Goal: Information Seeking & Learning: Learn about a topic

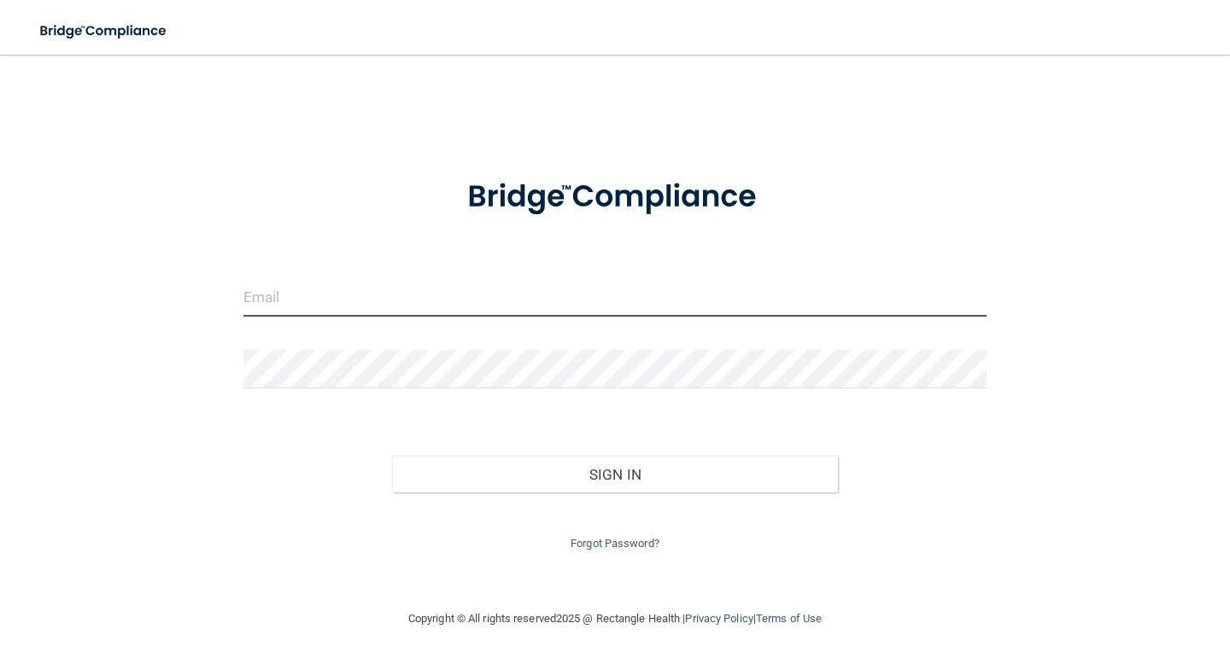
click at [499, 300] on input "email" at bounding box center [614, 297] width 743 height 38
type input "[EMAIL_ADDRESS][DOMAIN_NAME]"
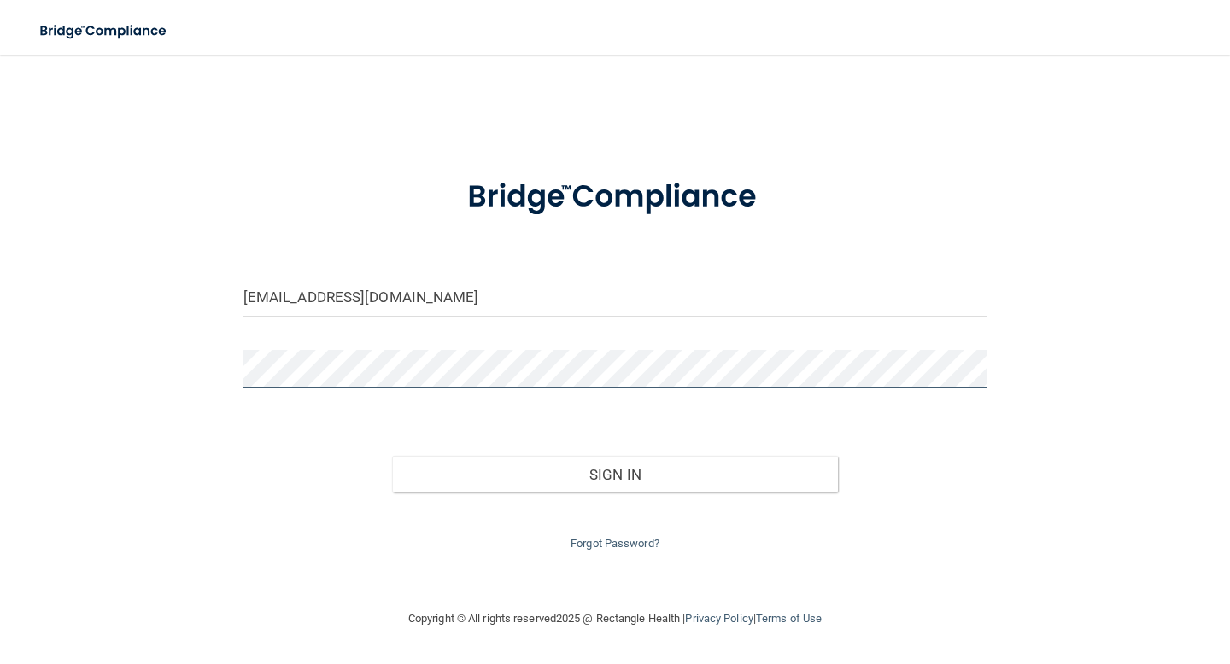
click at [392, 456] on button "Sign In" at bounding box center [615, 475] width 446 height 38
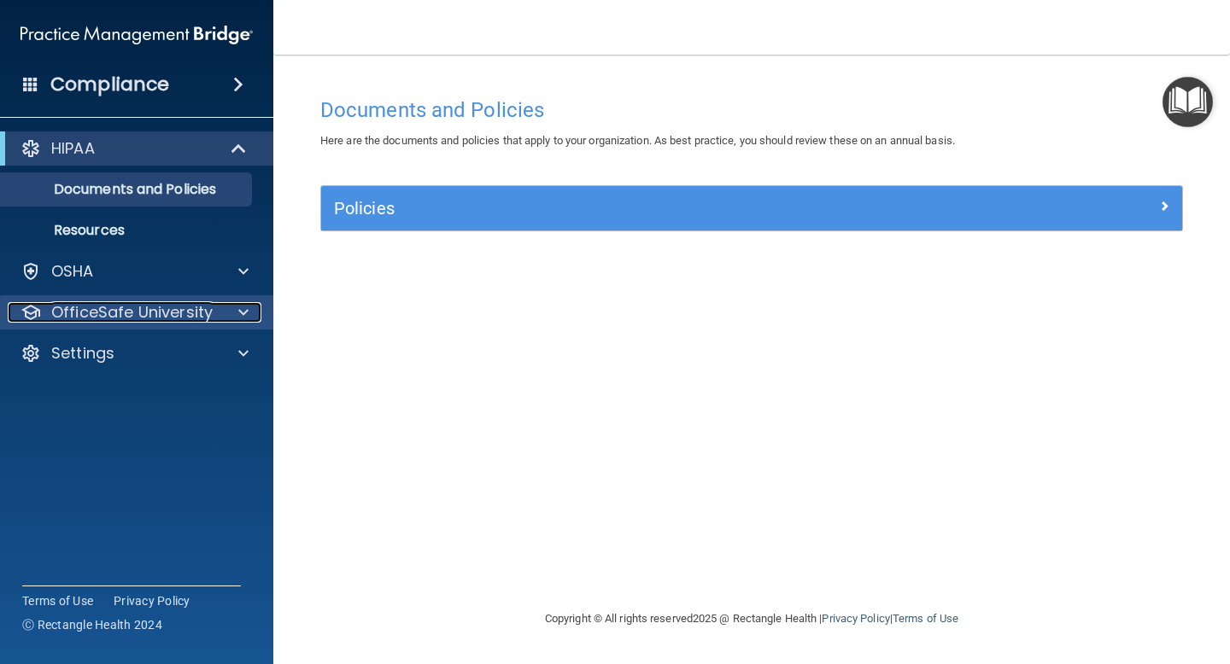
click at [200, 314] on p "OfficeSafe University" at bounding box center [131, 312] width 161 height 20
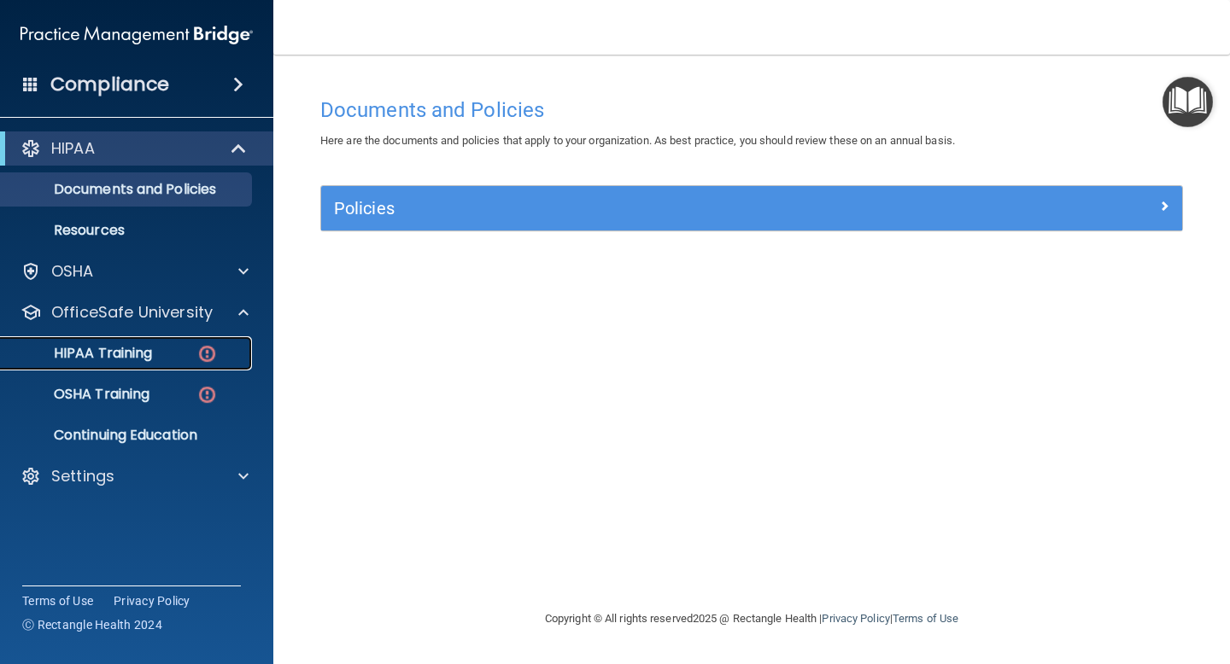
click at [209, 368] on link "HIPAA Training" at bounding box center [117, 353] width 269 height 34
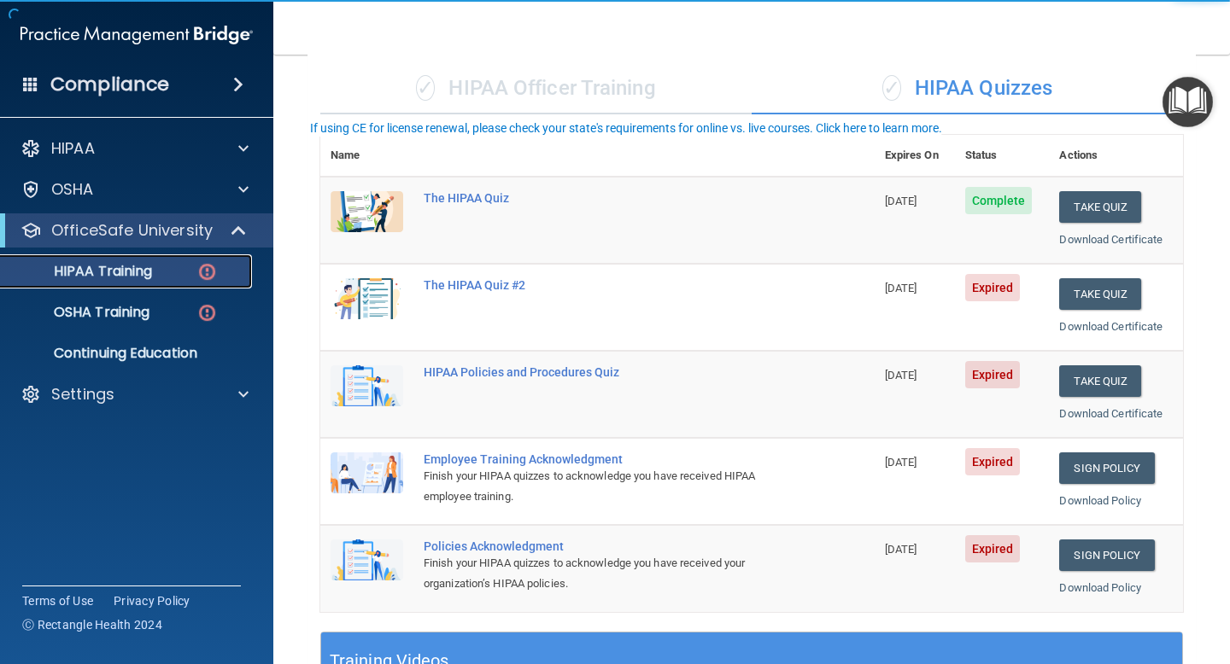
scroll to position [148, 0]
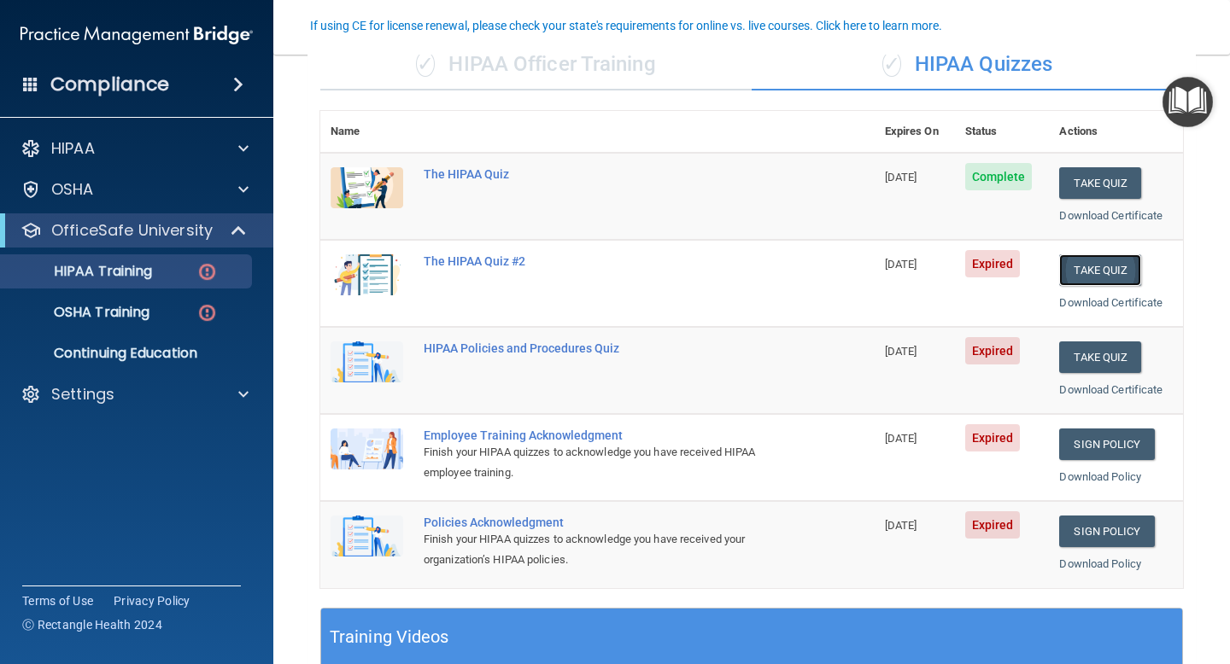
click at [1114, 274] on button "Take Quiz" at bounding box center [1100, 270] width 82 height 32
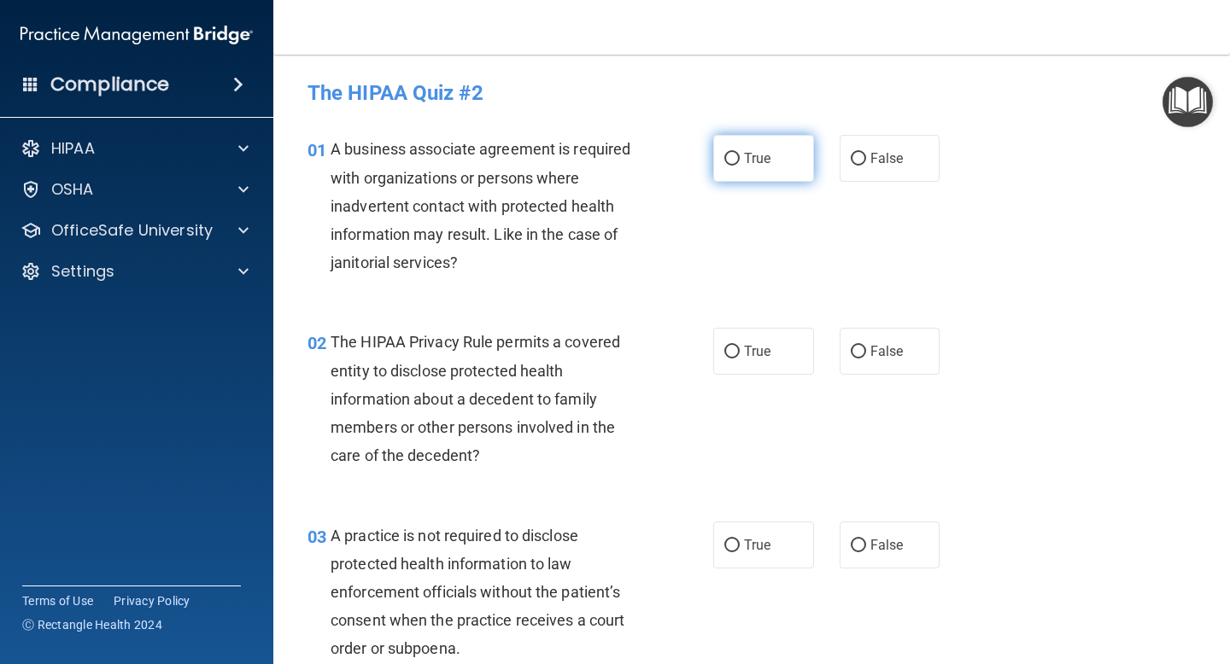
click at [751, 161] on span "True" at bounding box center [757, 158] width 26 height 16
click at [739, 161] on input "True" at bounding box center [731, 159] width 15 height 13
radio input "true"
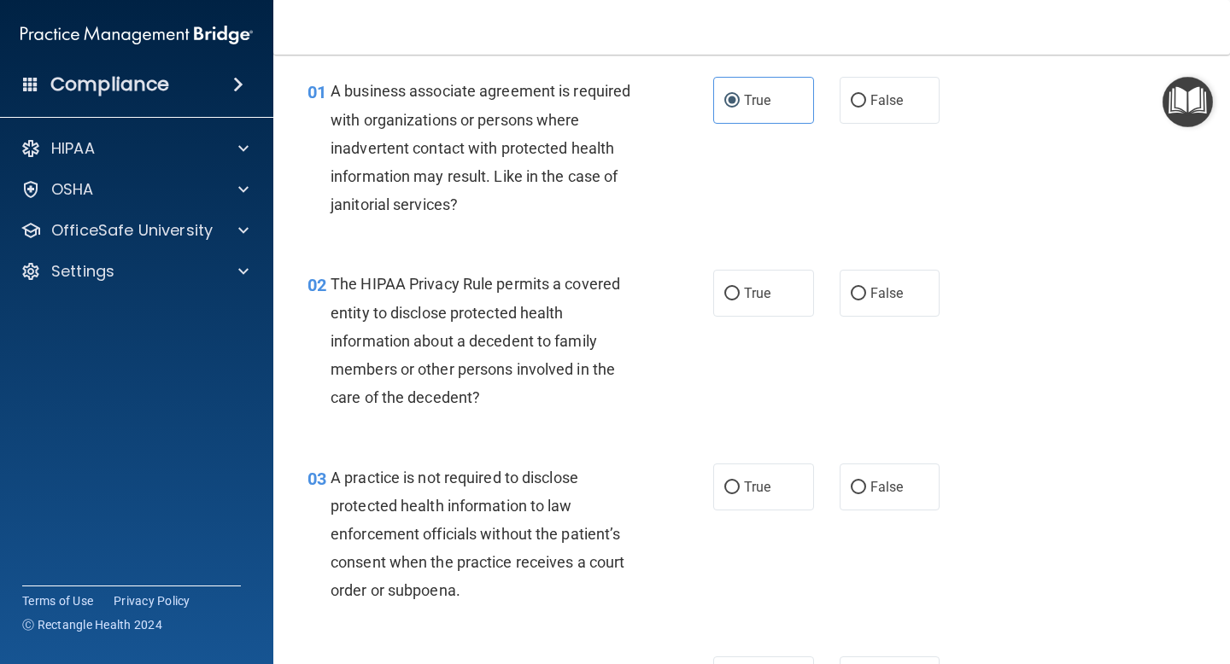
scroll to position [60, 0]
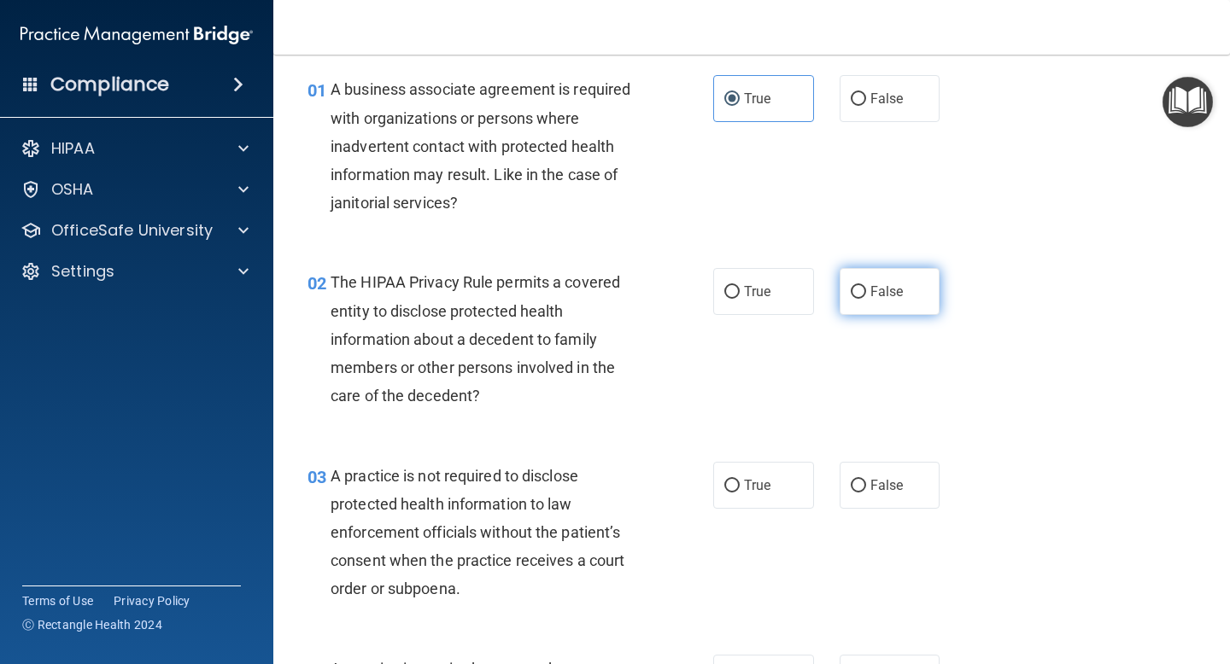
click at [868, 313] on label "False" at bounding box center [889, 291] width 101 height 47
click at [866, 299] on input "False" at bounding box center [857, 292] width 15 height 13
radio input "true"
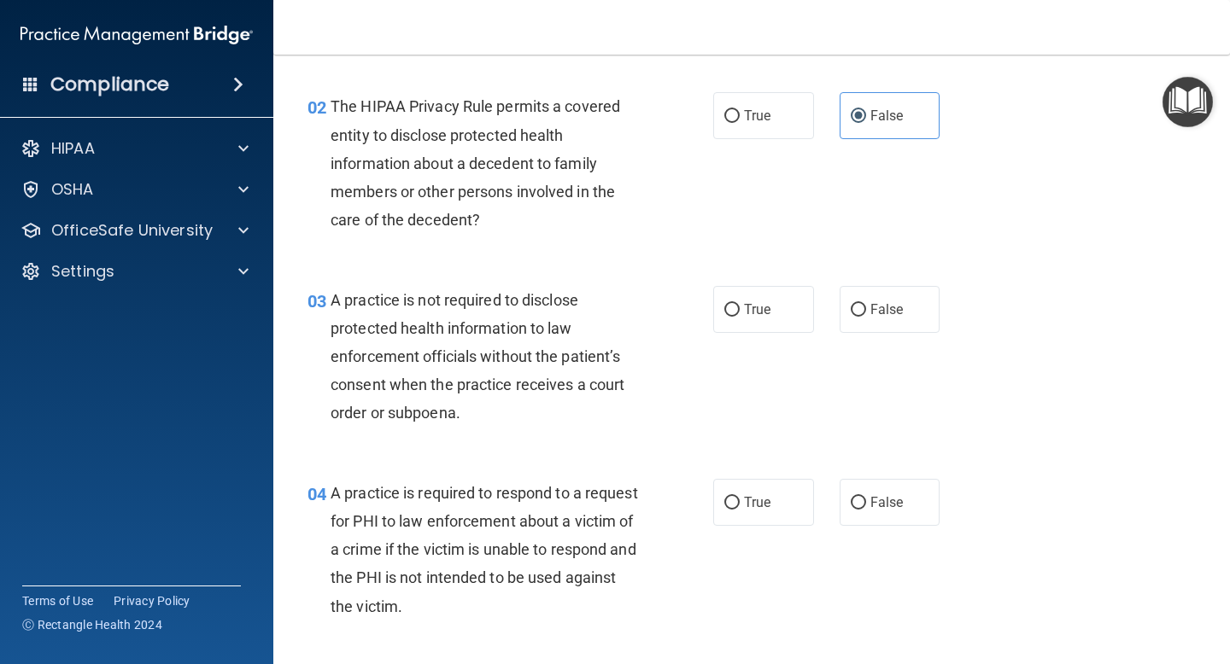
scroll to position [243, 0]
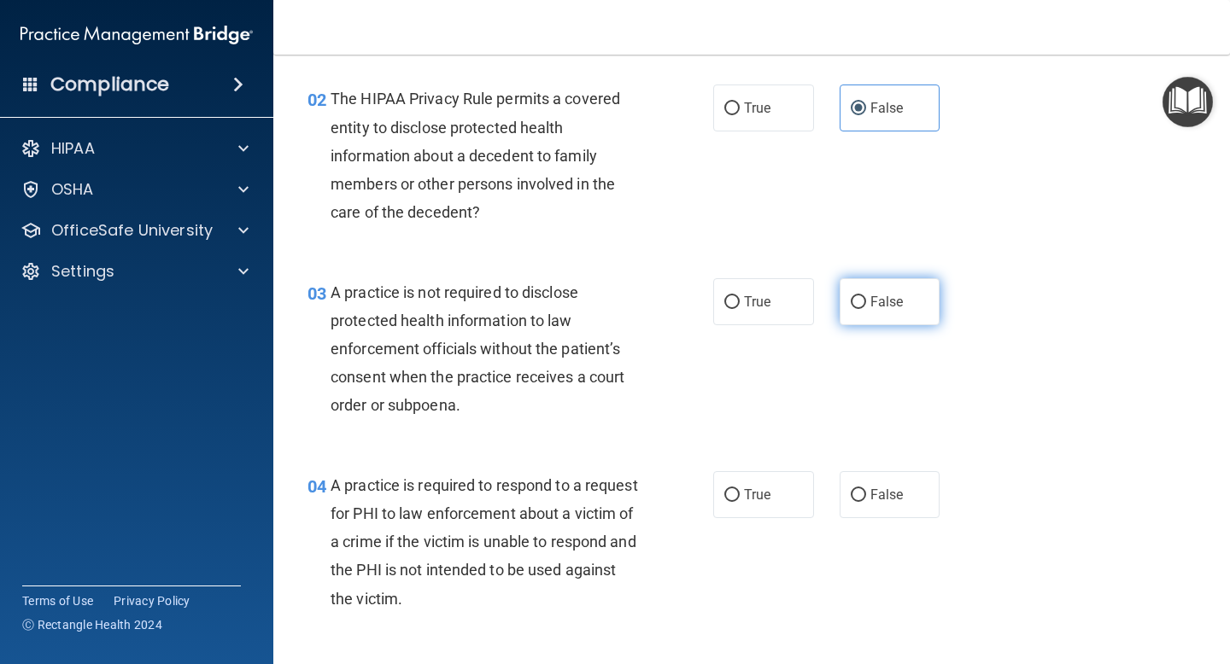
click at [865, 304] on label "False" at bounding box center [889, 301] width 101 height 47
click at [865, 304] on input "False" at bounding box center [857, 302] width 15 height 13
radio input "true"
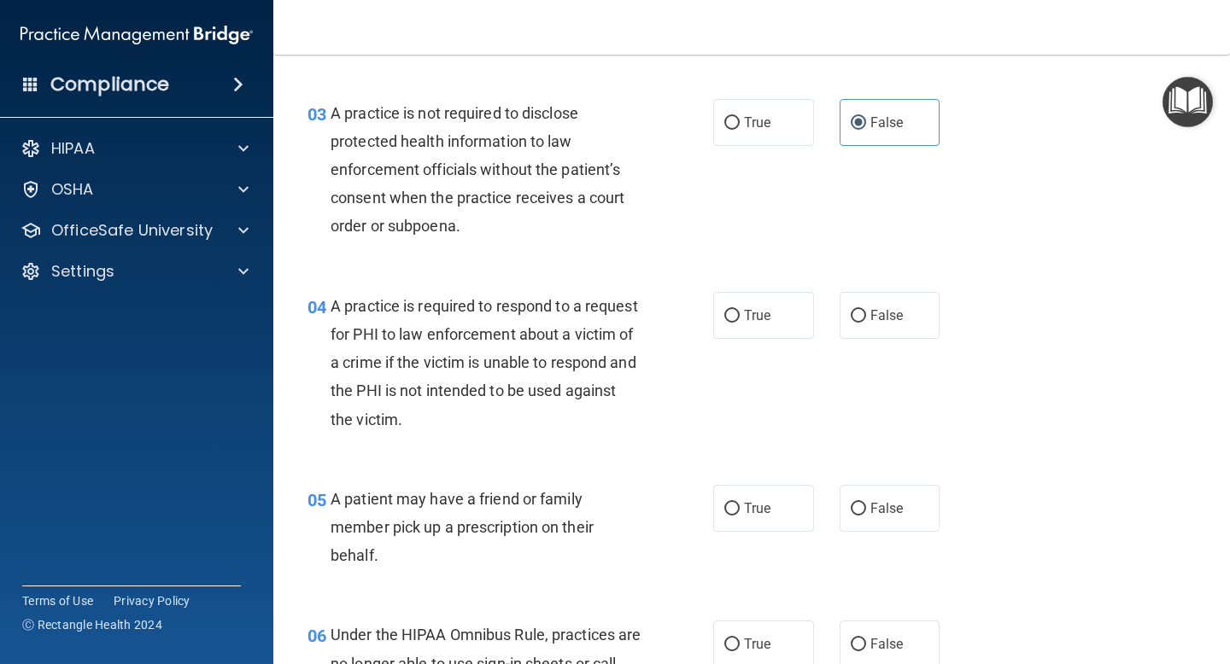
scroll to position [424, 0]
click at [900, 303] on label "False" at bounding box center [889, 314] width 101 height 47
click at [866, 309] on input "False" at bounding box center [857, 315] width 15 height 13
radio input "true"
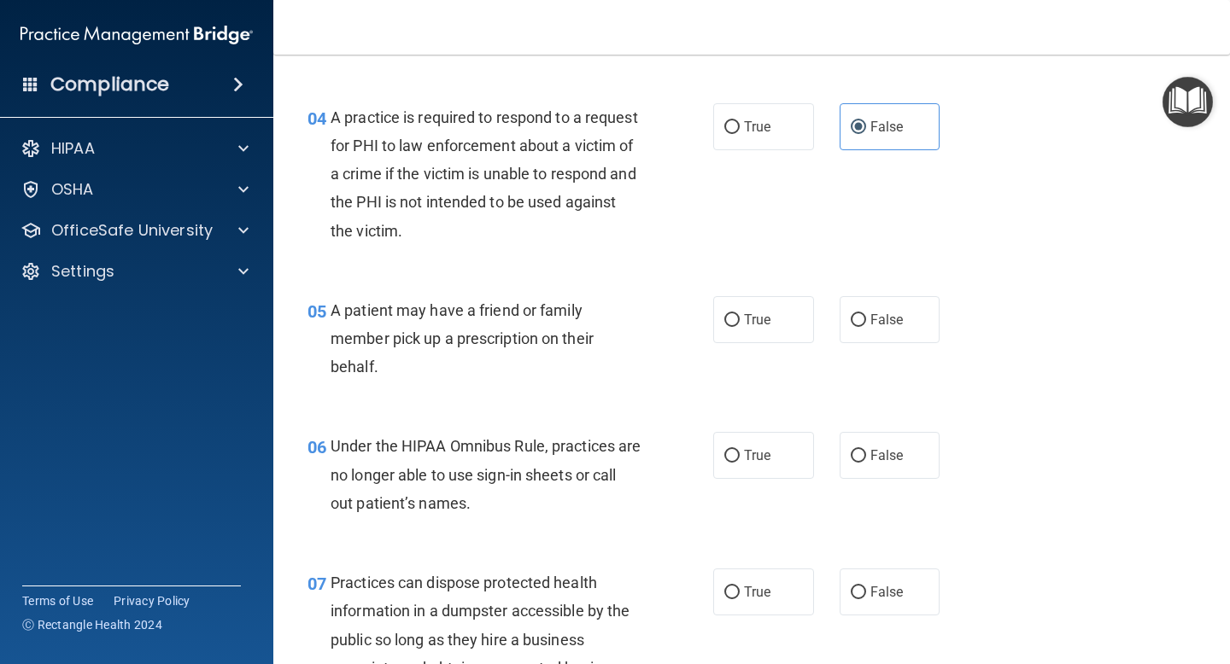
scroll to position [622, 0]
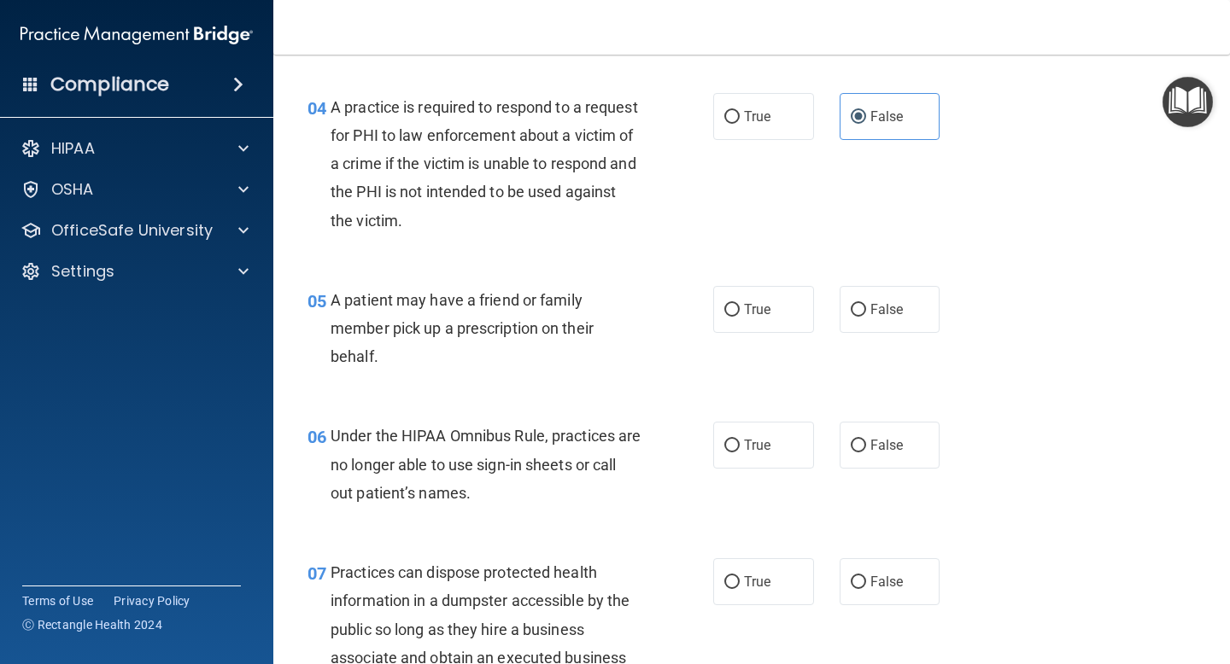
click at [944, 314] on div "True False" at bounding box center [834, 309] width 242 height 47
click at [901, 314] on span "False" at bounding box center [886, 309] width 33 height 16
click at [866, 314] on input "False" at bounding box center [857, 310] width 15 height 13
radio input "true"
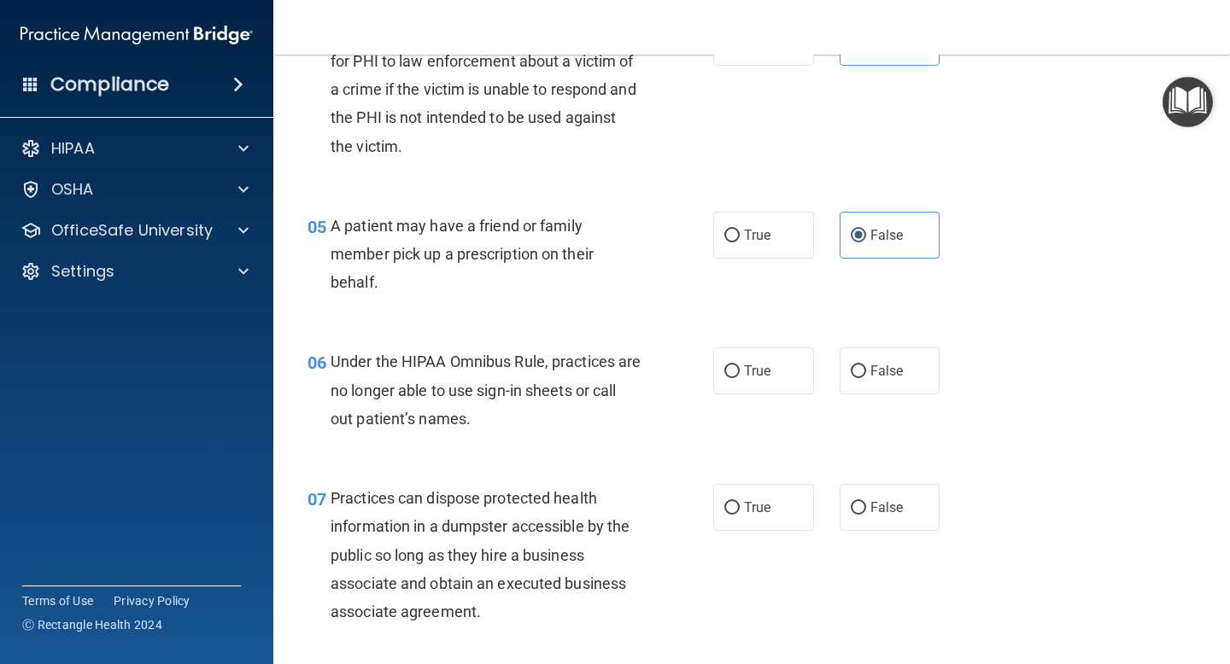
scroll to position [726, 0]
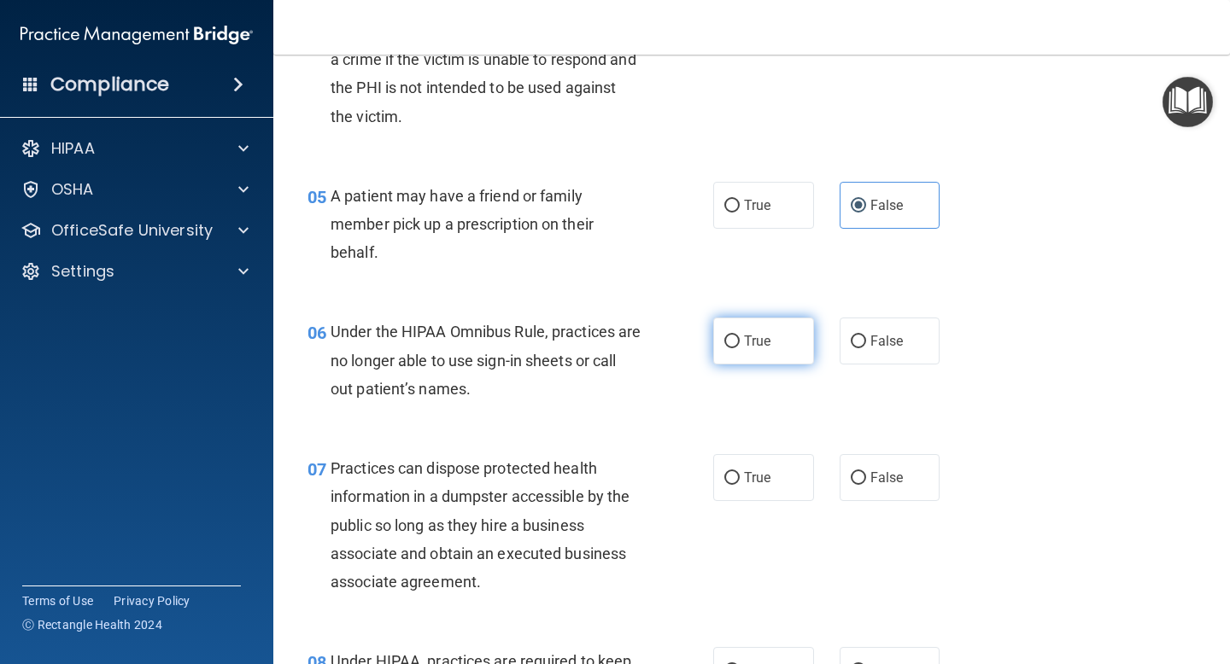
click at [741, 340] on label "True" at bounding box center [763, 341] width 101 height 47
click at [739, 340] on input "True" at bounding box center [731, 342] width 15 height 13
radio input "true"
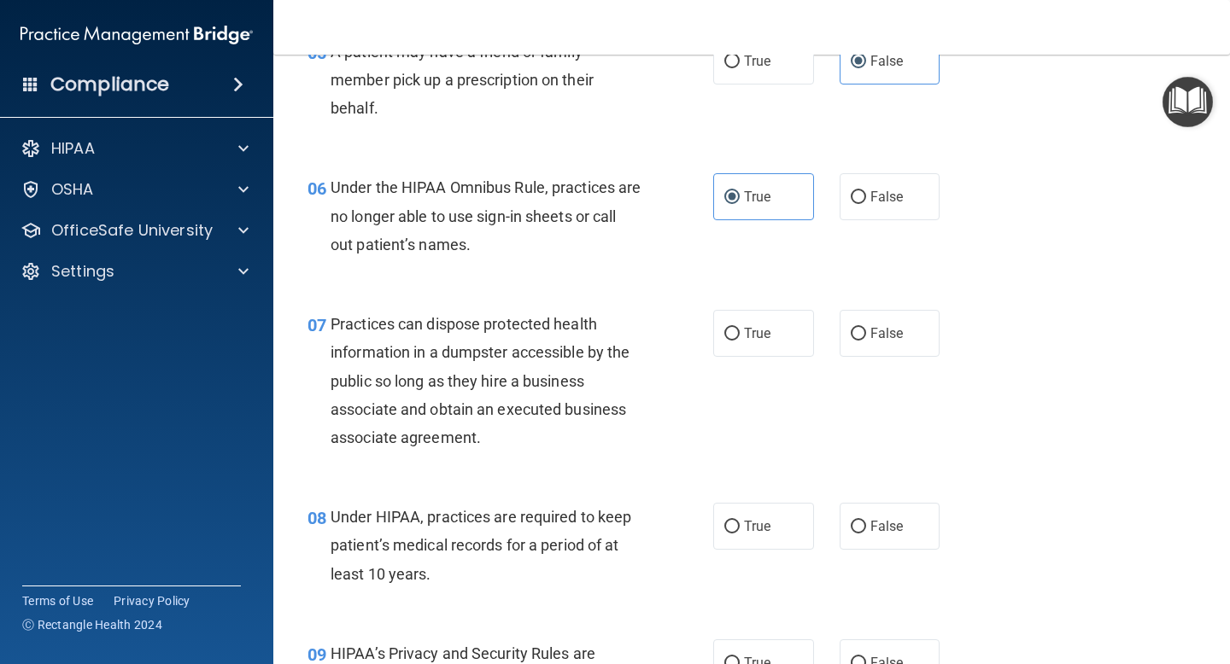
scroll to position [873, 0]
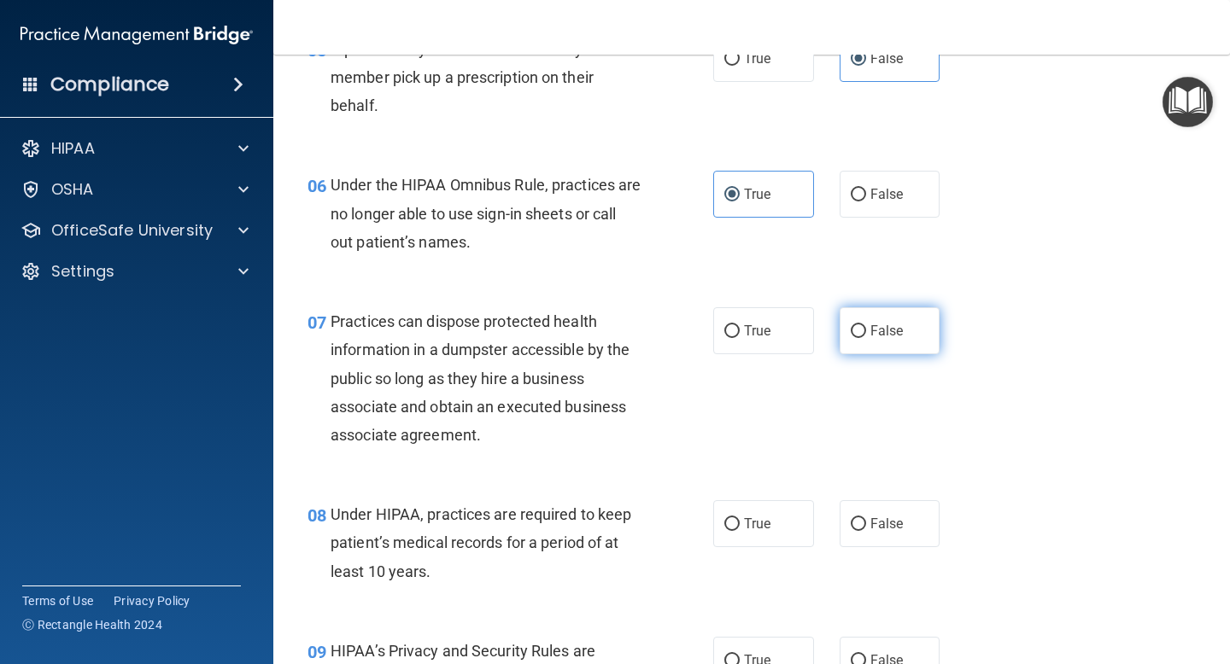
click at [889, 330] on span "False" at bounding box center [886, 331] width 33 height 16
click at [866, 330] on input "False" at bounding box center [857, 331] width 15 height 13
radio input "true"
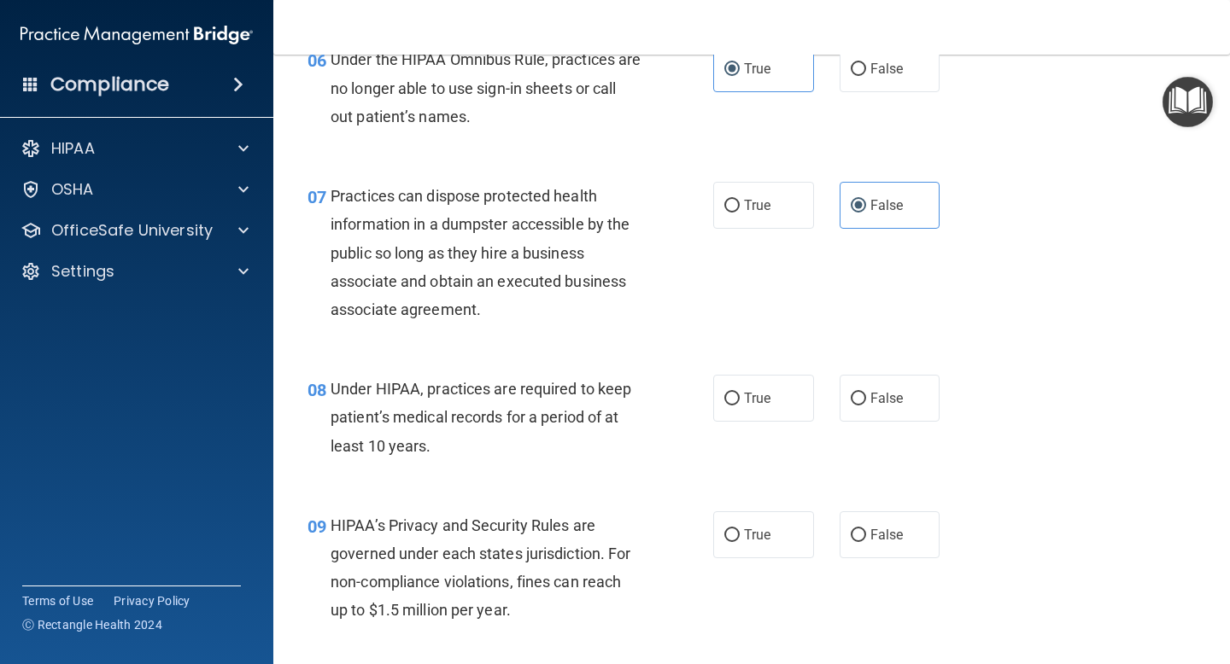
scroll to position [1020, 0]
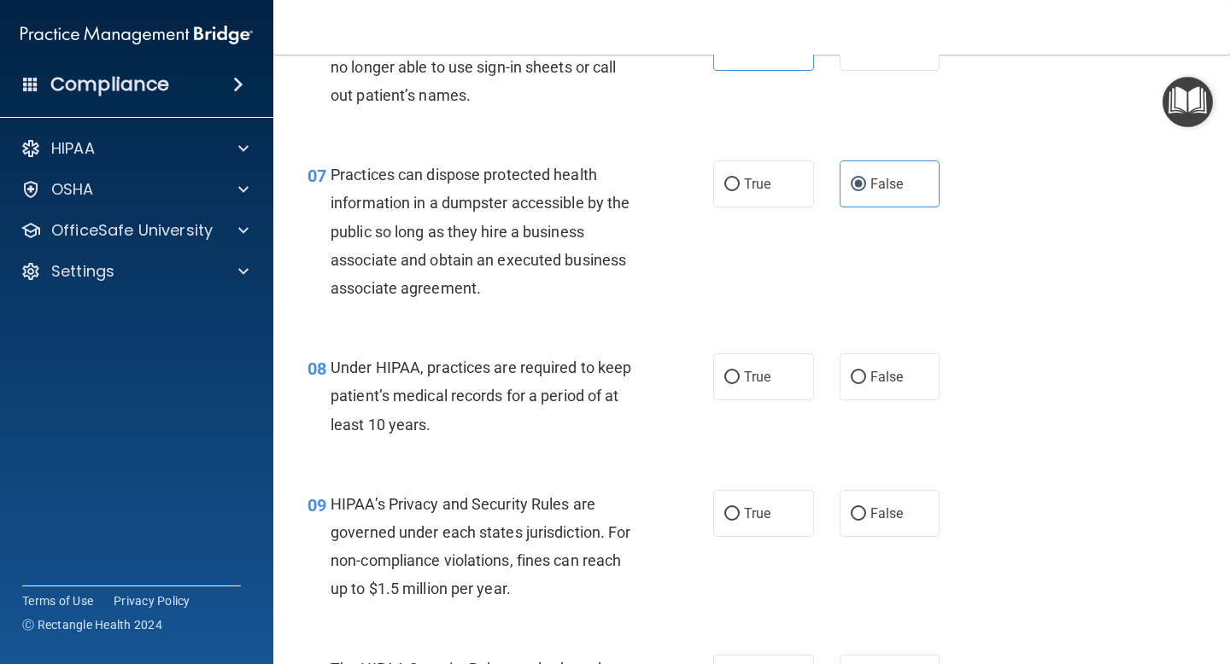
click at [743, 389] on label "True" at bounding box center [763, 377] width 101 height 47
click at [739, 384] on input "True" at bounding box center [731, 377] width 15 height 13
radio input "true"
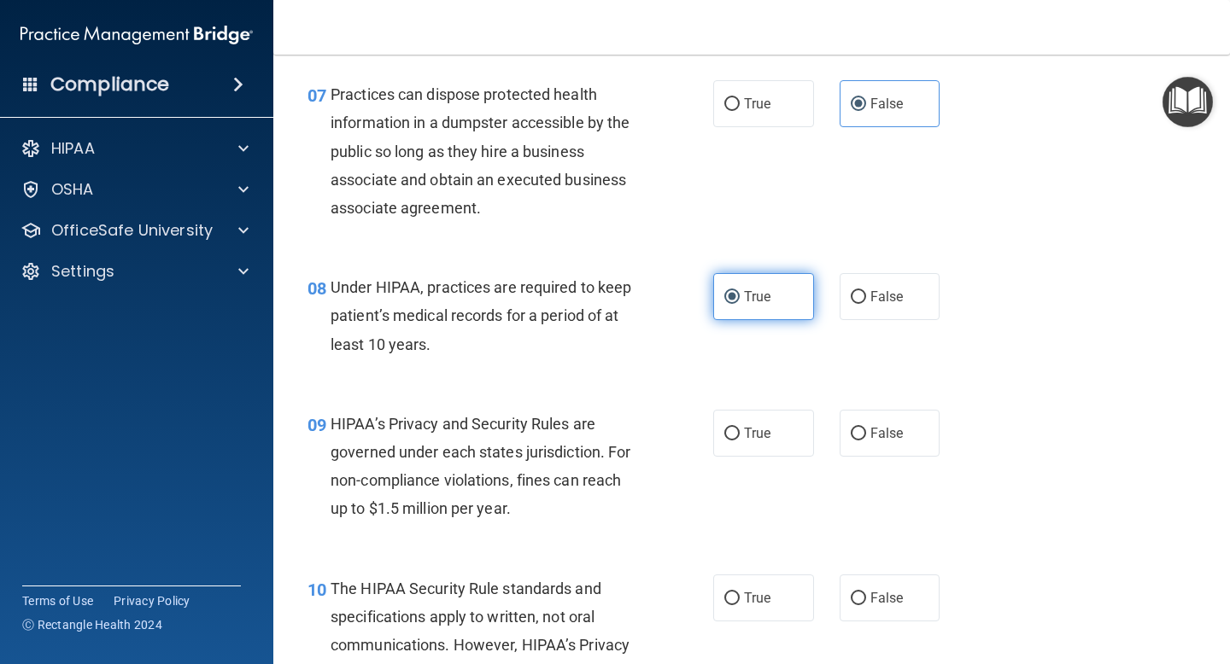
scroll to position [1121, 0]
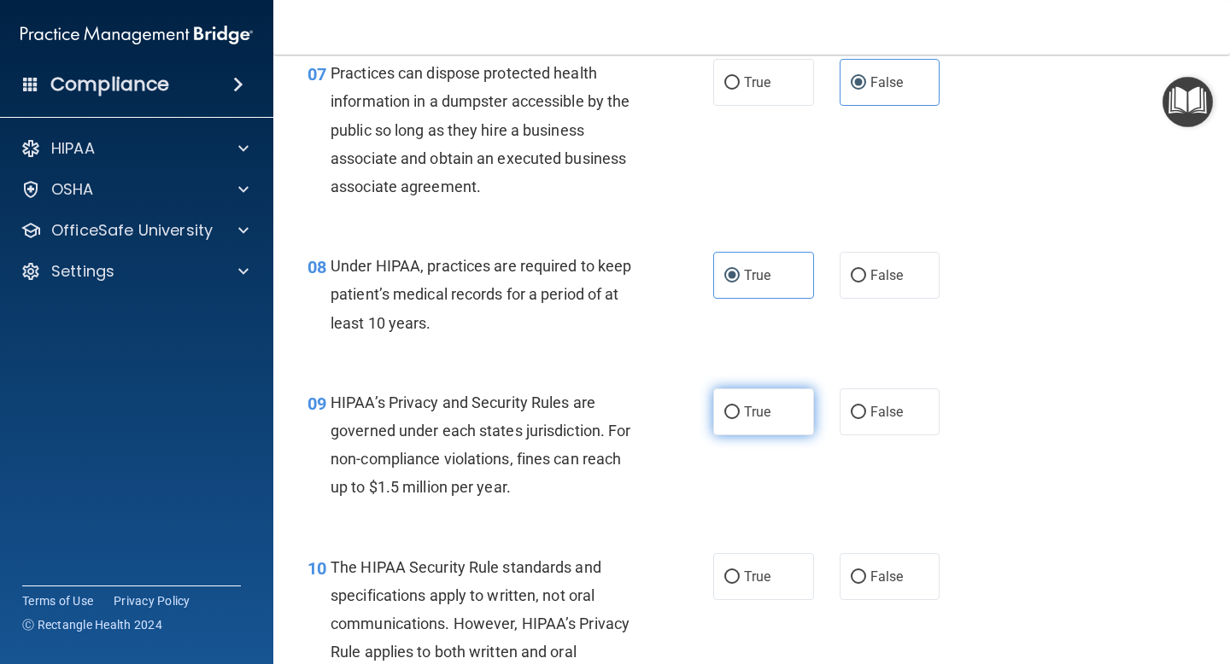
click at [748, 405] on span "True" at bounding box center [757, 412] width 26 height 16
click at [739, 406] on input "True" at bounding box center [731, 412] width 15 height 13
radio input "true"
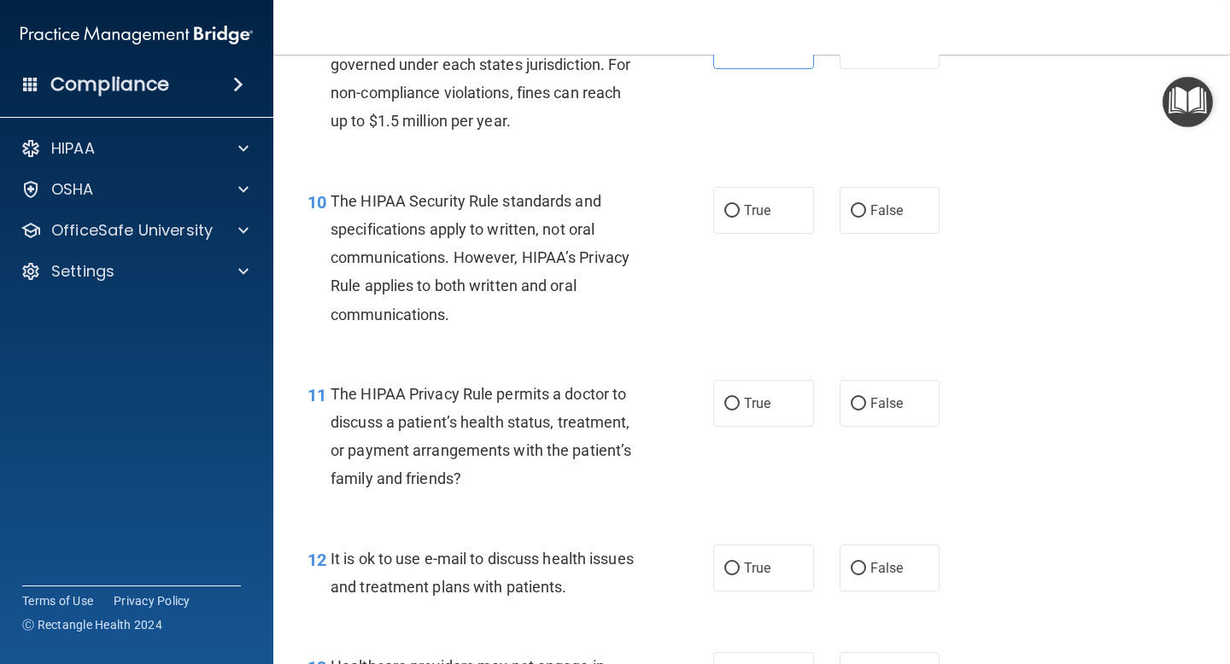
scroll to position [1491, 0]
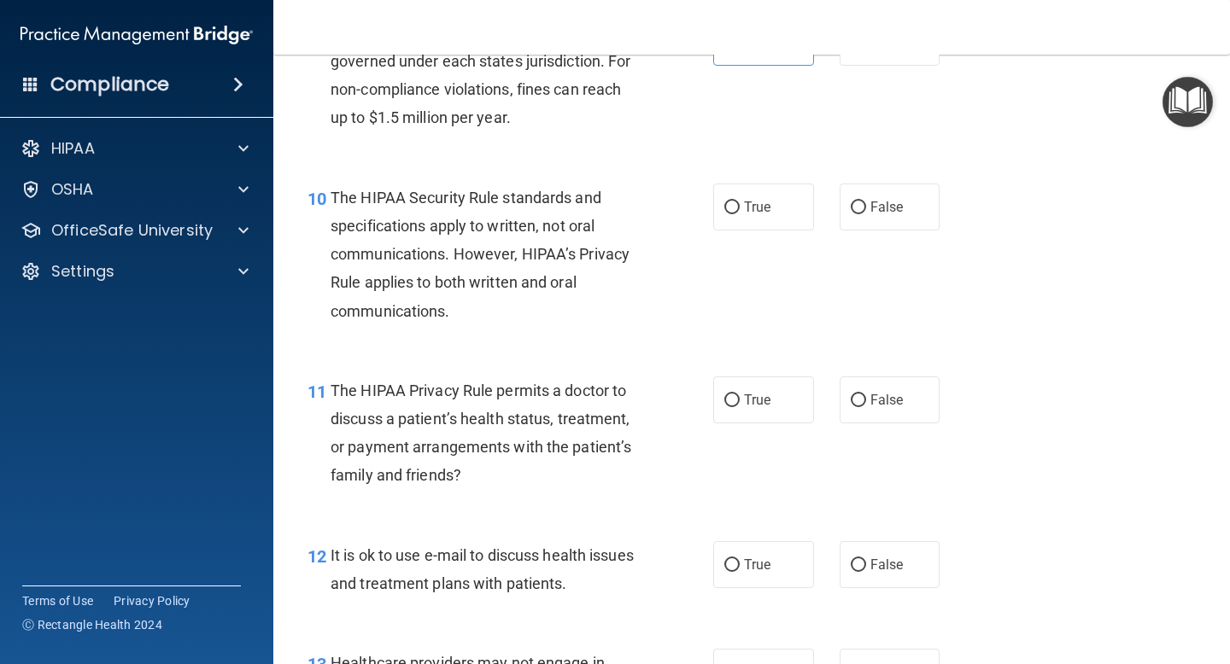
click at [886, 424] on div "11 The HIPAA Privacy Rule permits a doctor to discuss a patient’s health status…" at bounding box center [752, 437] width 914 height 165
click at [886, 414] on label "False" at bounding box center [889, 400] width 101 height 47
click at [866, 407] on input "False" at bounding box center [857, 400] width 15 height 13
radio input "true"
click at [733, 218] on label "True" at bounding box center [763, 207] width 101 height 47
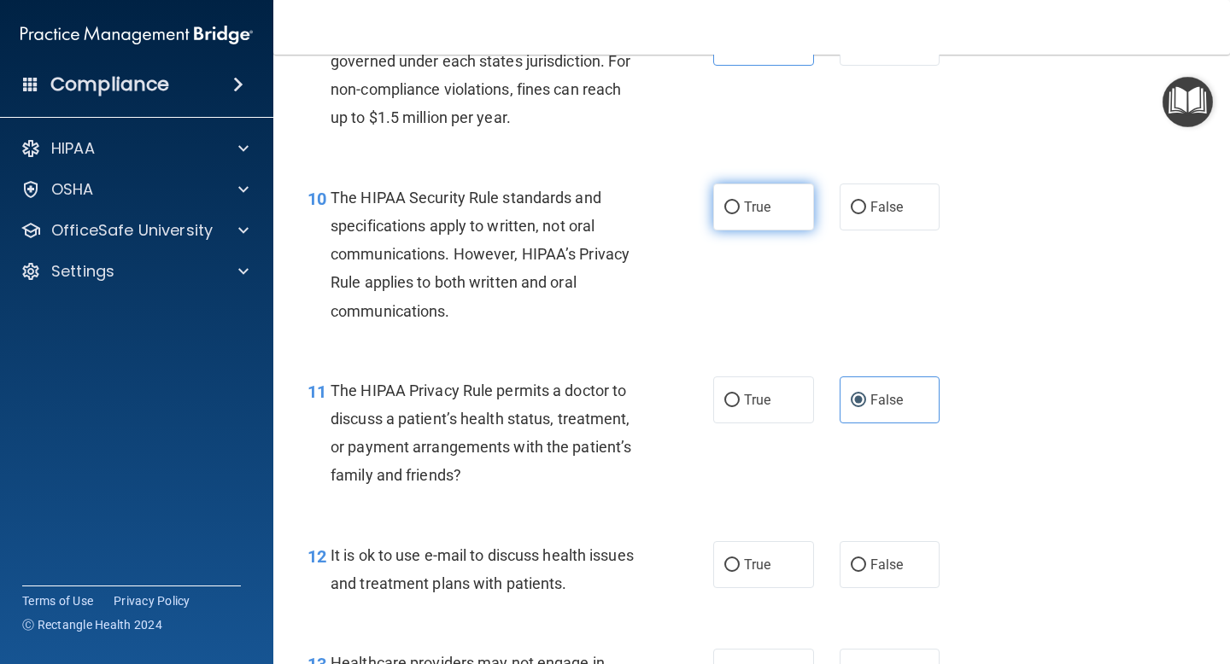
click at [733, 214] on input "True" at bounding box center [731, 208] width 15 height 13
radio input "true"
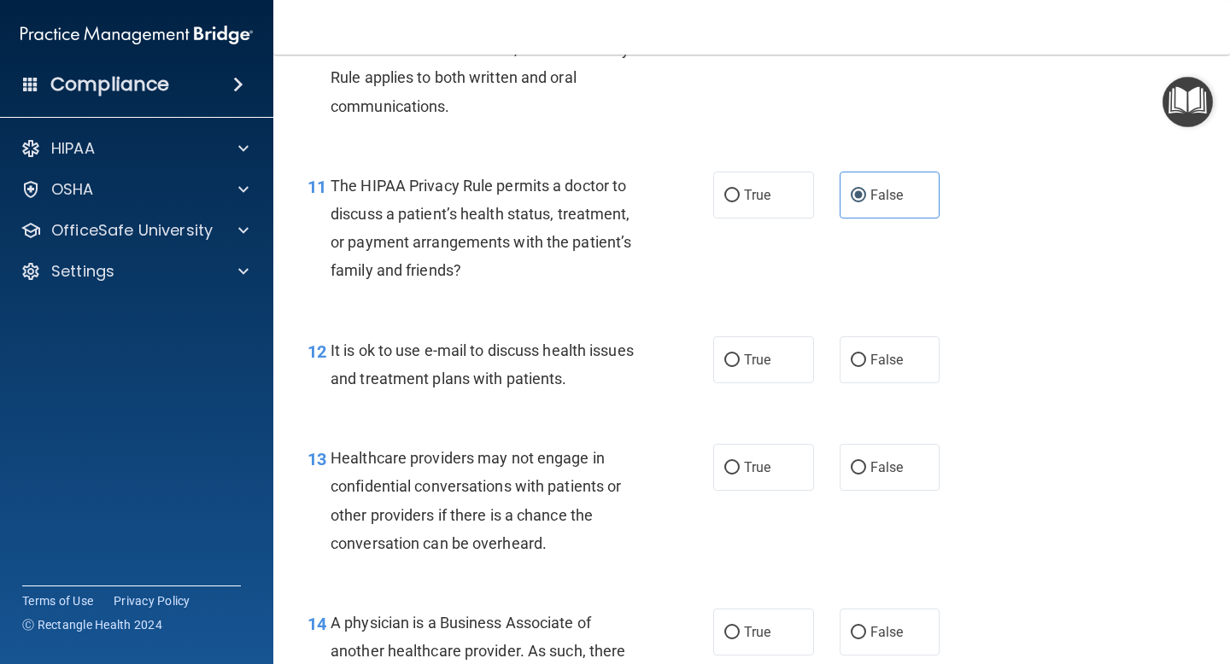
scroll to position [1697, 0]
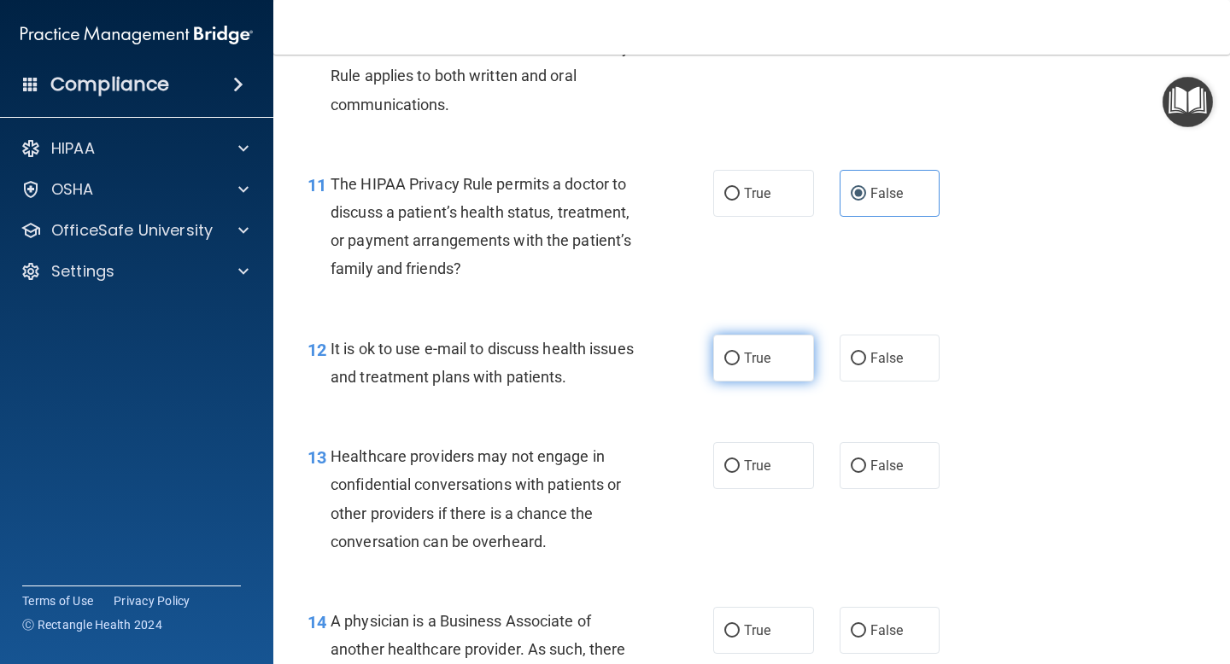
click at [783, 360] on label "True" at bounding box center [763, 358] width 101 height 47
click at [739, 360] on input "True" at bounding box center [731, 359] width 15 height 13
radio input "true"
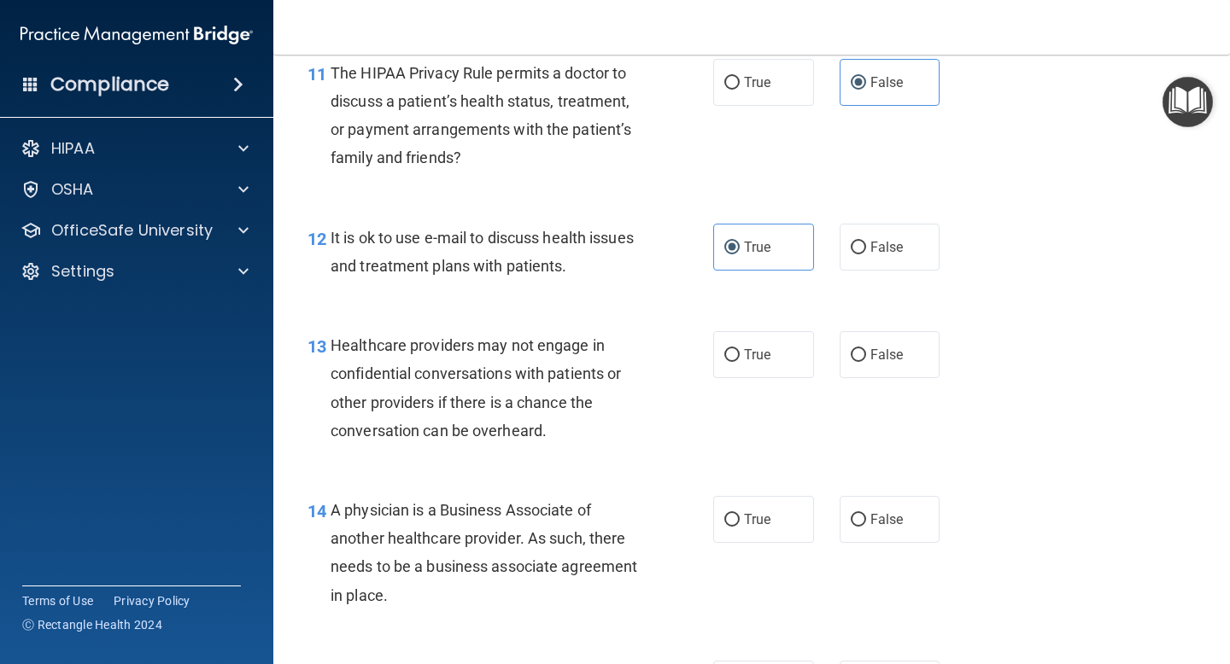
scroll to position [1854, 0]
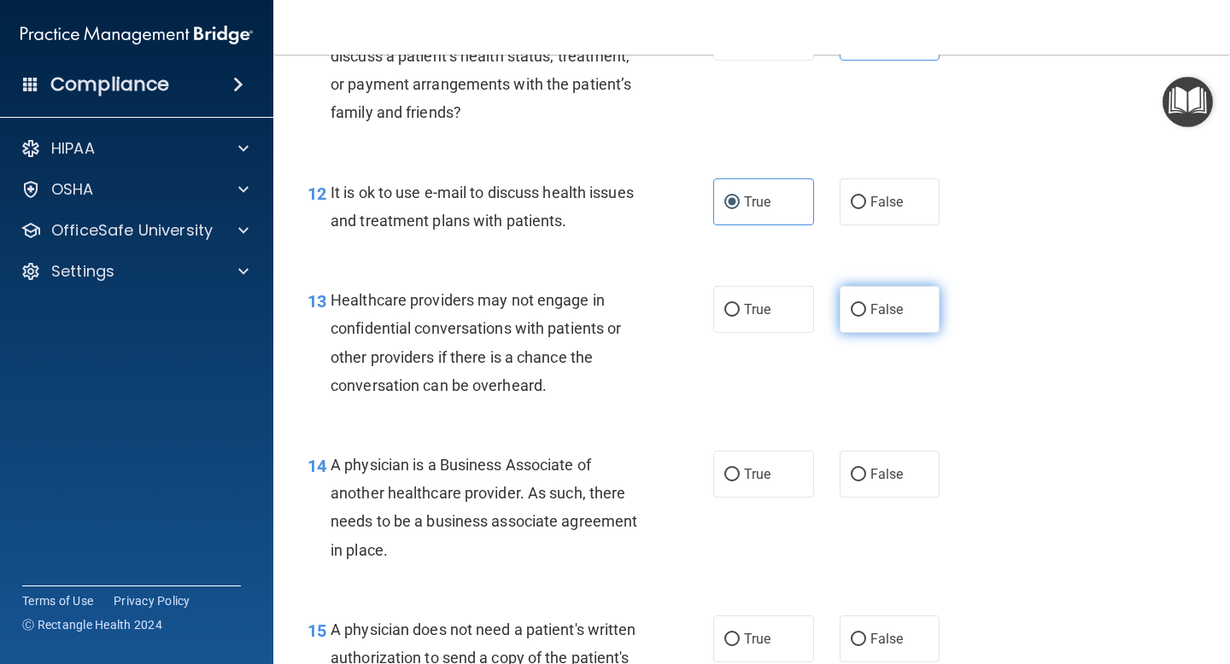
click at [920, 318] on label "False" at bounding box center [889, 309] width 101 height 47
click at [866, 317] on input "False" at bounding box center [857, 310] width 15 height 13
radio input "true"
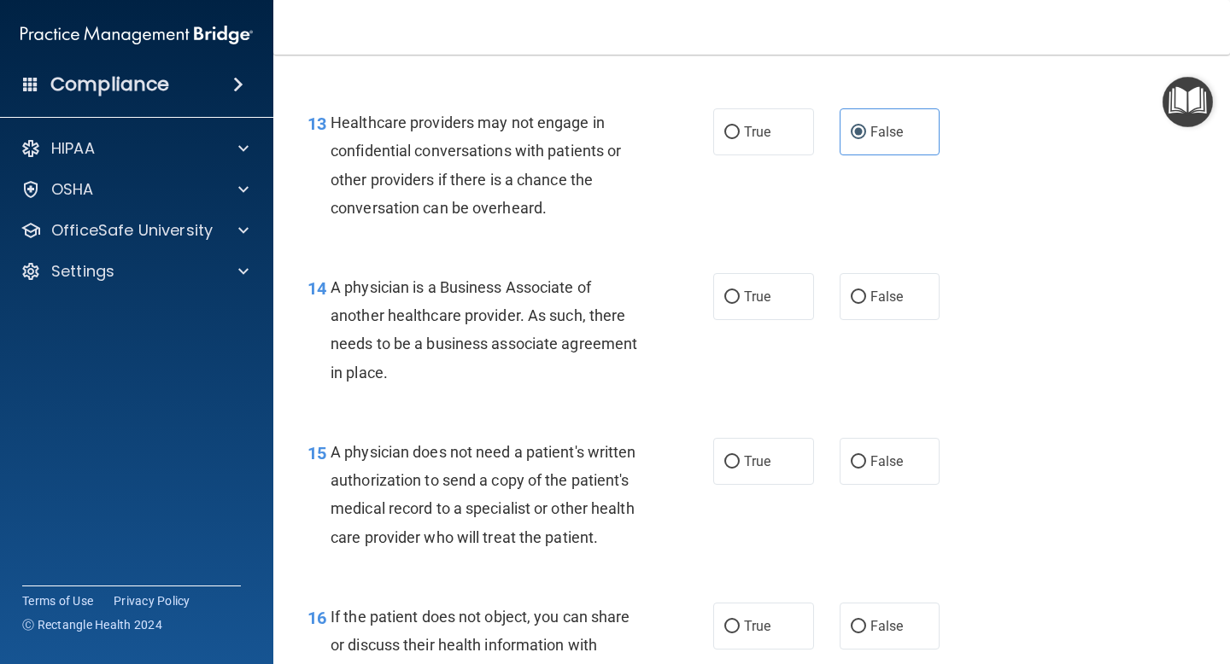
scroll to position [2033, 0]
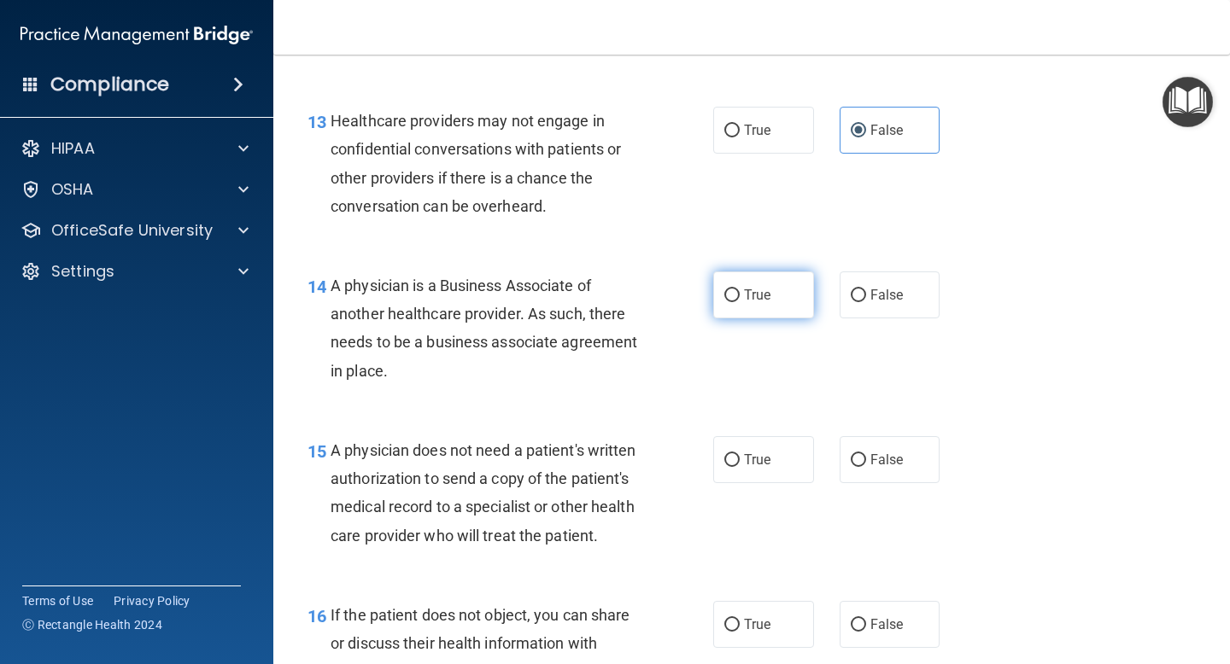
click at [749, 286] on label "True" at bounding box center [763, 295] width 101 height 47
click at [739, 289] on input "True" at bounding box center [731, 295] width 15 height 13
radio input "true"
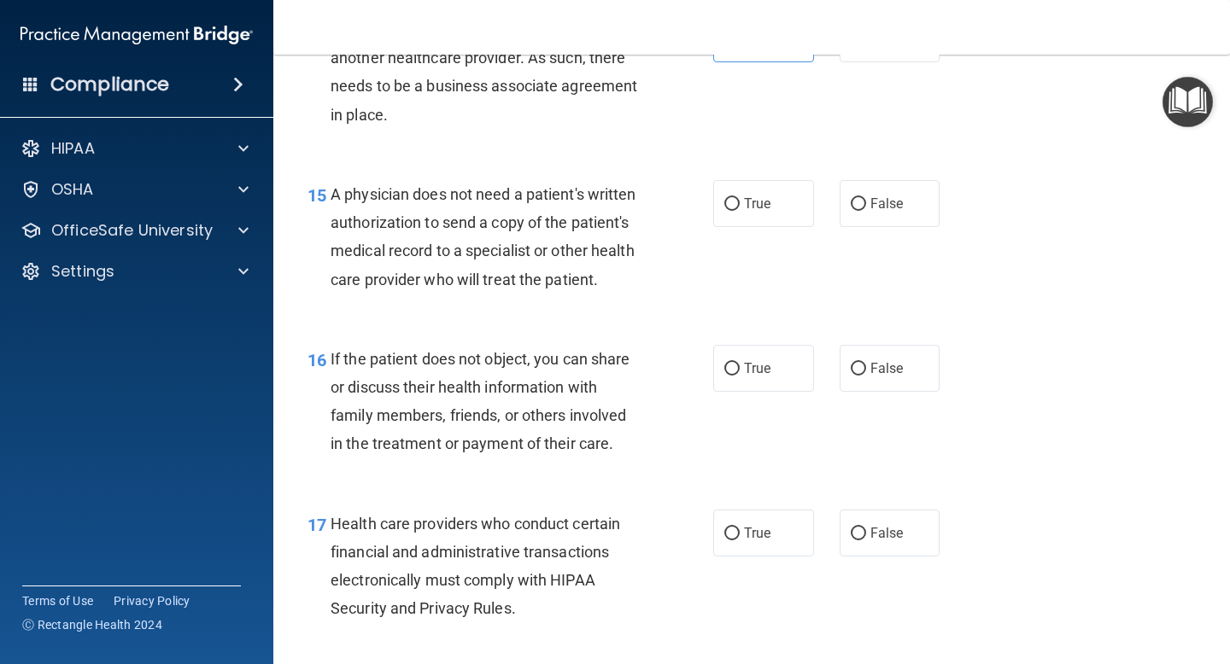
scroll to position [2296, 0]
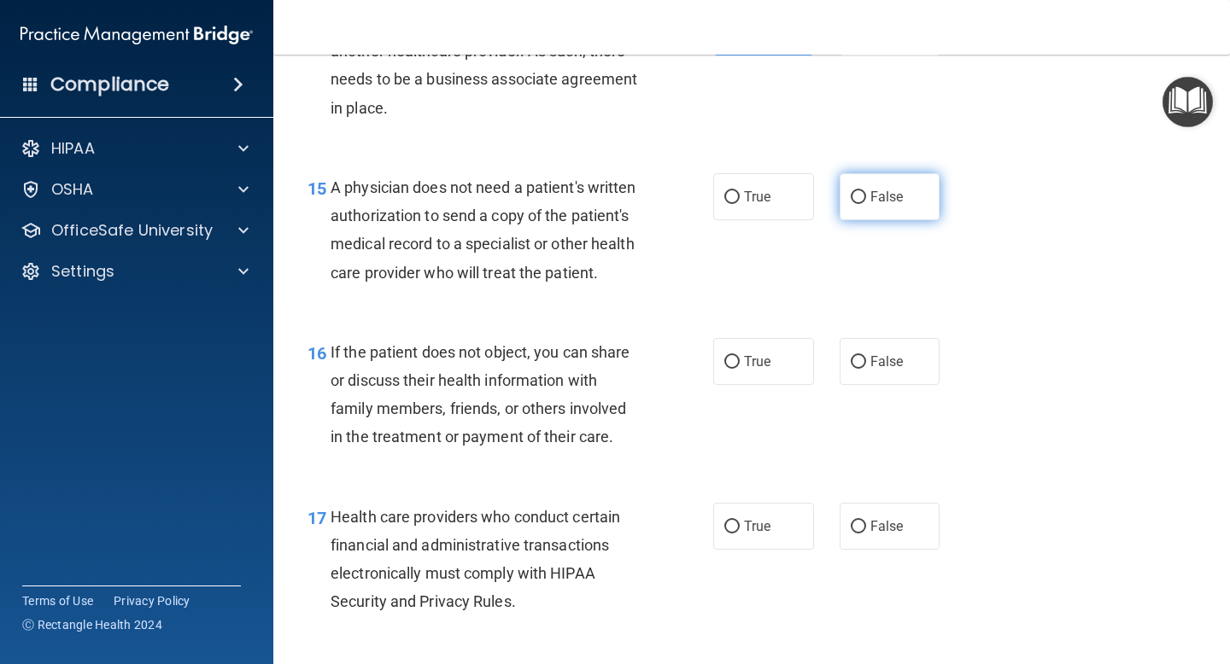
click at [878, 199] on span "False" at bounding box center [886, 197] width 33 height 16
click at [866, 199] on input "False" at bounding box center [857, 197] width 15 height 13
radio input "true"
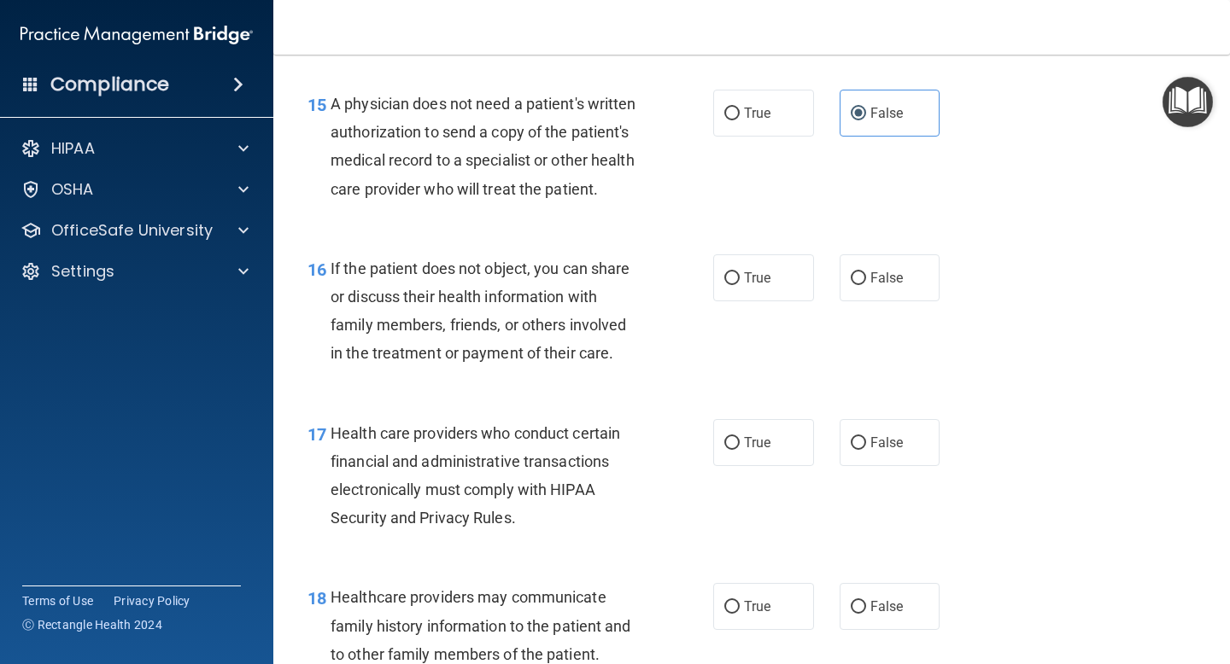
scroll to position [2386, 0]
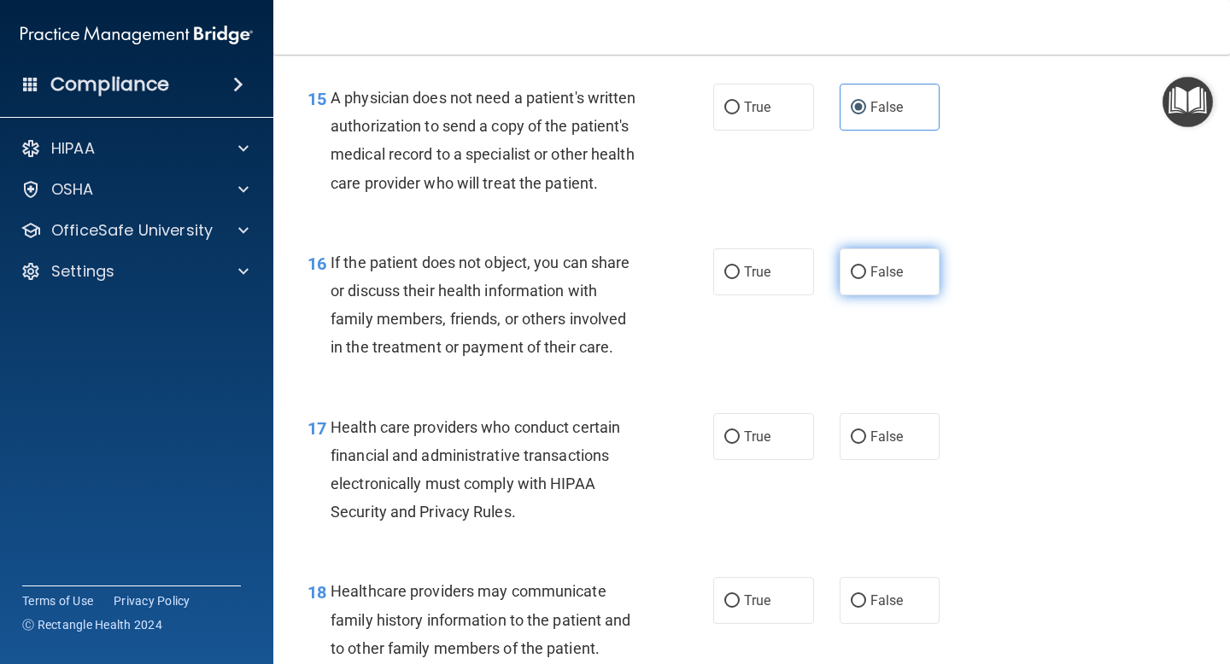
click at [879, 272] on span "False" at bounding box center [886, 272] width 33 height 16
click at [866, 272] on input "False" at bounding box center [857, 272] width 15 height 13
radio input "true"
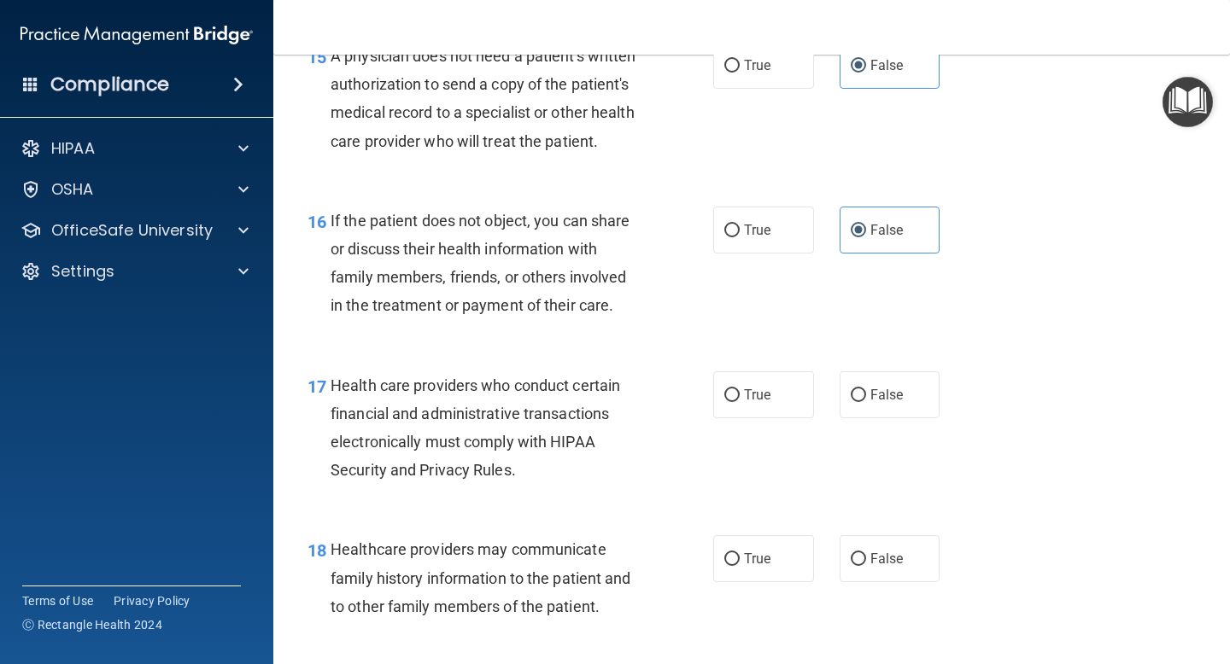
scroll to position [2429, 0]
click at [760, 218] on label "True" at bounding box center [763, 228] width 101 height 47
click at [739, 223] on input "True" at bounding box center [731, 229] width 15 height 13
radio input "true"
click at [857, 219] on label "False" at bounding box center [889, 228] width 101 height 47
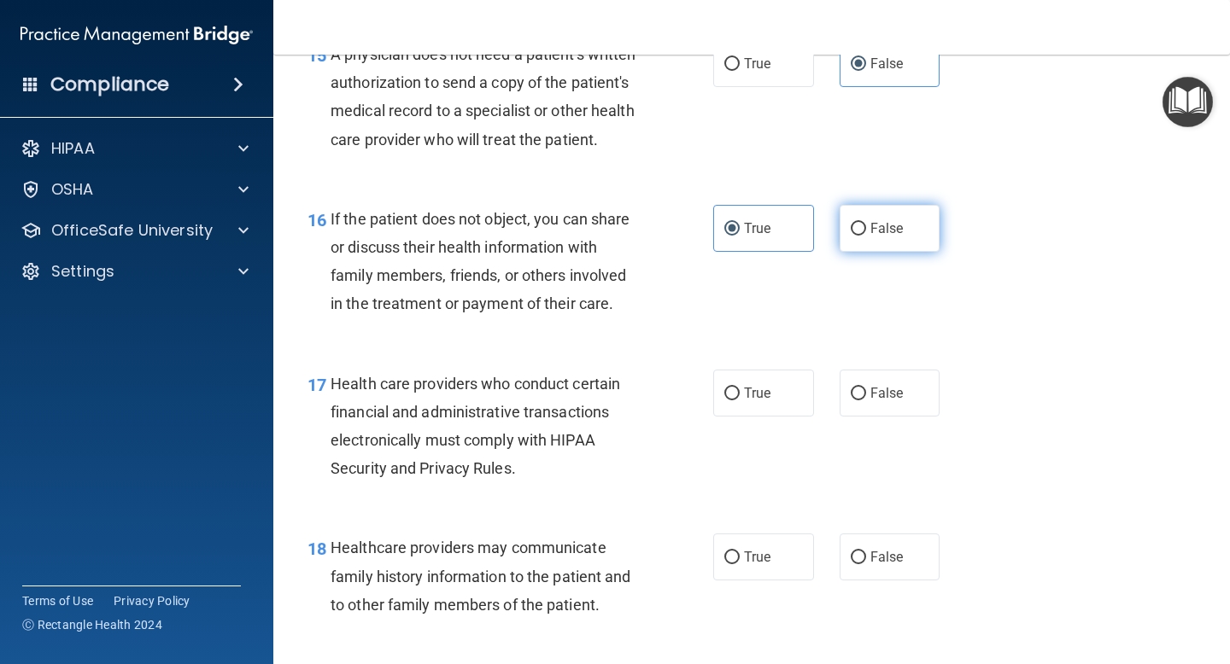
click at [857, 223] on input "False" at bounding box center [857, 229] width 15 height 13
radio input "true"
radio input "false"
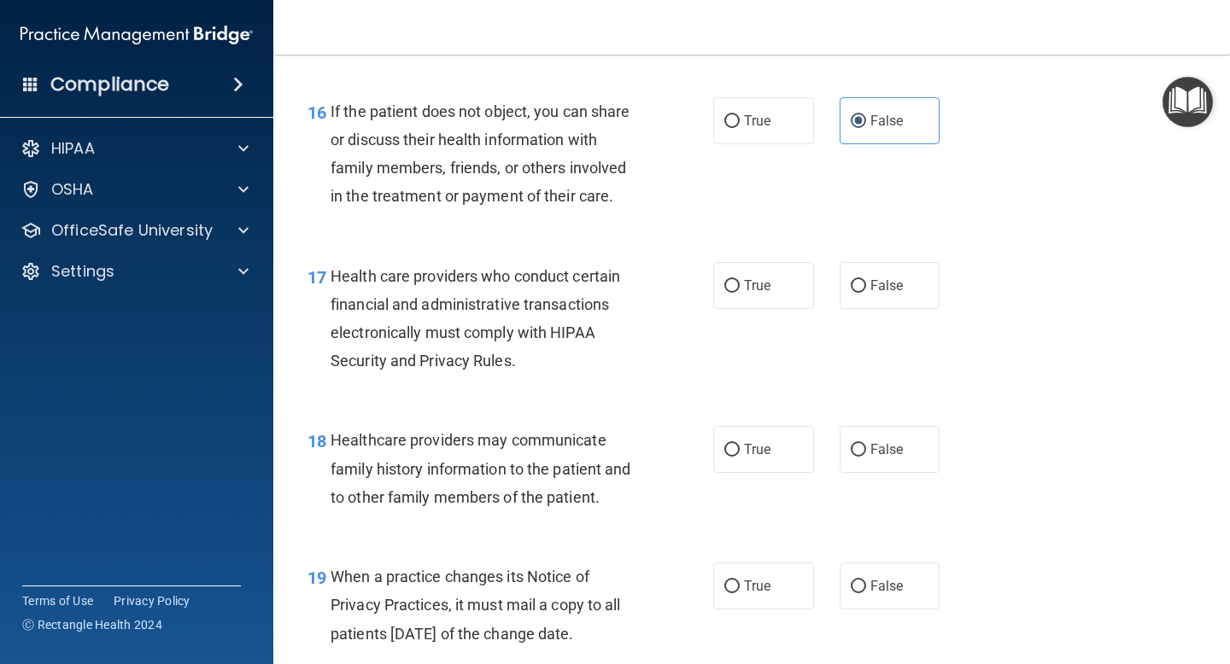
click at [713, 295] on label "True" at bounding box center [763, 285] width 101 height 47
click at [724, 293] on input "True" at bounding box center [731, 286] width 15 height 13
radio input "true"
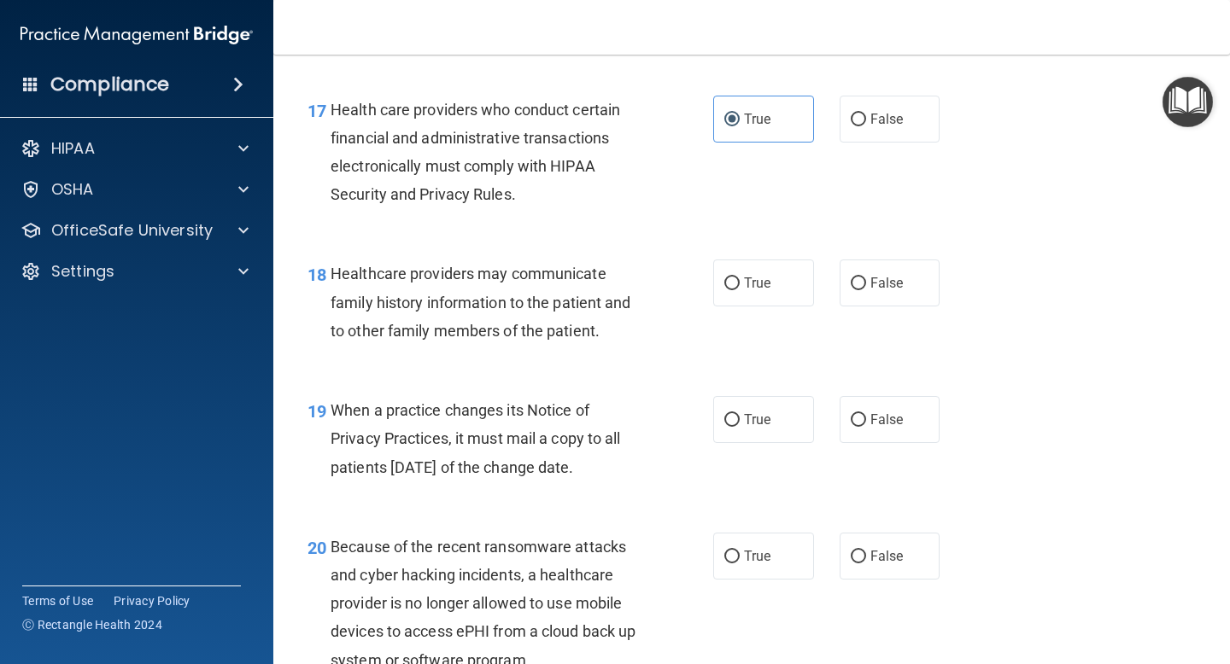
scroll to position [2710, 0]
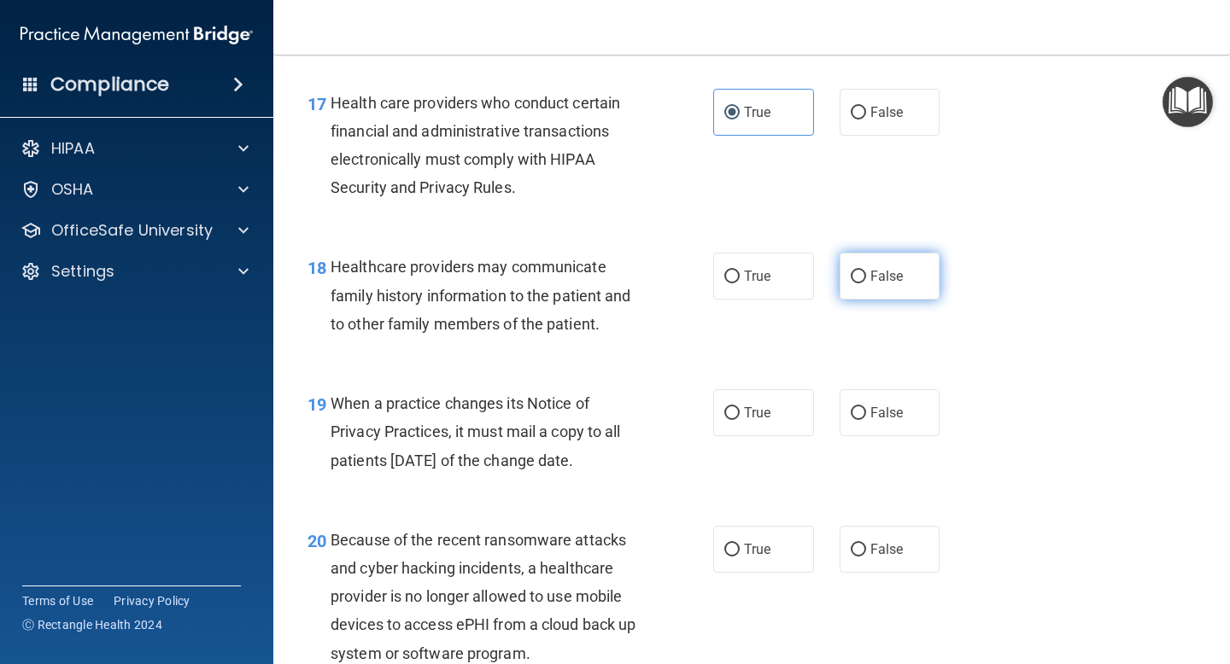
click at [894, 297] on label "False" at bounding box center [889, 276] width 101 height 47
click at [866, 283] on input "False" at bounding box center [857, 277] width 15 height 13
radio input "true"
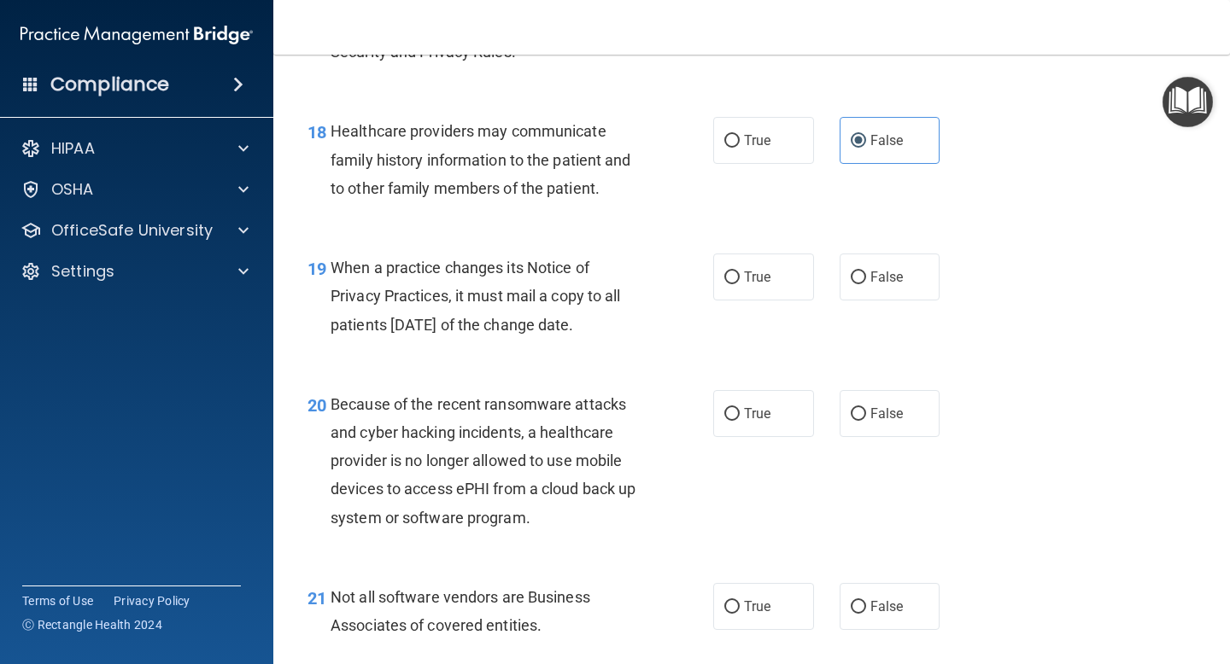
scroll to position [2886, 0]
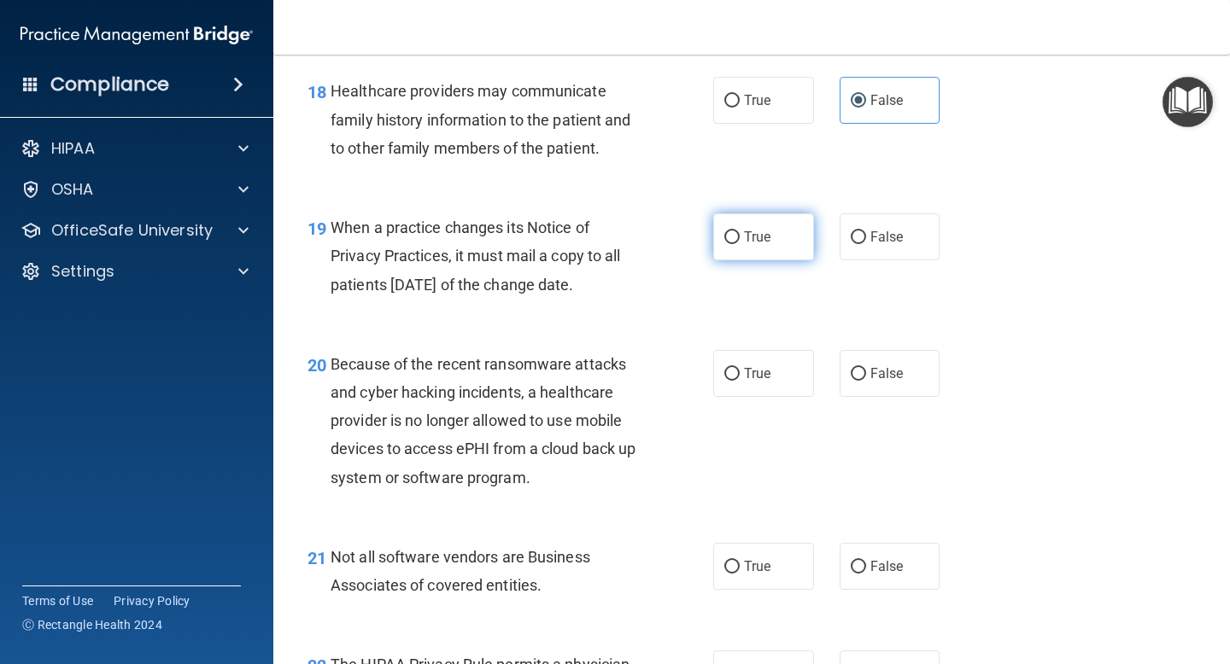
click at [733, 242] on input "True" at bounding box center [731, 237] width 15 height 13
radio input "true"
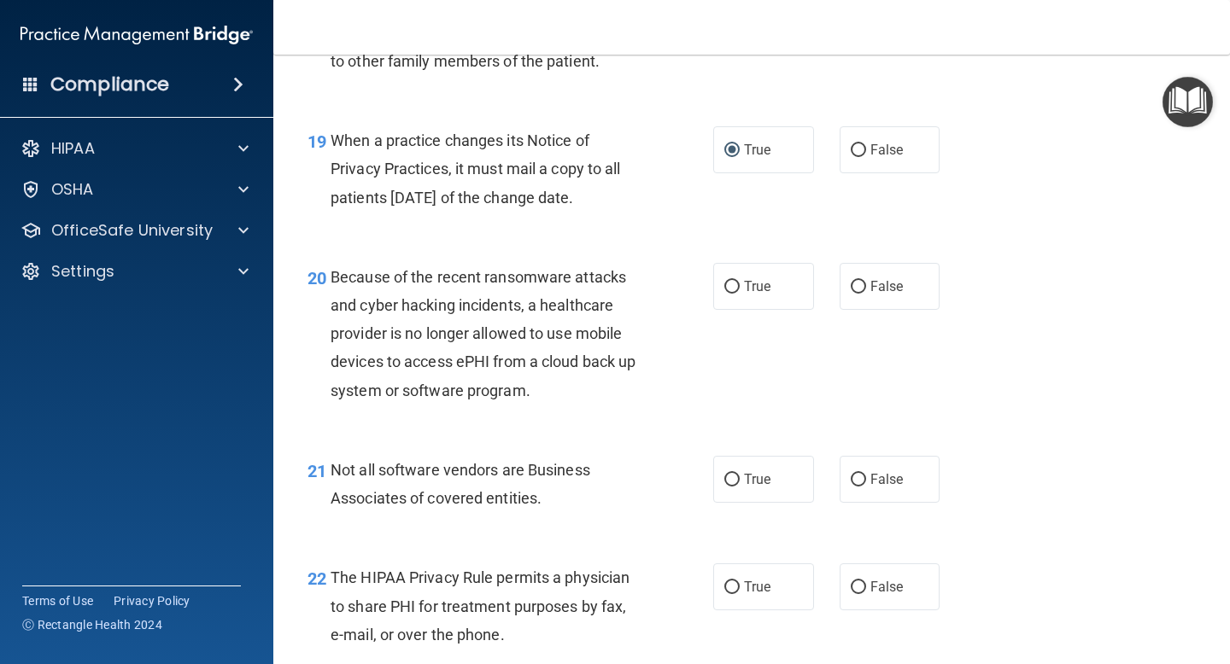
scroll to position [3007, 0]
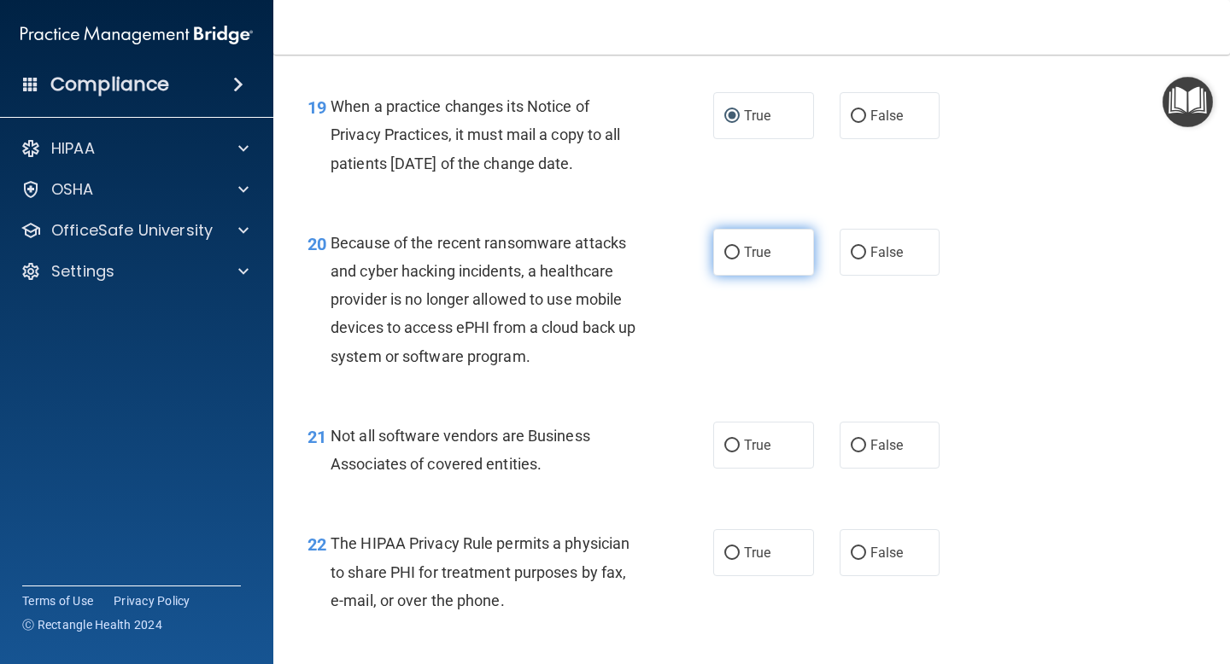
click at [757, 270] on label "True" at bounding box center [763, 252] width 101 height 47
click at [739, 260] on input "True" at bounding box center [731, 253] width 15 height 13
radio input "true"
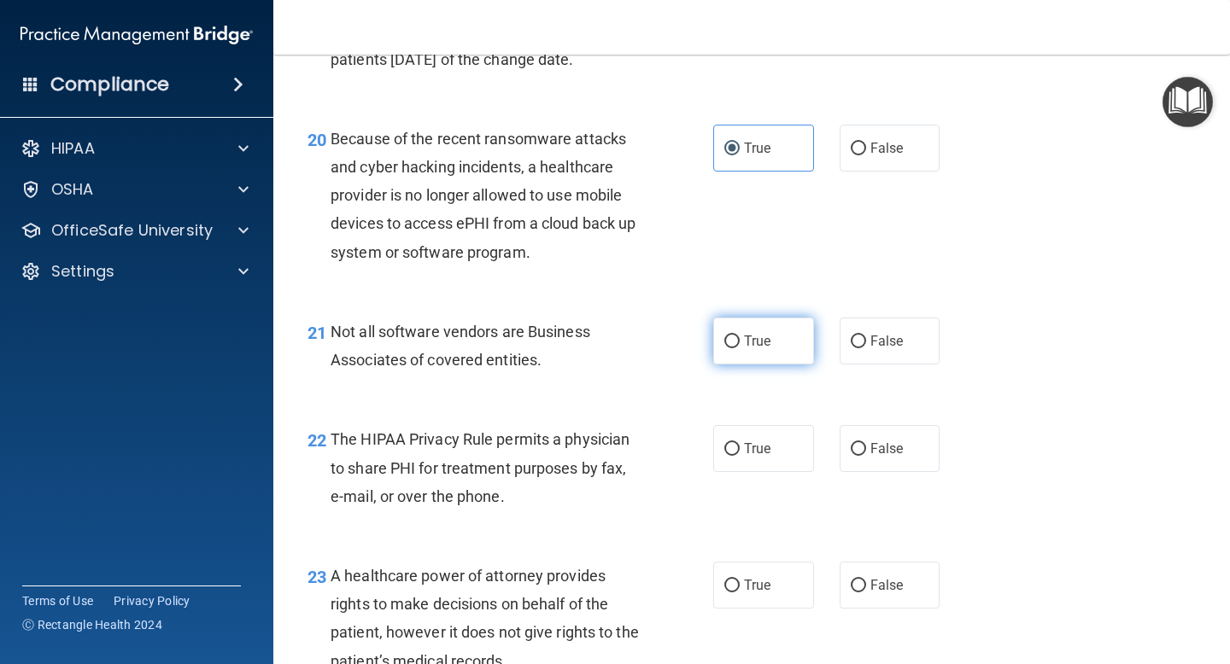
click at [784, 363] on label "True" at bounding box center [763, 341] width 101 height 47
click at [739, 348] on input "True" at bounding box center [731, 342] width 15 height 13
radio input "true"
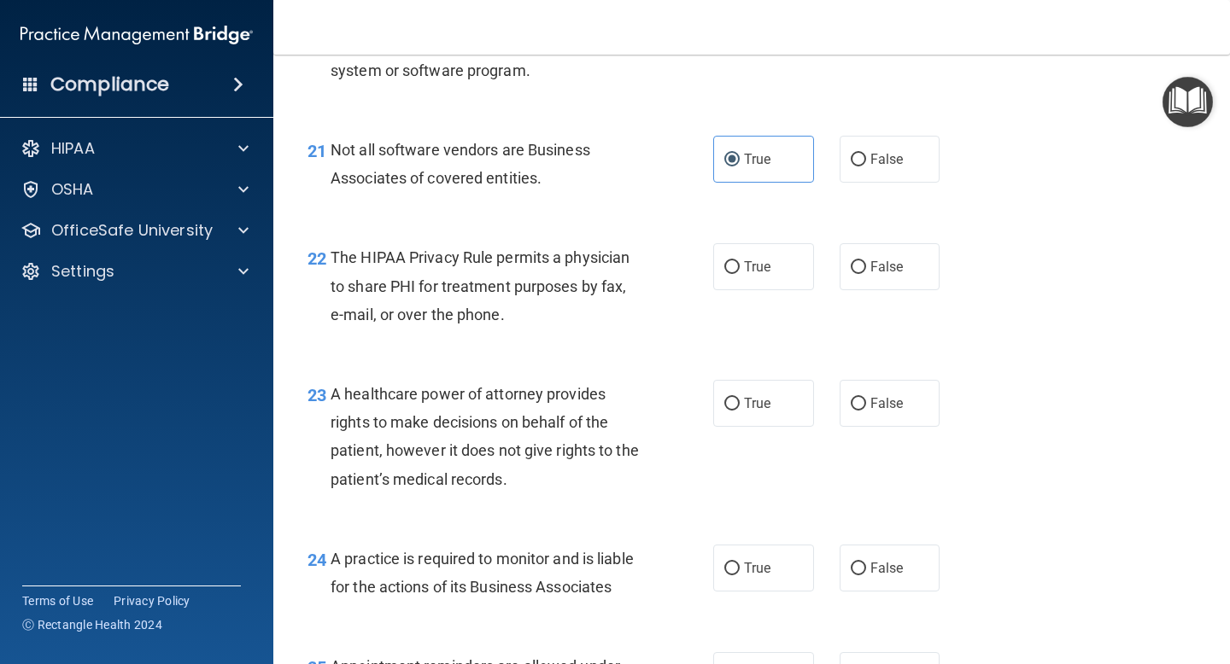
scroll to position [3302, 0]
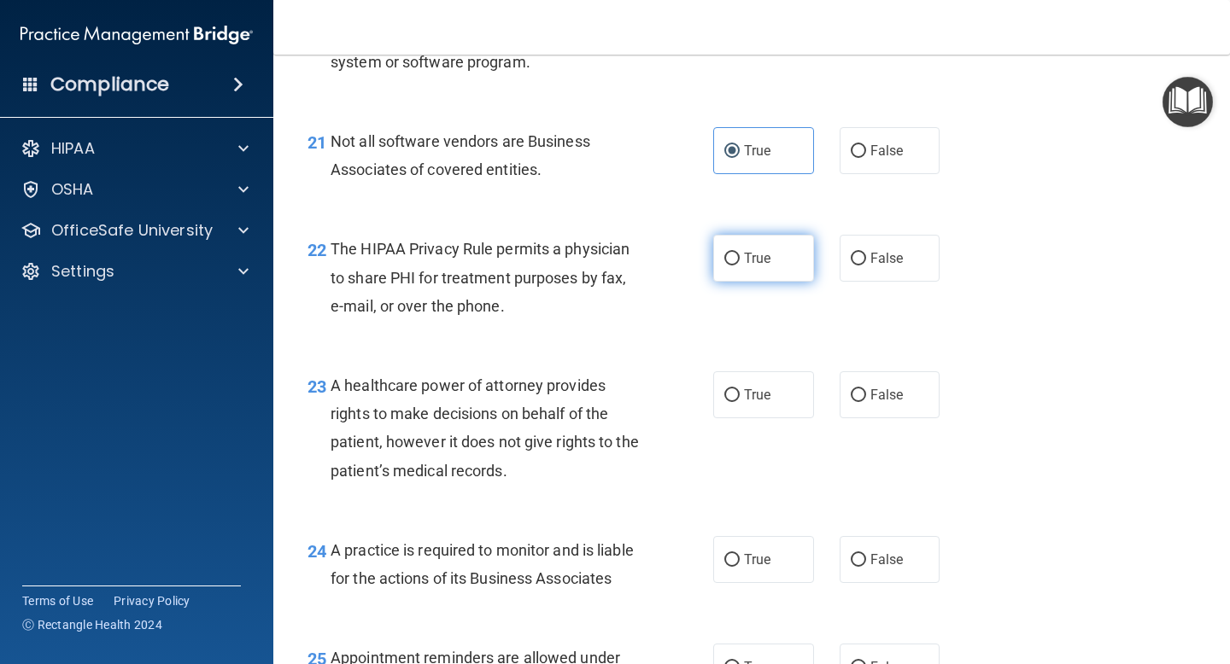
click at [747, 253] on span "True" at bounding box center [757, 258] width 26 height 16
click at [739, 253] on input "True" at bounding box center [731, 259] width 15 height 13
radio input "true"
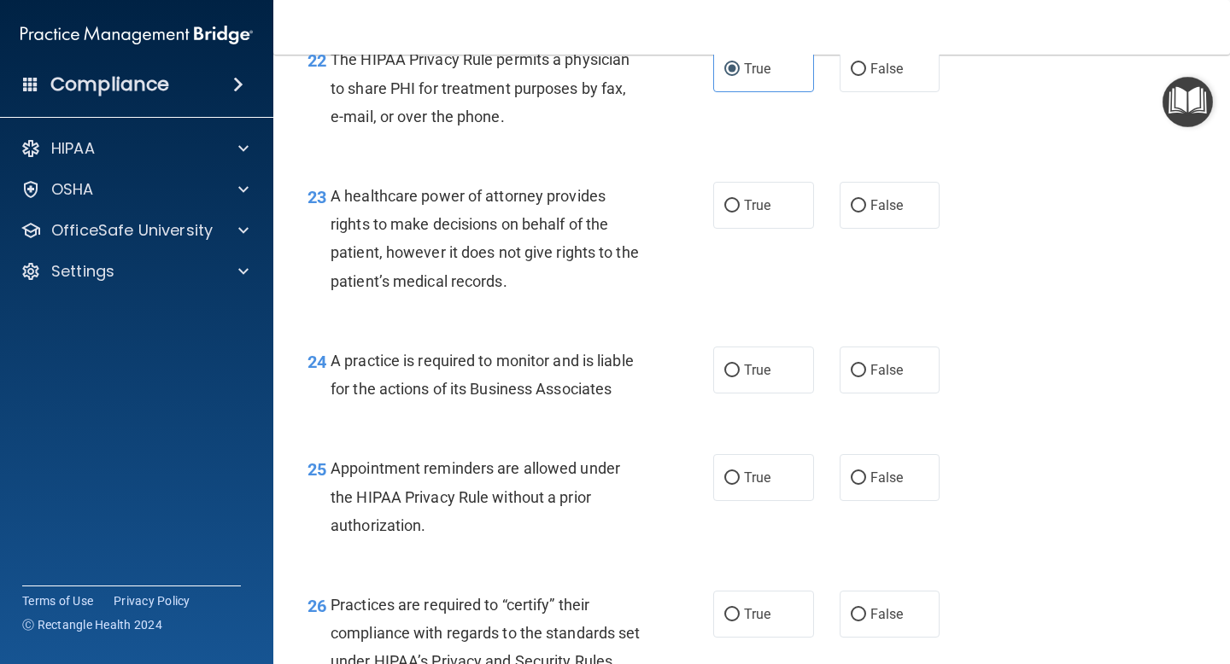
scroll to position [3497, 0]
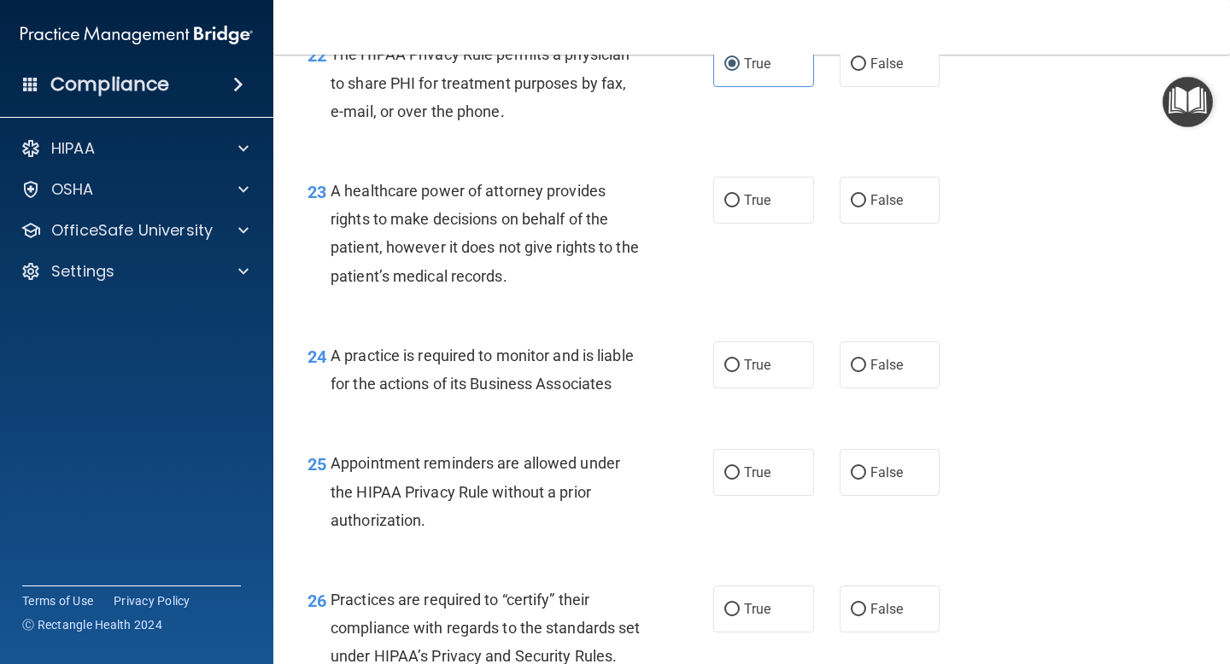
click at [740, 226] on div "23 A healthcare power of attorney provides rights to make decisions on behalf o…" at bounding box center [752, 237] width 914 height 165
click at [751, 216] on label "True" at bounding box center [763, 200] width 101 height 47
click at [739, 207] on input "True" at bounding box center [731, 201] width 15 height 13
radio input "true"
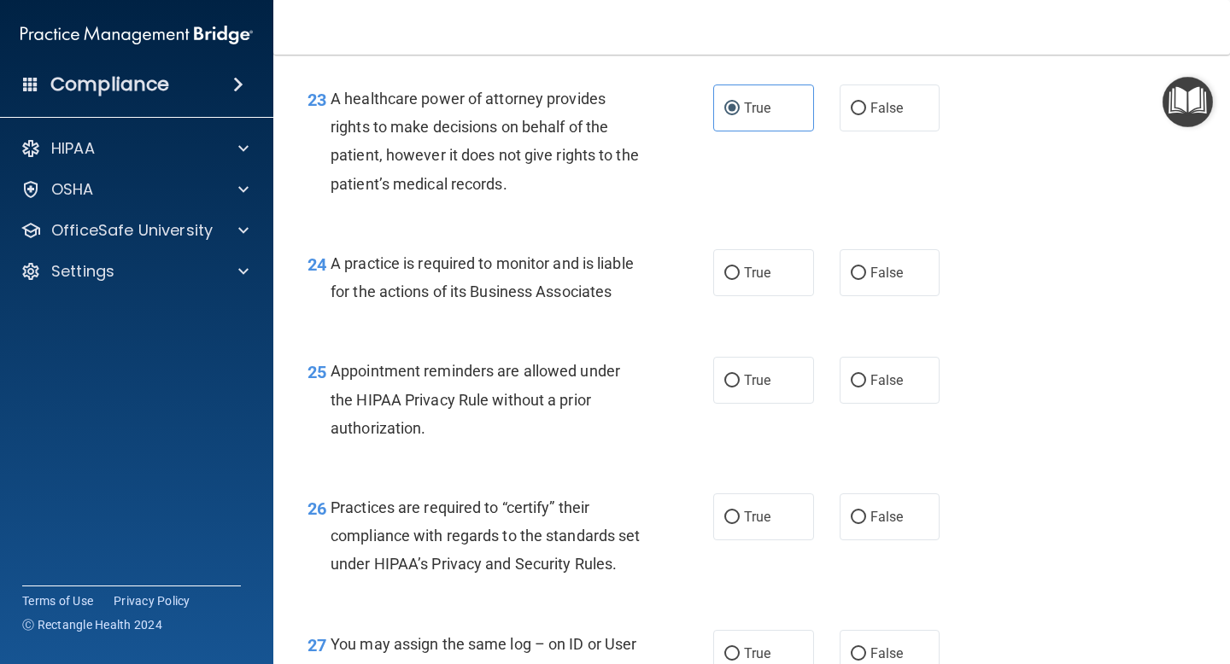
scroll to position [3632, 0]
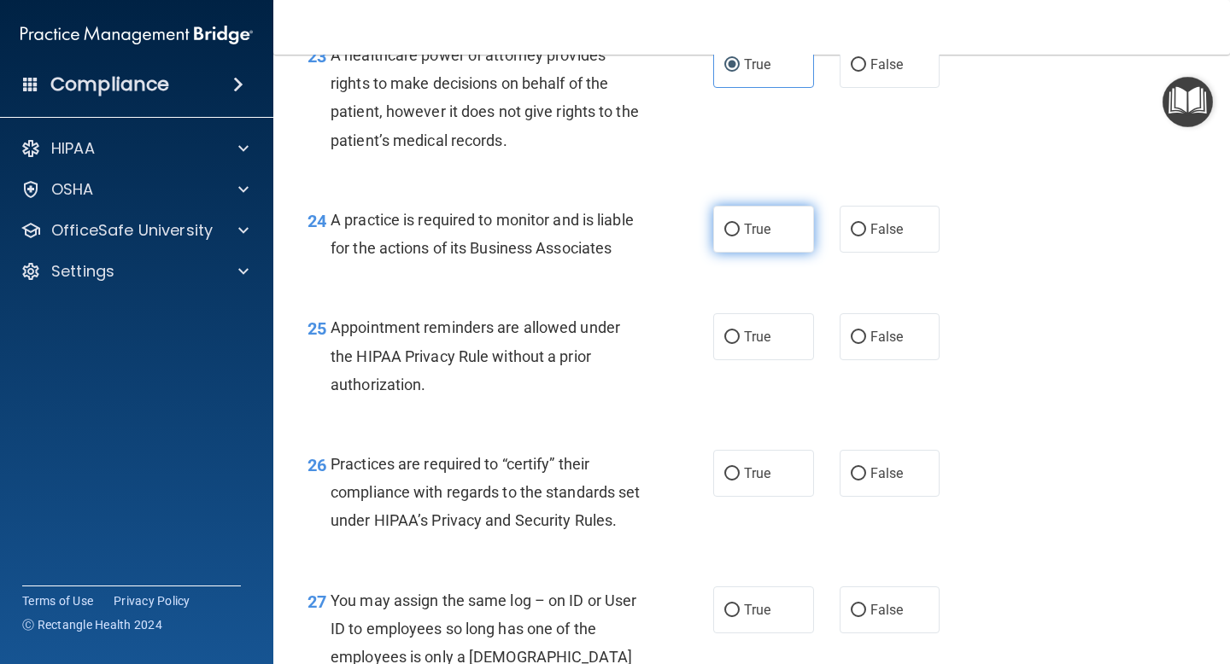
click at [766, 248] on label "True" at bounding box center [763, 229] width 101 height 47
click at [739, 237] on input "True" at bounding box center [731, 230] width 15 height 13
radio input "true"
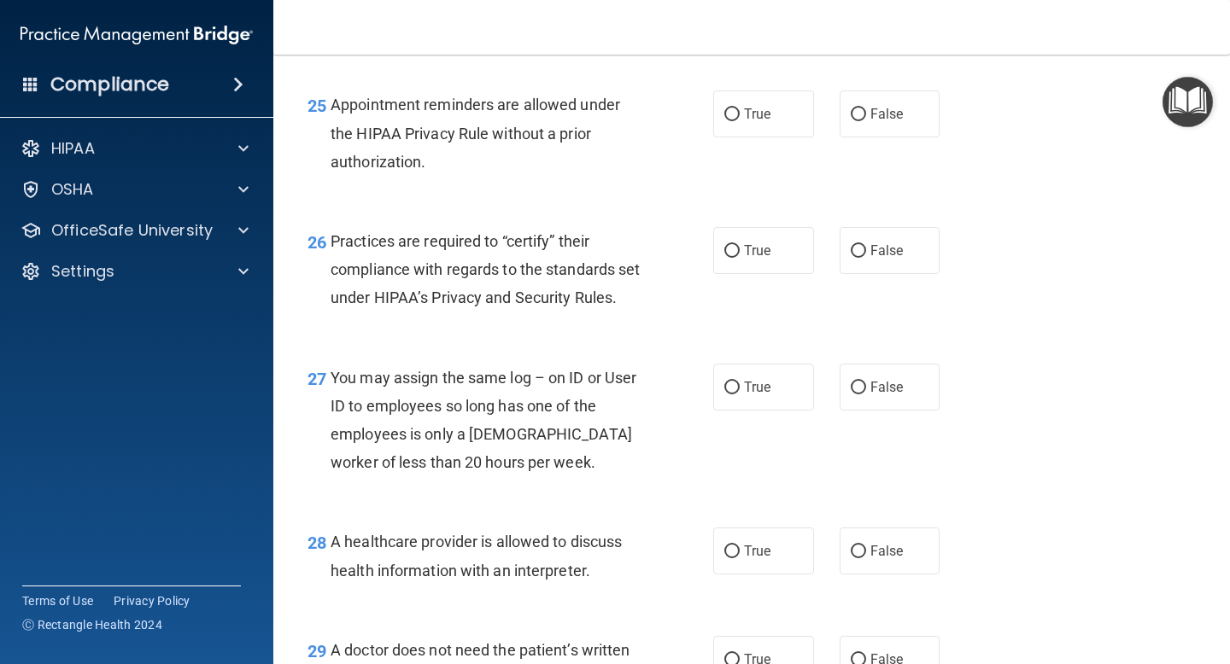
scroll to position [3854, 0]
click at [881, 107] on span "False" at bounding box center [886, 115] width 33 height 16
click at [866, 109] on input "False" at bounding box center [857, 115] width 15 height 13
radio input "true"
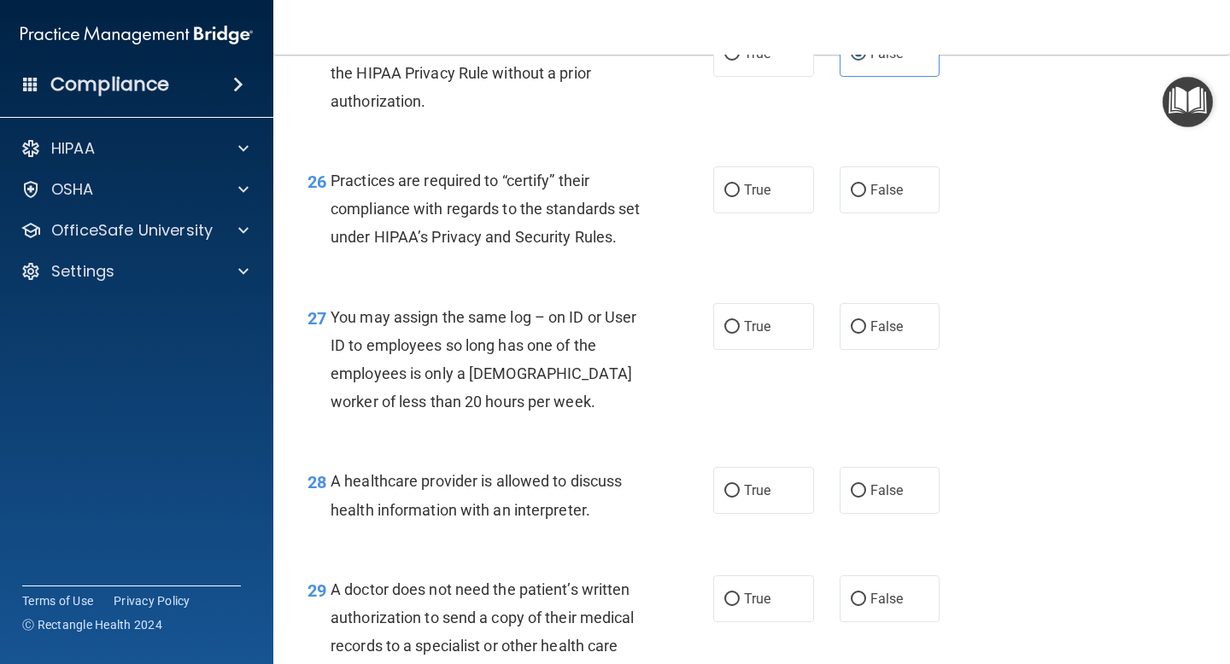
scroll to position [3917, 0]
click at [803, 186] on label "True" at bounding box center [763, 189] width 101 height 47
click at [739, 186] on input "True" at bounding box center [731, 190] width 15 height 13
radio input "true"
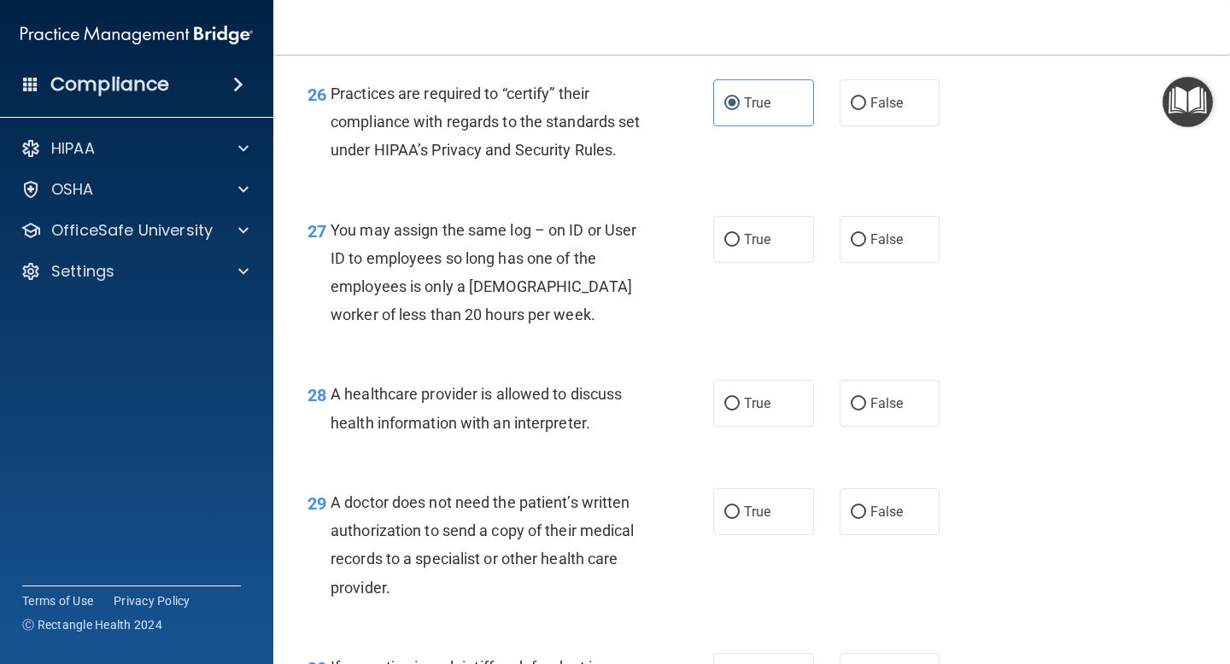
scroll to position [4004, 0]
click at [868, 262] on label "False" at bounding box center [889, 238] width 101 height 47
click at [866, 246] on input "False" at bounding box center [857, 239] width 15 height 13
radio input "true"
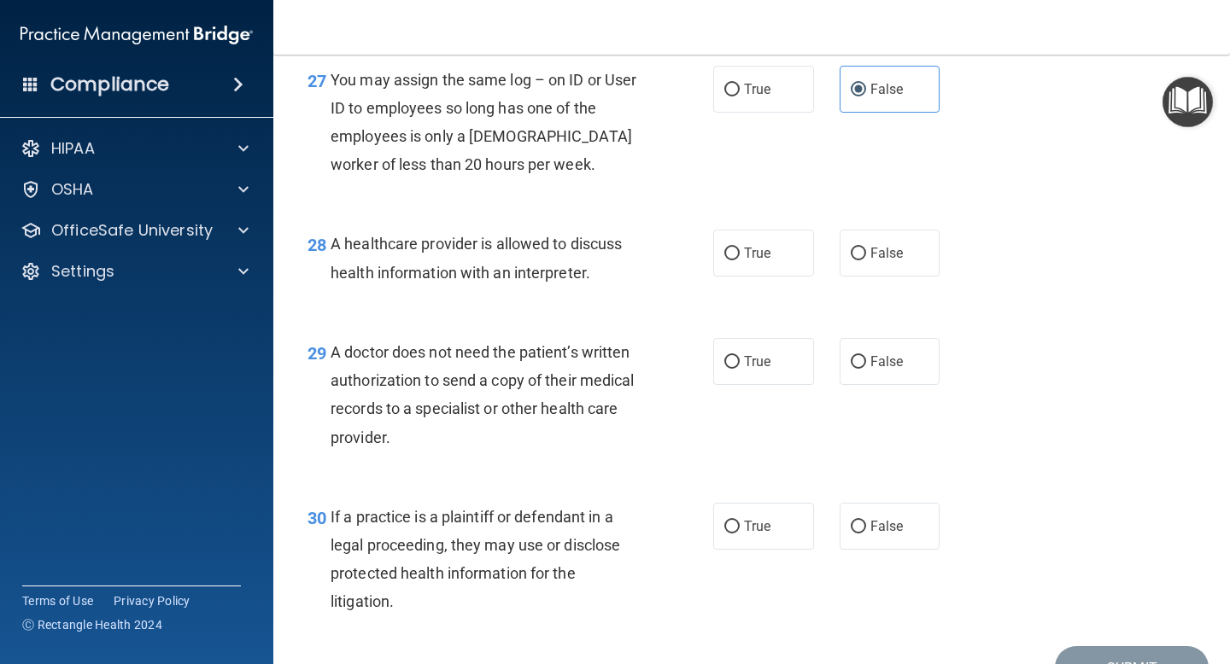
scroll to position [4163, 0]
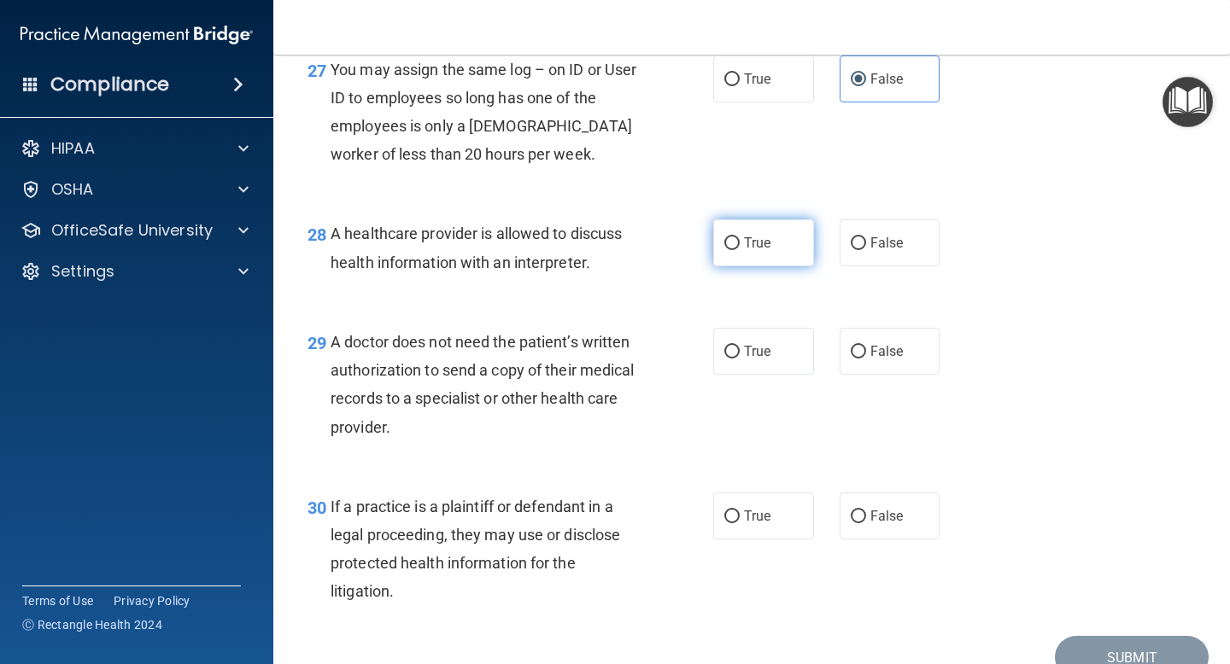
click at [752, 251] on span "True" at bounding box center [757, 243] width 26 height 16
click at [739, 250] on input "True" at bounding box center [731, 243] width 15 height 13
radio input "true"
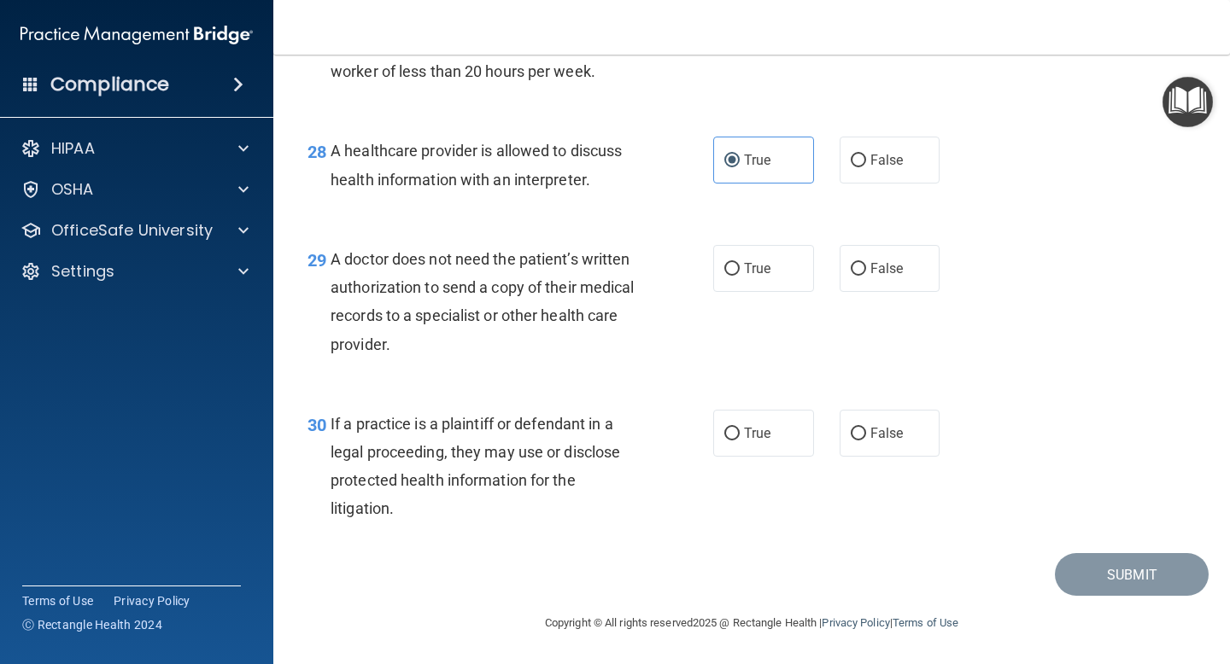
scroll to position [4275, 0]
click at [897, 271] on span "False" at bounding box center [886, 268] width 33 height 16
click at [866, 271] on input "False" at bounding box center [857, 269] width 15 height 13
radio input "true"
click at [860, 428] on input "False" at bounding box center [857, 434] width 15 height 13
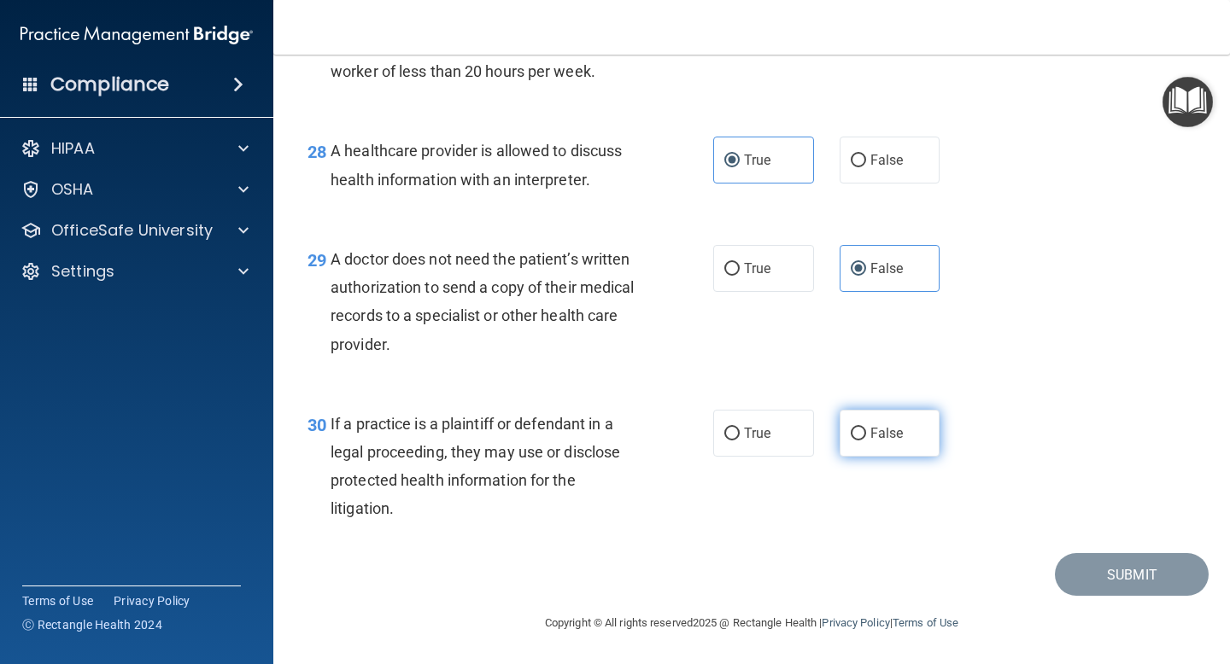
radio input "true"
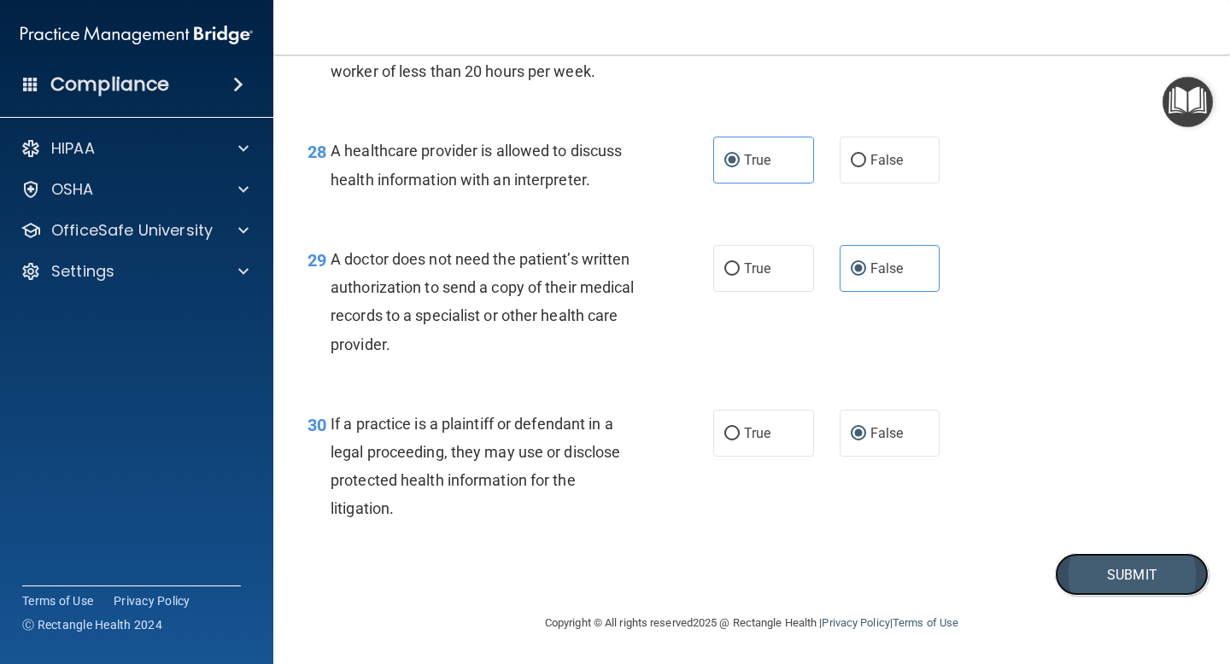
click at [1104, 579] on button "Submit" at bounding box center [1132, 575] width 154 height 44
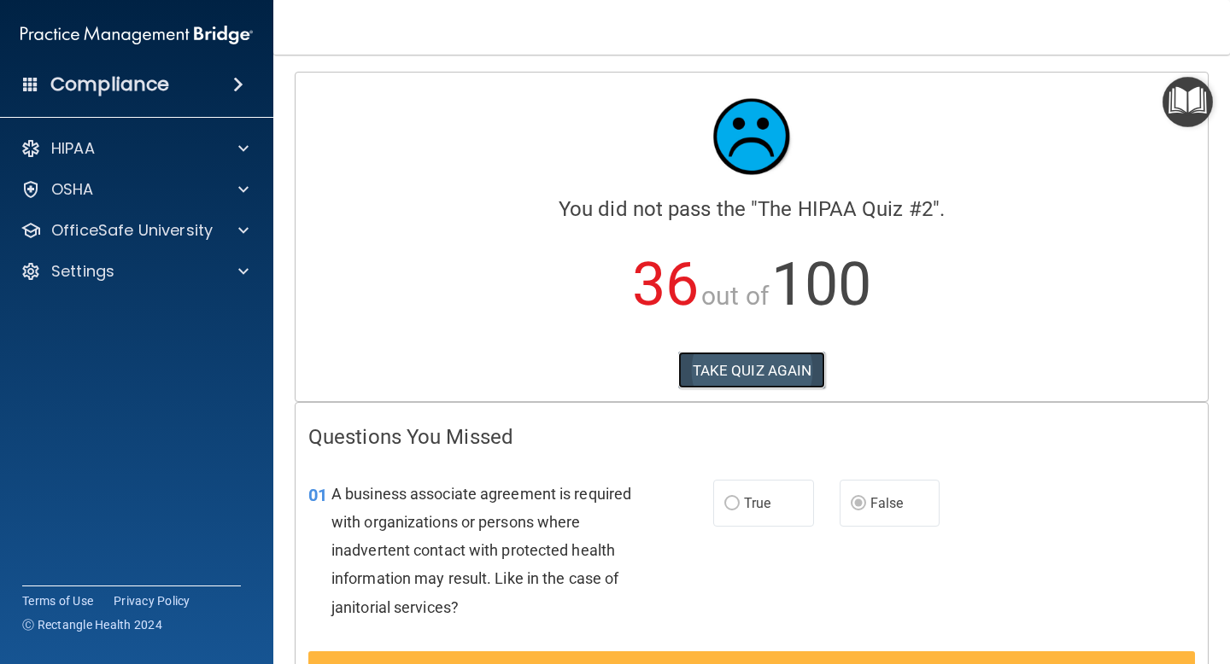
click at [794, 363] on button "TAKE QUIZ AGAIN" at bounding box center [752, 371] width 148 height 38
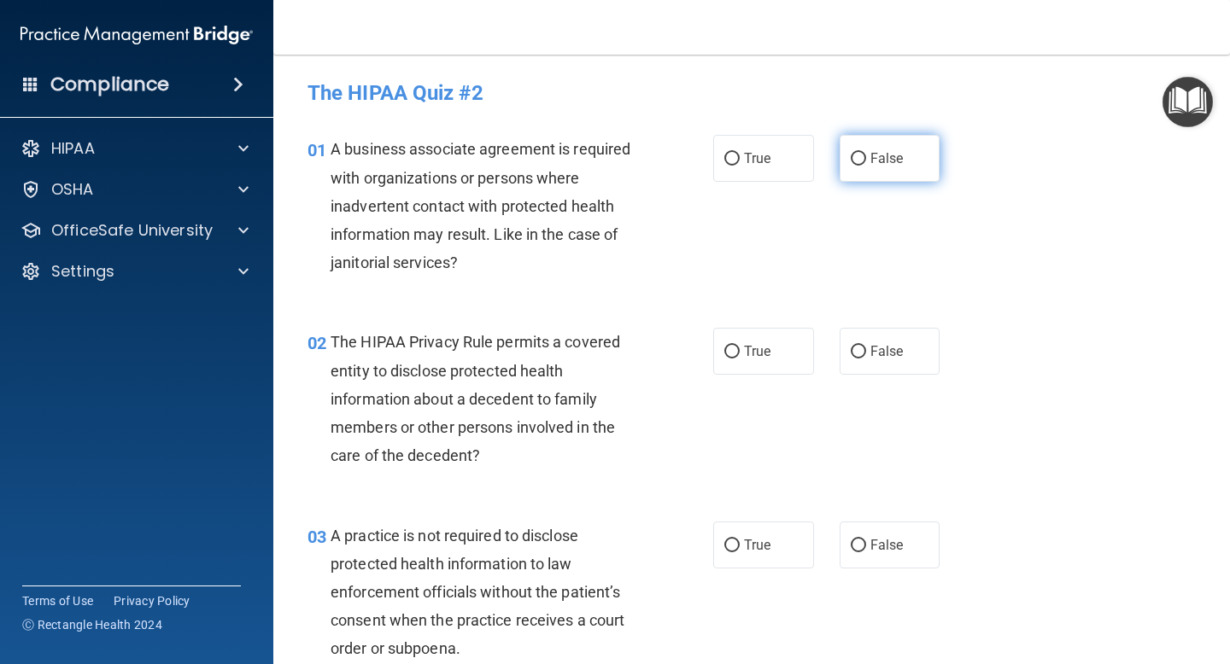
click at [865, 157] on label "False" at bounding box center [889, 158] width 101 height 47
click at [865, 157] on input "False" at bounding box center [857, 159] width 15 height 13
radio input "true"
click at [758, 376] on div "02 The HIPAA Privacy Rule permits a covered entity to disclose protected health…" at bounding box center [752, 403] width 914 height 193
click at [753, 358] on span "True" at bounding box center [757, 351] width 26 height 16
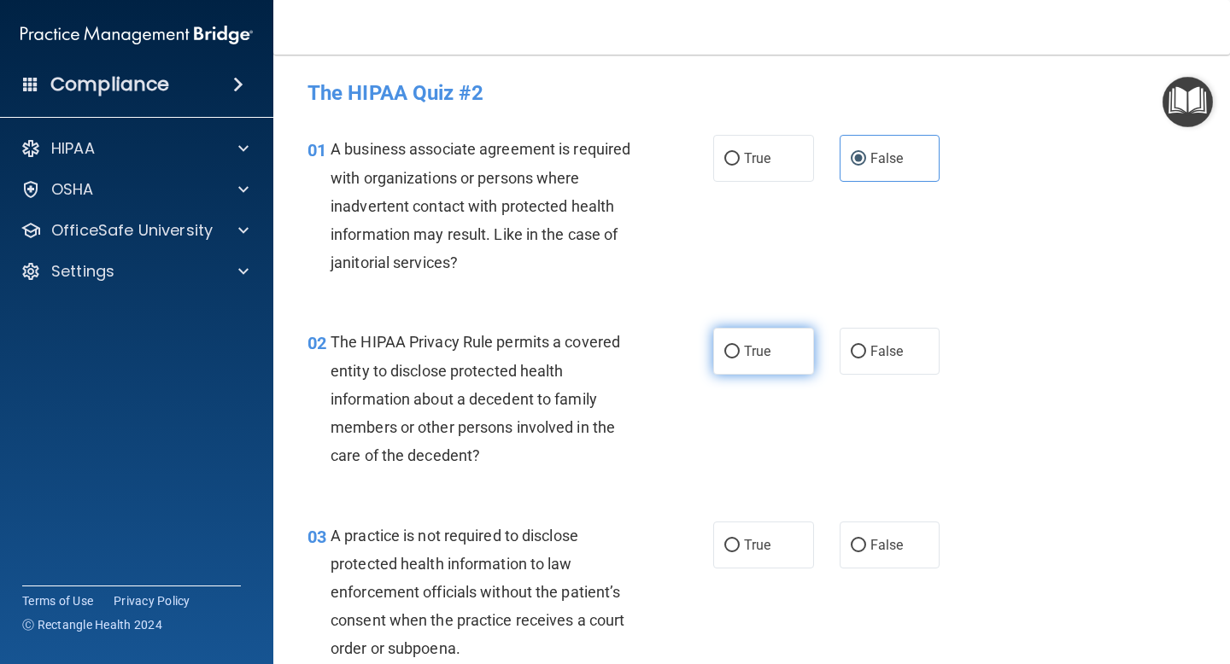
click at [739, 358] on input "True" at bounding box center [731, 352] width 15 height 13
radio input "true"
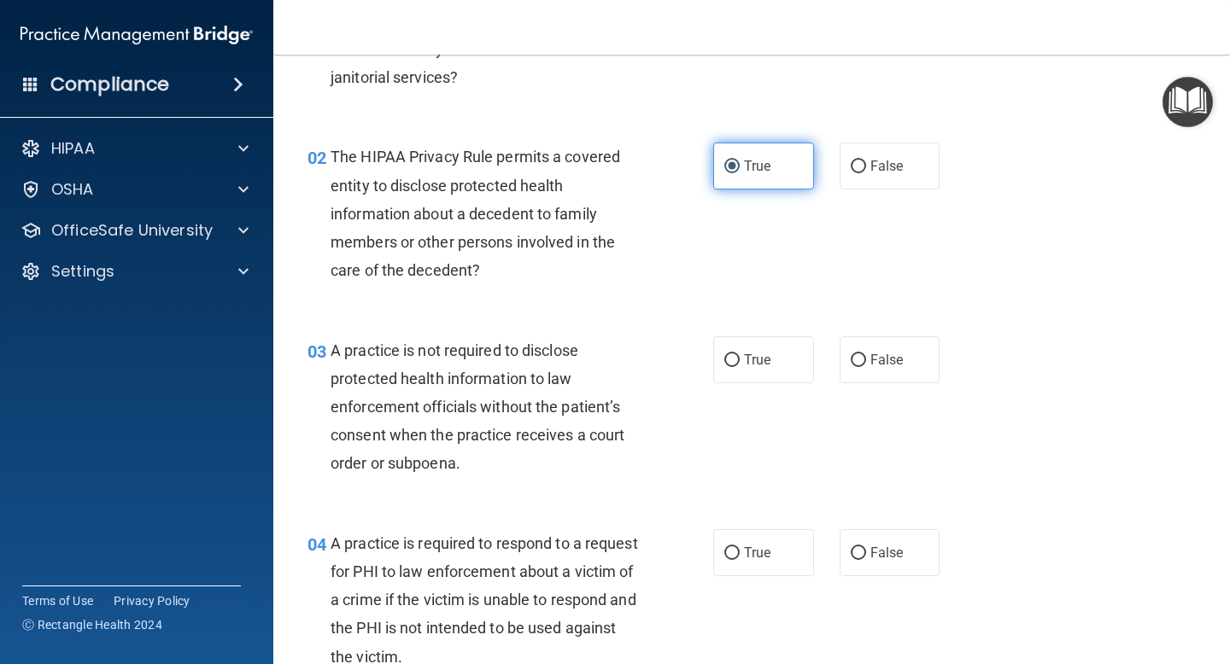
scroll to position [192, 0]
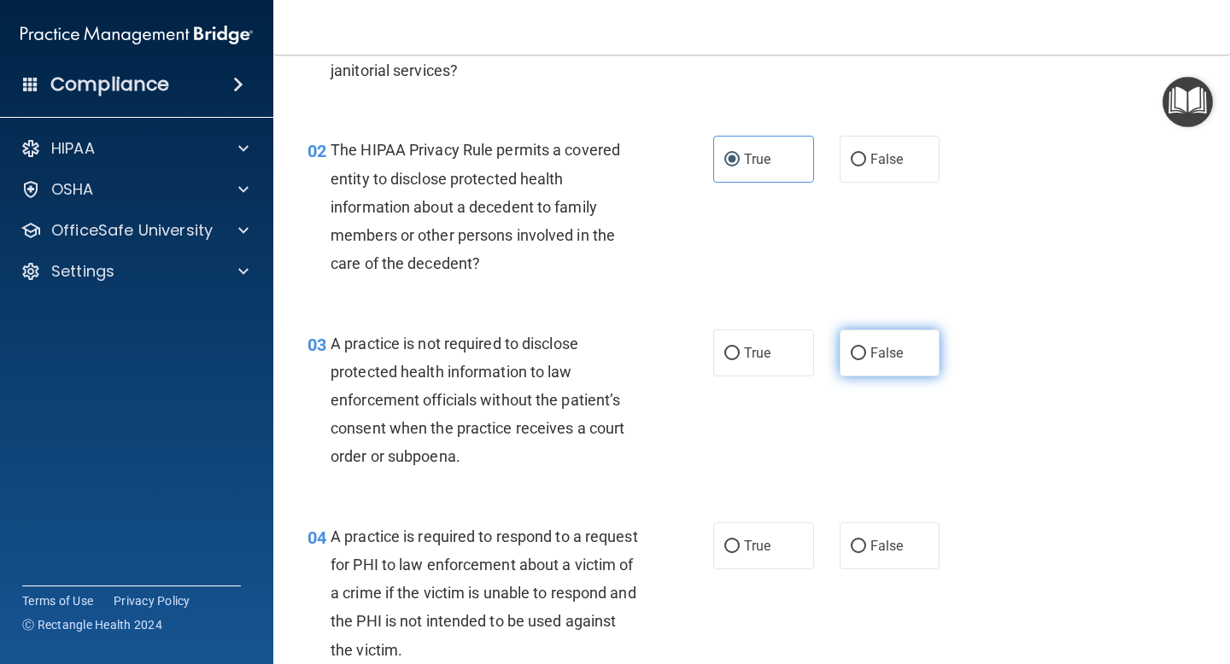
click at [876, 354] on span "False" at bounding box center [886, 353] width 33 height 16
click at [866, 354] on input "False" at bounding box center [857, 354] width 15 height 13
radio input "true"
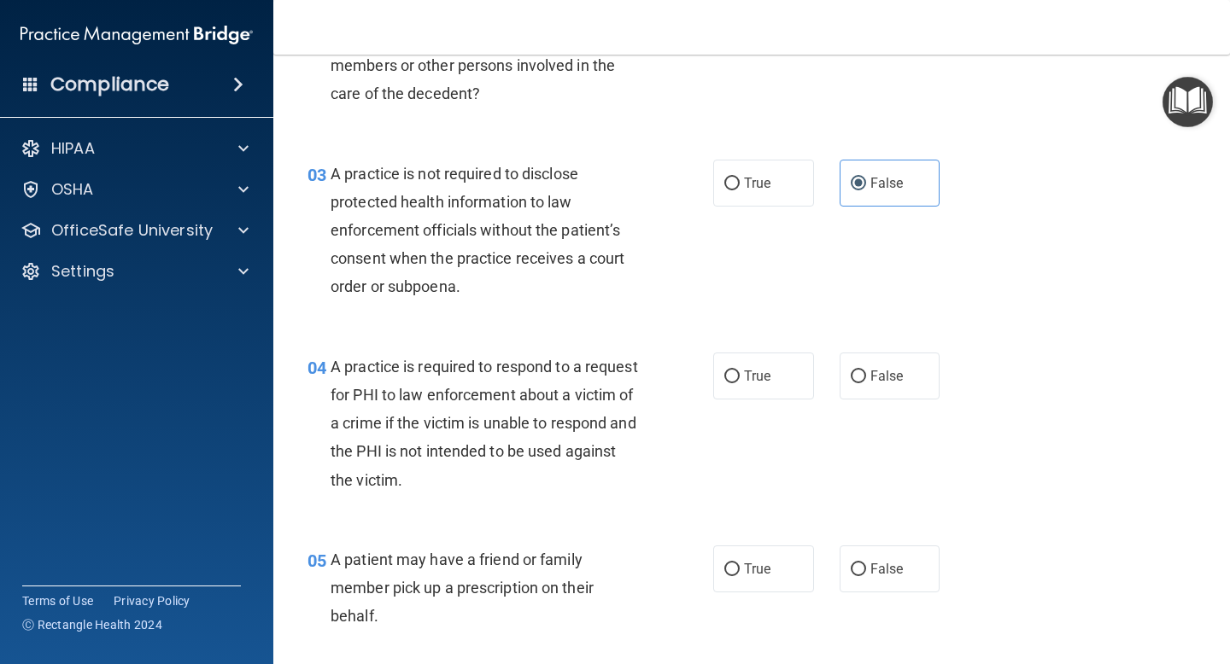
scroll to position [365, 0]
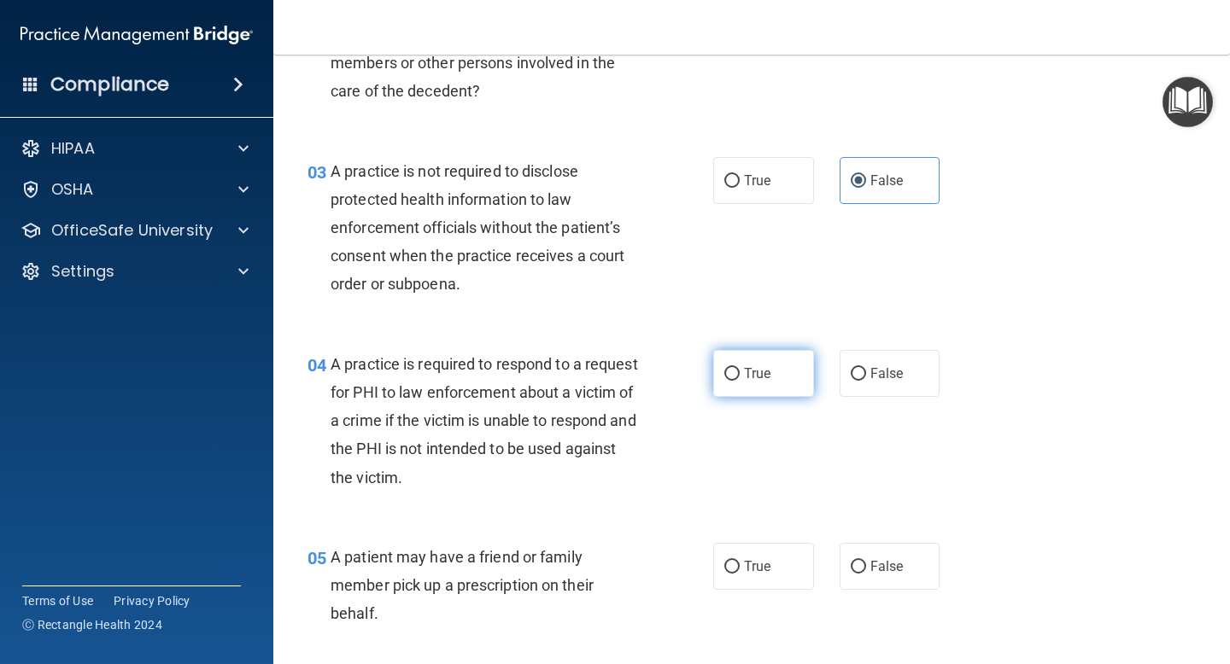
click at [745, 390] on label "True" at bounding box center [763, 373] width 101 height 47
click at [739, 381] on input "True" at bounding box center [731, 374] width 15 height 13
radio input "true"
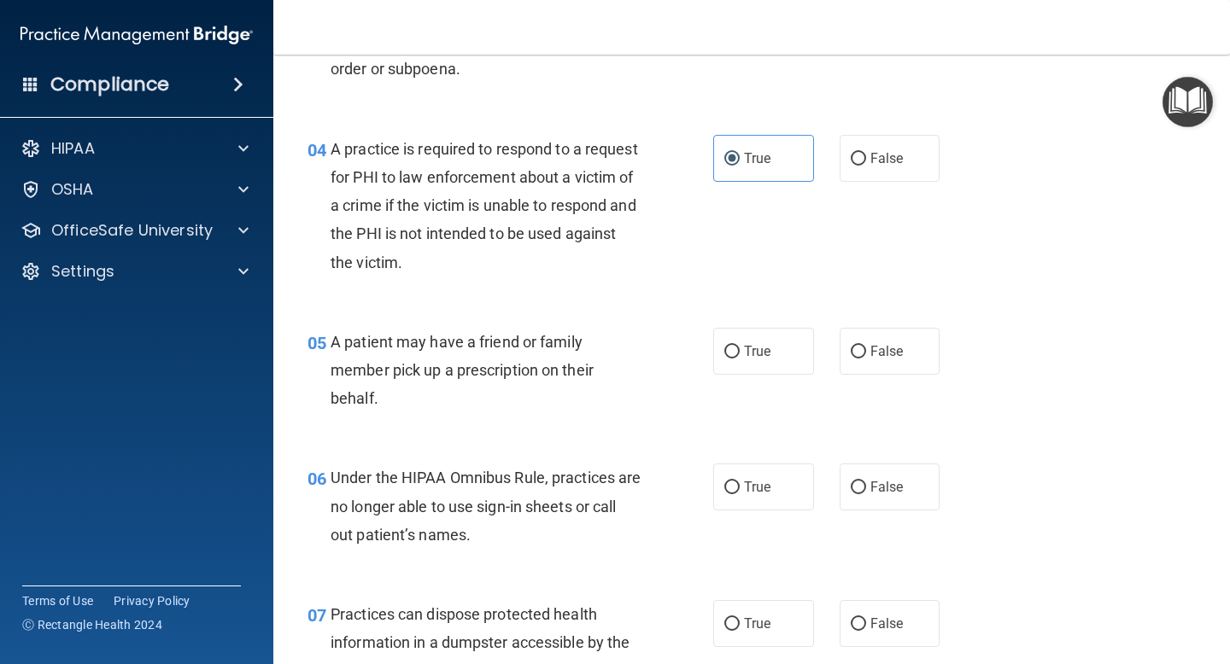
scroll to position [592, 0]
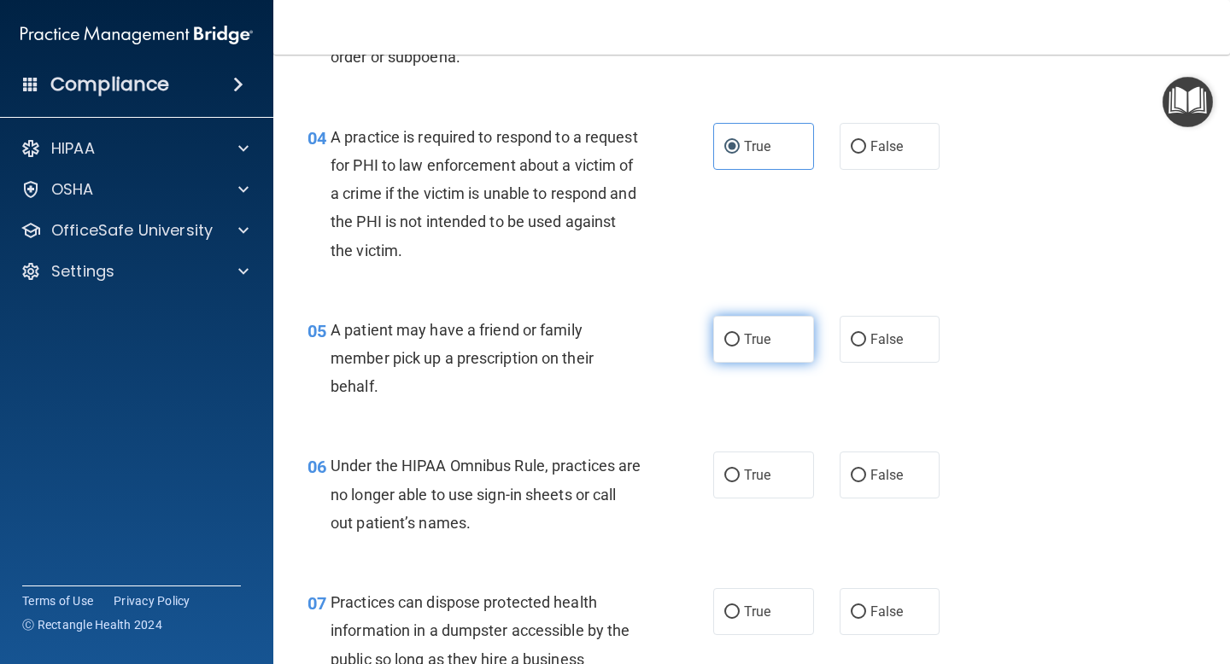
click at [748, 345] on span "True" at bounding box center [757, 339] width 26 height 16
click at [739, 345] on input "True" at bounding box center [731, 340] width 15 height 13
radio input "true"
click at [881, 477] on span "False" at bounding box center [886, 475] width 33 height 16
click at [866, 477] on input "False" at bounding box center [857, 476] width 15 height 13
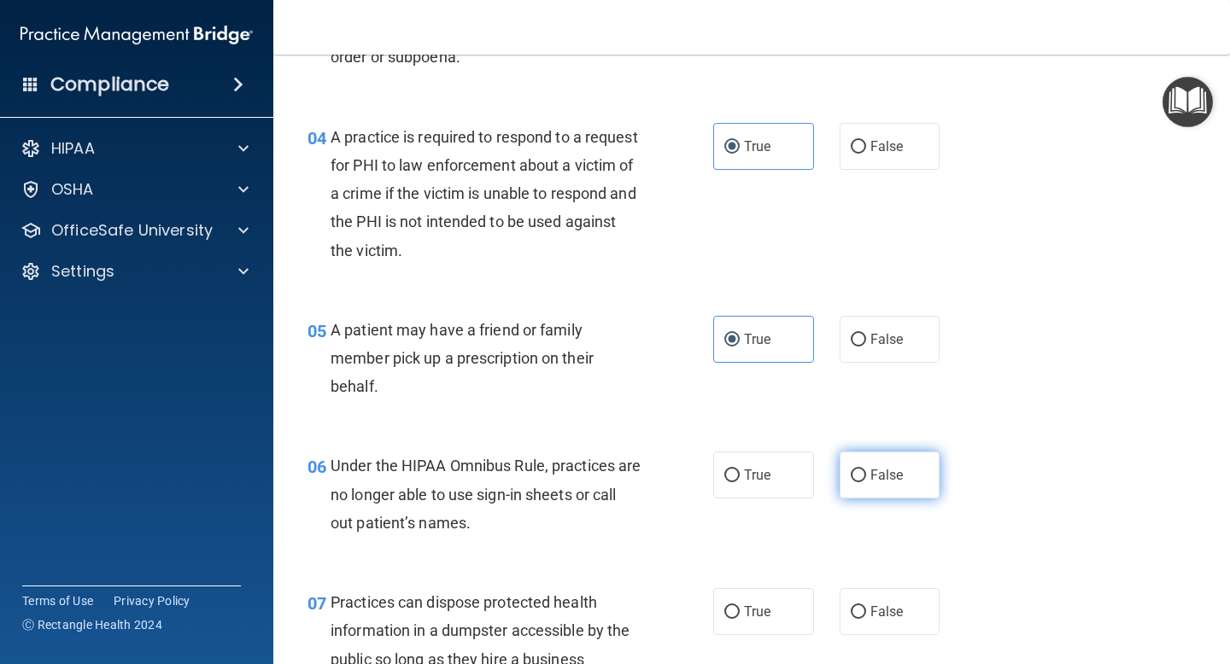
radio input "true"
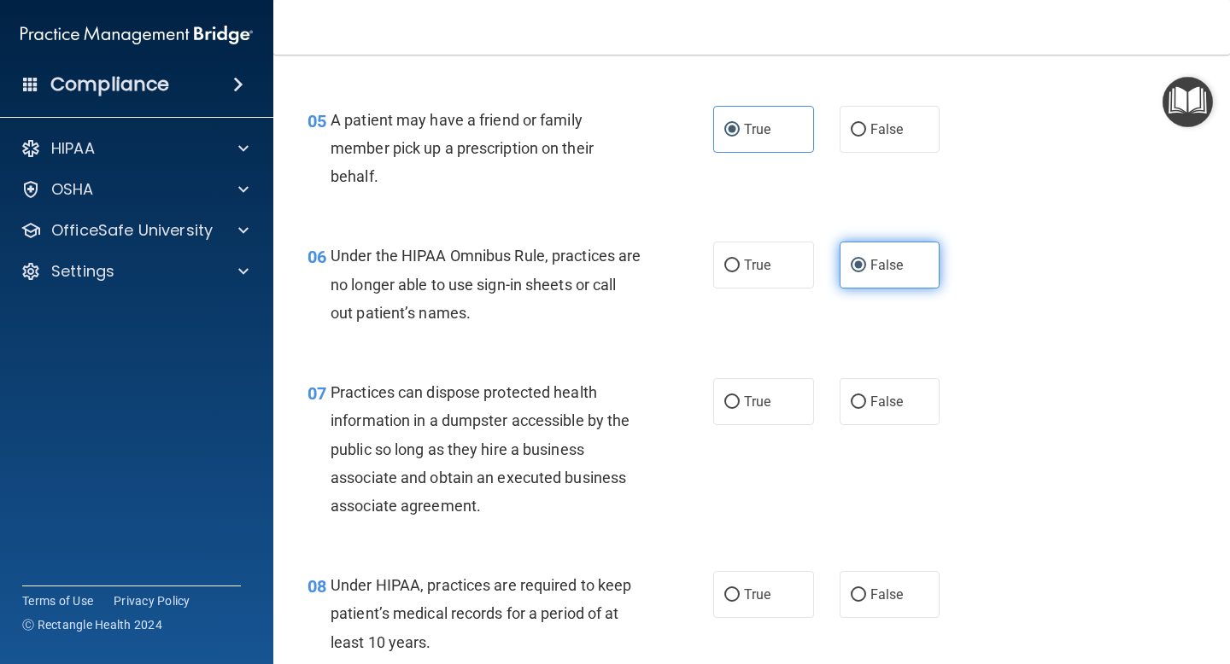
scroll to position [814, 0]
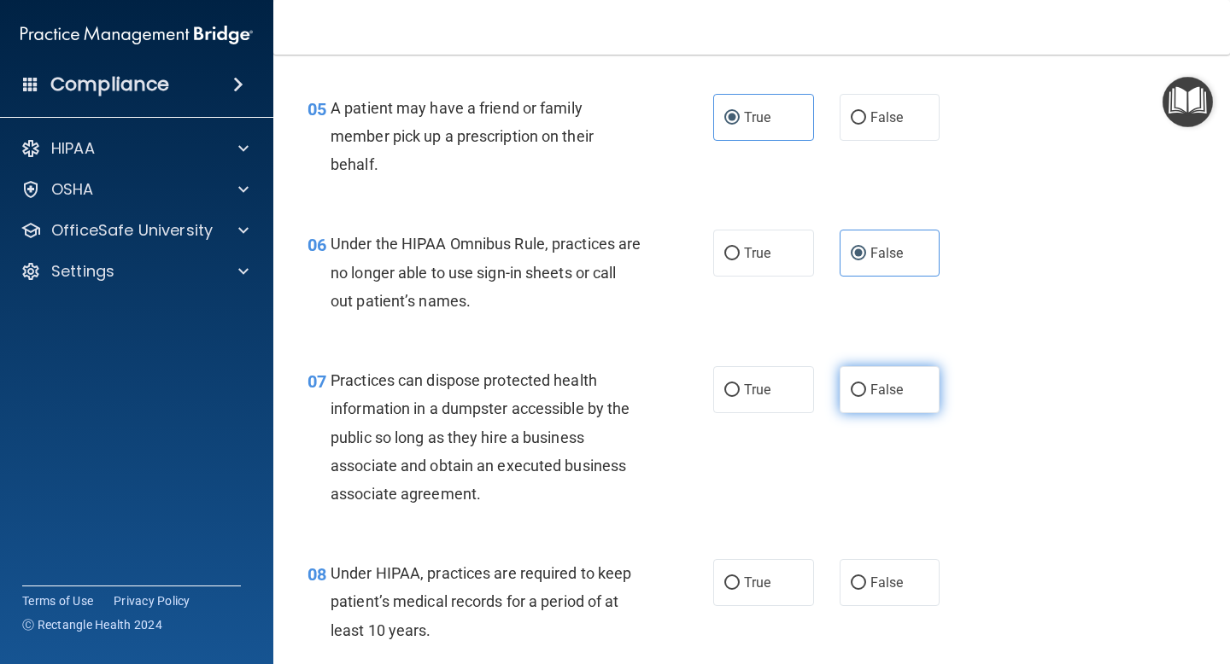
click at [863, 410] on label "False" at bounding box center [889, 389] width 101 height 47
click at [863, 397] on input "False" at bounding box center [857, 390] width 15 height 13
radio input "true"
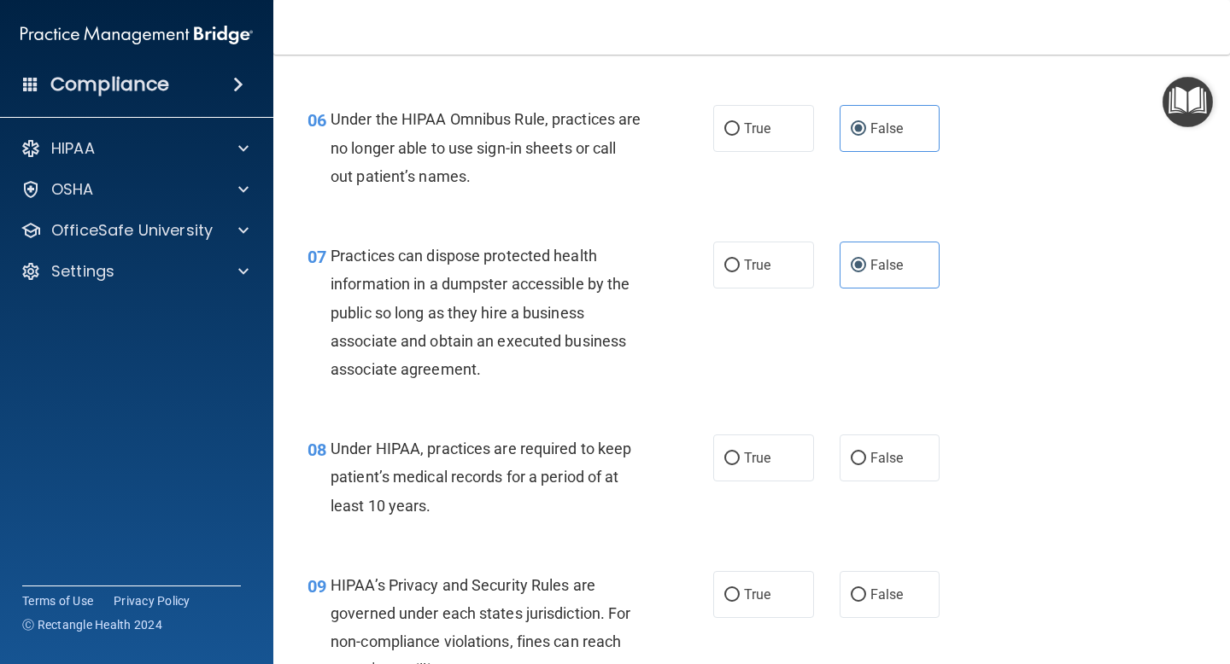
scroll to position [945, 0]
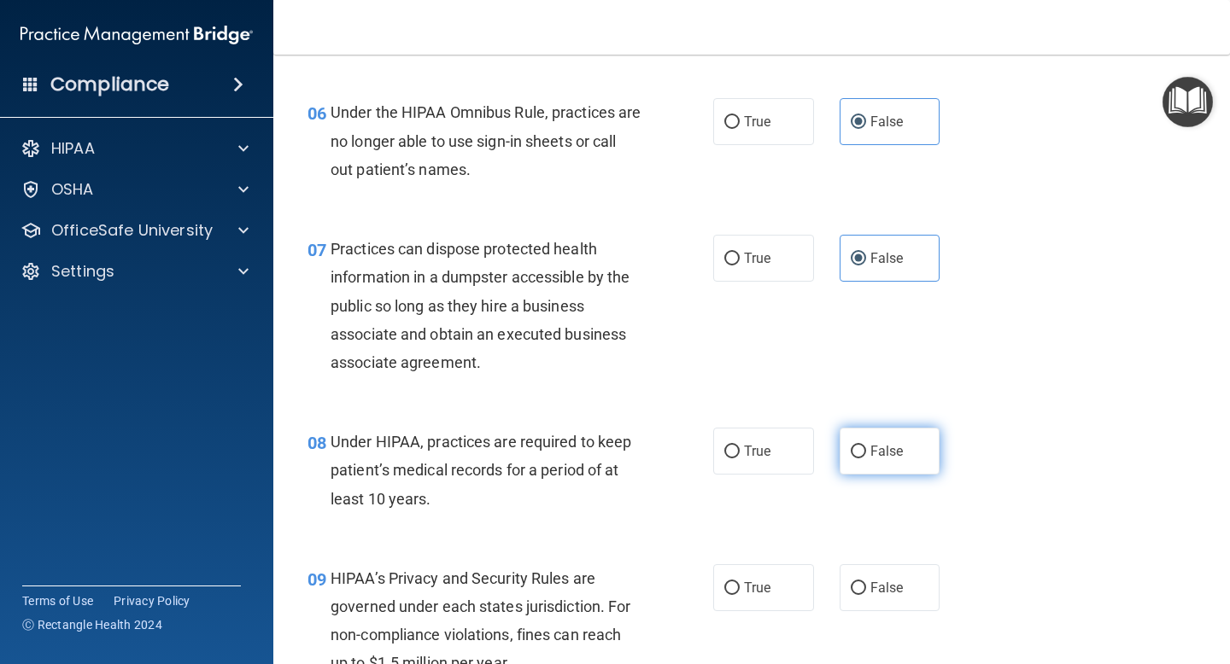
click at [866, 466] on label "False" at bounding box center [889, 451] width 101 height 47
click at [866, 459] on input "False" at bounding box center [857, 452] width 15 height 13
radio input "true"
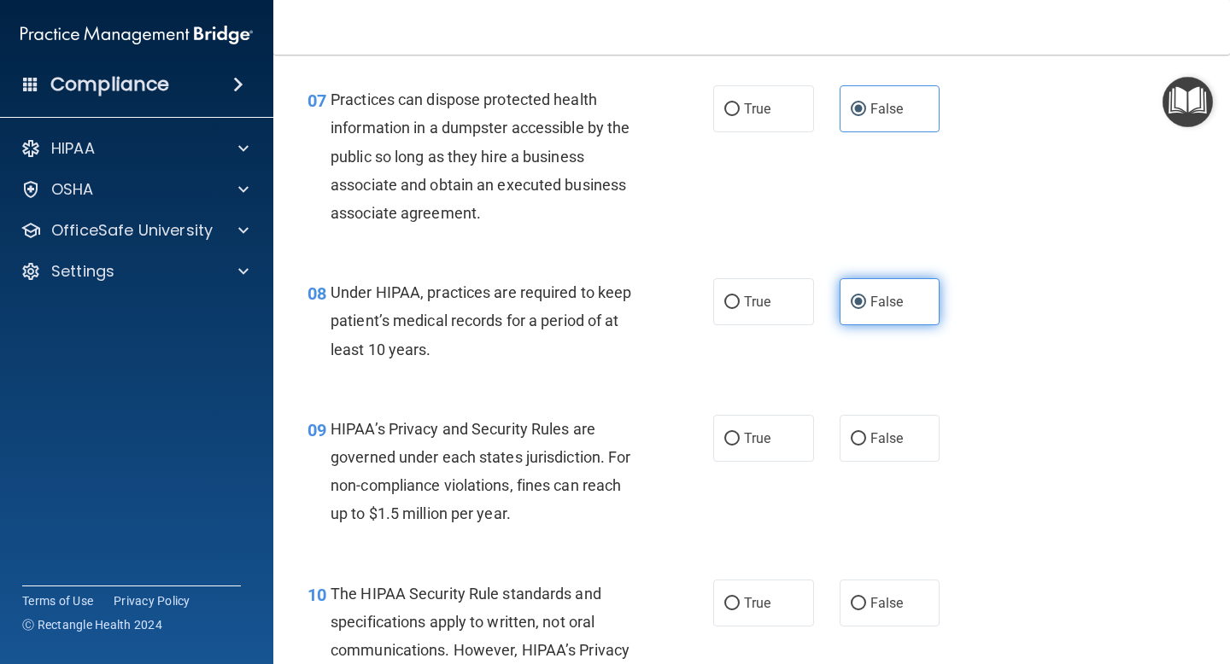
scroll to position [1096, 0]
click at [884, 438] on span "False" at bounding box center [886, 437] width 33 height 16
click at [866, 438] on input "False" at bounding box center [857, 438] width 15 height 13
radio input "true"
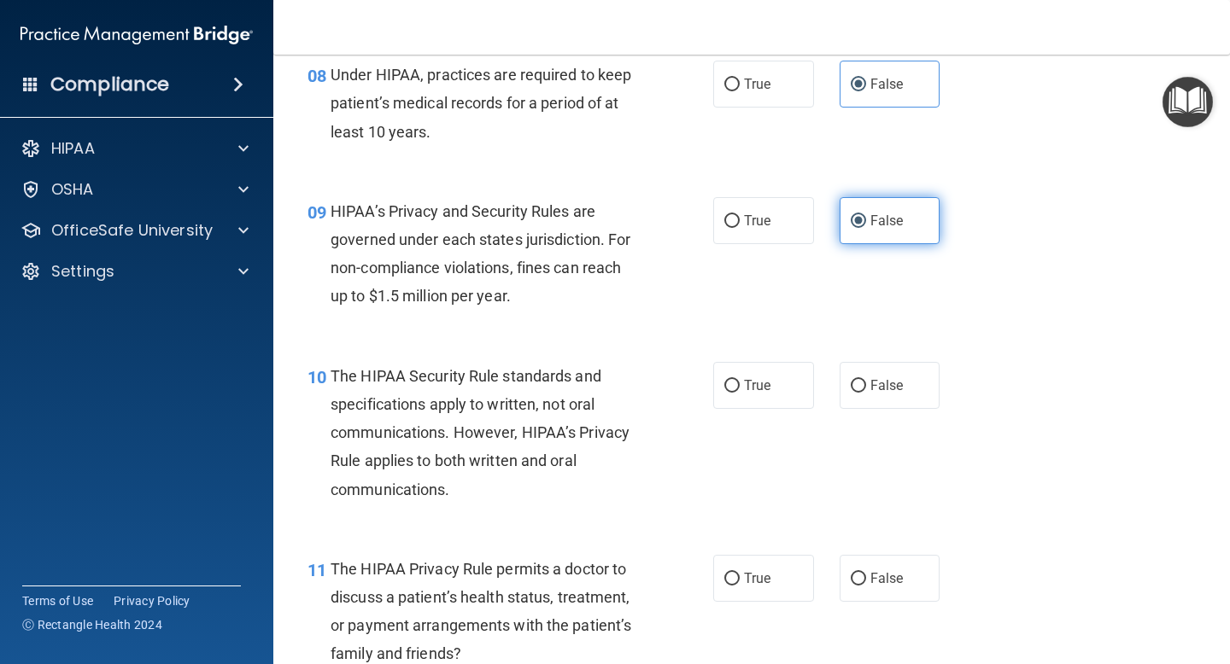
scroll to position [1328, 0]
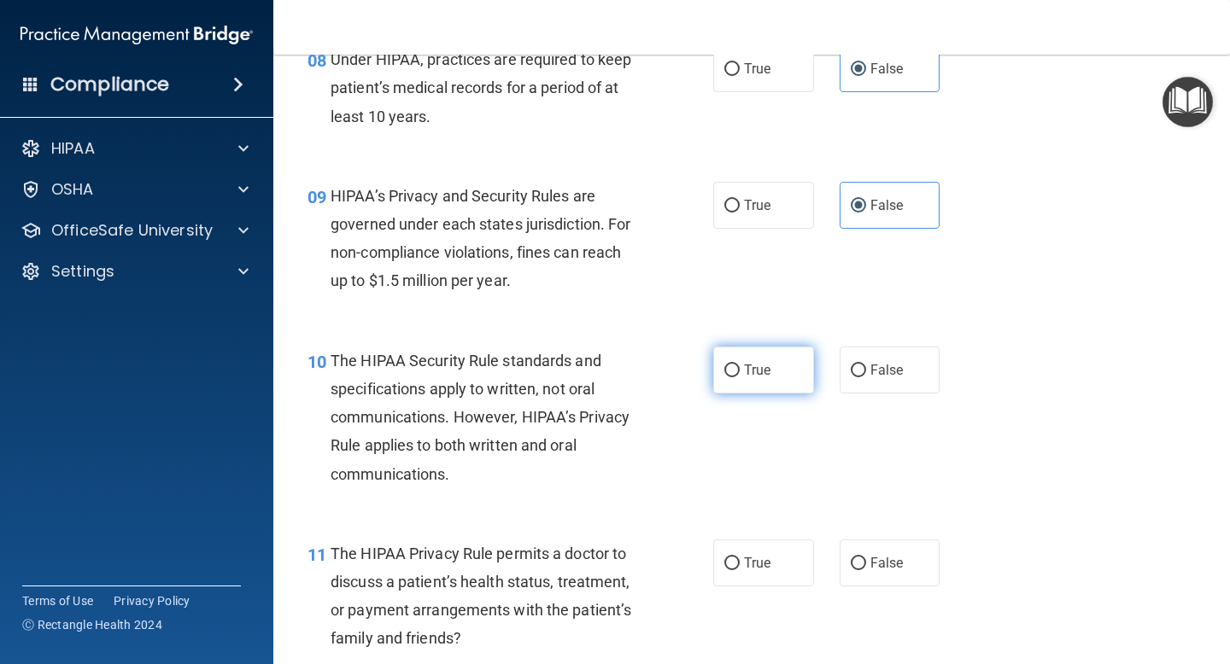
click at [748, 373] on span "True" at bounding box center [757, 370] width 26 height 16
click at [739, 373] on input "True" at bounding box center [731, 371] width 15 height 13
radio input "true"
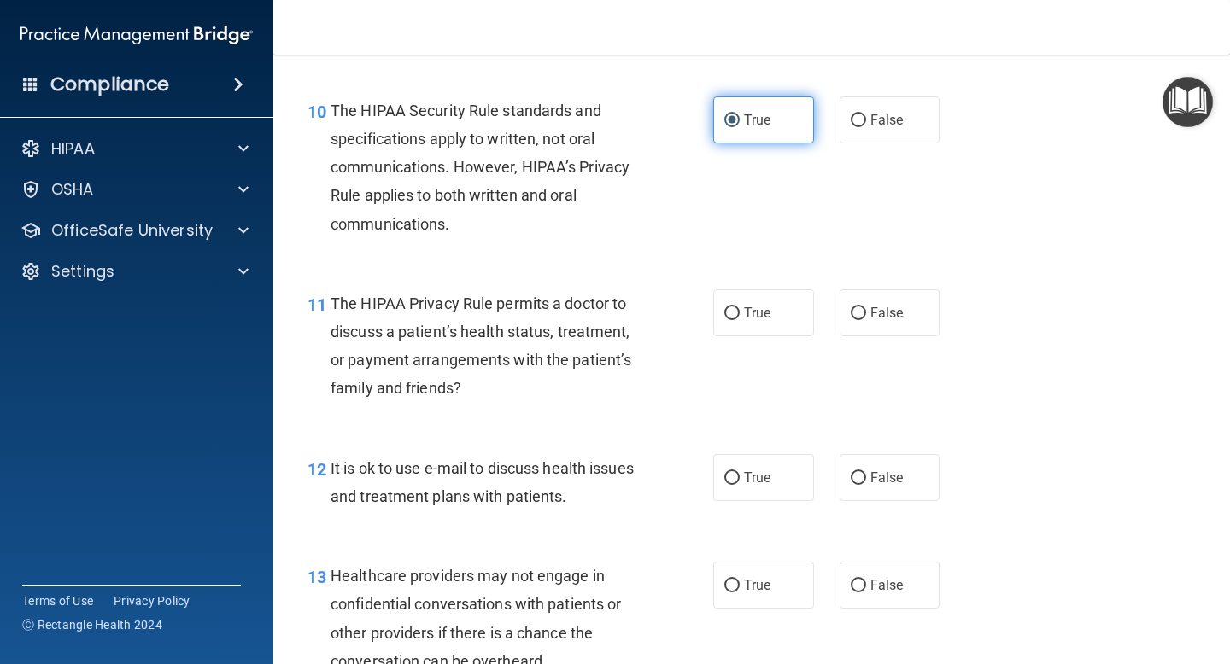
scroll to position [1594, 0]
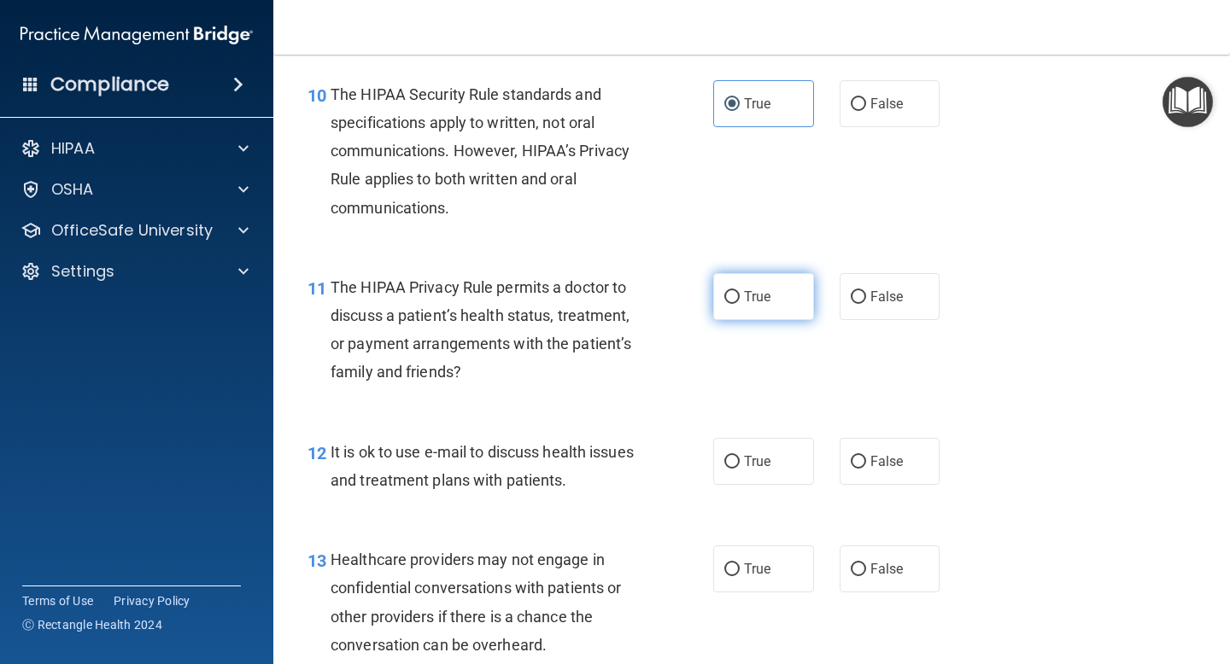
click at [761, 299] on span "True" at bounding box center [757, 297] width 26 height 16
click at [739, 299] on input "True" at bounding box center [731, 297] width 15 height 13
radio input "true"
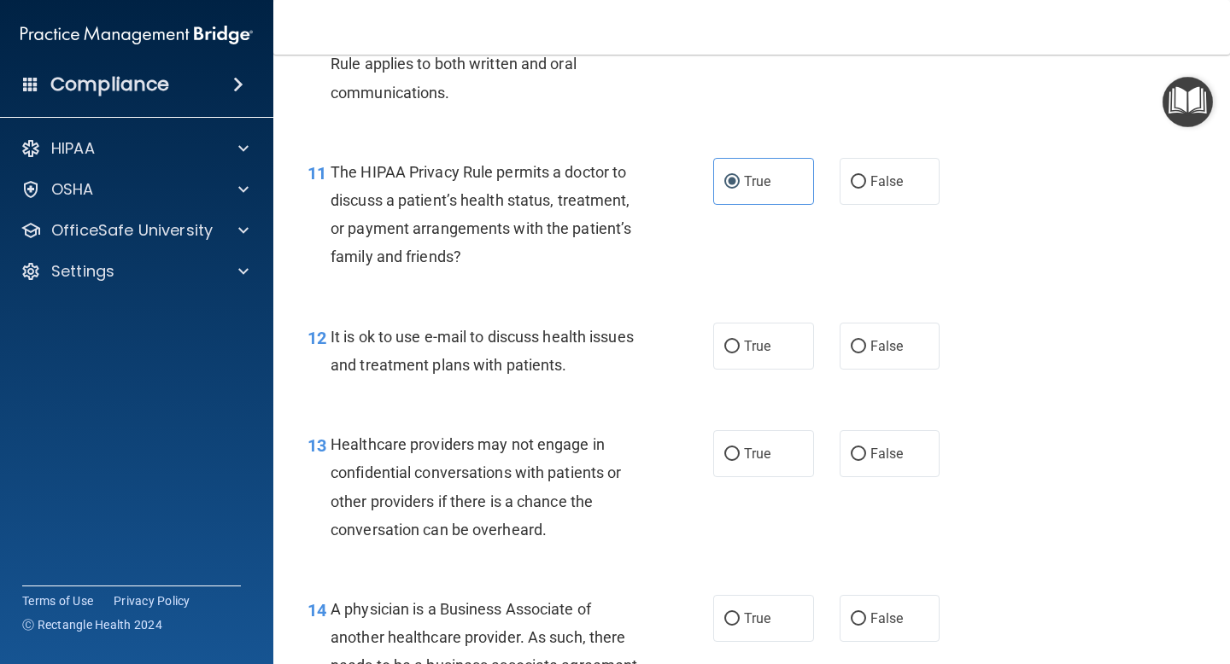
scroll to position [1717, 0]
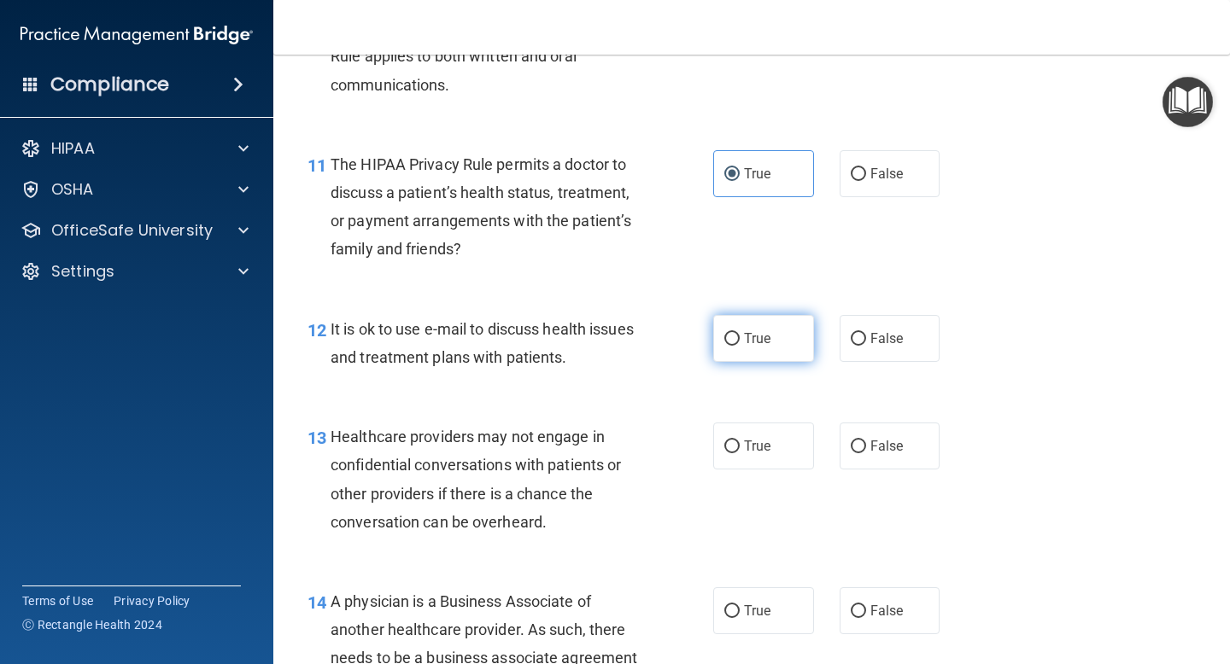
click at [753, 339] on span "True" at bounding box center [757, 338] width 26 height 16
click at [739, 339] on input "True" at bounding box center [731, 339] width 15 height 13
radio input "true"
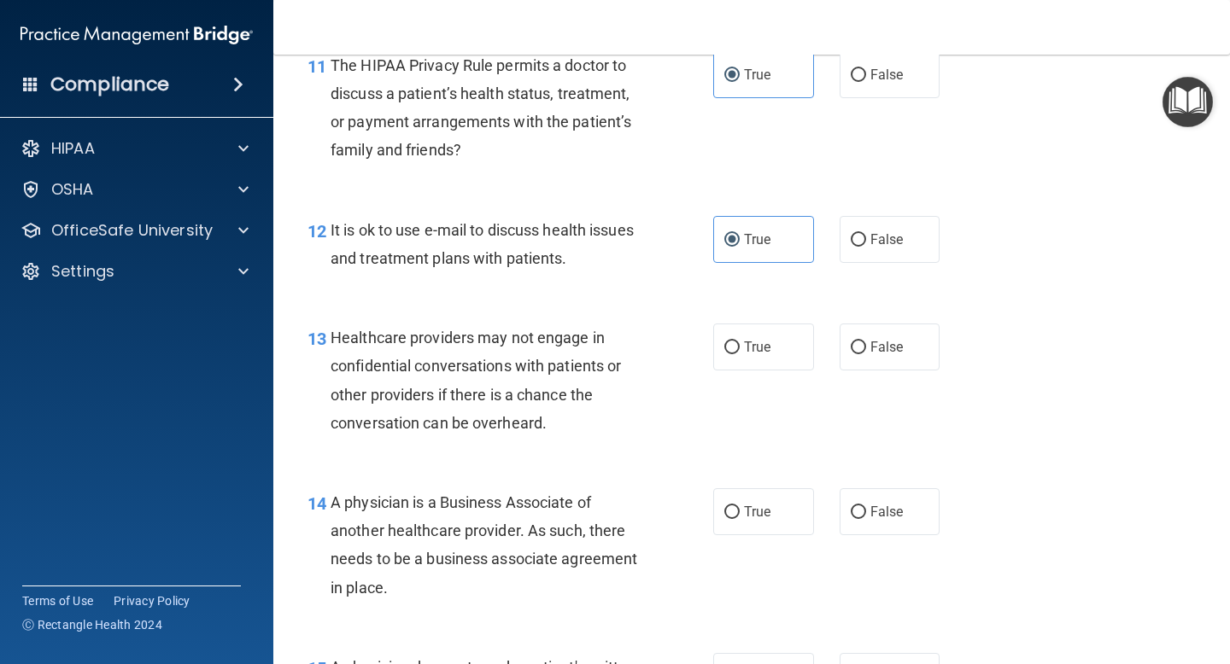
scroll to position [1825, 0]
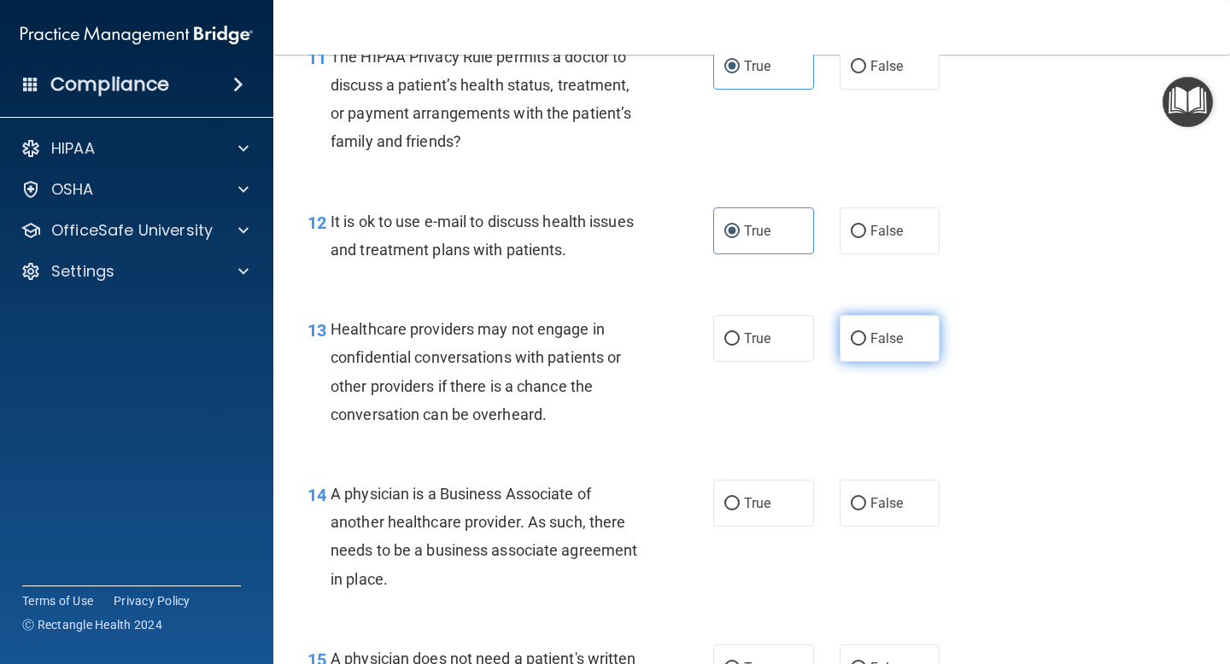
click at [893, 354] on label "False" at bounding box center [889, 338] width 101 height 47
click at [866, 346] on input "False" at bounding box center [857, 339] width 15 height 13
radio input "true"
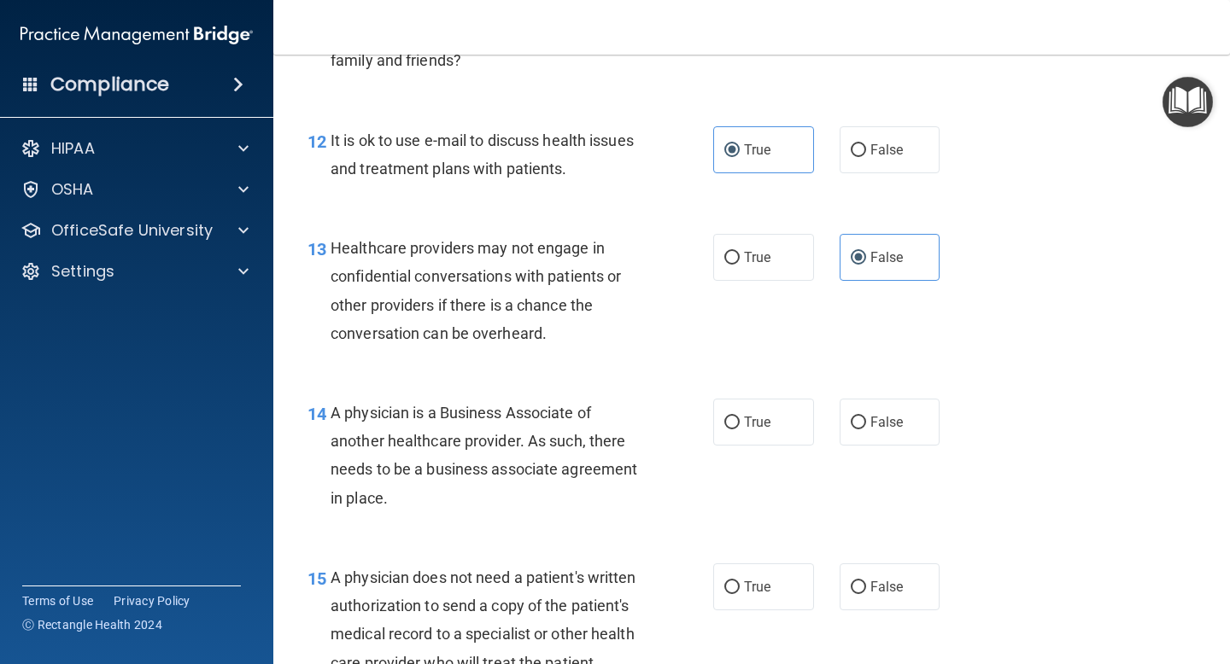
scroll to position [1910, 0]
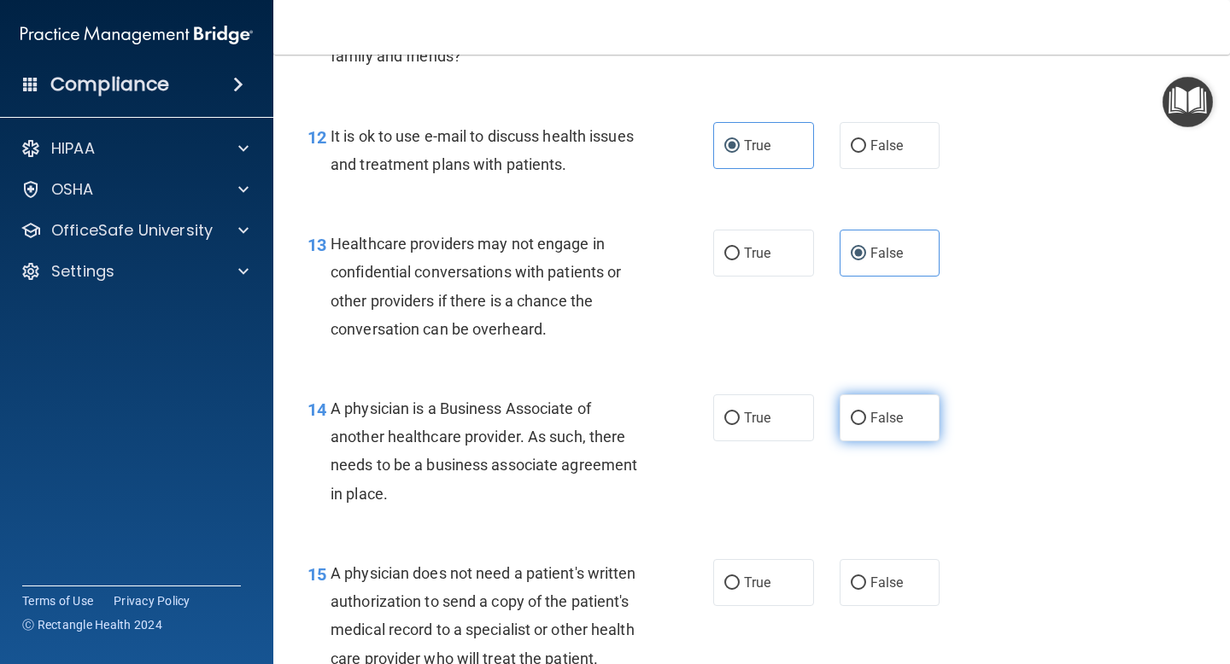
click at [903, 429] on label "False" at bounding box center [889, 417] width 101 height 47
click at [866, 425] on input "False" at bounding box center [857, 418] width 15 height 13
radio input "true"
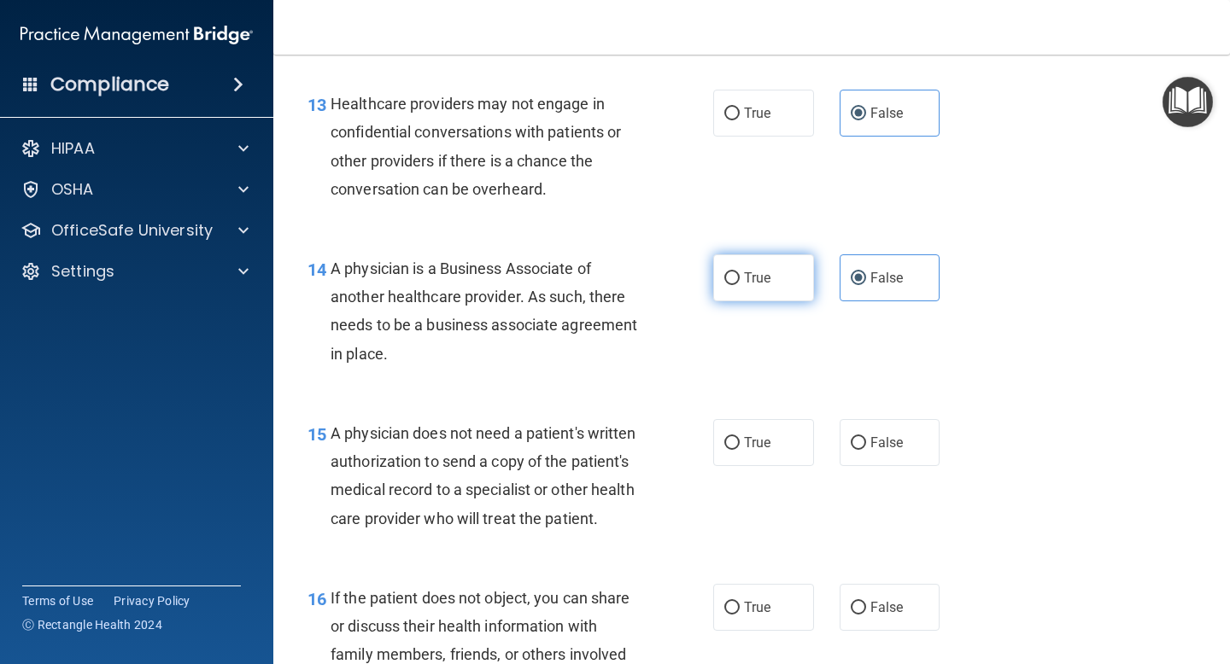
scroll to position [2054, 0]
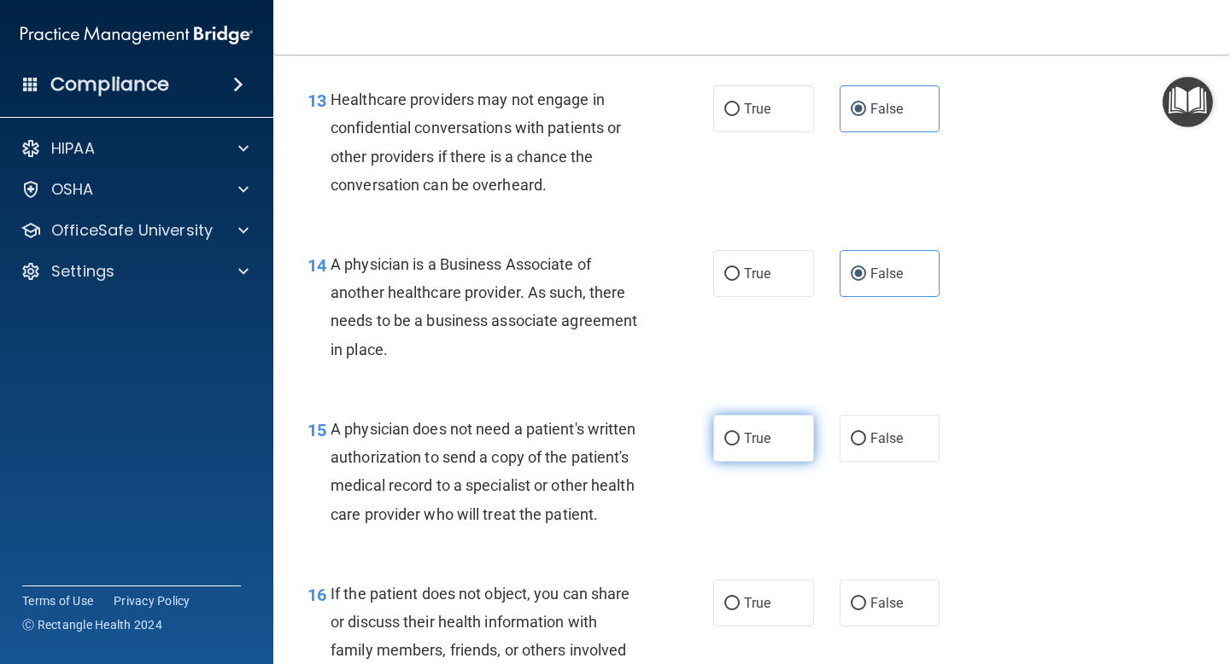
click at [769, 428] on label "True" at bounding box center [763, 438] width 101 height 47
click at [739, 433] on input "True" at bounding box center [731, 439] width 15 height 13
radio input "true"
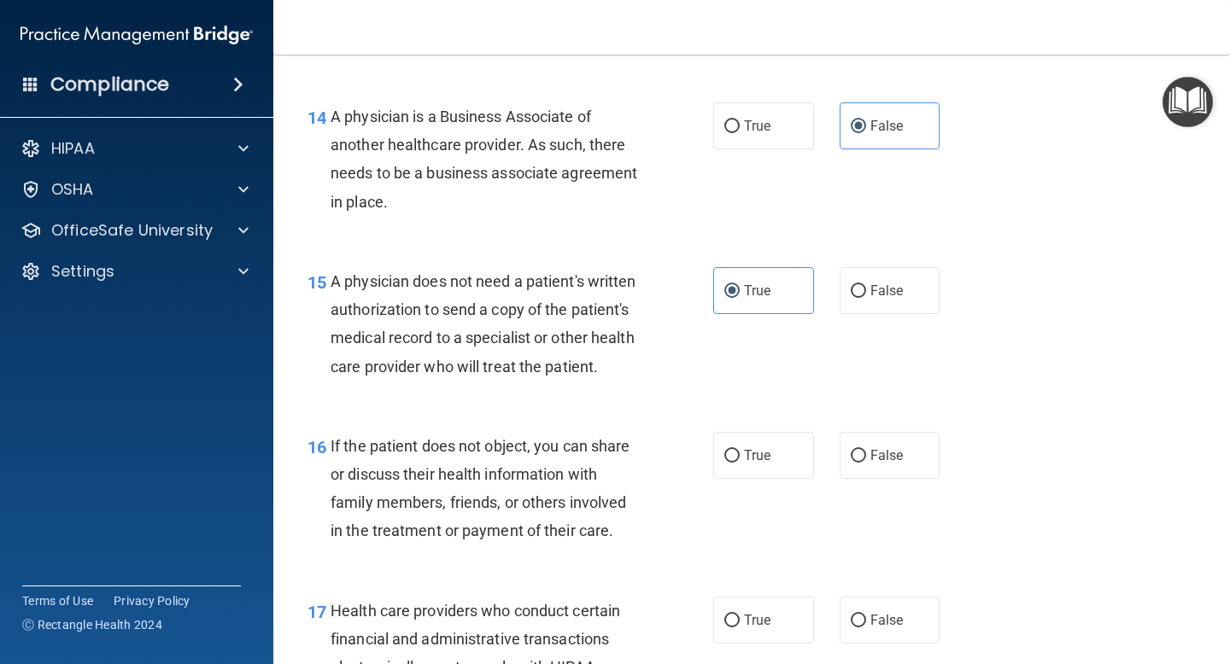
scroll to position [2212, 0]
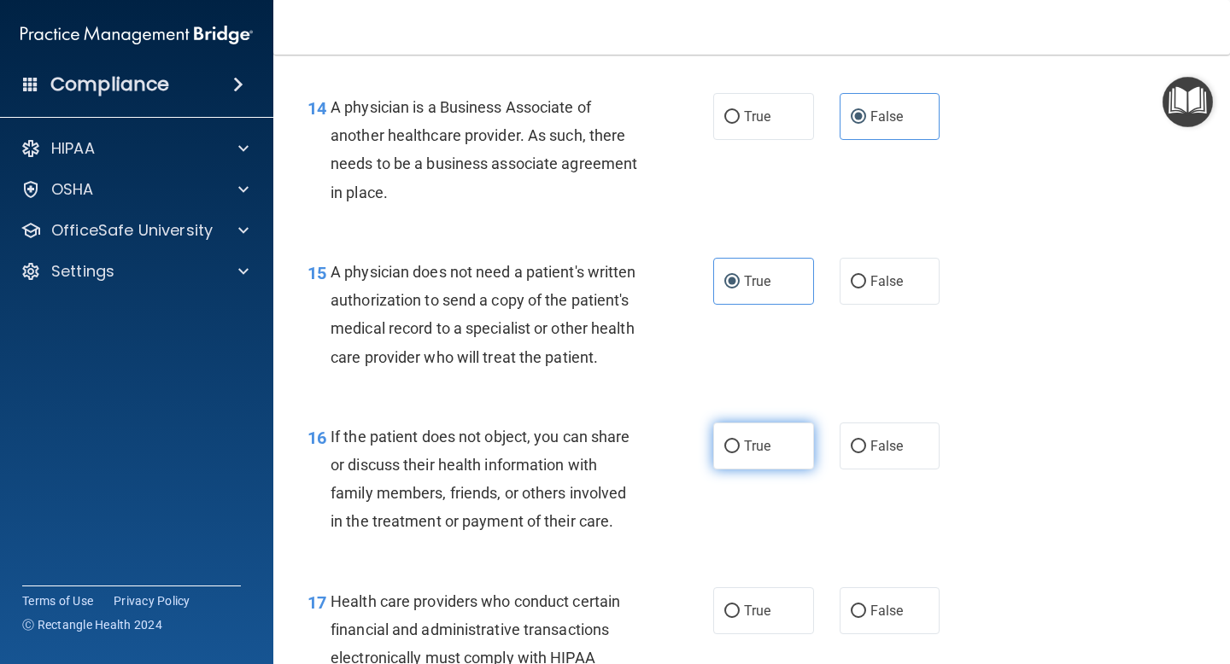
click at [761, 440] on span "True" at bounding box center [757, 446] width 26 height 16
click at [739, 441] on input "True" at bounding box center [731, 447] width 15 height 13
radio input "true"
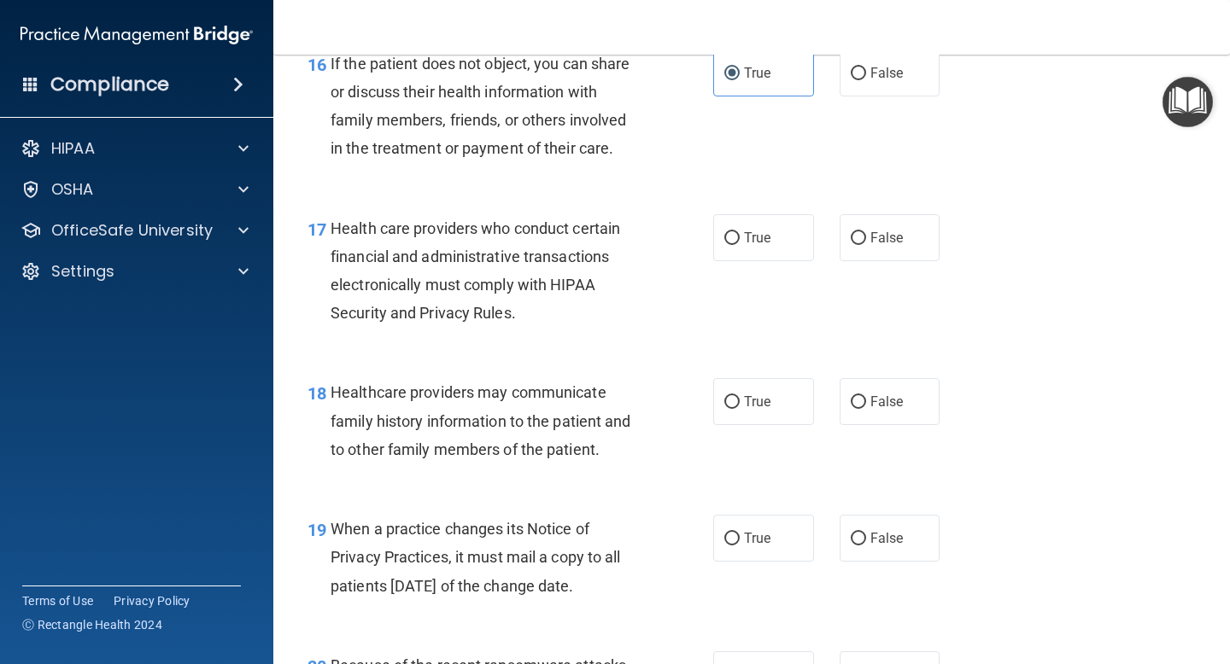
scroll to position [2591, 0]
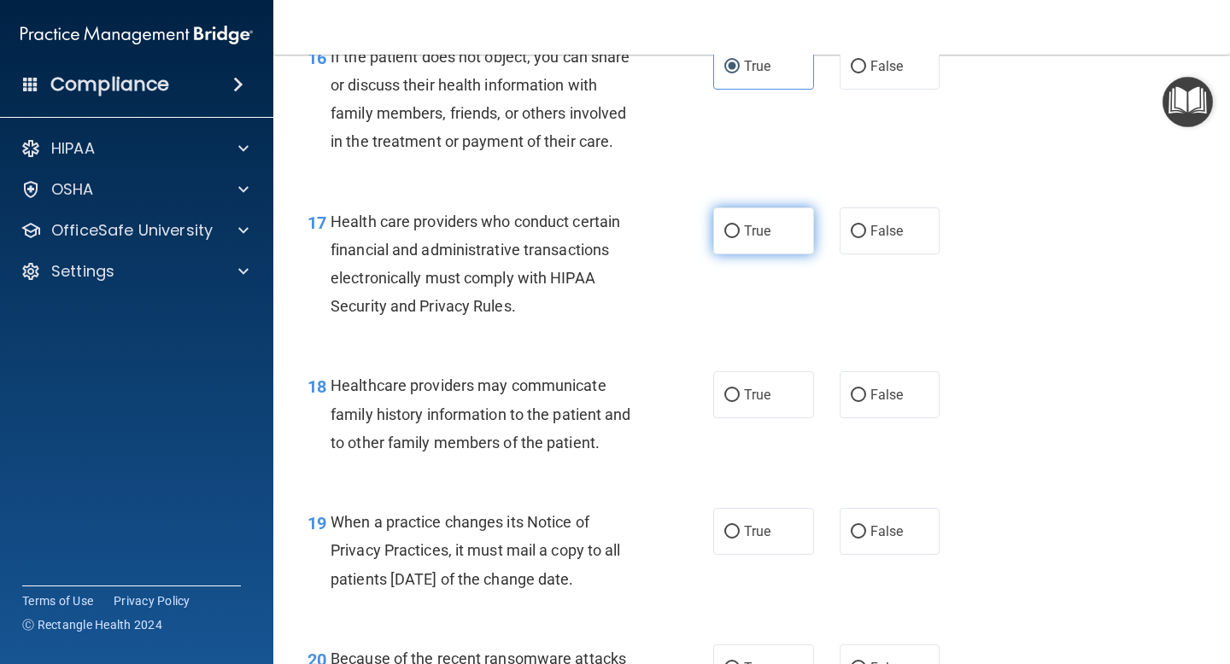
click at [723, 232] on label "True" at bounding box center [763, 230] width 101 height 47
click at [724, 232] on input "True" at bounding box center [731, 231] width 15 height 13
radio input "true"
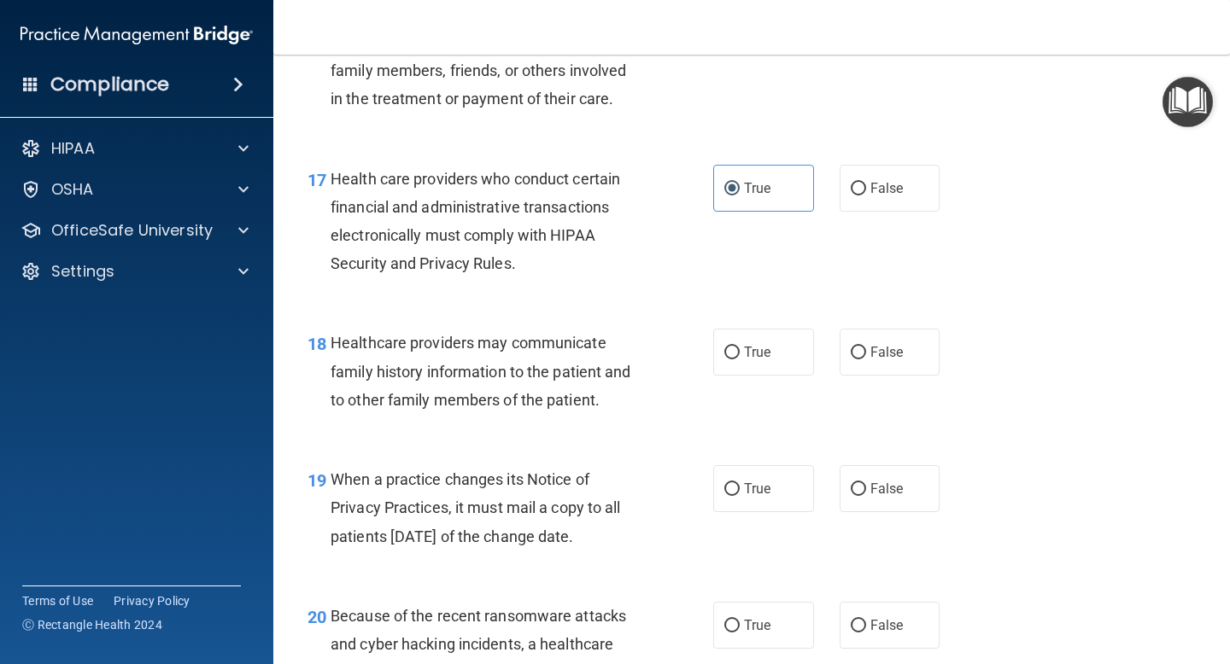
scroll to position [2638, 0]
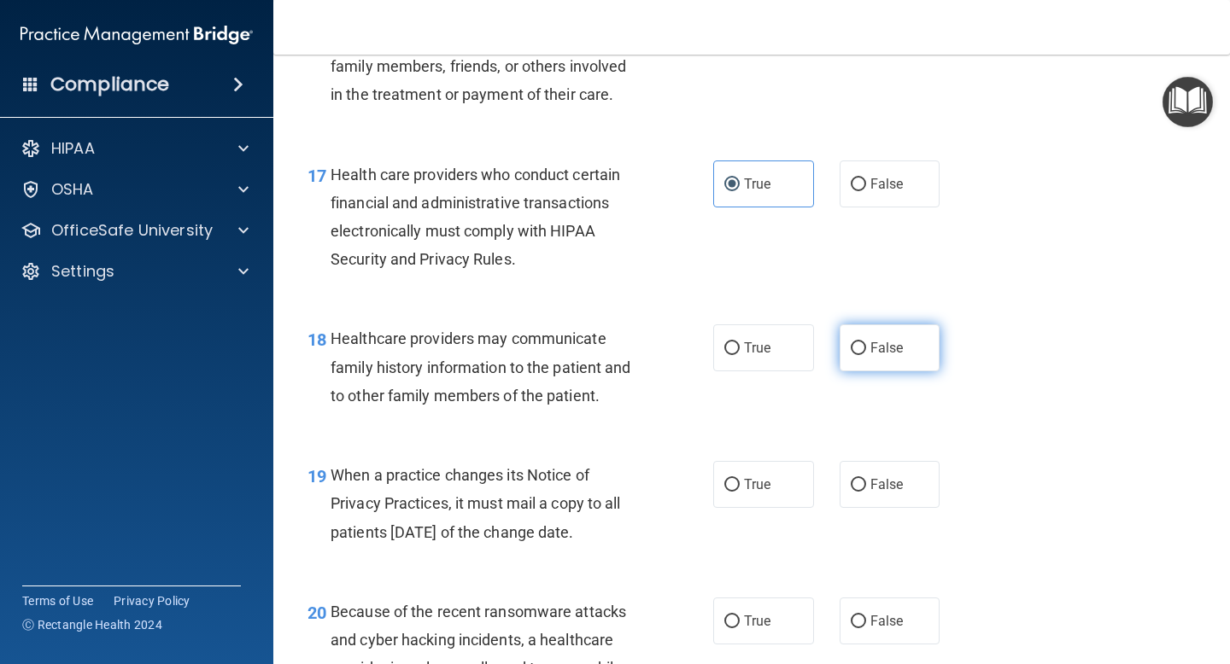
click at [899, 357] on label "False" at bounding box center [889, 347] width 101 height 47
click at [866, 355] on input "False" at bounding box center [857, 348] width 15 height 13
radio input "true"
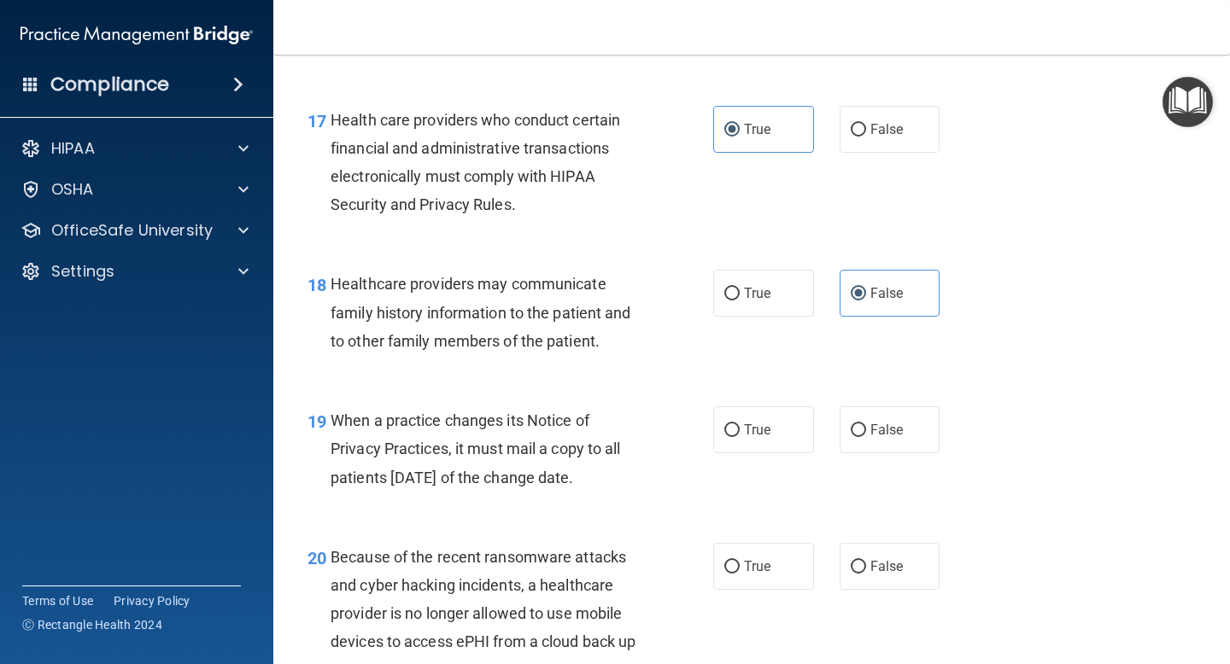
scroll to position [2733, 0]
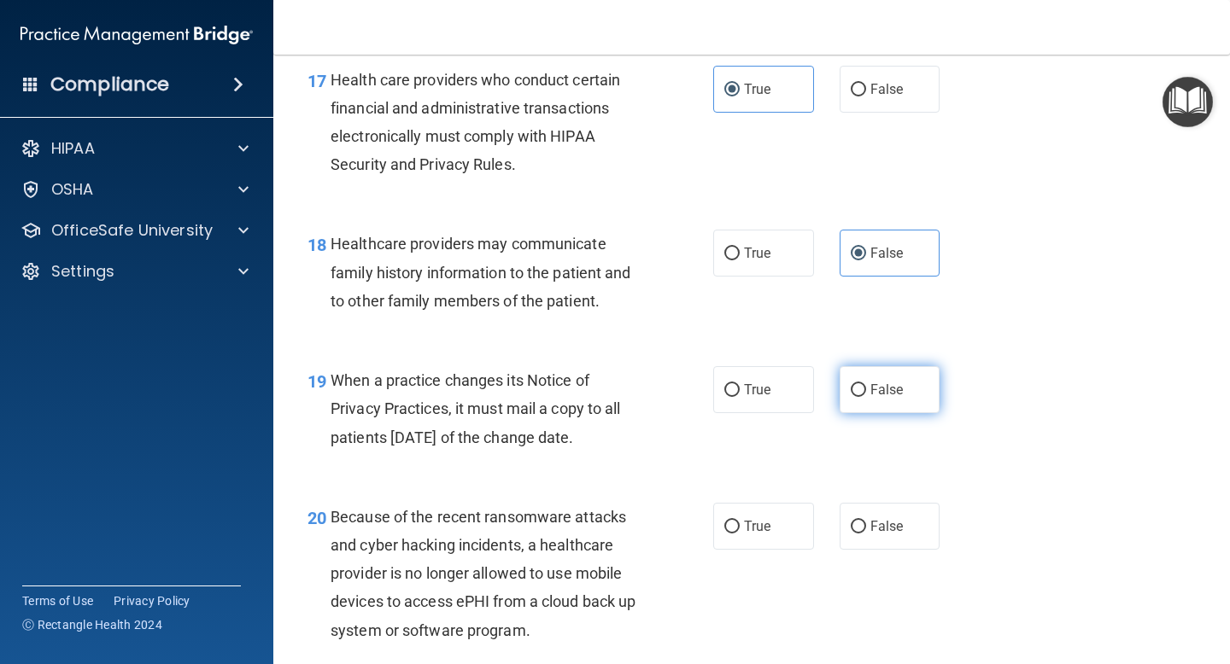
click at [905, 393] on label "False" at bounding box center [889, 389] width 101 height 47
click at [866, 393] on input "False" at bounding box center [857, 390] width 15 height 13
radio input "true"
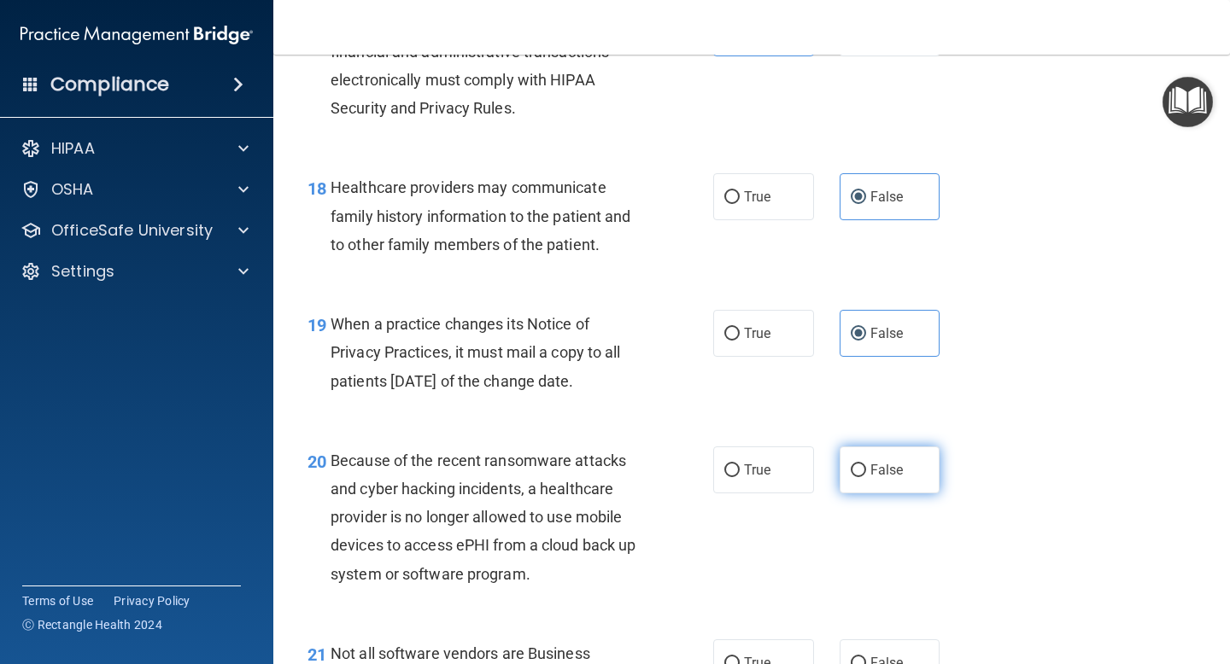
click at [897, 478] on span "False" at bounding box center [886, 470] width 33 height 16
click at [866, 477] on input "False" at bounding box center [857, 471] width 15 height 13
radio input "true"
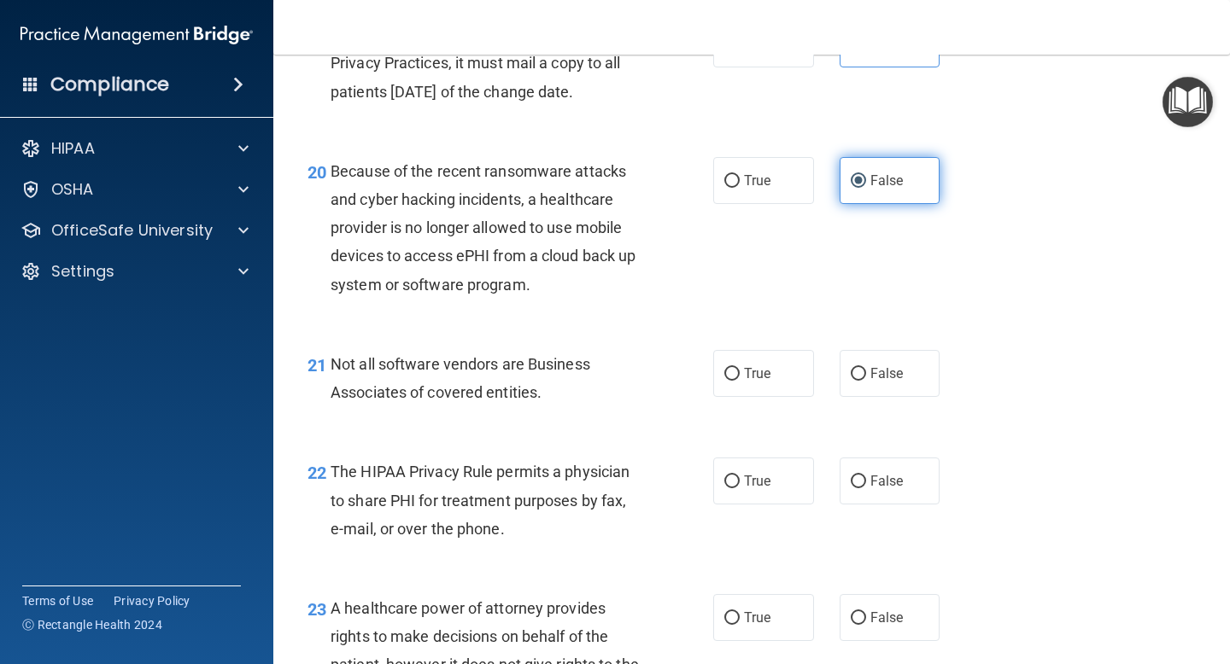
scroll to position [3143, 0]
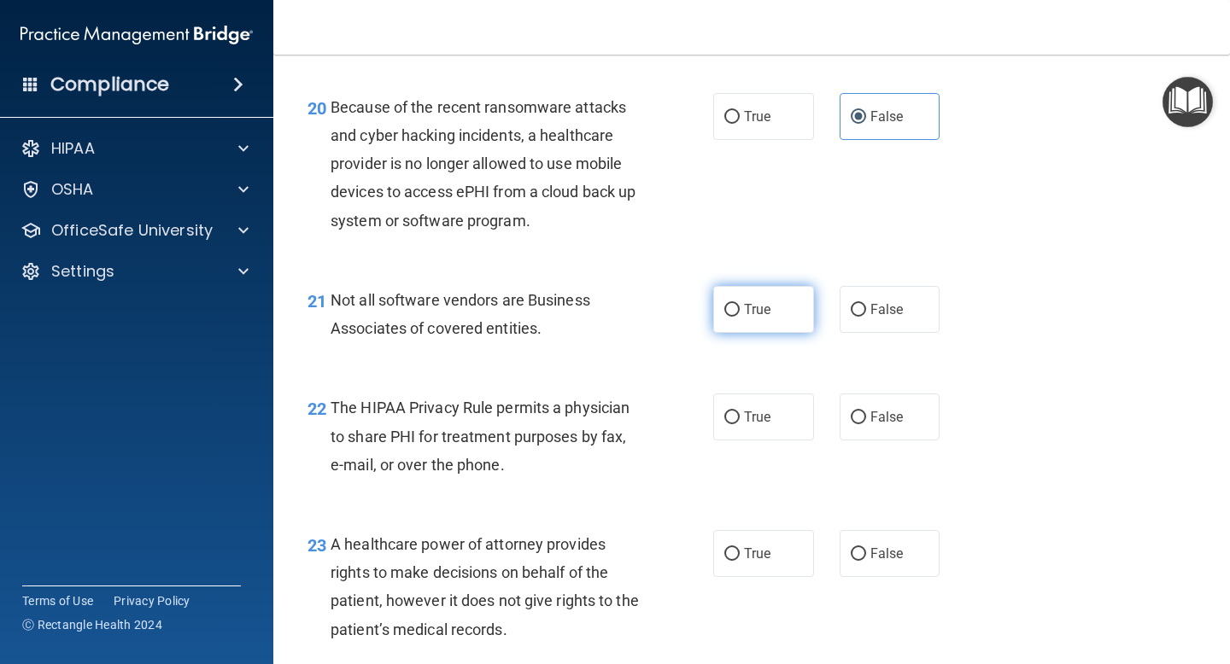
click at [761, 318] on label "True" at bounding box center [763, 309] width 101 height 47
click at [739, 317] on input "True" at bounding box center [731, 310] width 15 height 13
radio input "true"
click at [780, 400] on label "True" at bounding box center [763, 417] width 101 height 47
click at [739, 412] on input "True" at bounding box center [731, 418] width 15 height 13
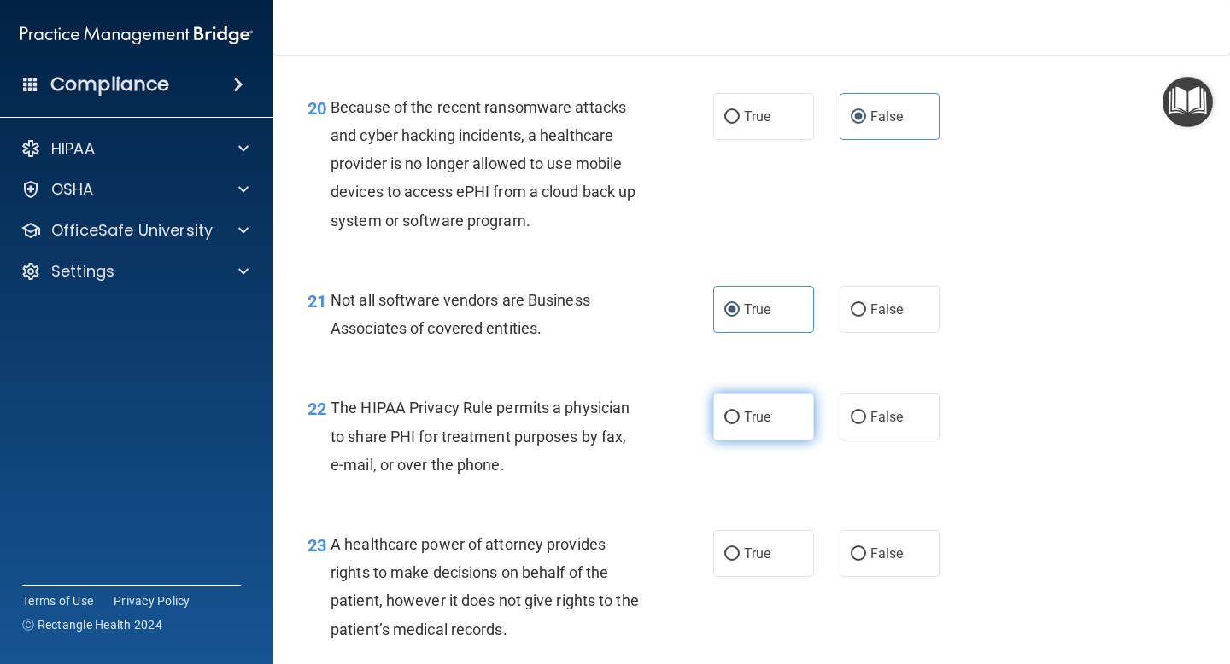
radio input "true"
click at [878, 556] on span "False" at bounding box center [886, 554] width 33 height 16
click at [866, 556] on input "False" at bounding box center [857, 554] width 15 height 13
radio input "true"
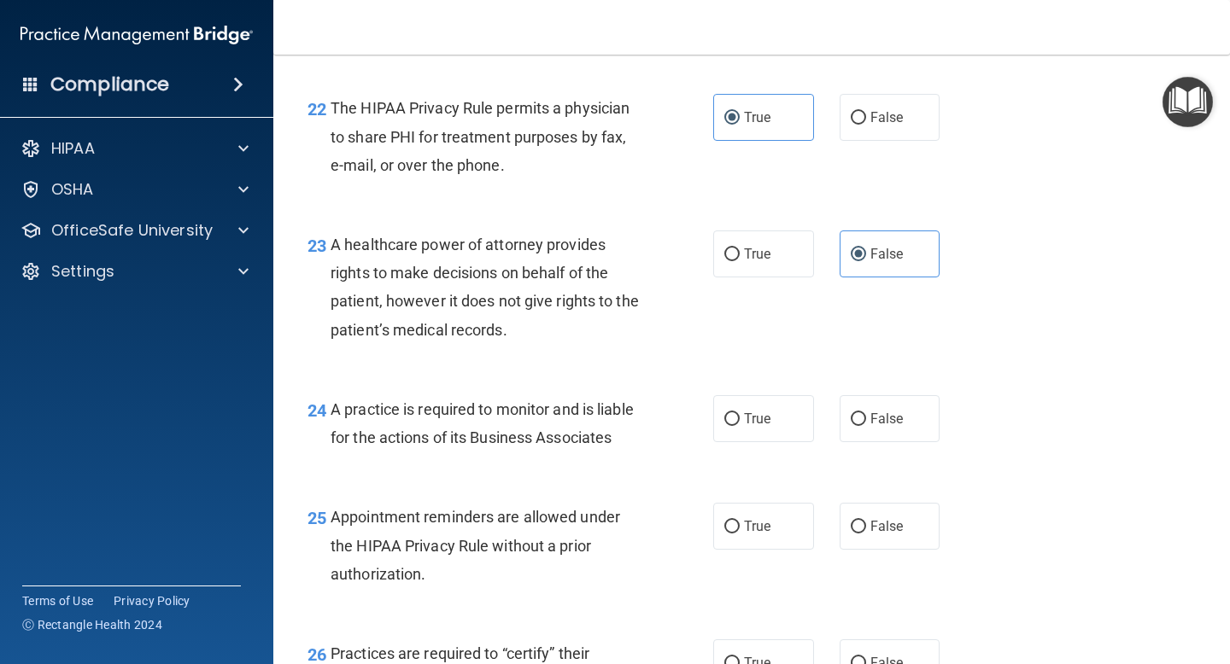
scroll to position [3446, 0]
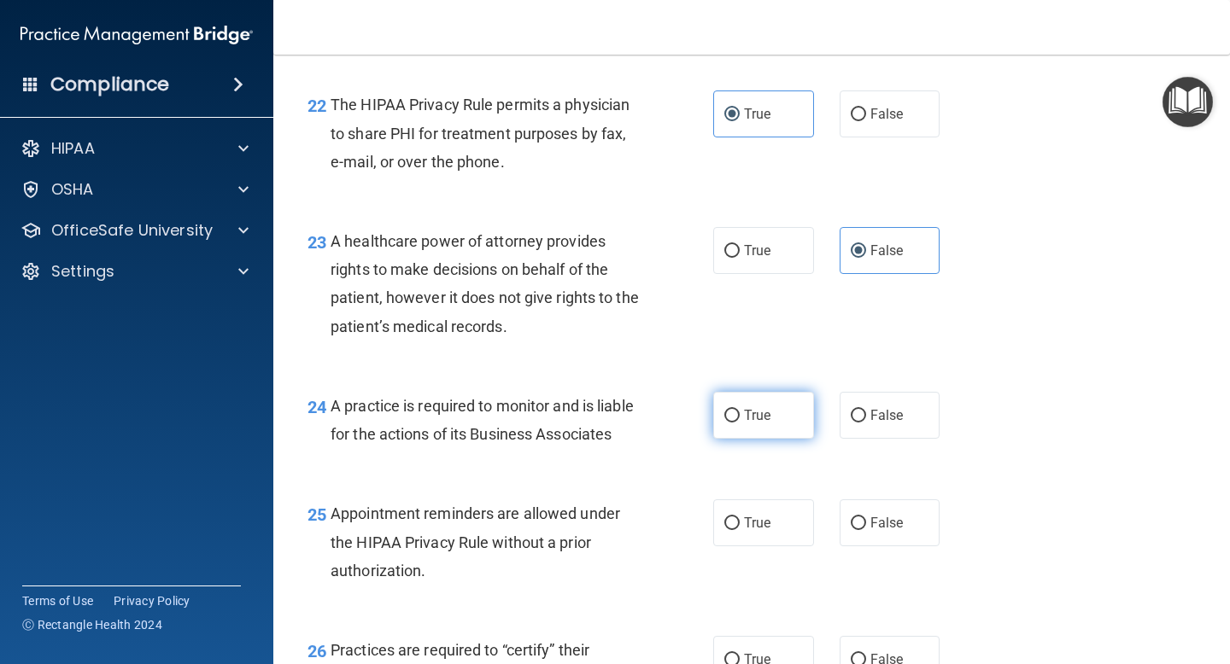
click at [751, 432] on label "True" at bounding box center [763, 415] width 101 height 47
click at [739, 423] on input "True" at bounding box center [731, 416] width 15 height 13
radio input "true"
click at [774, 517] on label "True" at bounding box center [763, 523] width 101 height 47
click at [739, 517] on input "True" at bounding box center [731, 523] width 15 height 13
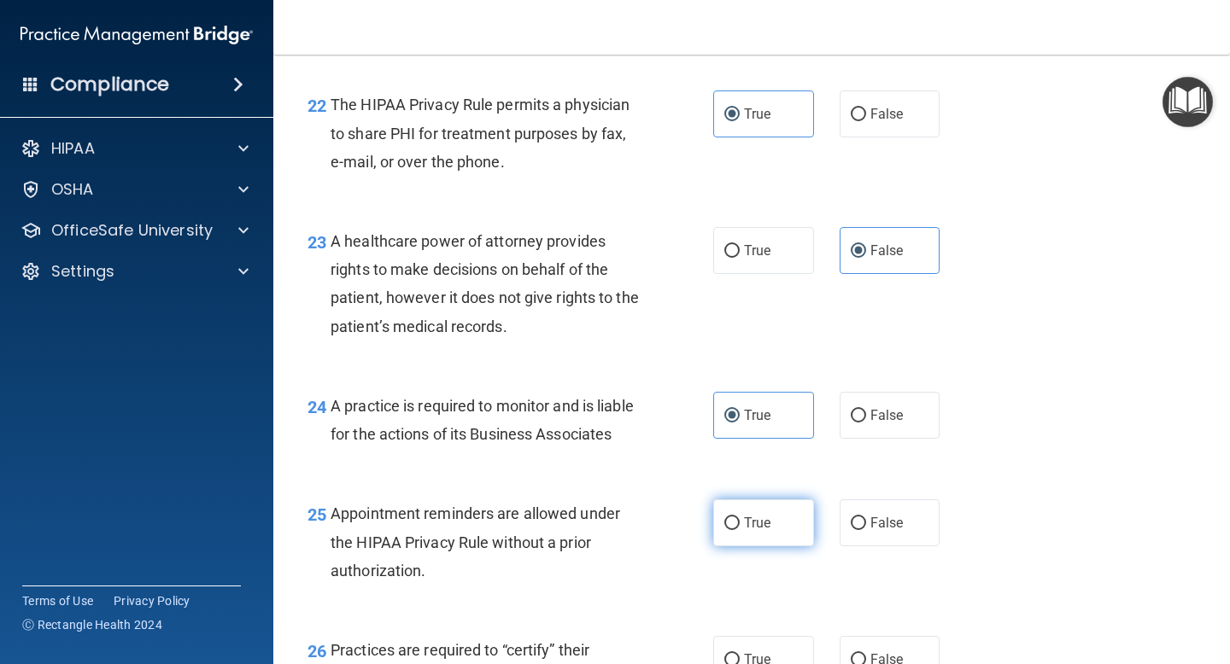
radio input "true"
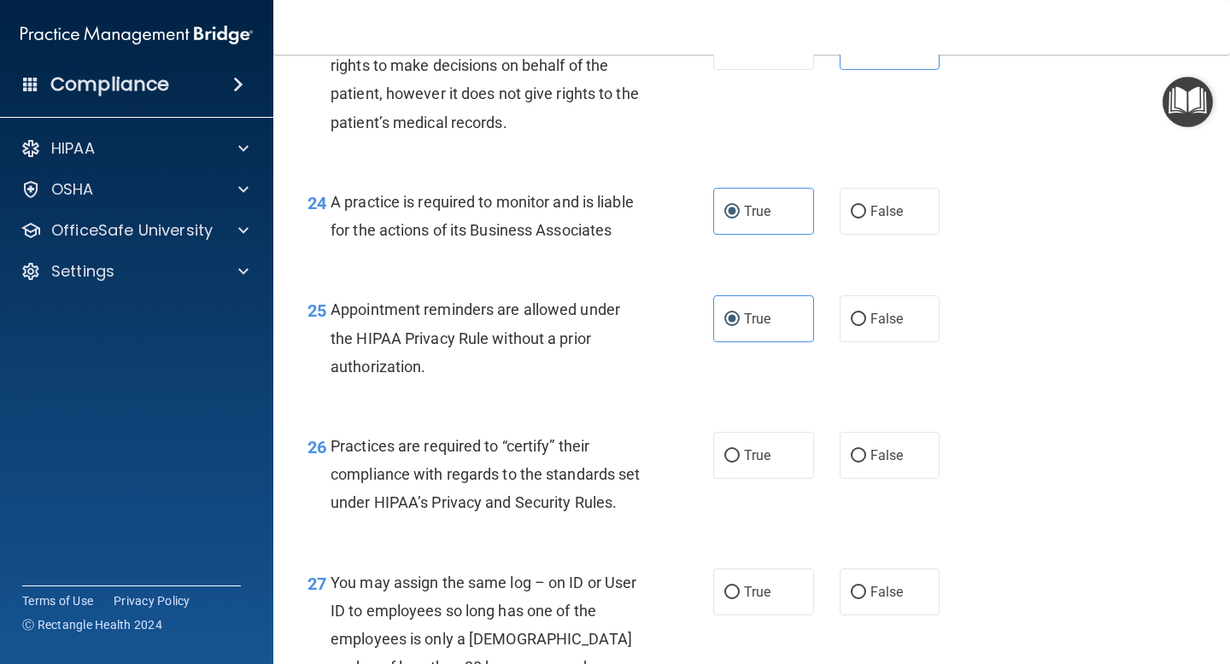
scroll to position [3655, 0]
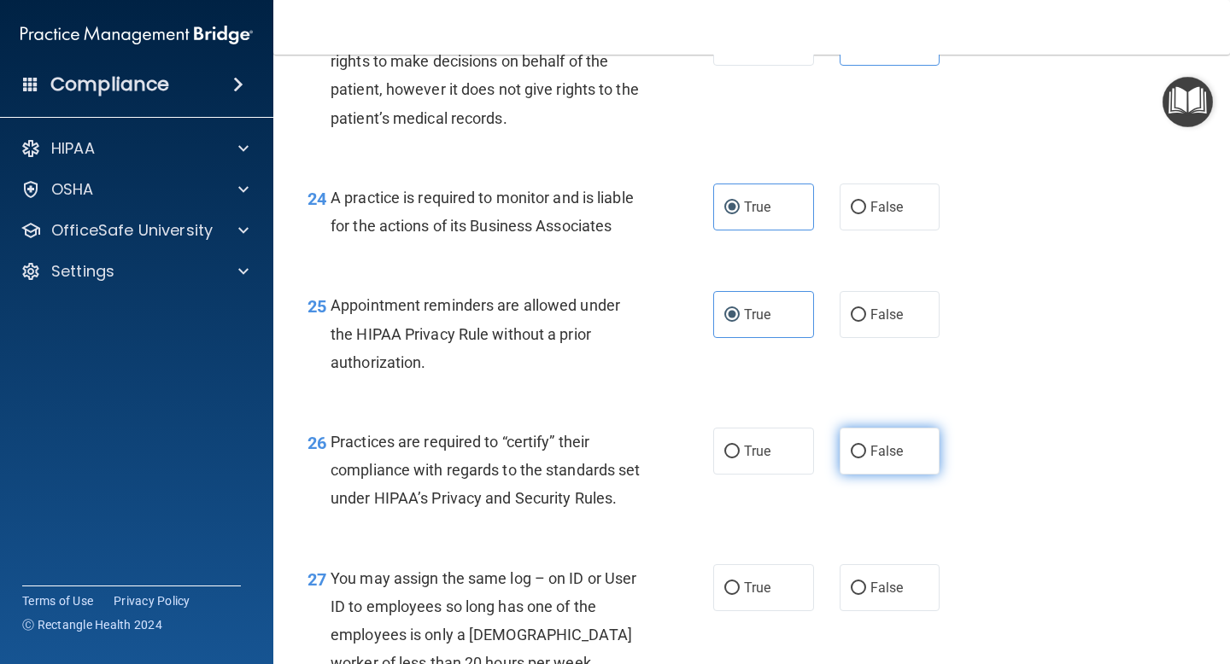
click at [878, 465] on label "False" at bounding box center [889, 451] width 101 height 47
click at [866, 459] on input "False" at bounding box center [857, 452] width 15 height 13
radio input "true"
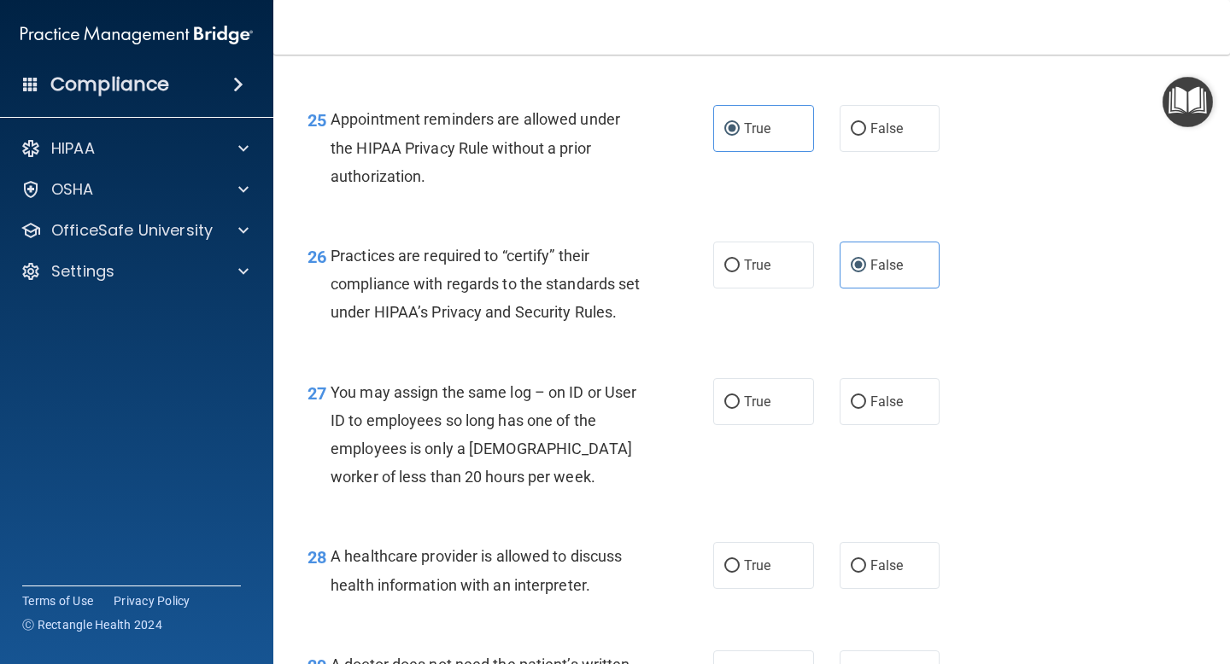
scroll to position [3852, 0]
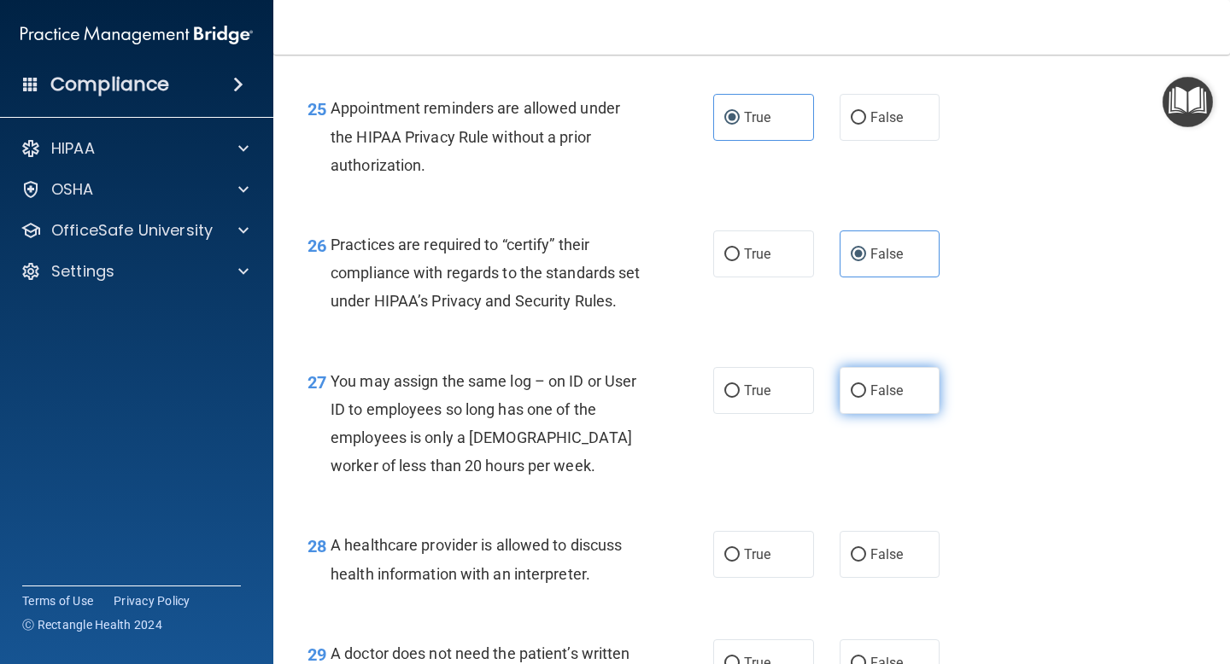
click at [919, 414] on label "False" at bounding box center [889, 390] width 101 height 47
click at [866, 398] on input "False" at bounding box center [857, 391] width 15 height 13
radio input "true"
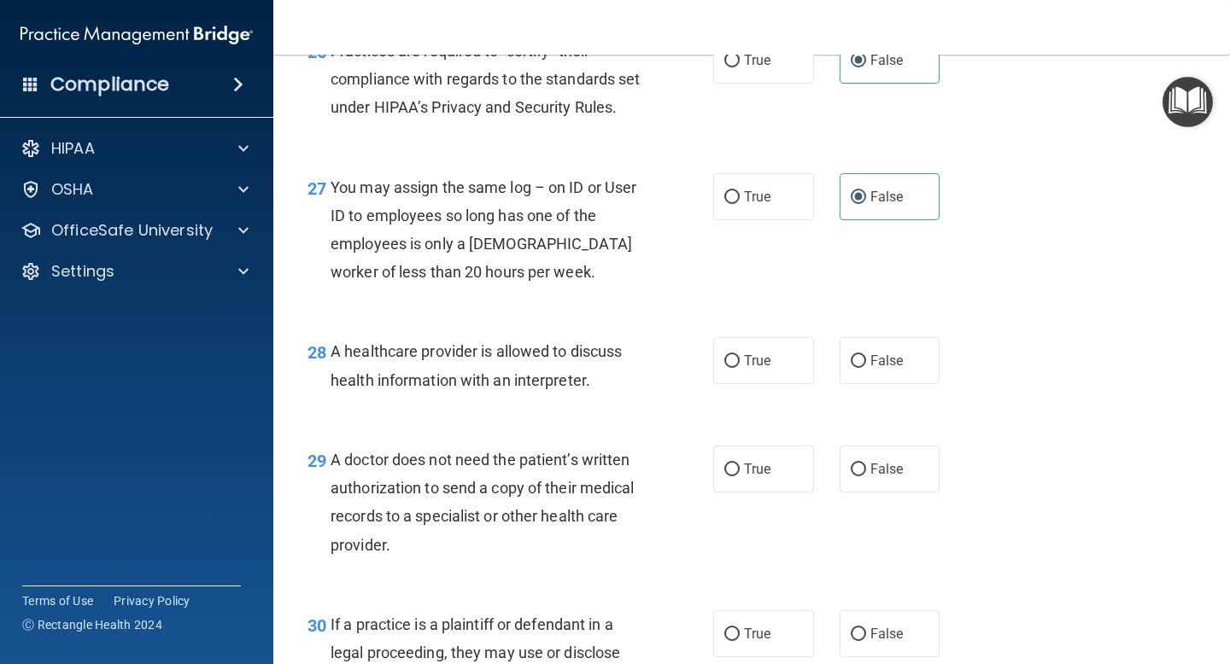
scroll to position [4054, 0]
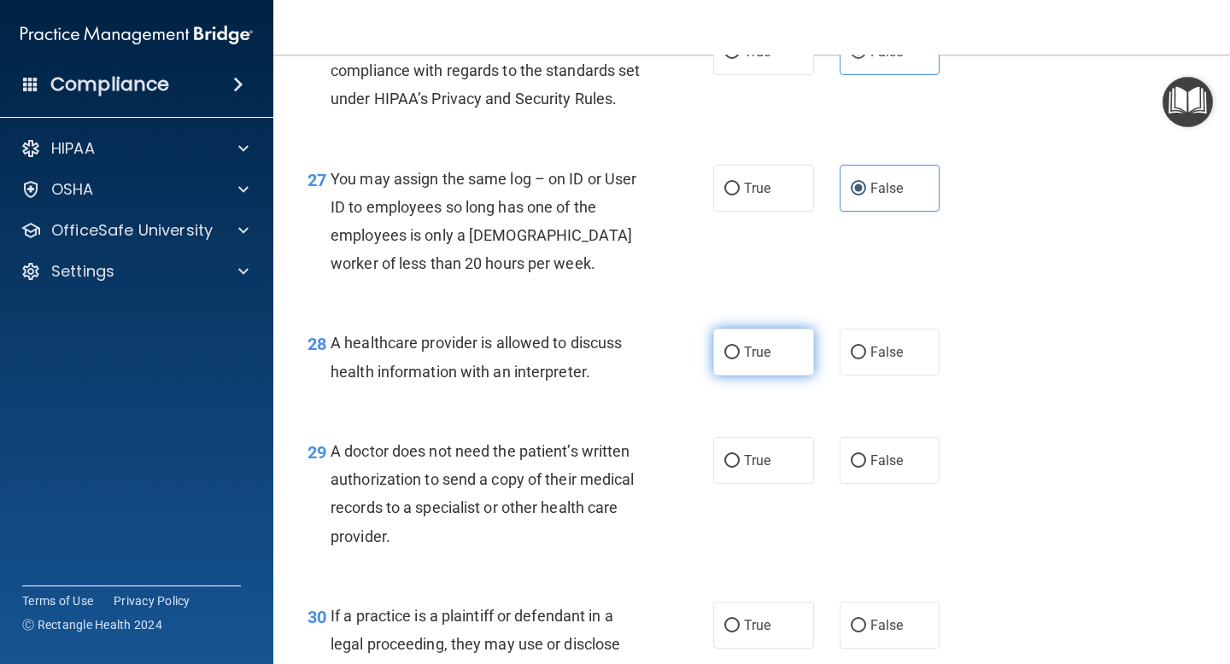
click at [792, 376] on label "True" at bounding box center [763, 352] width 101 height 47
click at [739, 359] on input "True" at bounding box center [731, 353] width 15 height 13
radio input "true"
click at [871, 360] on span "False" at bounding box center [886, 352] width 33 height 16
click at [866, 359] on input "False" at bounding box center [857, 353] width 15 height 13
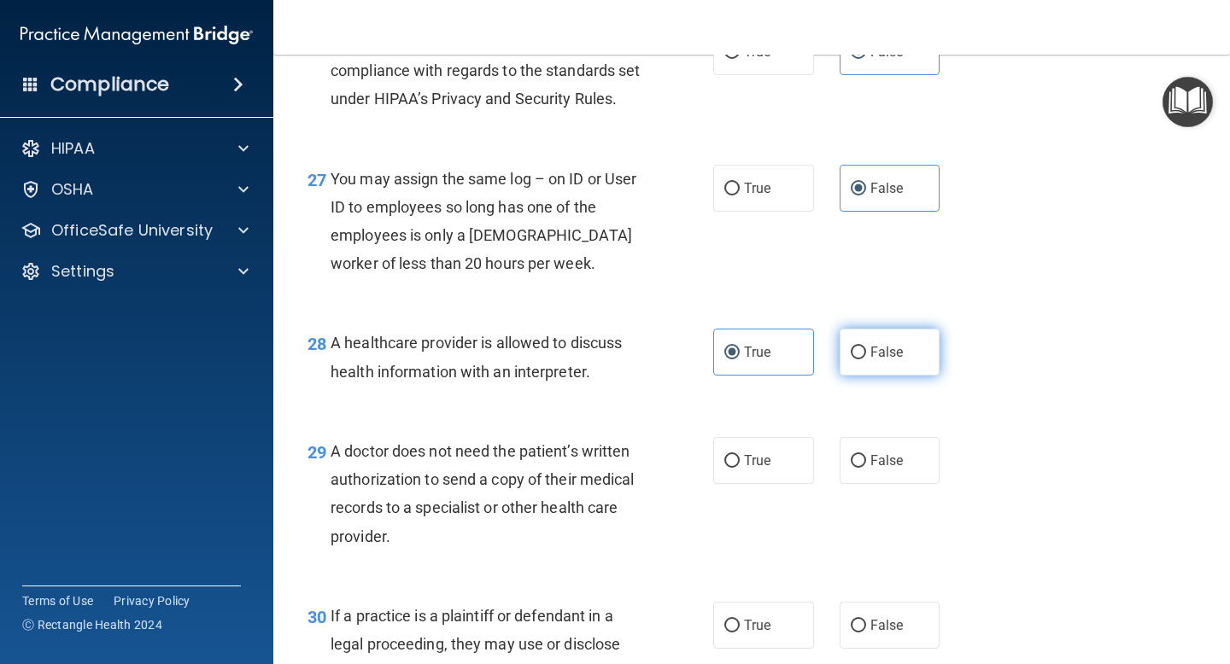
radio input "true"
radio input "false"
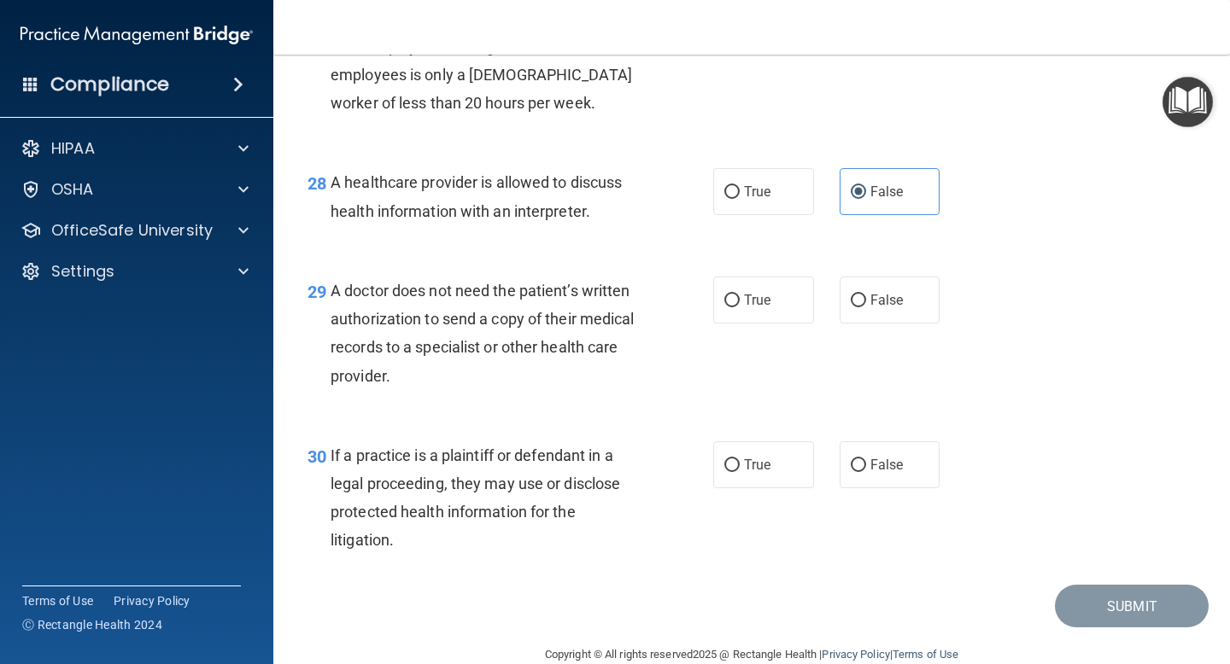
scroll to position [4216, 0]
click at [739, 323] on label "True" at bounding box center [763, 299] width 101 height 47
click at [739, 307] on input "True" at bounding box center [731, 300] width 15 height 13
radio input "true"
click at [788, 488] on label "True" at bounding box center [763, 464] width 101 height 47
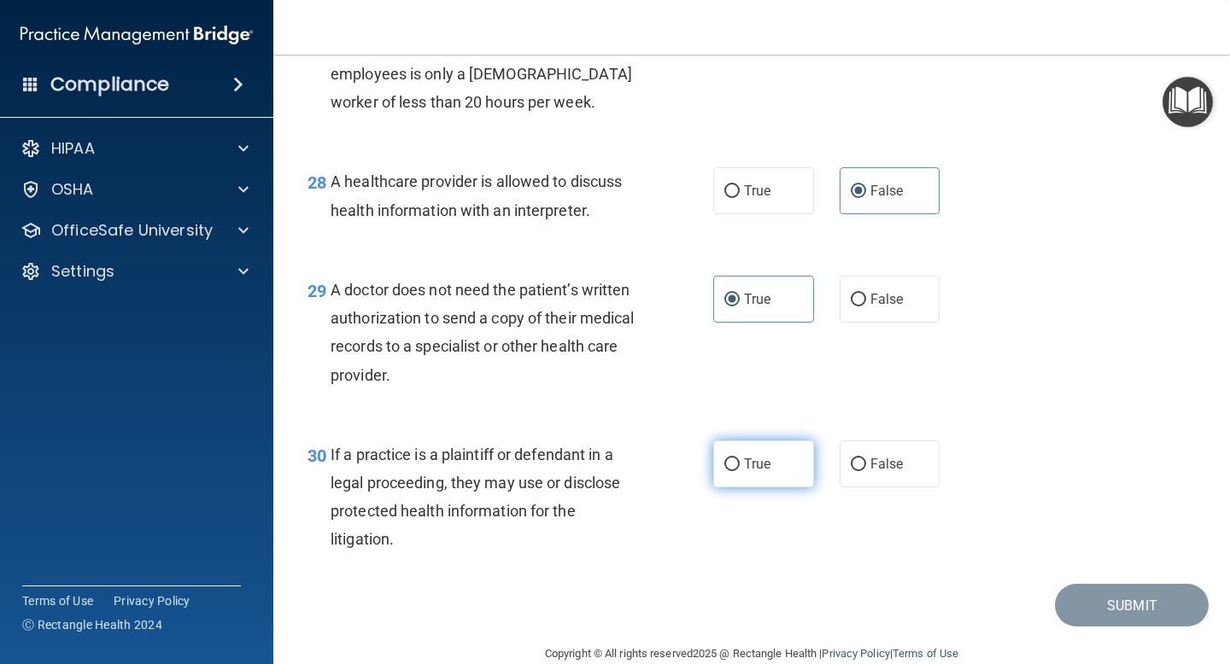
click at [739, 471] on input "True" at bounding box center [731, 465] width 15 height 13
radio input "true"
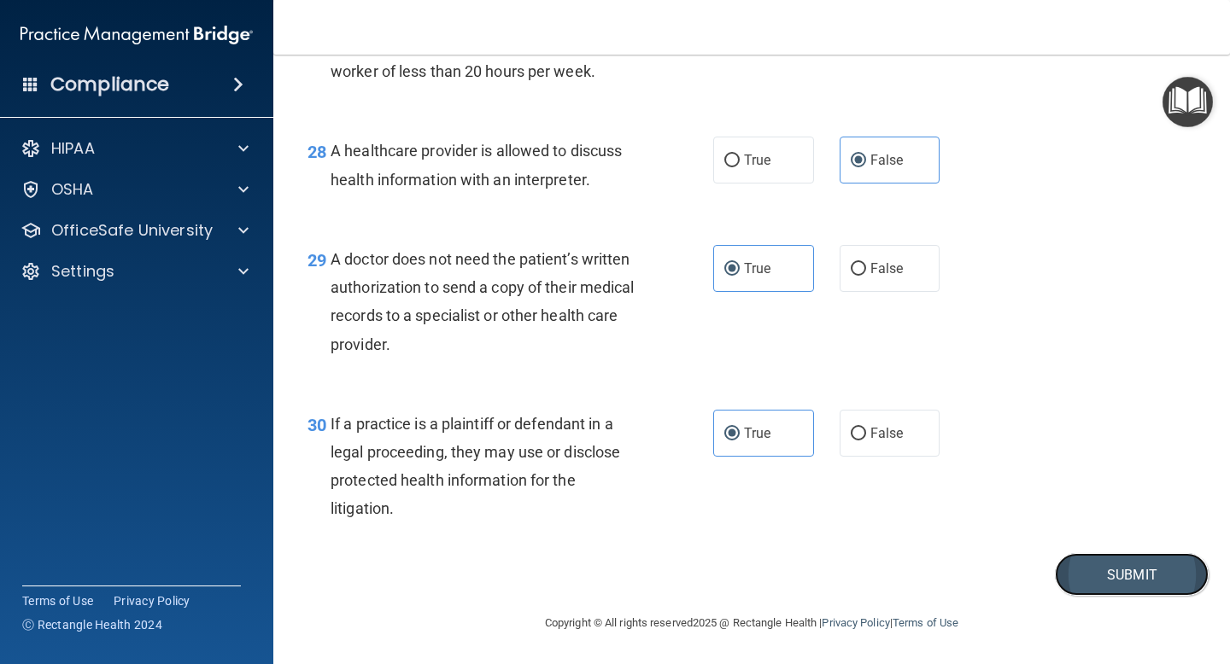
click at [1082, 581] on button "Submit" at bounding box center [1132, 575] width 154 height 44
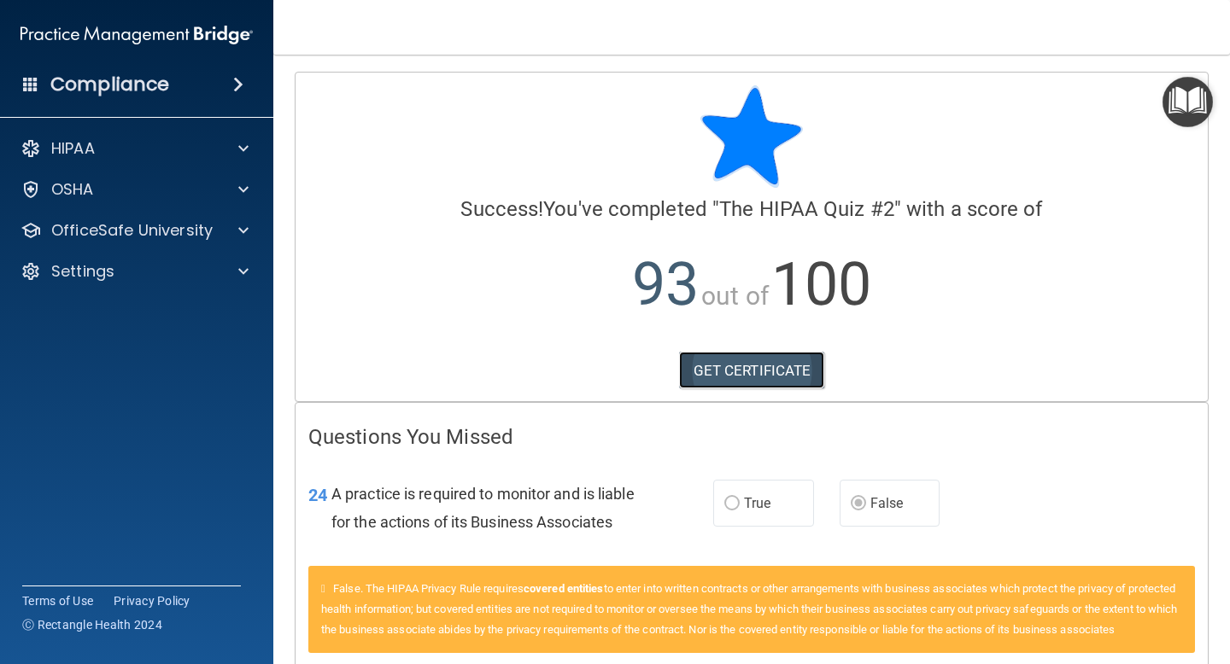
click at [774, 359] on link "GET CERTIFICATE" at bounding box center [752, 371] width 146 height 38
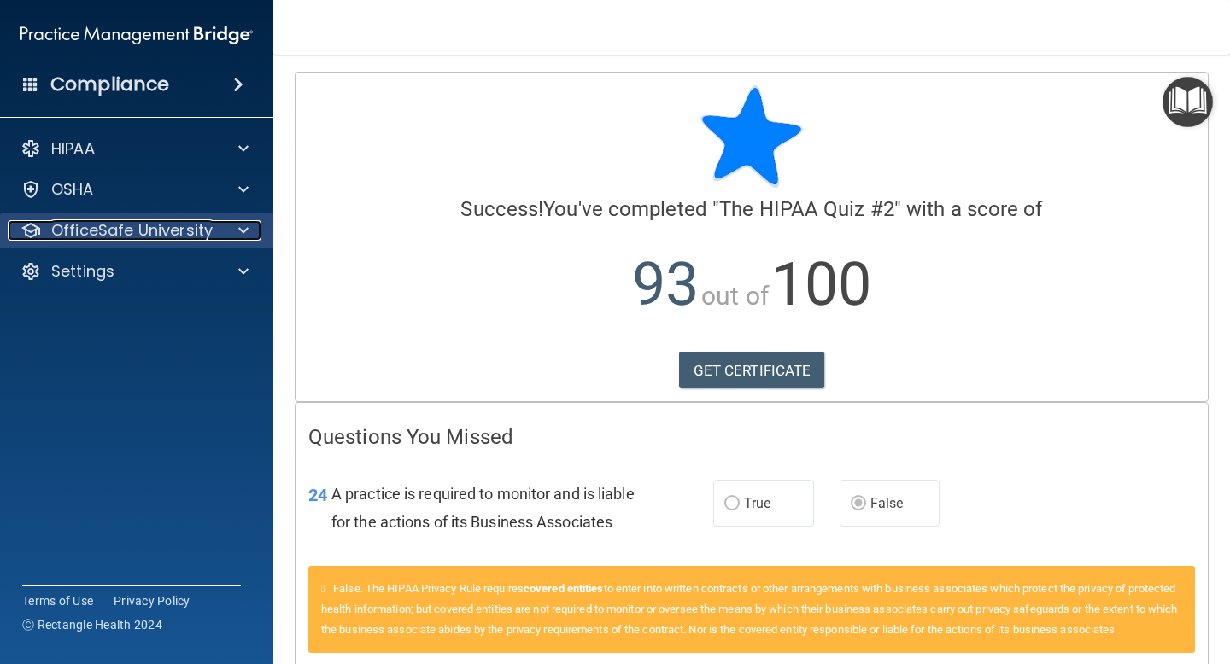
click at [222, 236] on div at bounding box center [240, 230] width 43 height 20
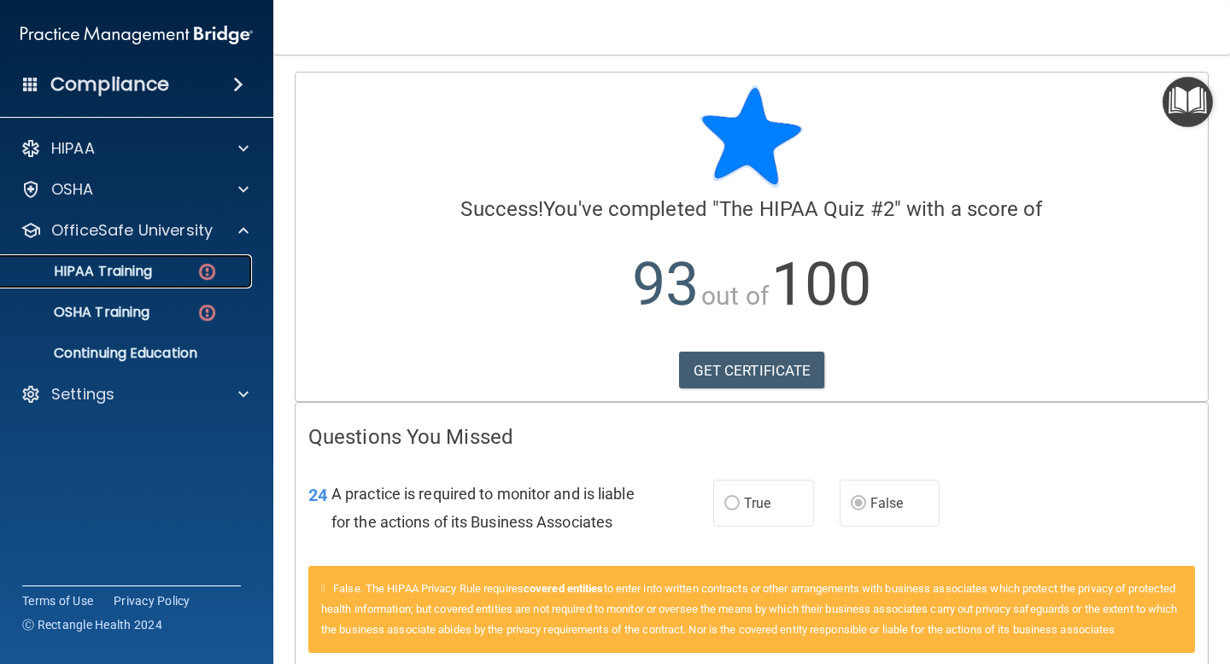
click at [197, 283] on link "HIPAA Training" at bounding box center [117, 271] width 269 height 34
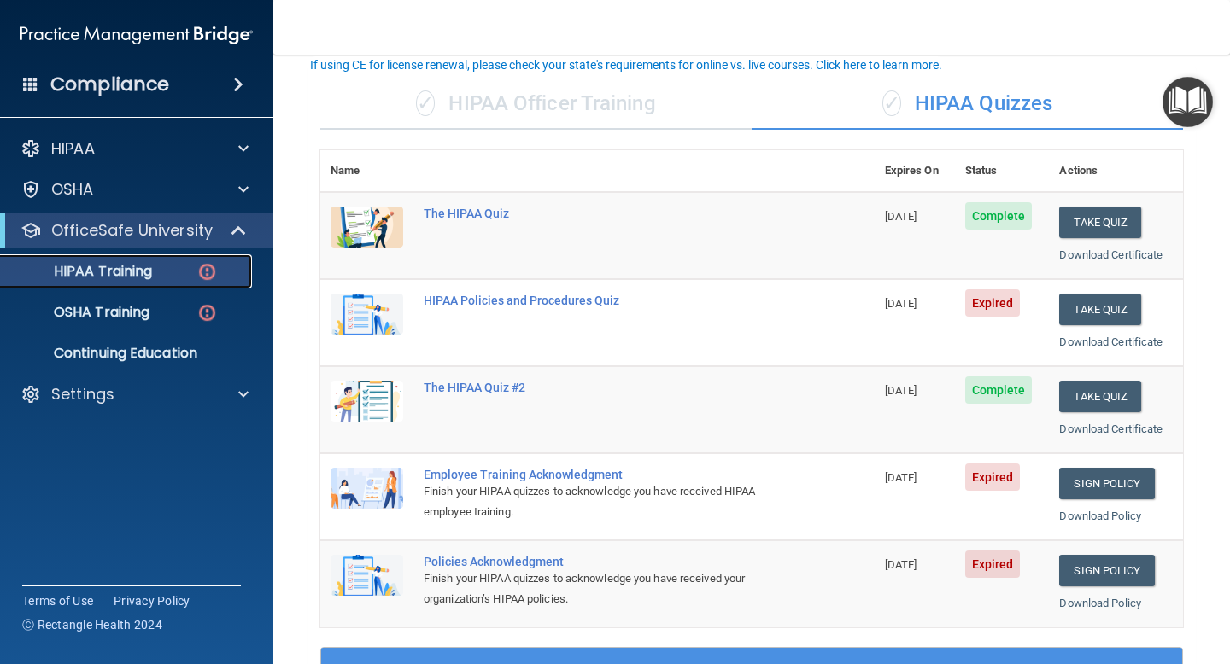
scroll to position [111, 0]
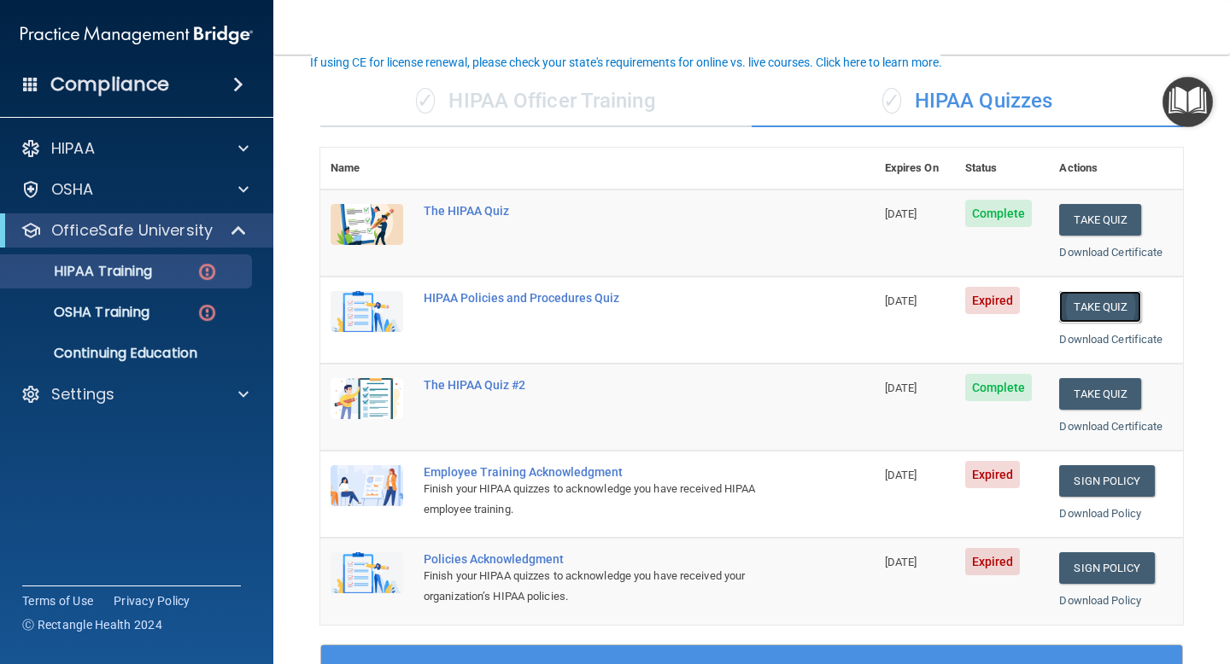
click at [1096, 310] on button "Take Quiz" at bounding box center [1100, 307] width 82 height 32
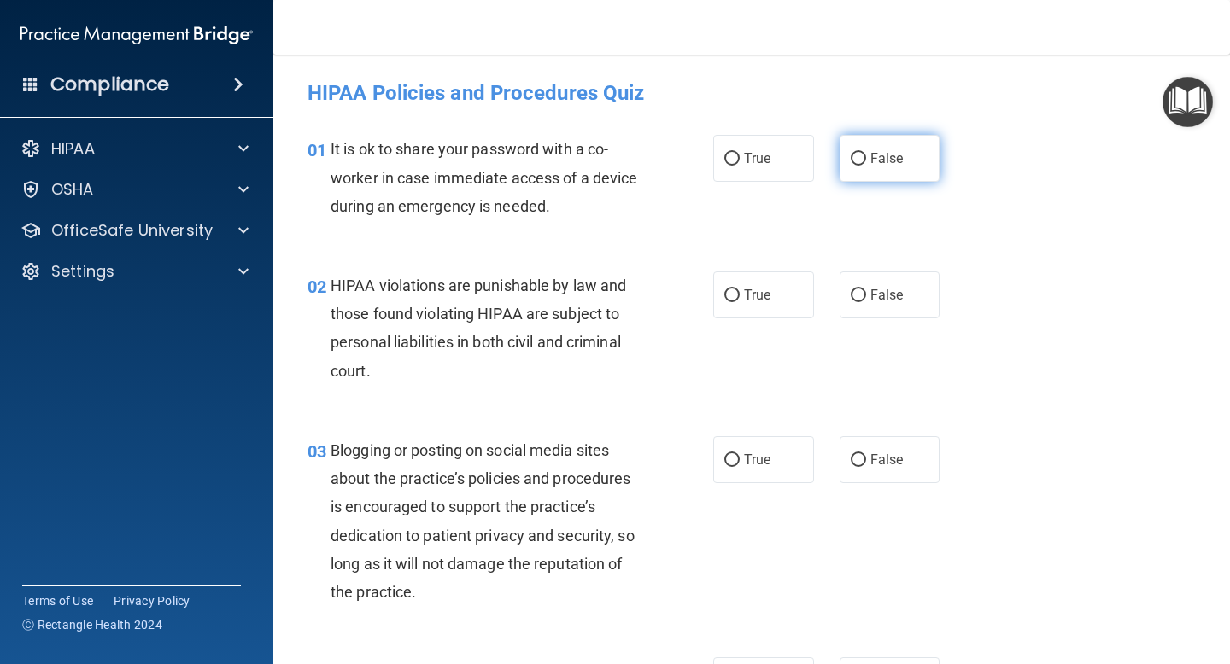
click at [850, 157] on input "False" at bounding box center [857, 159] width 15 height 13
radio input "true"
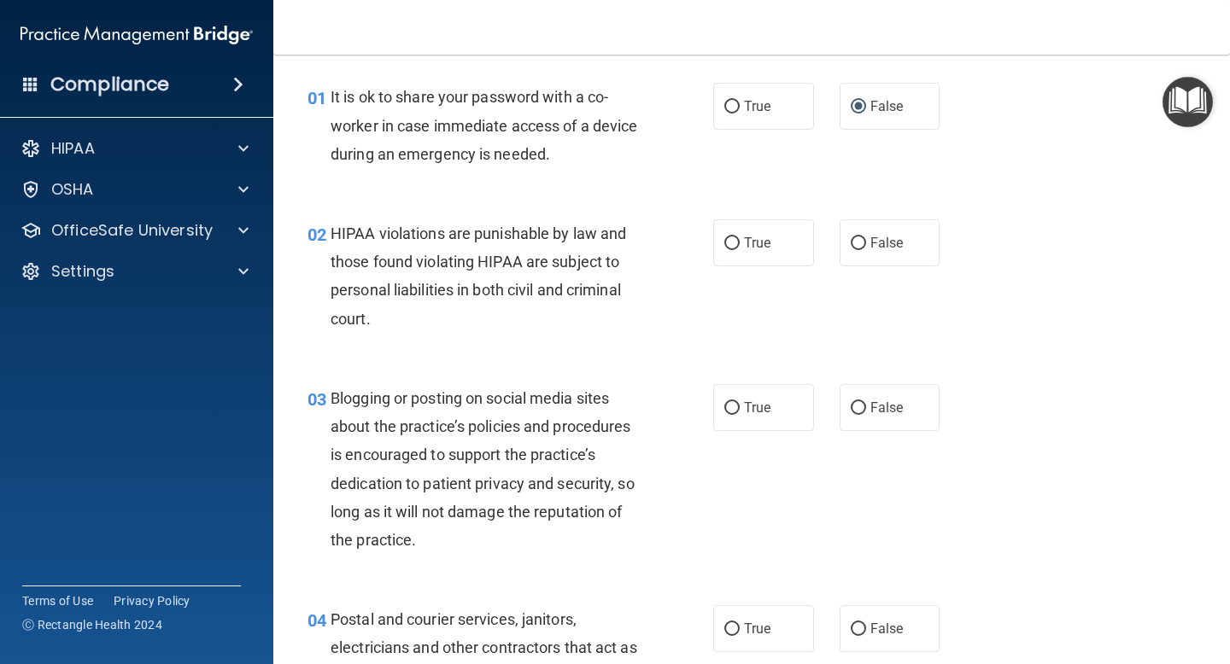
scroll to position [54, 0]
click at [764, 225] on label "True" at bounding box center [763, 241] width 101 height 47
click at [739, 236] on input "True" at bounding box center [731, 242] width 15 height 13
radio input "true"
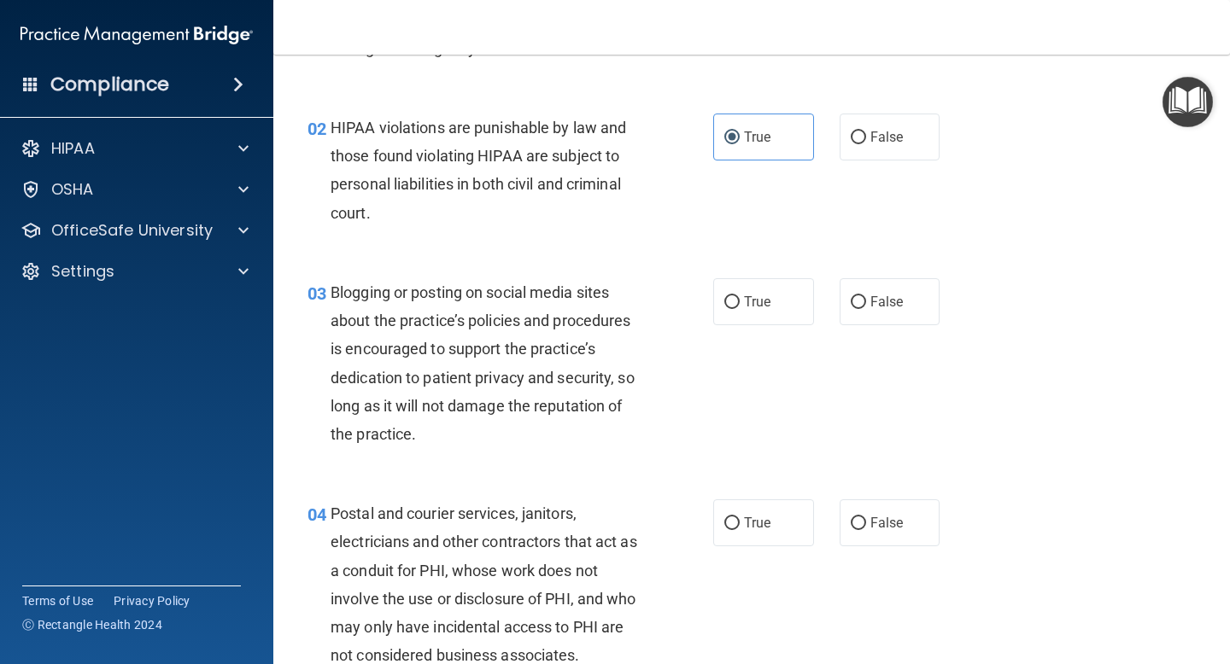
scroll to position [160, 0]
click at [893, 300] on span "False" at bounding box center [886, 300] width 33 height 16
click at [866, 300] on input "False" at bounding box center [857, 301] width 15 height 13
radio input "true"
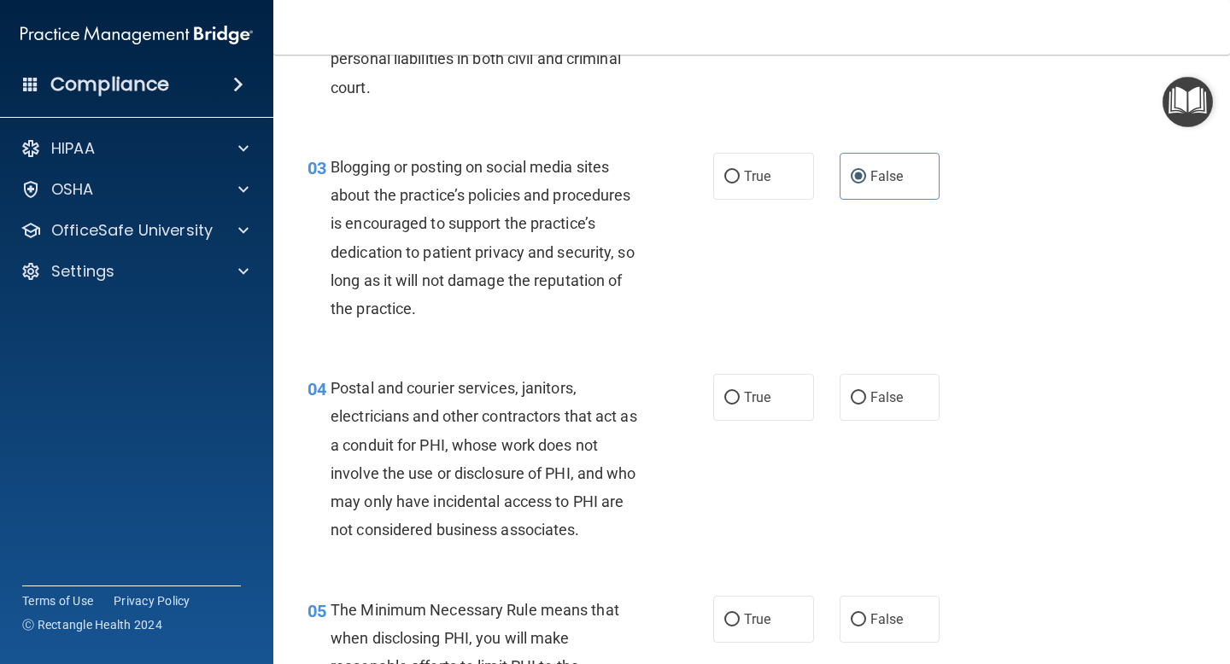
scroll to position [285, 0]
click at [874, 409] on label "False" at bounding box center [889, 395] width 101 height 47
click at [866, 403] on input "False" at bounding box center [857, 396] width 15 height 13
radio input "true"
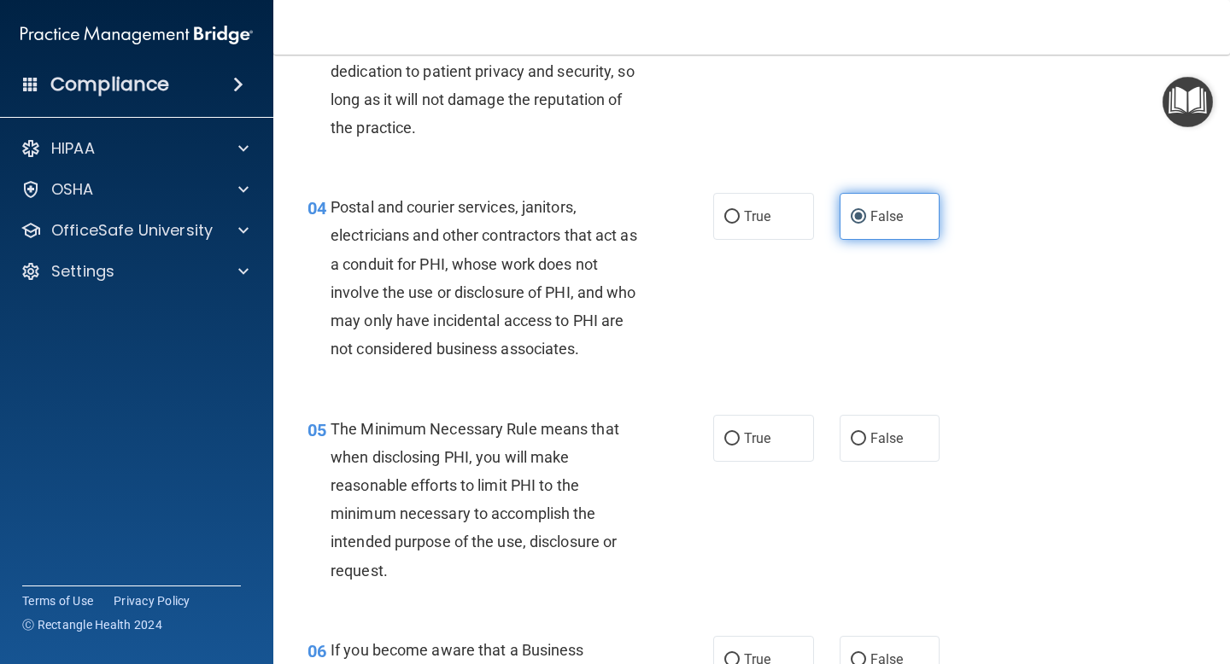
scroll to position [488, 0]
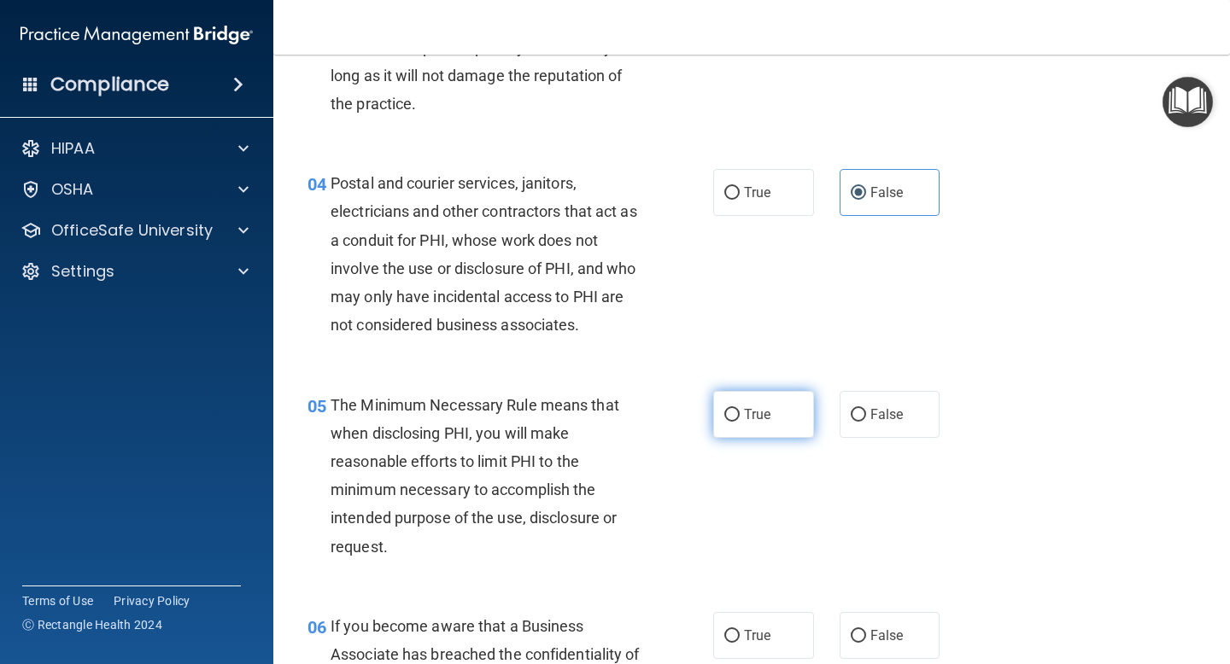
click at [768, 406] on span "True" at bounding box center [757, 414] width 26 height 16
click at [739, 409] on input "True" at bounding box center [731, 415] width 15 height 13
radio input "true"
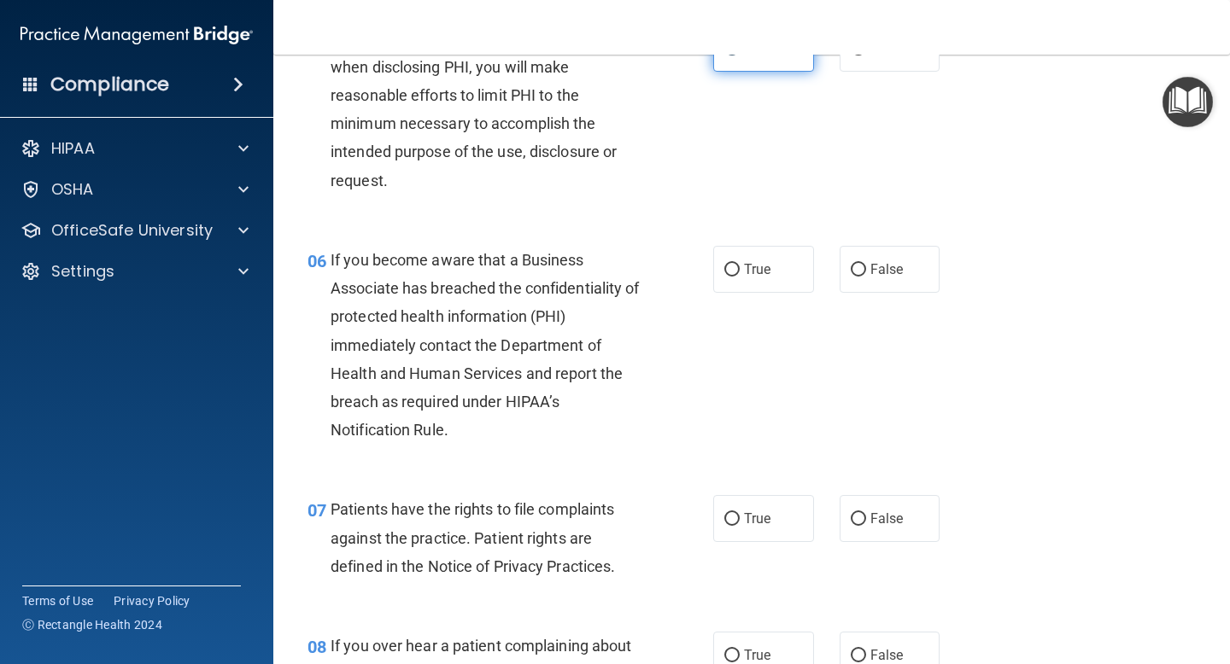
scroll to position [856, 0]
click at [763, 259] on label "True" at bounding box center [763, 268] width 101 height 47
click at [739, 263] on input "True" at bounding box center [731, 269] width 15 height 13
radio input "true"
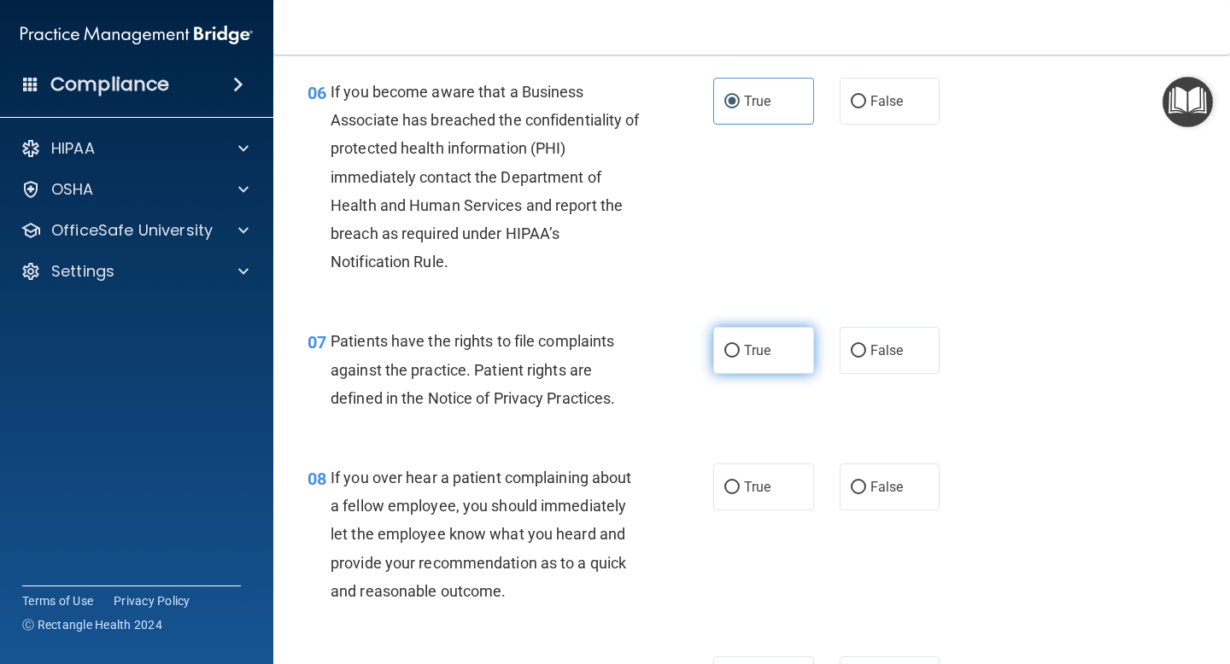
click at [764, 342] on label "True" at bounding box center [763, 350] width 101 height 47
click at [739, 345] on input "True" at bounding box center [731, 351] width 15 height 13
radio input "true"
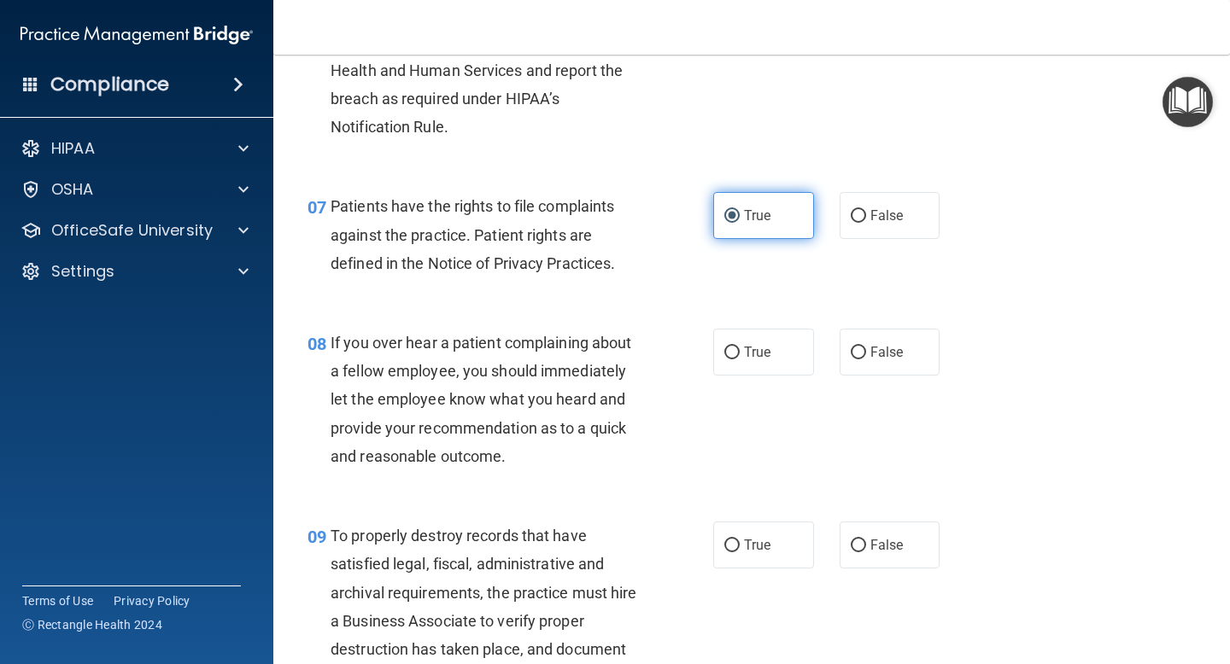
scroll to position [1162, 0]
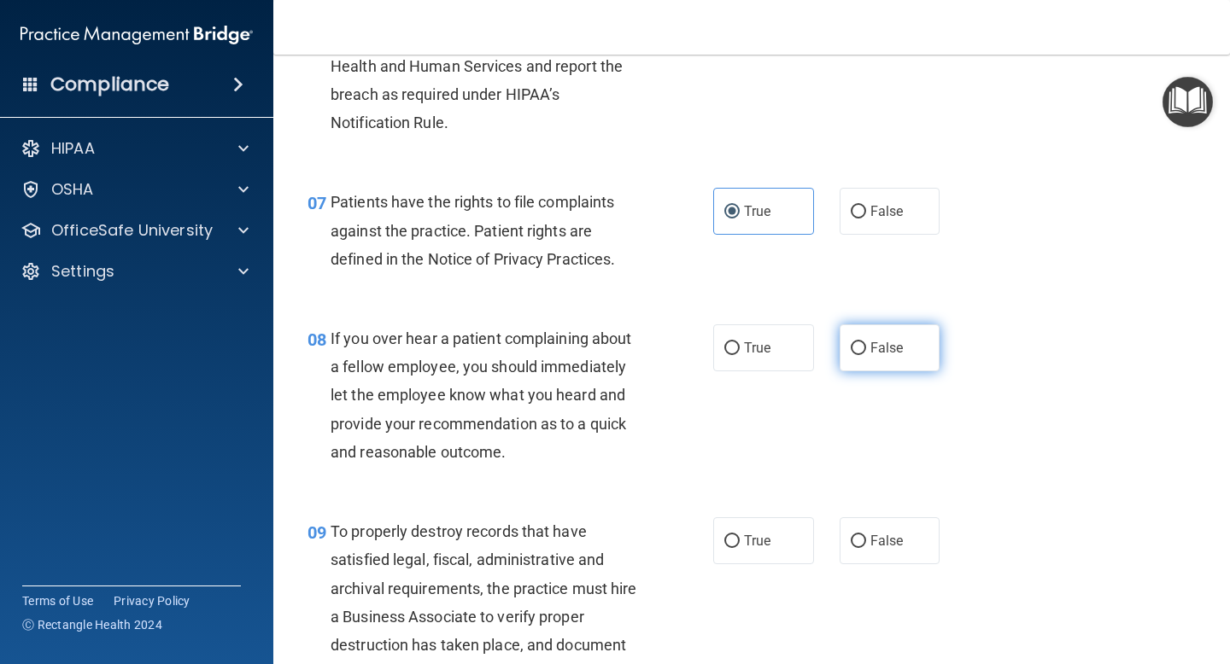
click at [860, 353] on input "False" at bounding box center [857, 348] width 15 height 13
radio input "true"
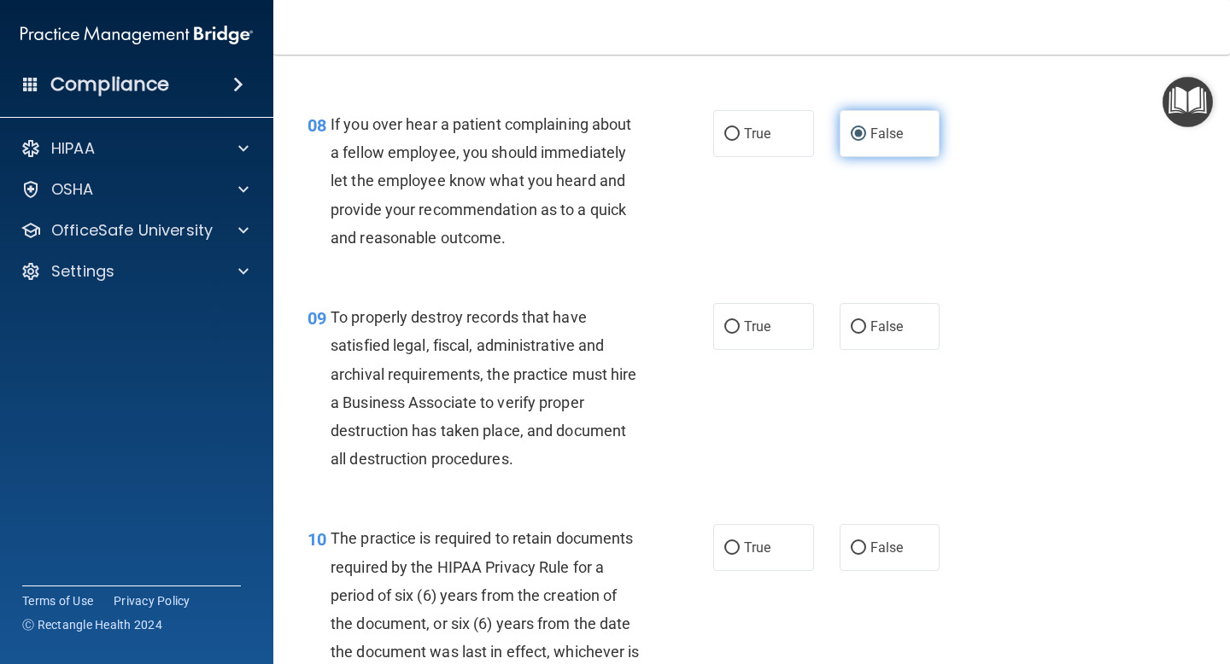
scroll to position [1407, 0]
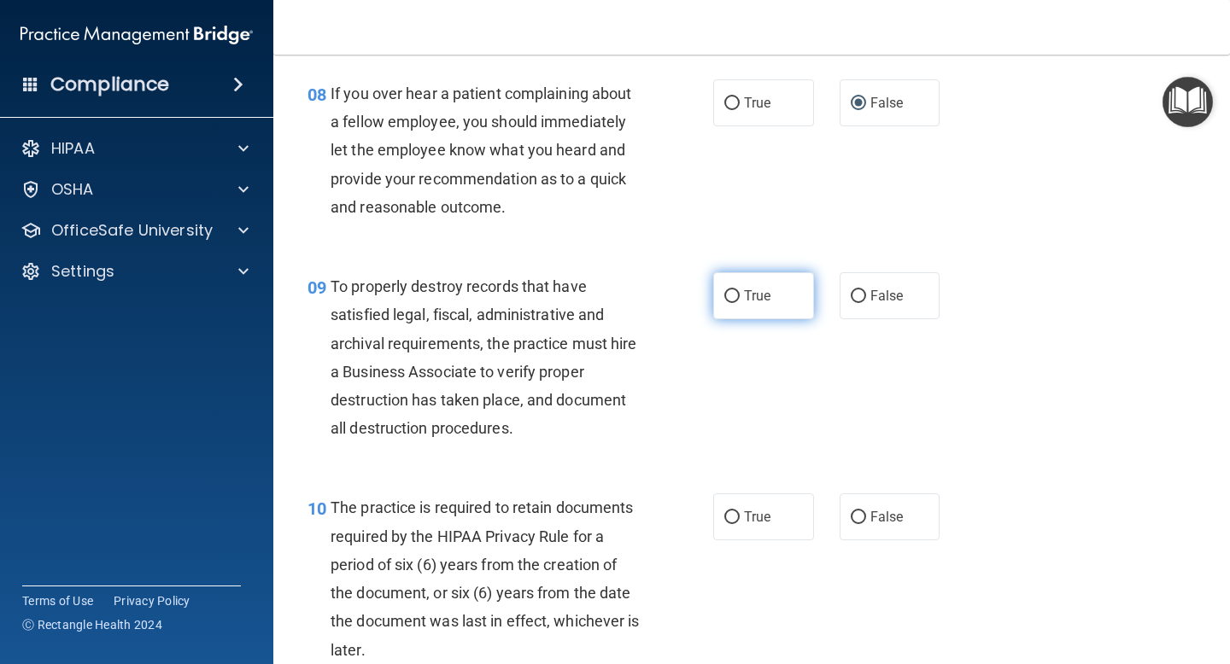
click at [754, 285] on label "True" at bounding box center [763, 295] width 101 height 47
click at [739, 290] on input "True" at bounding box center [731, 296] width 15 height 13
radio input "true"
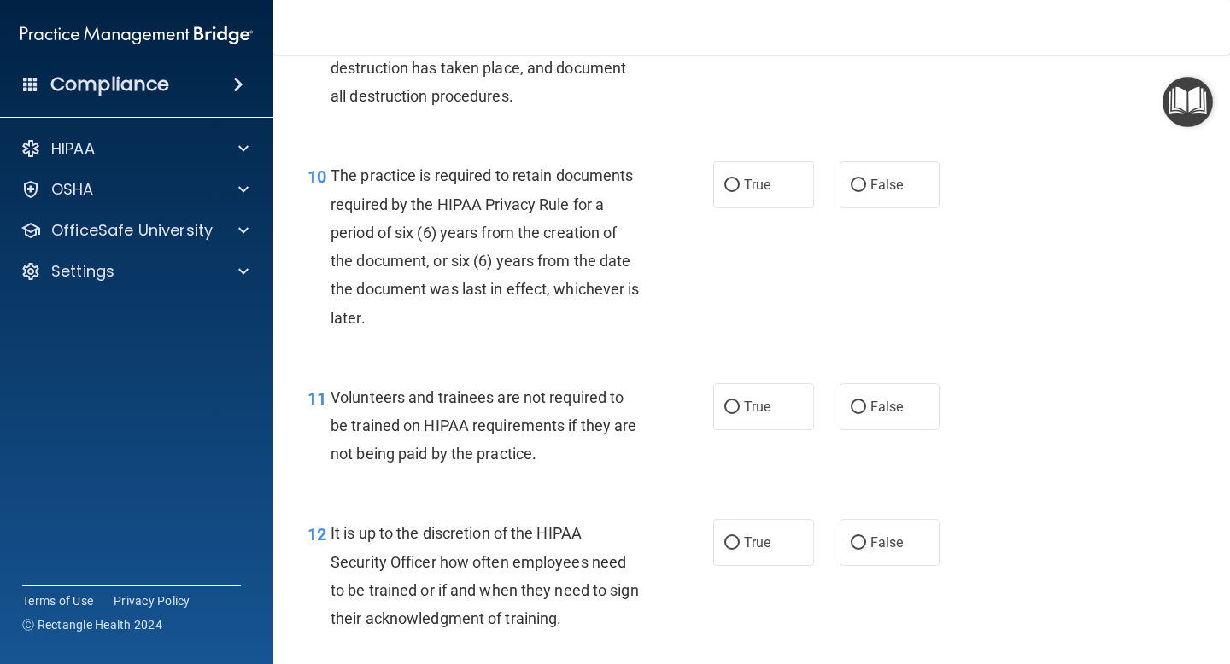
scroll to position [1747, 0]
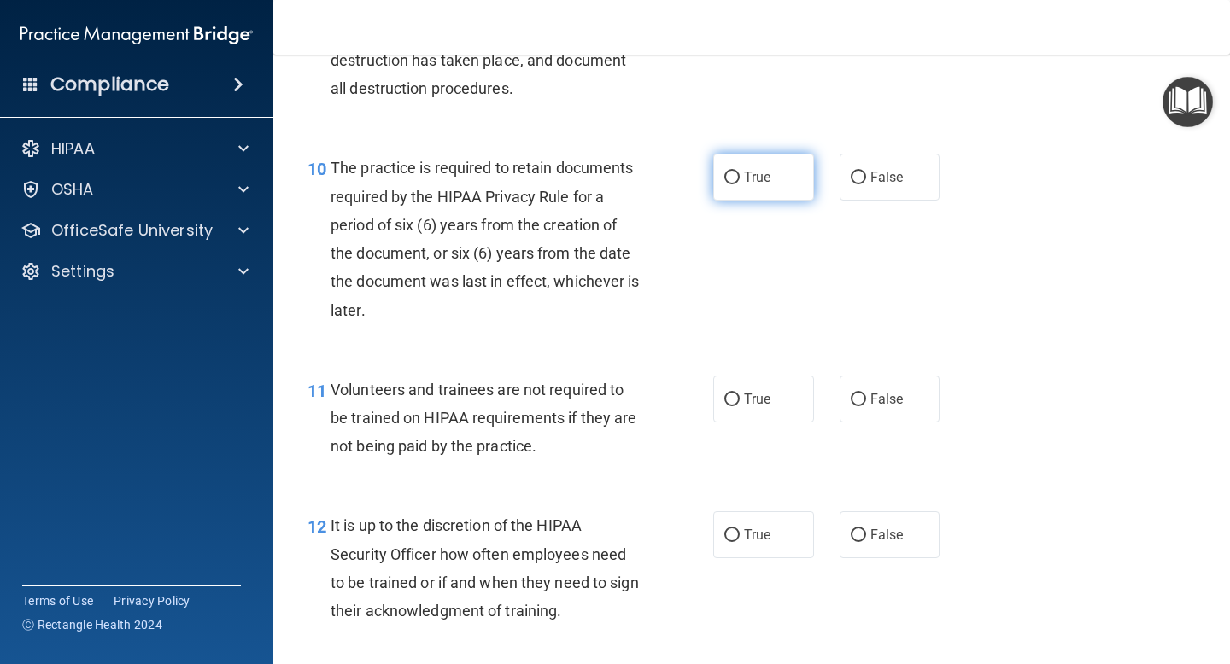
click at [760, 190] on label "True" at bounding box center [763, 177] width 101 height 47
click at [739, 184] on input "True" at bounding box center [731, 178] width 15 height 13
radio input "true"
click at [911, 397] on label "False" at bounding box center [889, 399] width 101 height 47
click at [866, 397] on input "False" at bounding box center [857, 400] width 15 height 13
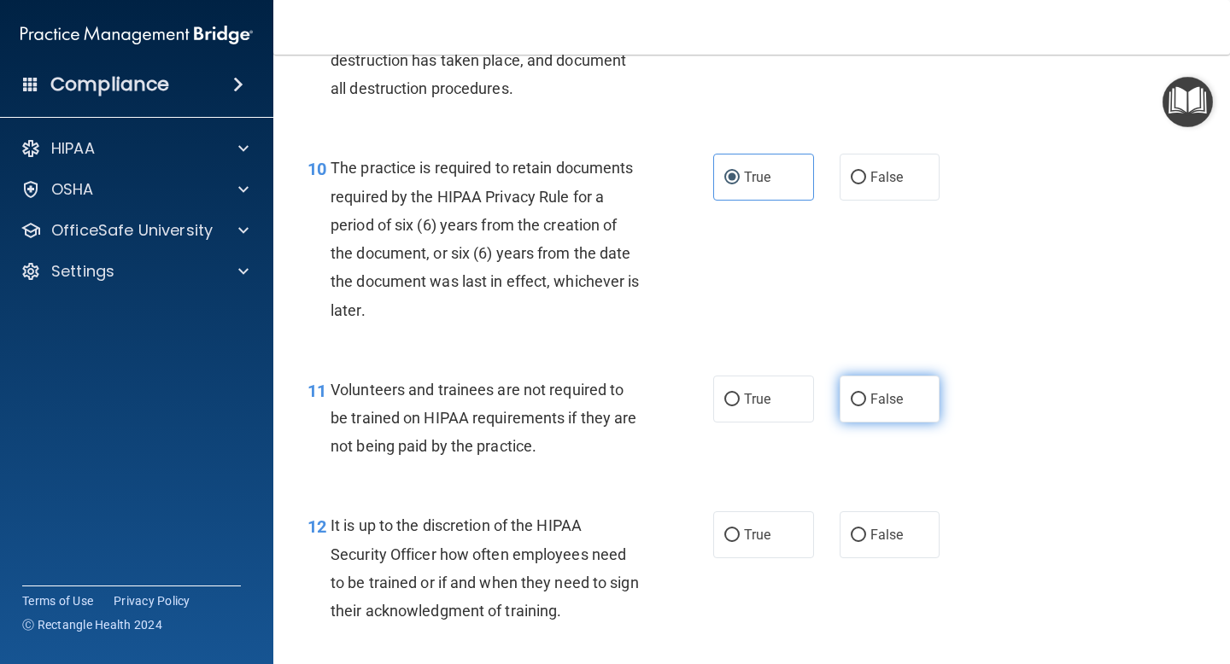
radio input "true"
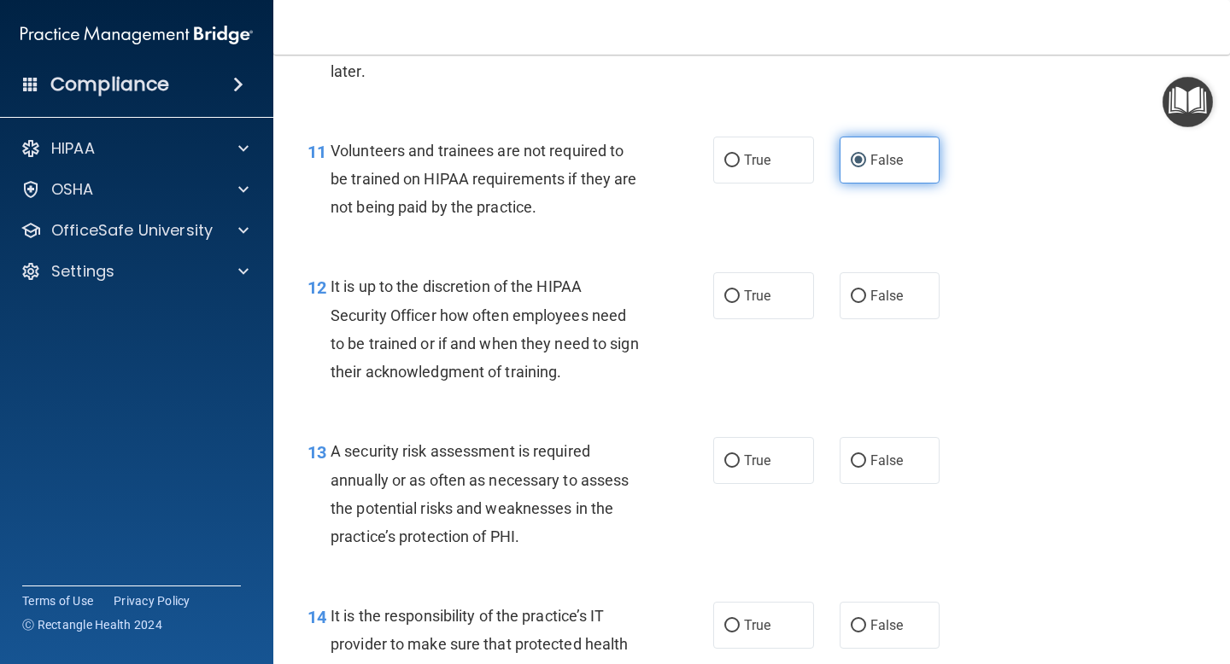
scroll to position [1987, 0]
click at [776, 149] on label "True" at bounding box center [763, 159] width 101 height 47
click at [739, 154] on input "True" at bounding box center [731, 160] width 15 height 13
radio input "true"
radio input "false"
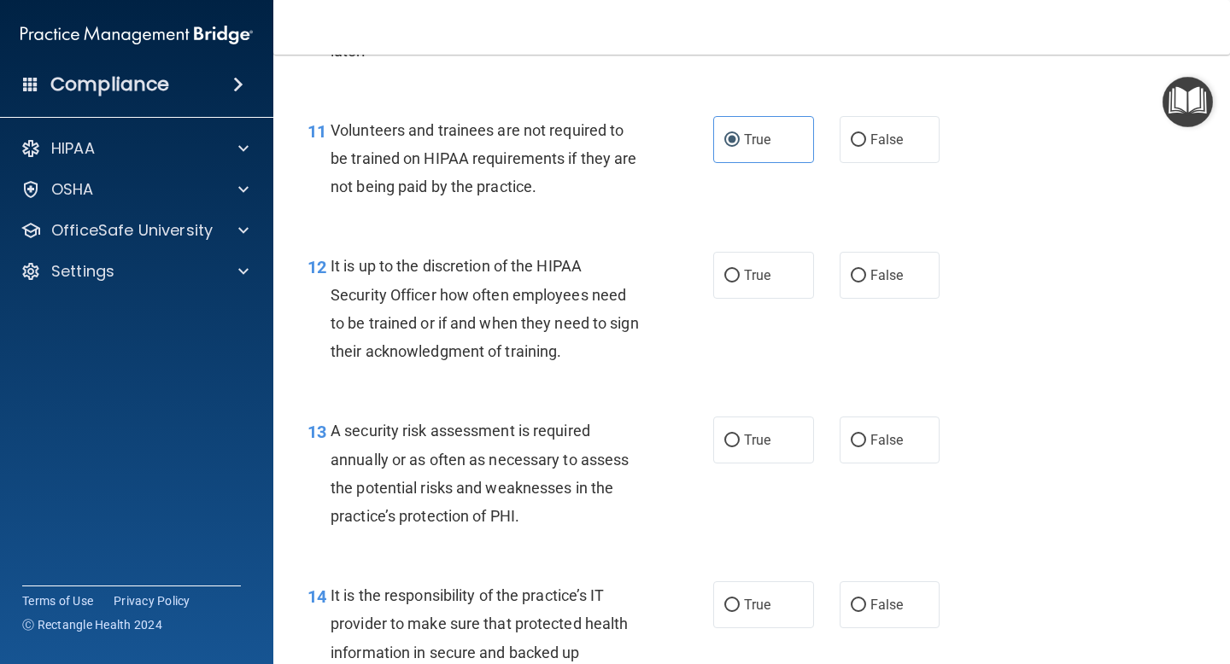
scroll to position [2013, 0]
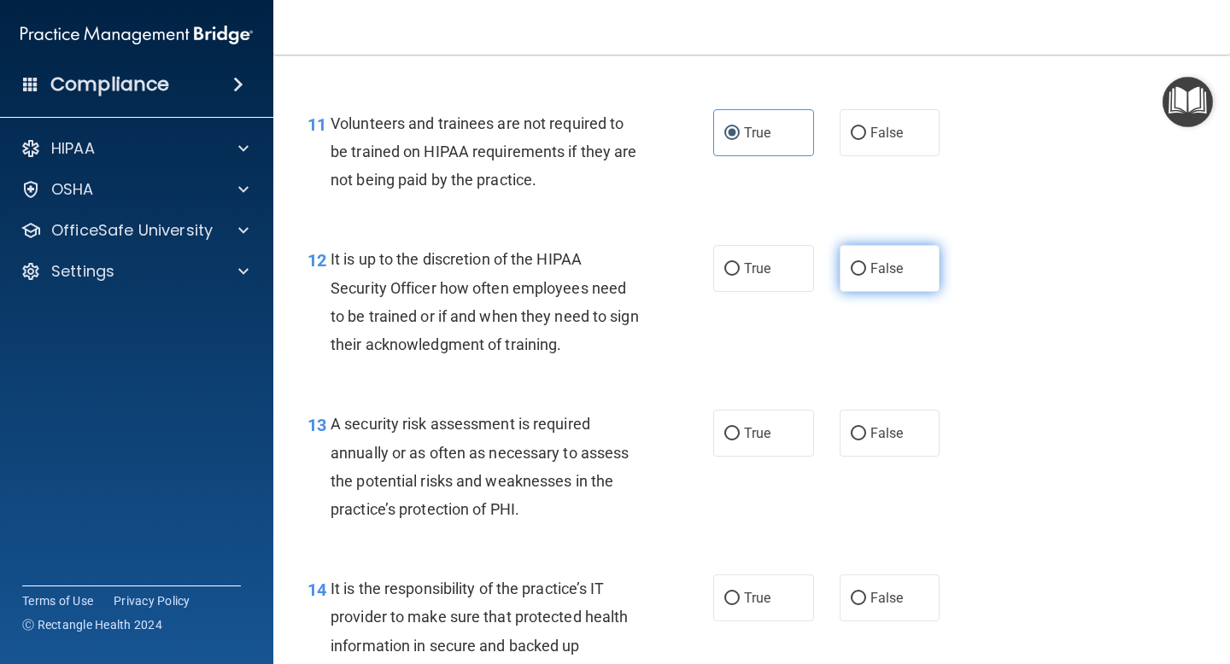
click at [859, 272] on input "False" at bounding box center [857, 269] width 15 height 13
radio input "true"
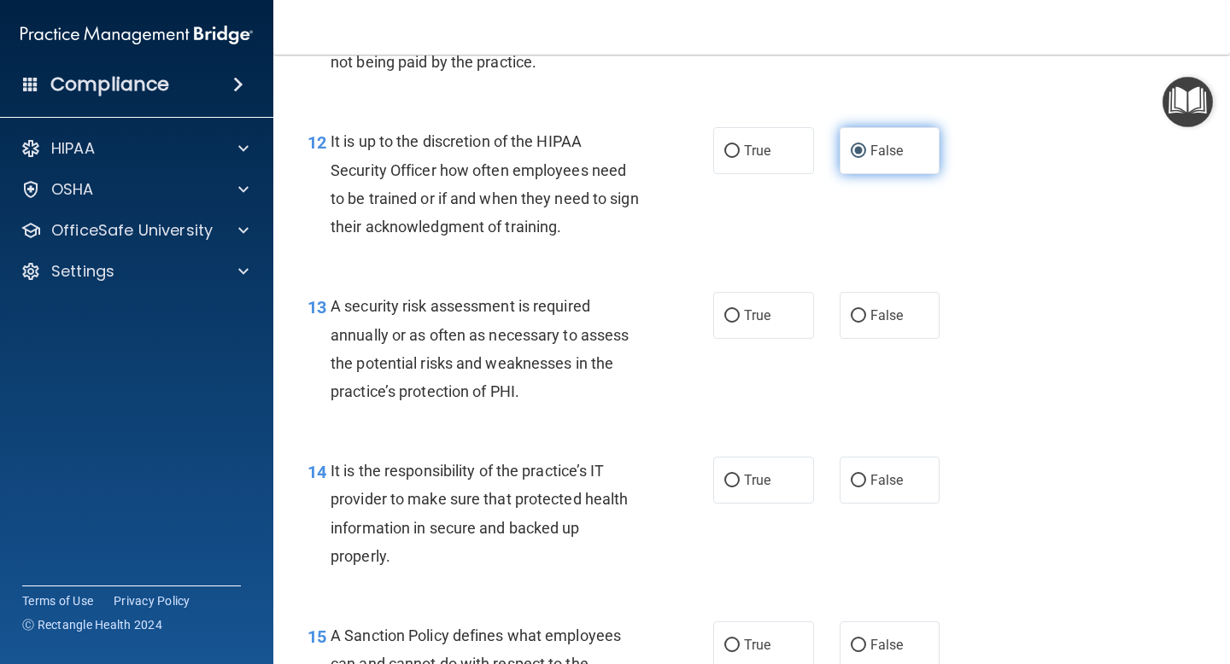
scroll to position [2154, 0]
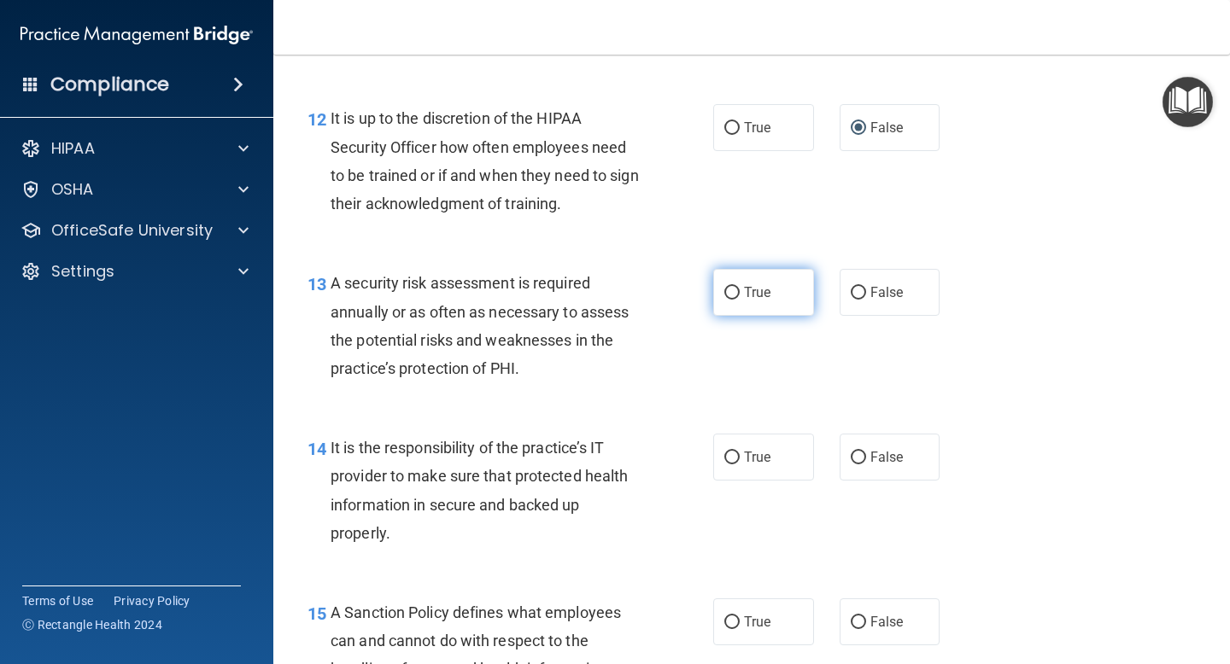
click at [774, 293] on label "True" at bounding box center [763, 292] width 101 height 47
click at [739, 293] on input "True" at bounding box center [731, 293] width 15 height 13
radio input "true"
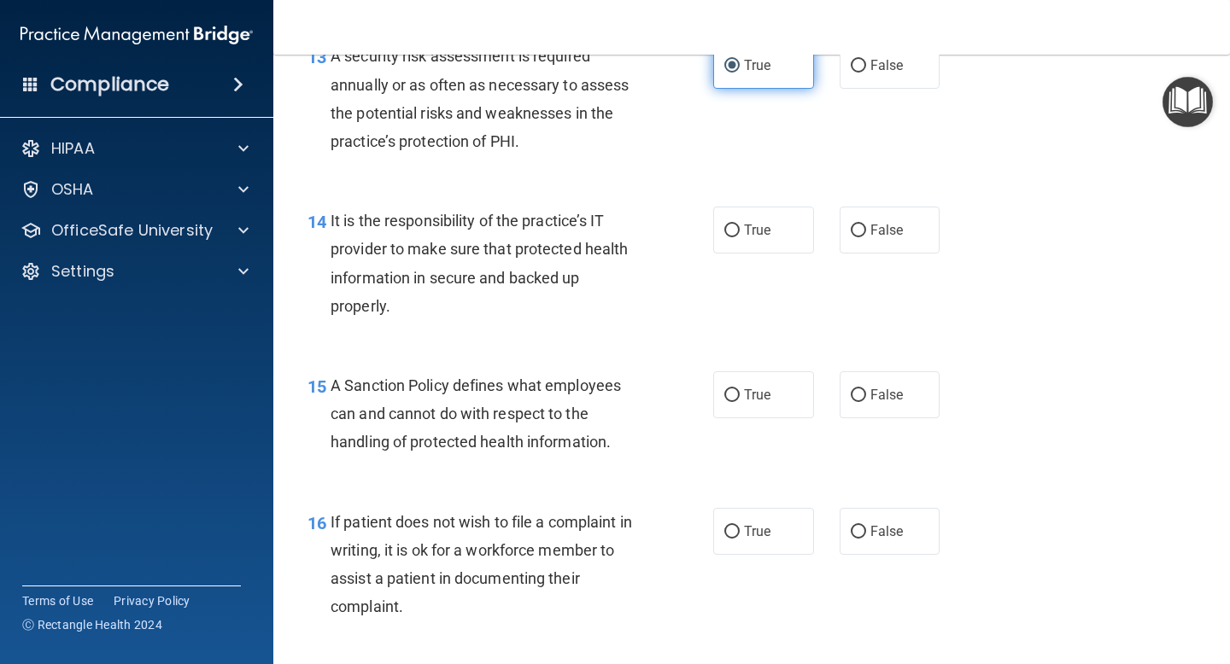
scroll to position [2385, 0]
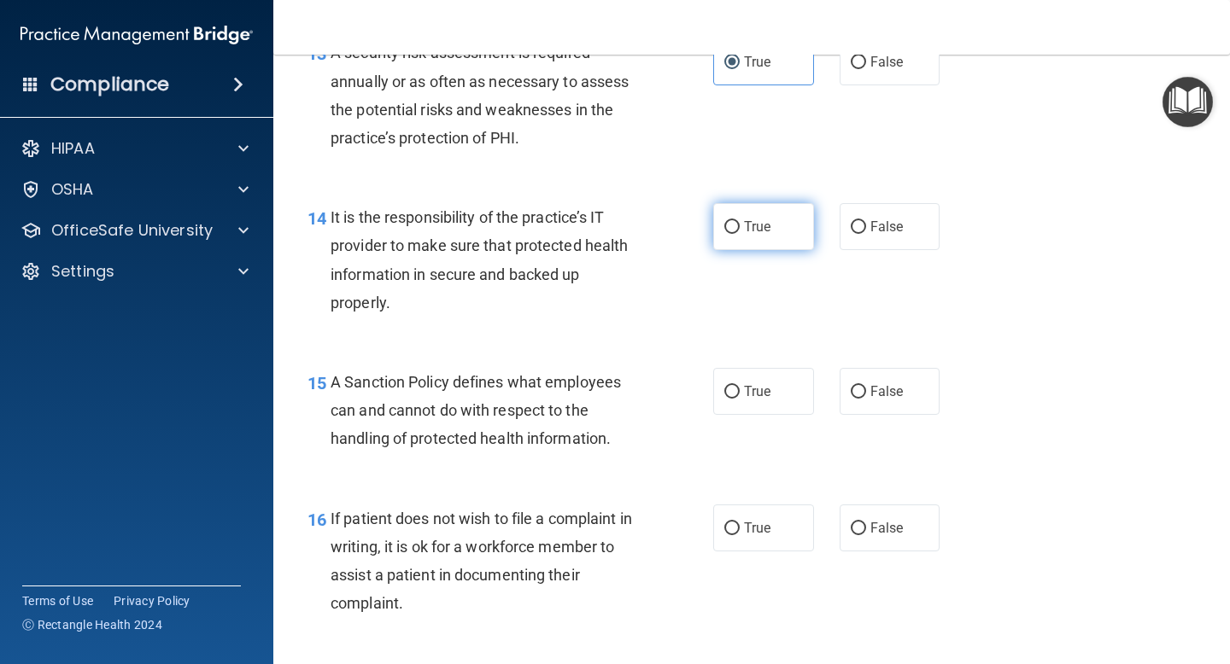
click at [757, 216] on label "True" at bounding box center [763, 226] width 101 height 47
click at [739, 221] on input "True" at bounding box center [731, 227] width 15 height 13
radio input "true"
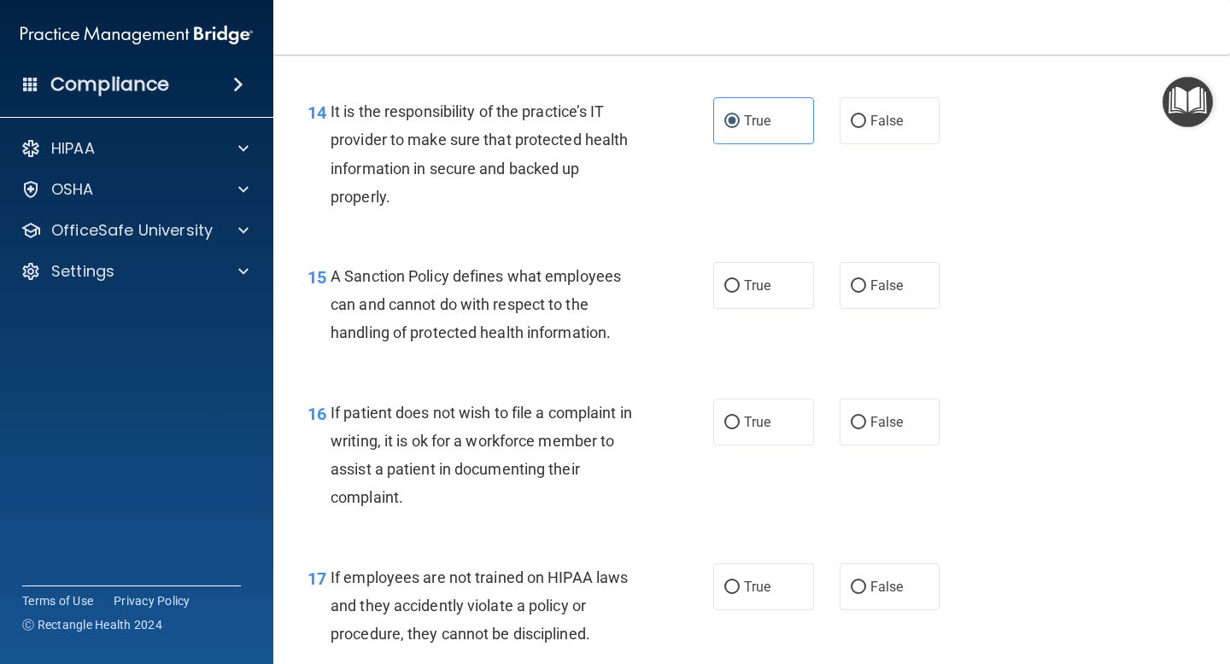
scroll to position [2515, 0]
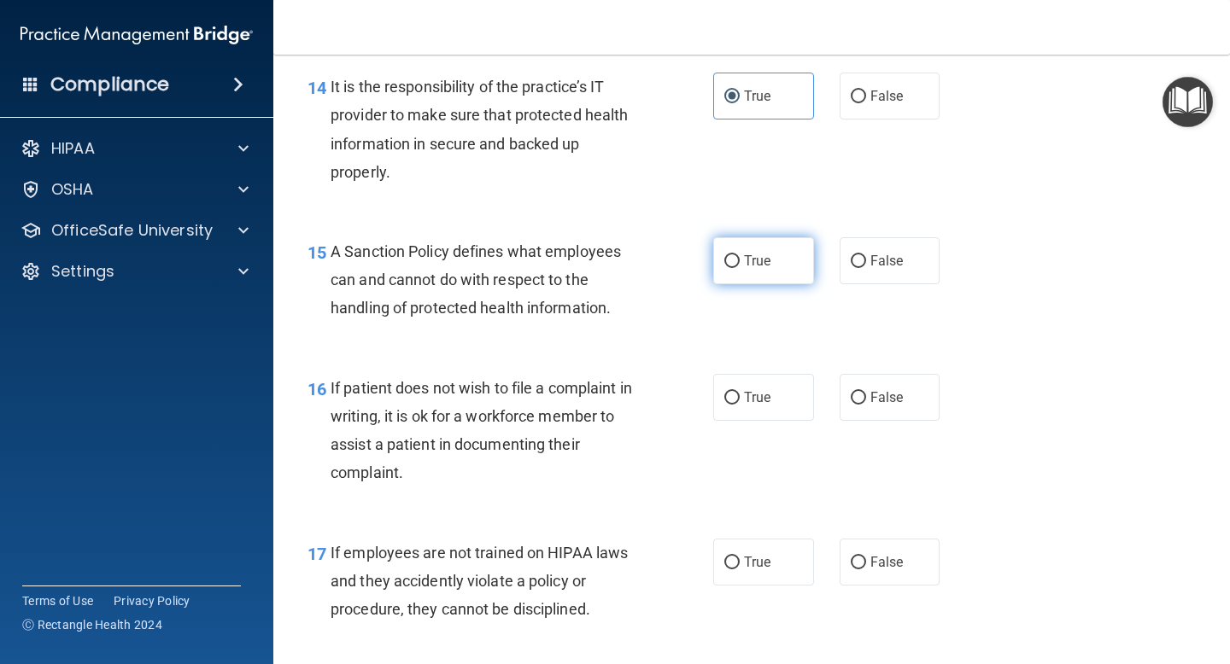
click at [753, 278] on label "True" at bounding box center [763, 260] width 101 height 47
click at [739, 268] on input "True" at bounding box center [731, 261] width 15 height 13
radio input "true"
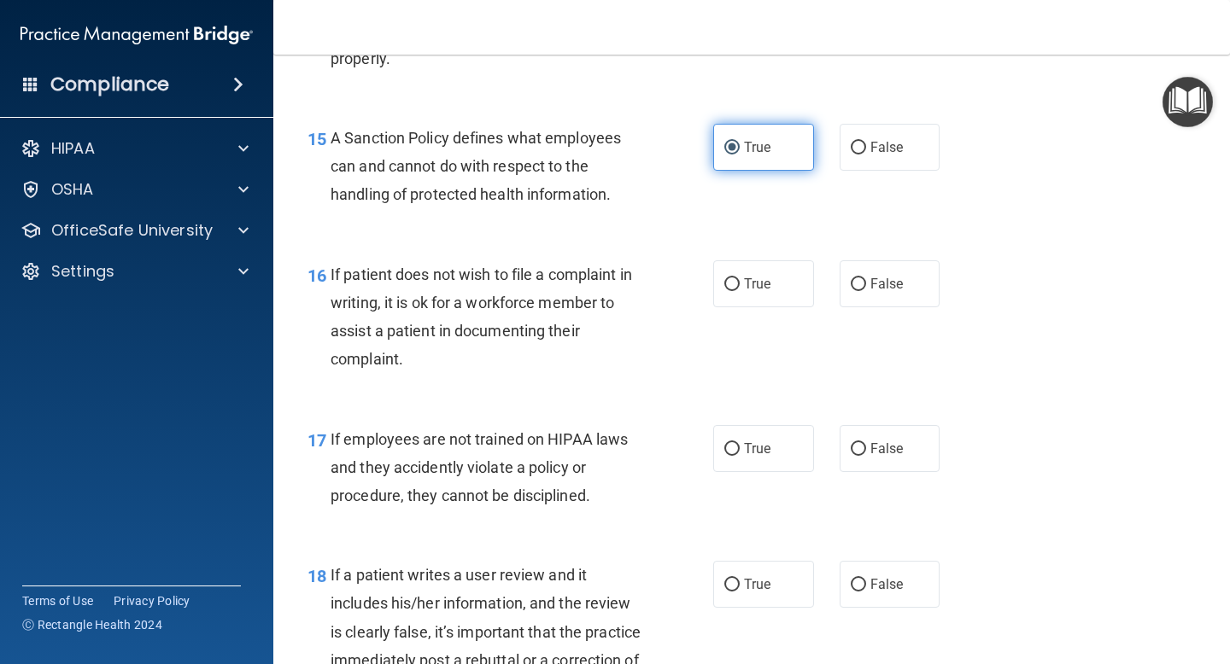
scroll to position [2638, 0]
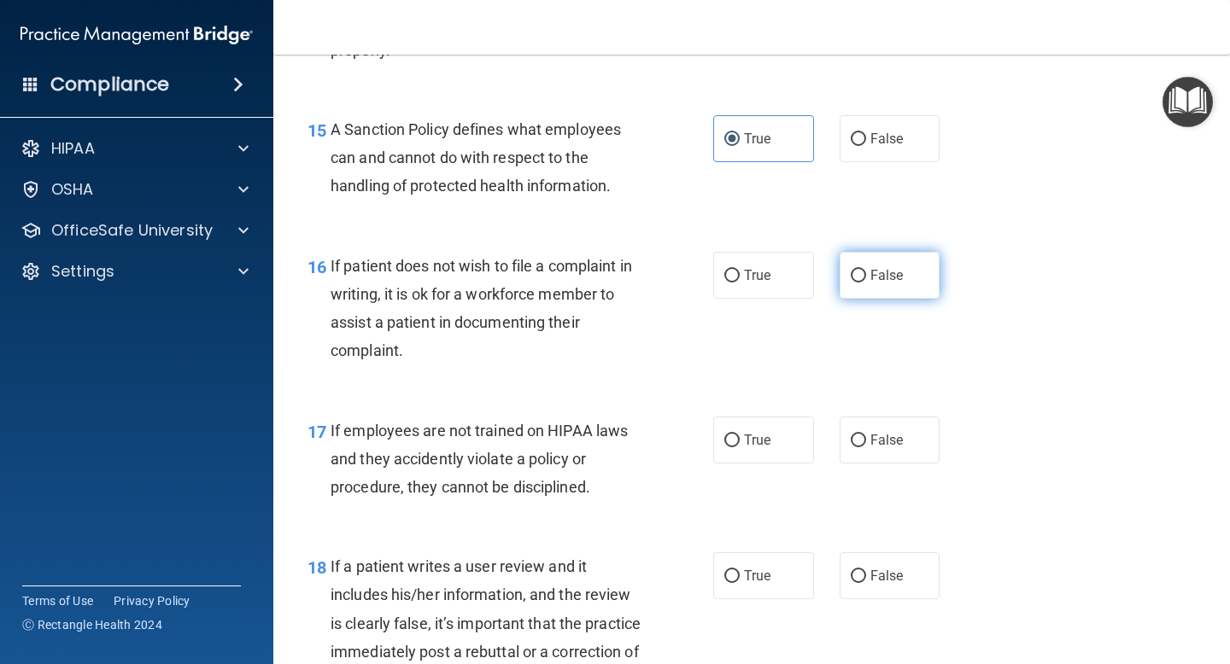
click at [879, 274] on span "False" at bounding box center [886, 275] width 33 height 16
click at [866, 274] on input "False" at bounding box center [857, 276] width 15 height 13
radio input "true"
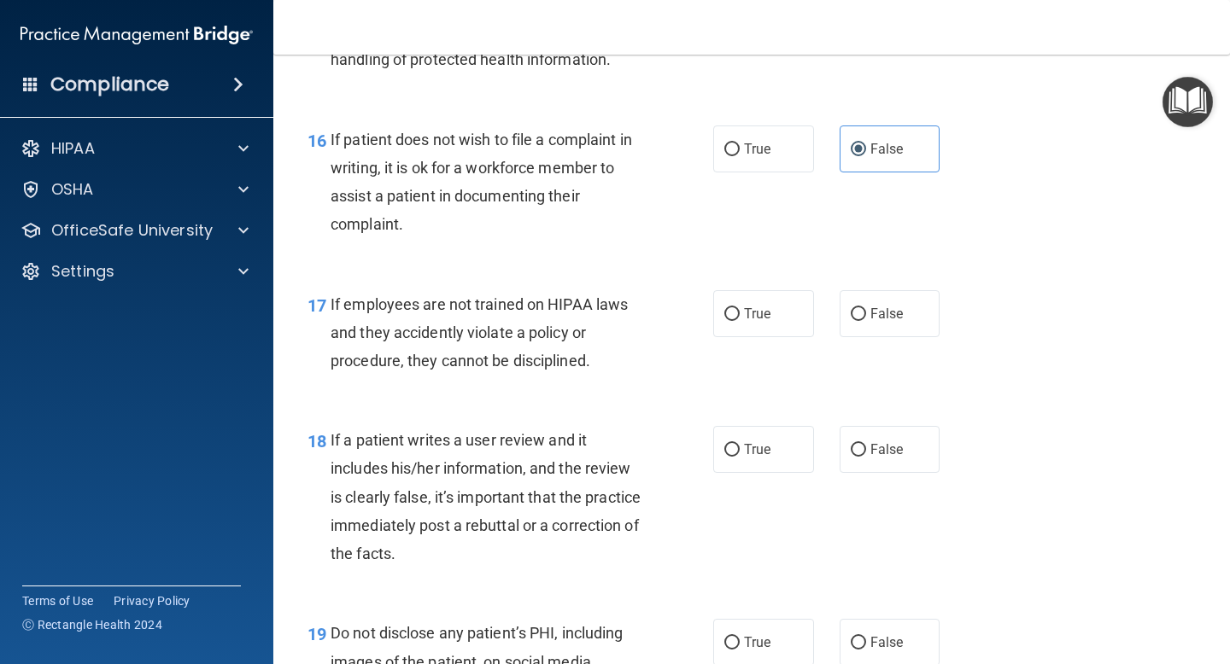
scroll to position [2766, 0]
click at [879, 310] on span "False" at bounding box center [886, 312] width 33 height 16
click at [866, 310] on input "False" at bounding box center [857, 313] width 15 height 13
radio input "true"
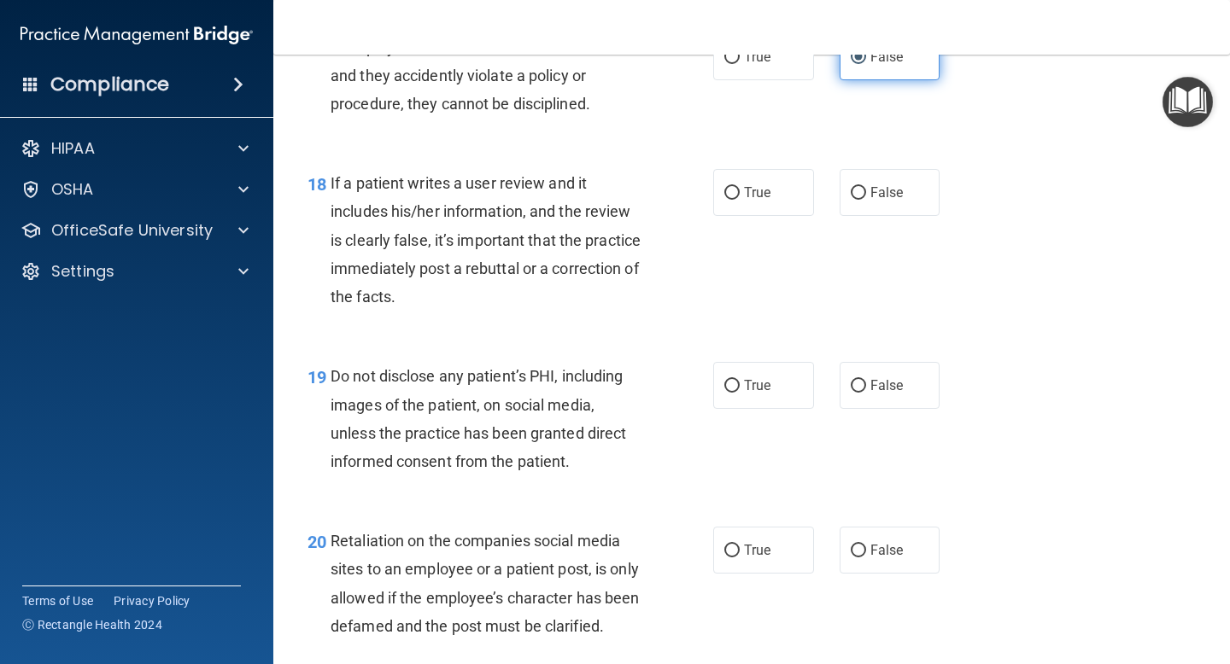
scroll to position [3022, 0]
click at [873, 186] on span "False" at bounding box center [886, 192] width 33 height 16
click at [866, 186] on input "False" at bounding box center [857, 192] width 15 height 13
radio input "true"
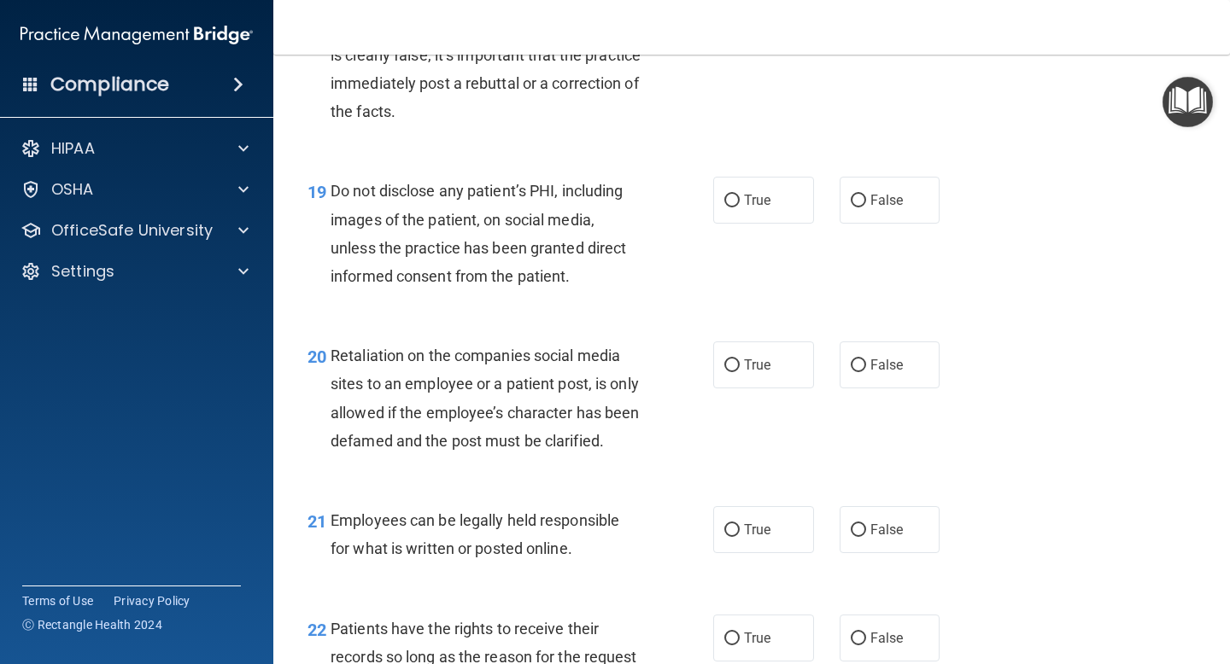
scroll to position [3208, 0]
click at [759, 196] on span "True" at bounding box center [757, 198] width 26 height 16
click at [739, 196] on input "True" at bounding box center [731, 199] width 15 height 13
radio input "true"
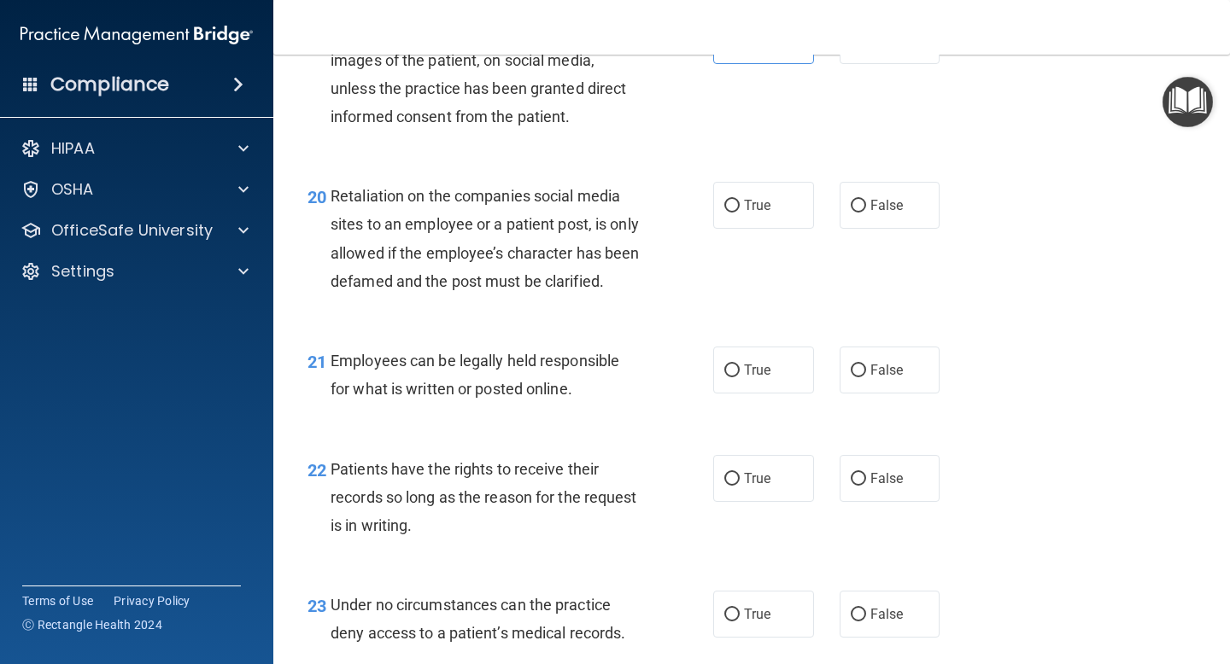
scroll to position [3380, 0]
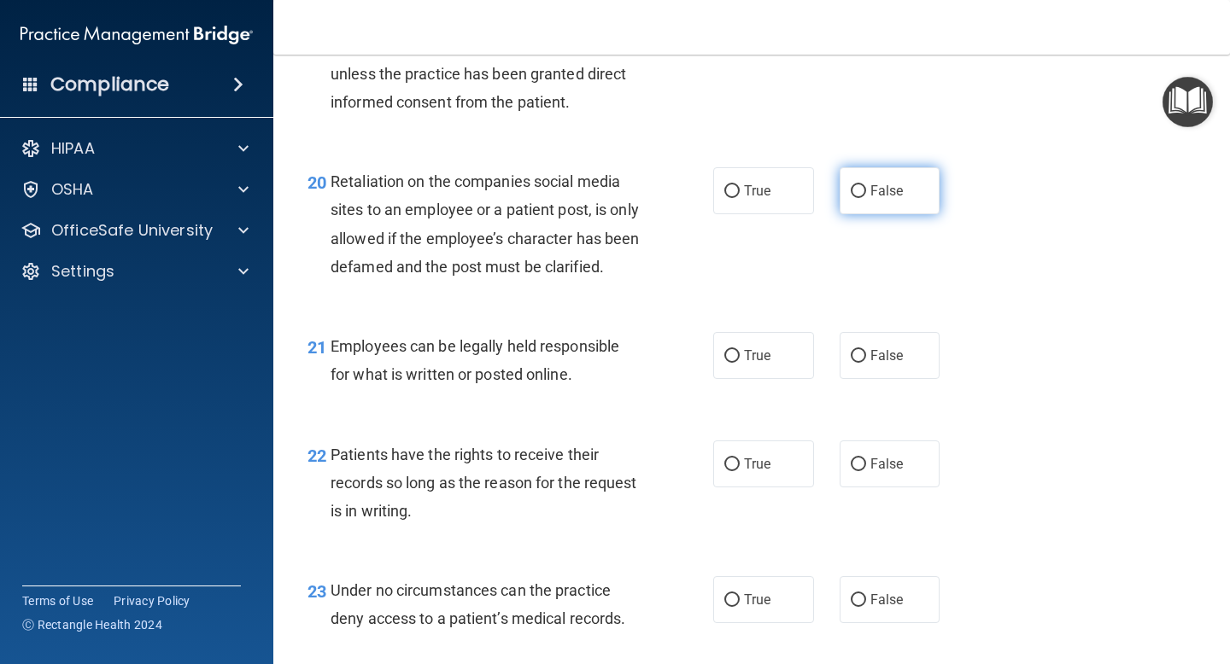
click at [909, 207] on label "False" at bounding box center [889, 190] width 101 height 47
click at [866, 198] on input "False" at bounding box center [857, 191] width 15 height 13
radio input "true"
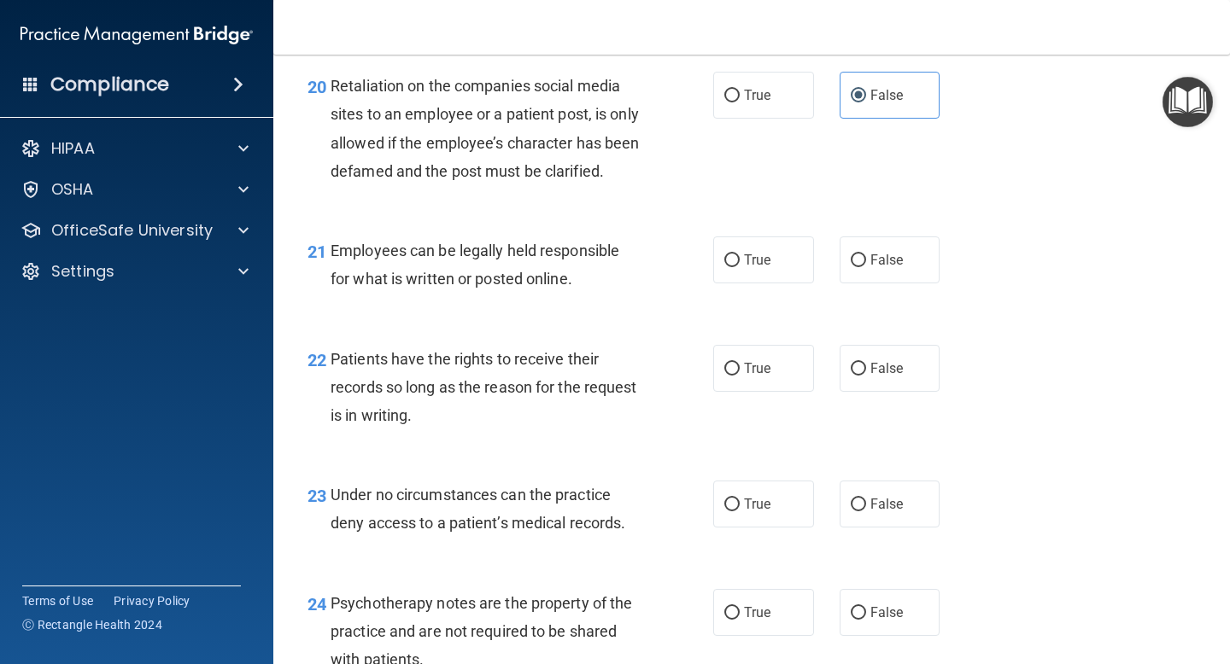
scroll to position [3483, 0]
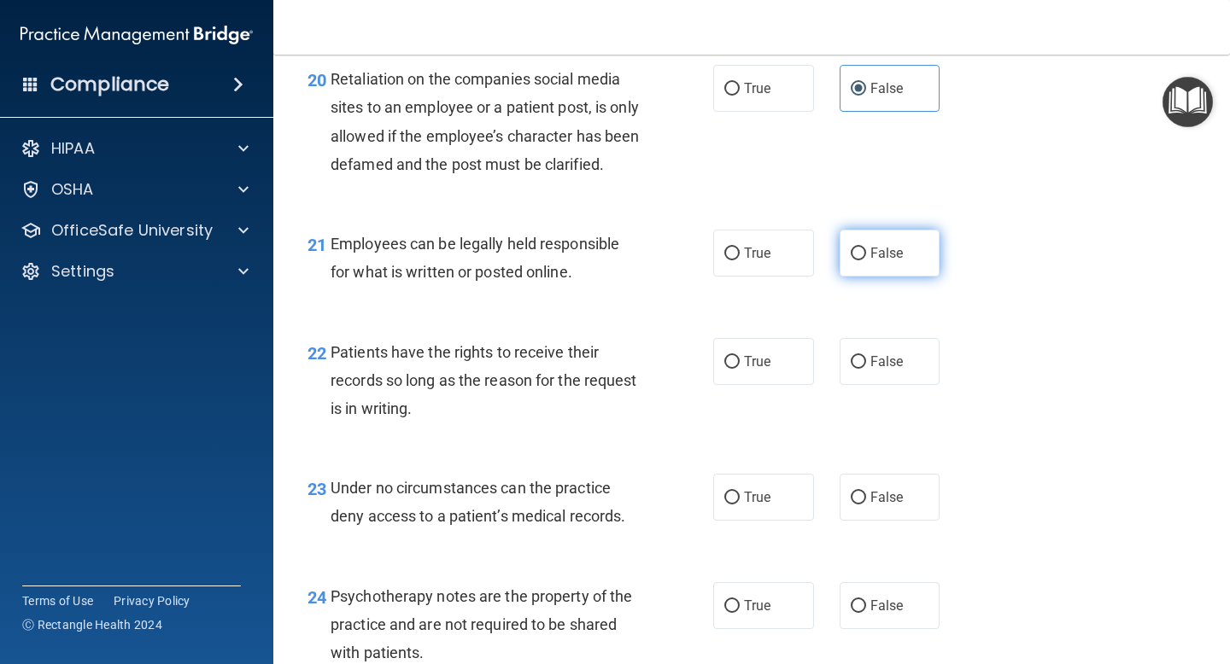
click at [892, 261] on span "False" at bounding box center [886, 253] width 33 height 16
click at [866, 260] on input "False" at bounding box center [857, 254] width 15 height 13
radio input "true"
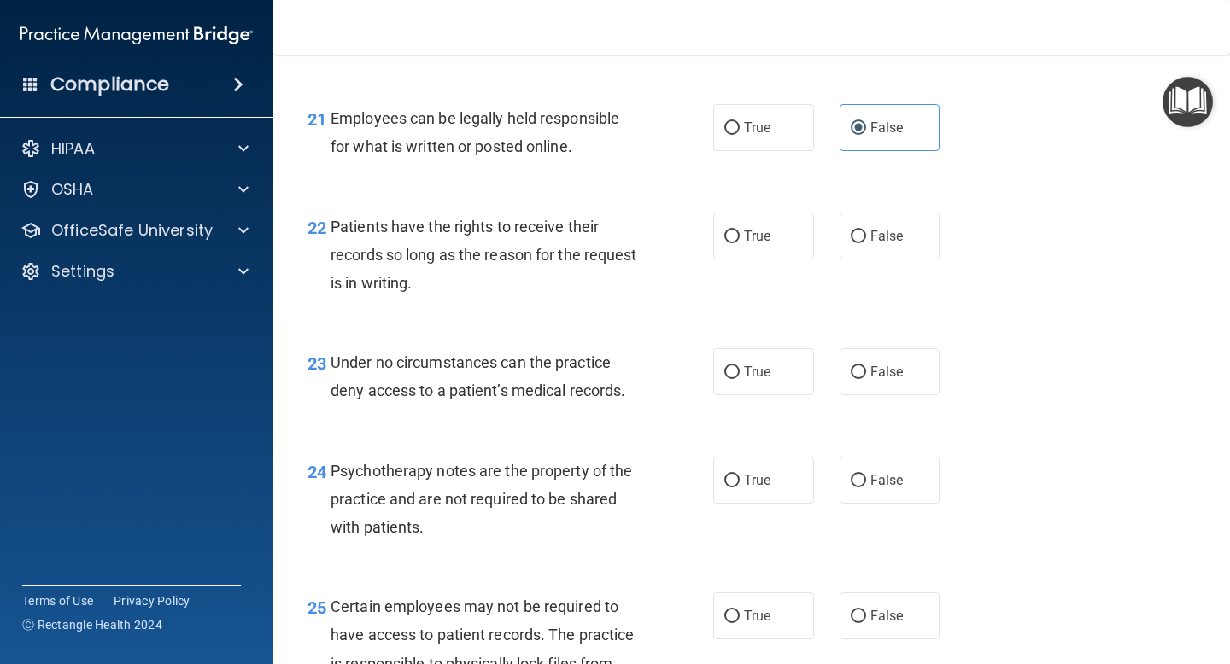
scroll to position [3612, 0]
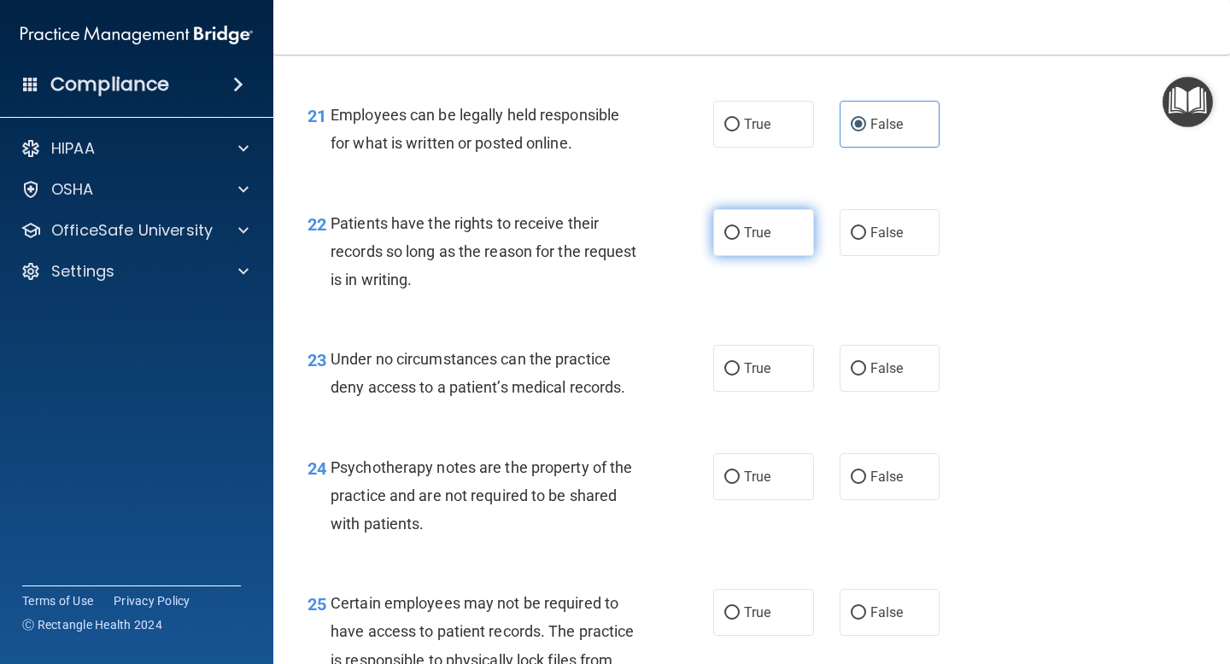
click at [751, 256] on label "True" at bounding box center [763, 232] width 101 height 47
click at [739, 240] on input "True" at bounding box center [731, 233] width 15 height 13
radio input "true"
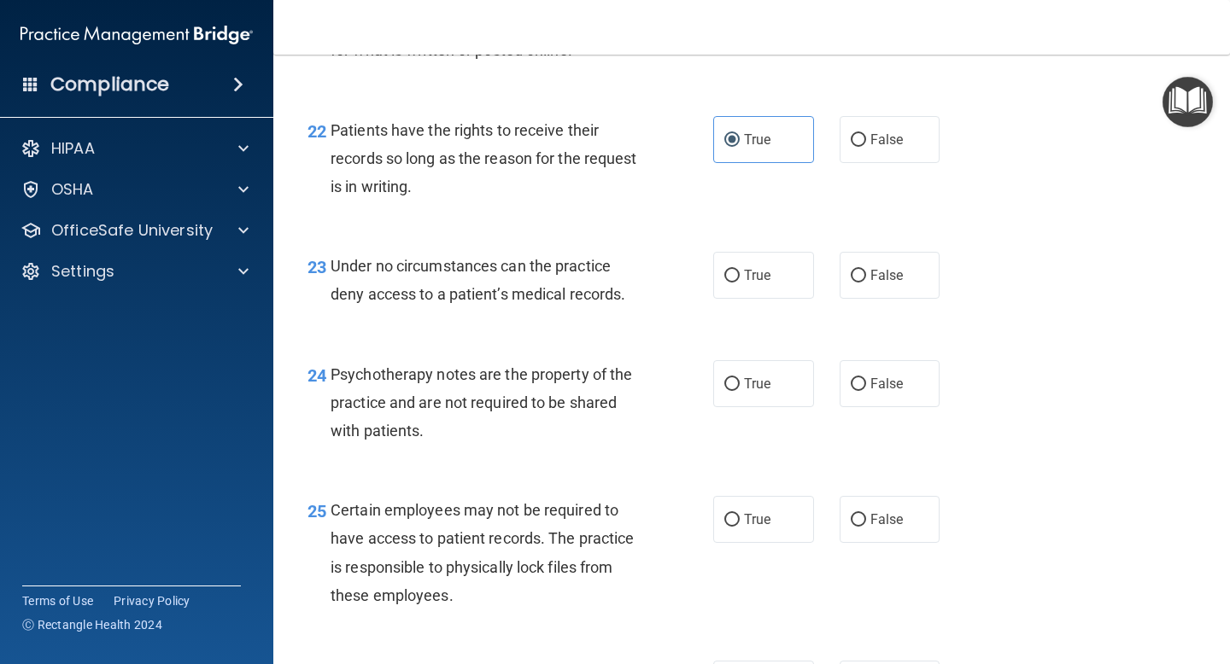
scroll to position [3712, 0]
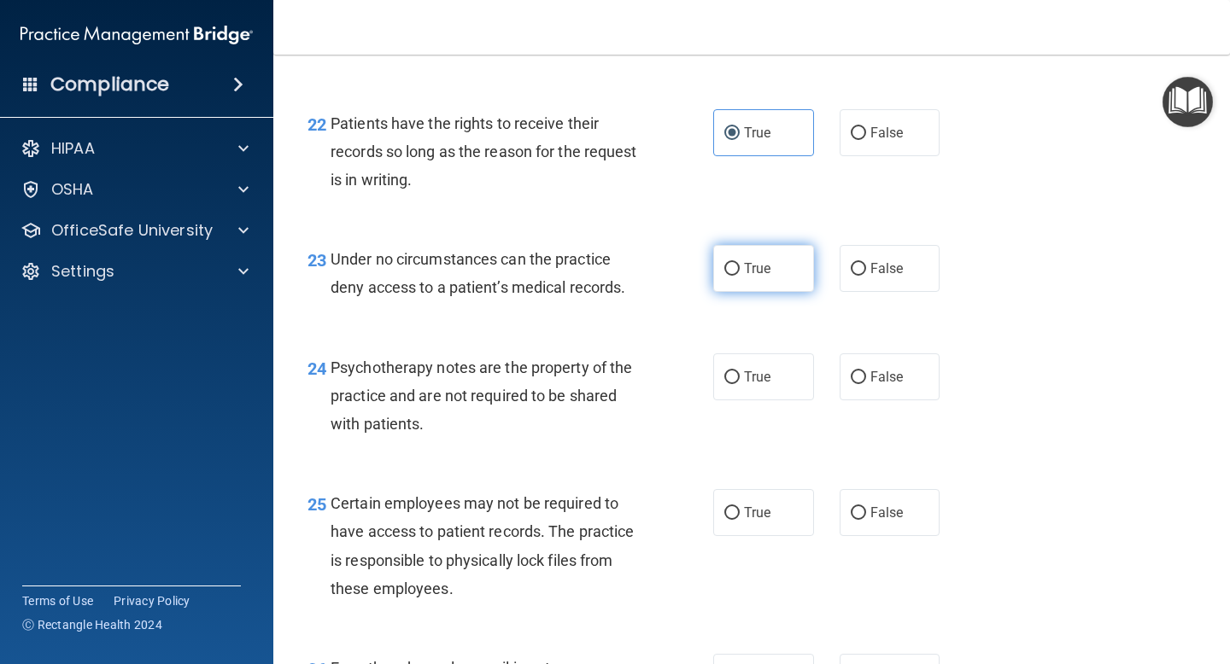
click at [751, 277] on span "True" at bounding box center [757, 268] width 26 height 16
click at [739, 276] on input "True" at bounding box center [731, 269] width 15 height 13
radio input "true"
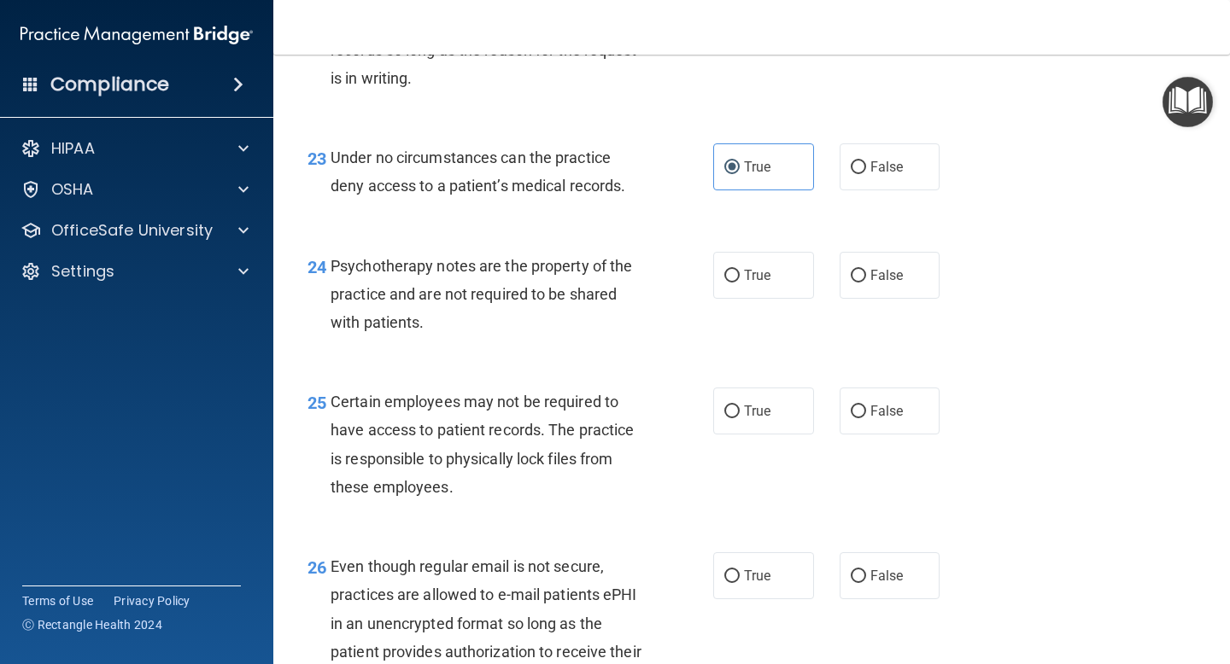
scroll to position [3835, 0]
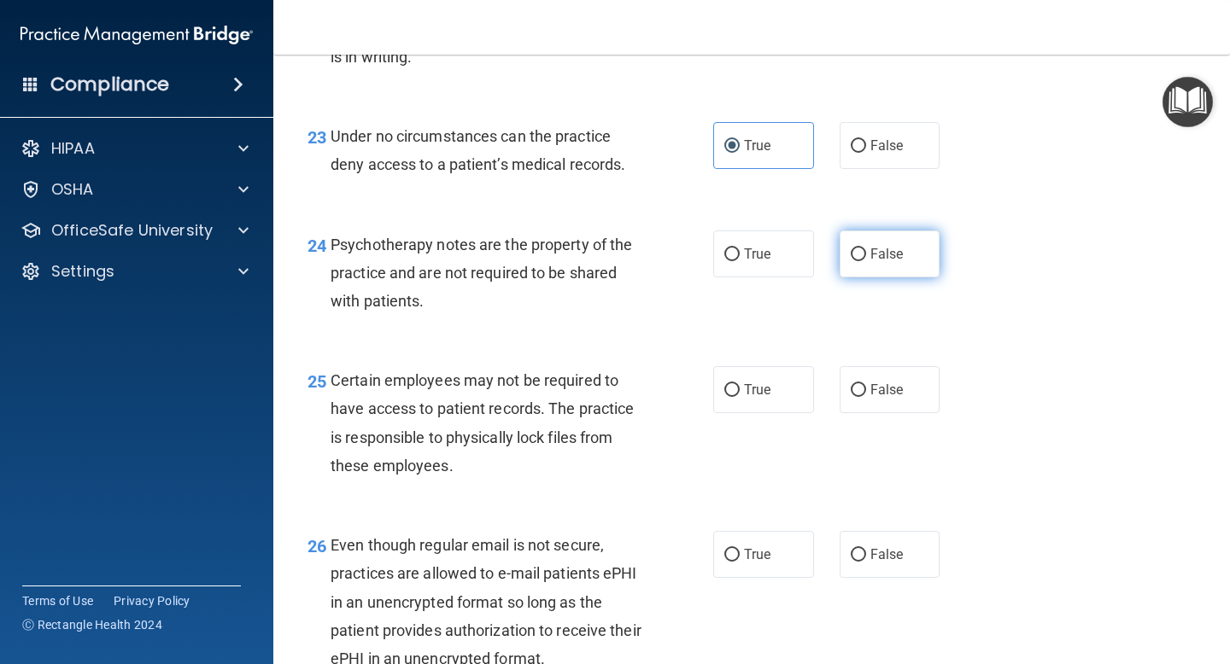
click at [847, 278] on label "False" at bounding box center [889, 254] width 101 height 47
click at [850, 261] on input "False" at bounding box center [857, 254] width 15 height 13
radio input "true"
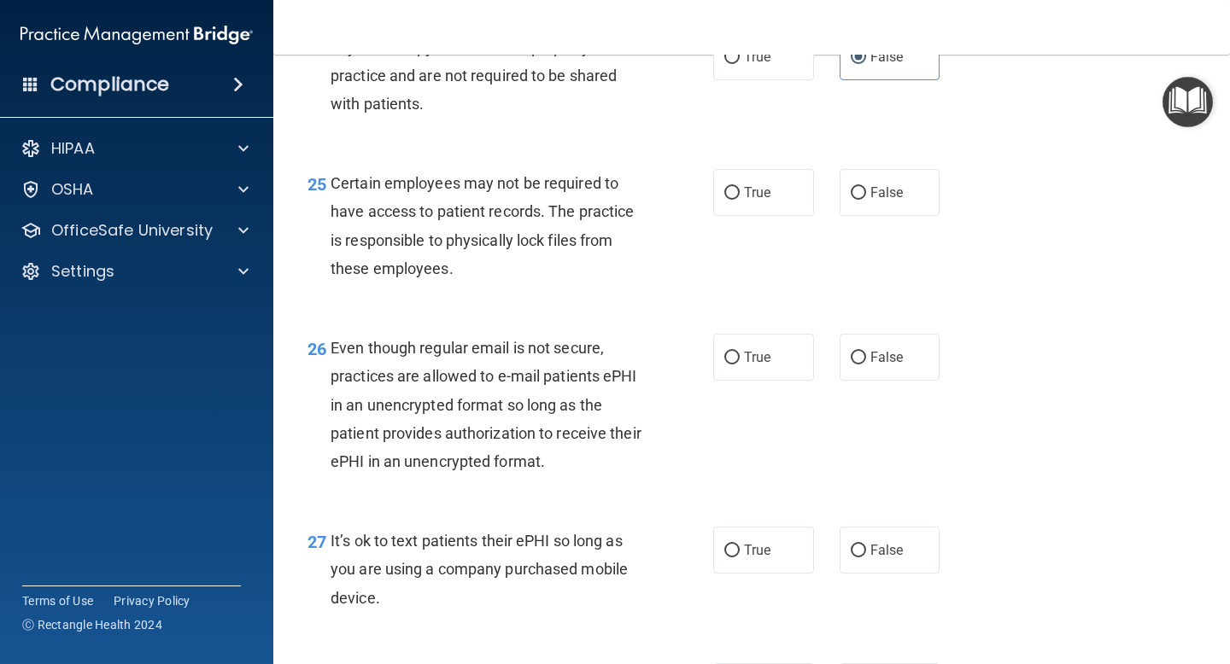
scroll to position [4036, 0]
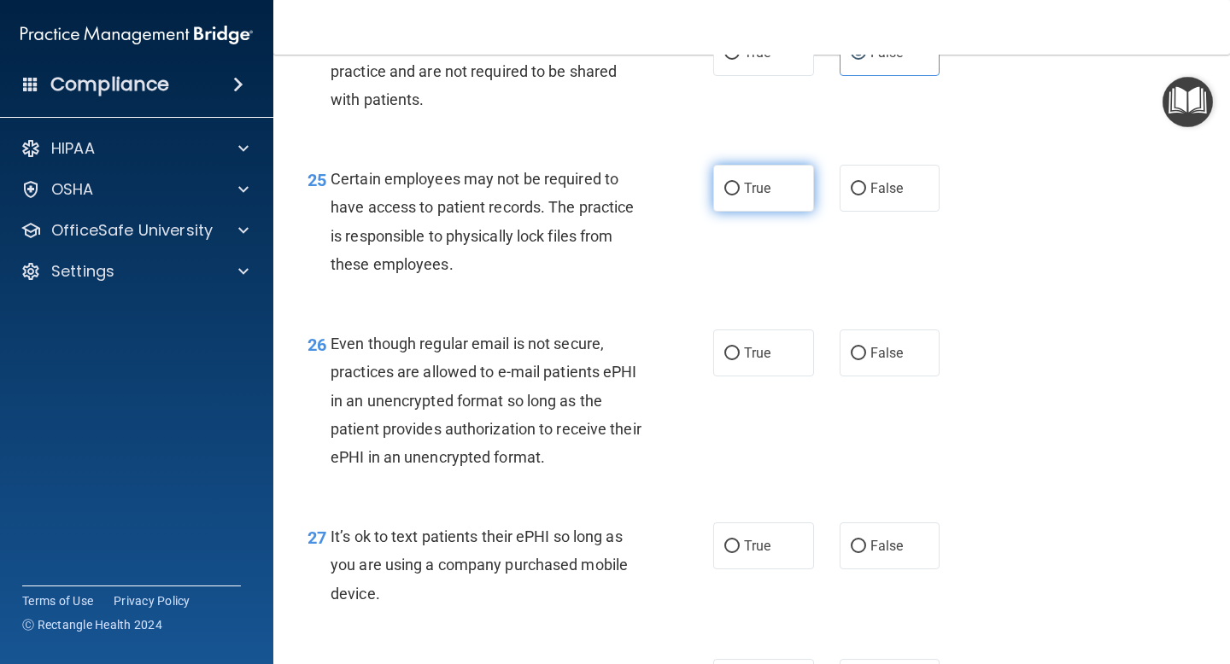
click at [768, 212] on label "True" at bounding box center [763, 188] width 101 height 47
click at [739, 196] on input "True" at bounding box center [731, 189] width 15 height 13
radio input "true"
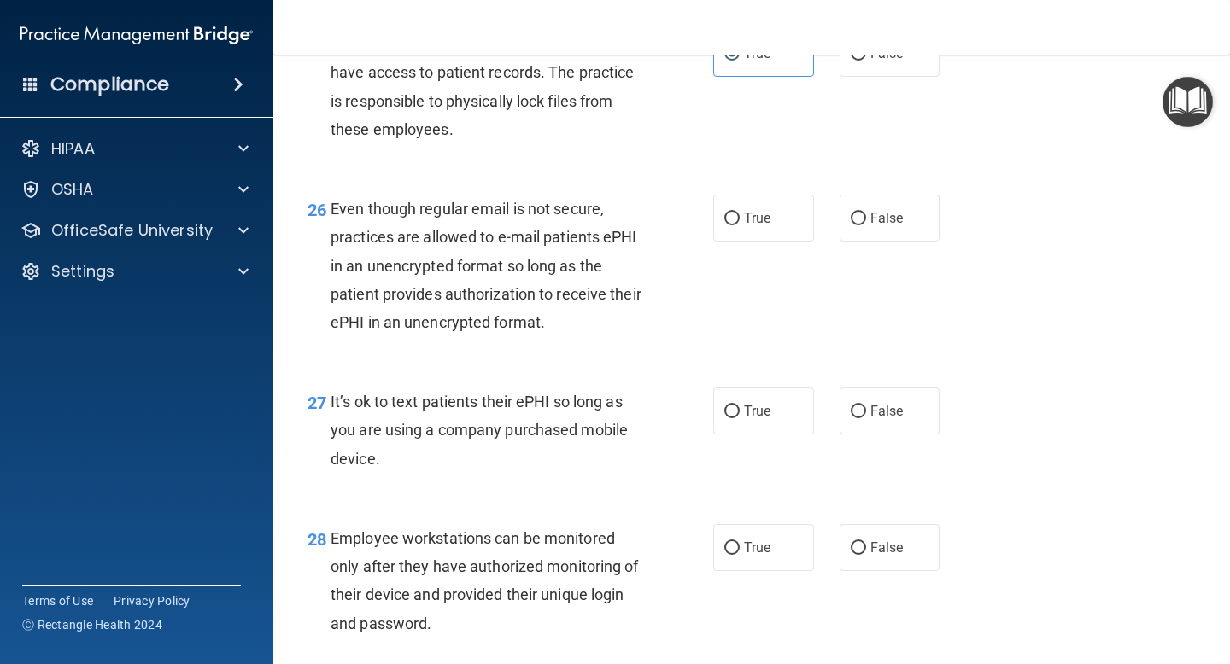
scroll to position [4172, 0]
click at [747, 225] on span "True" at bounding box center [757, 217] width 26 height 16
click at [739, 225] on input "True" at bounding box center [731, 218] width 15 height 13
radio input "true"
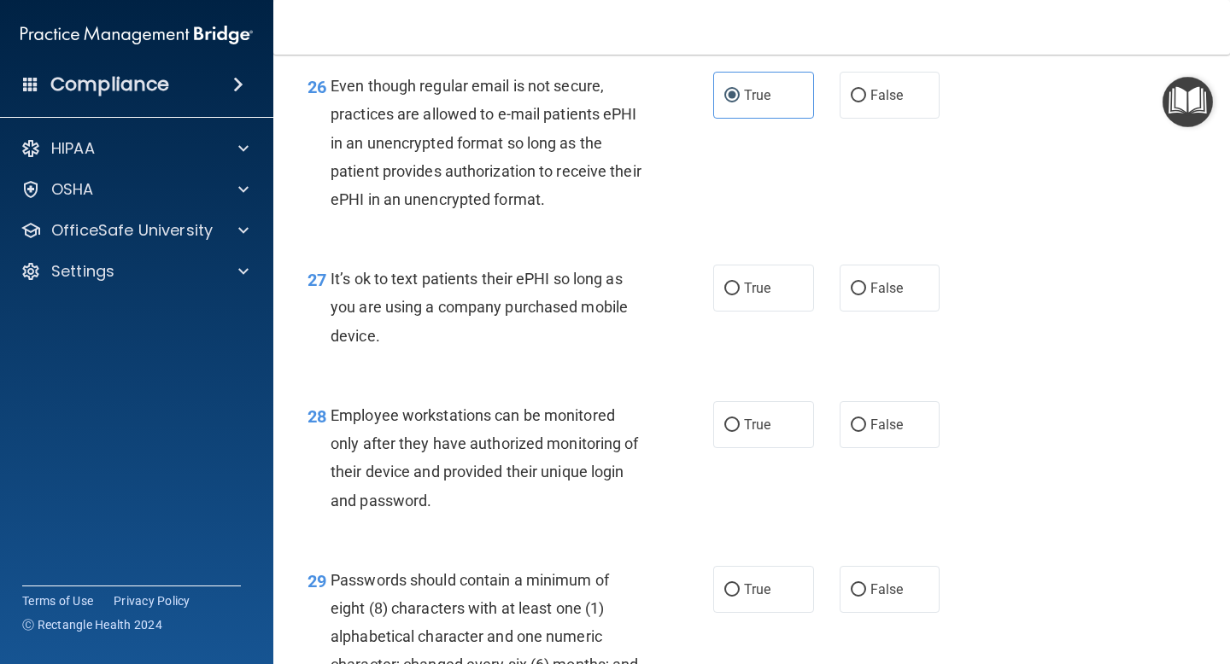
scroll to position [4302, 0]
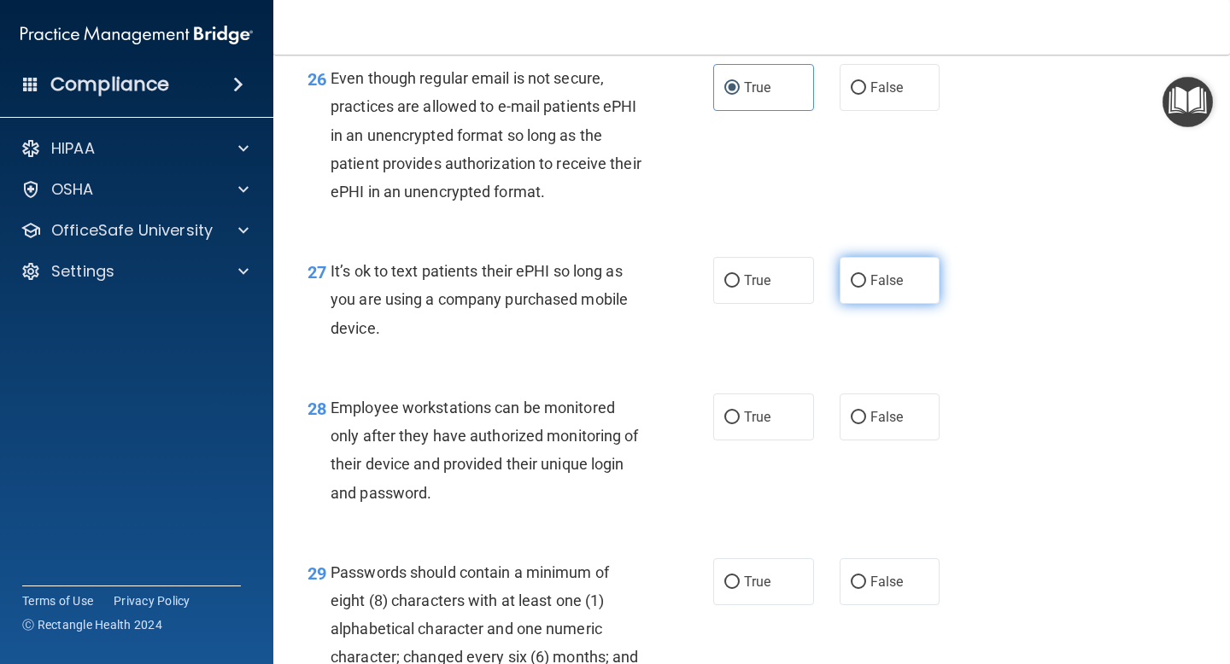
click at [897, 289] on span "False" at bounding box center [886, 280] width 33 height 16
click at [866, 288] on input "False" at bounding box center [857, 281] width 15 height 13
radio input "true"
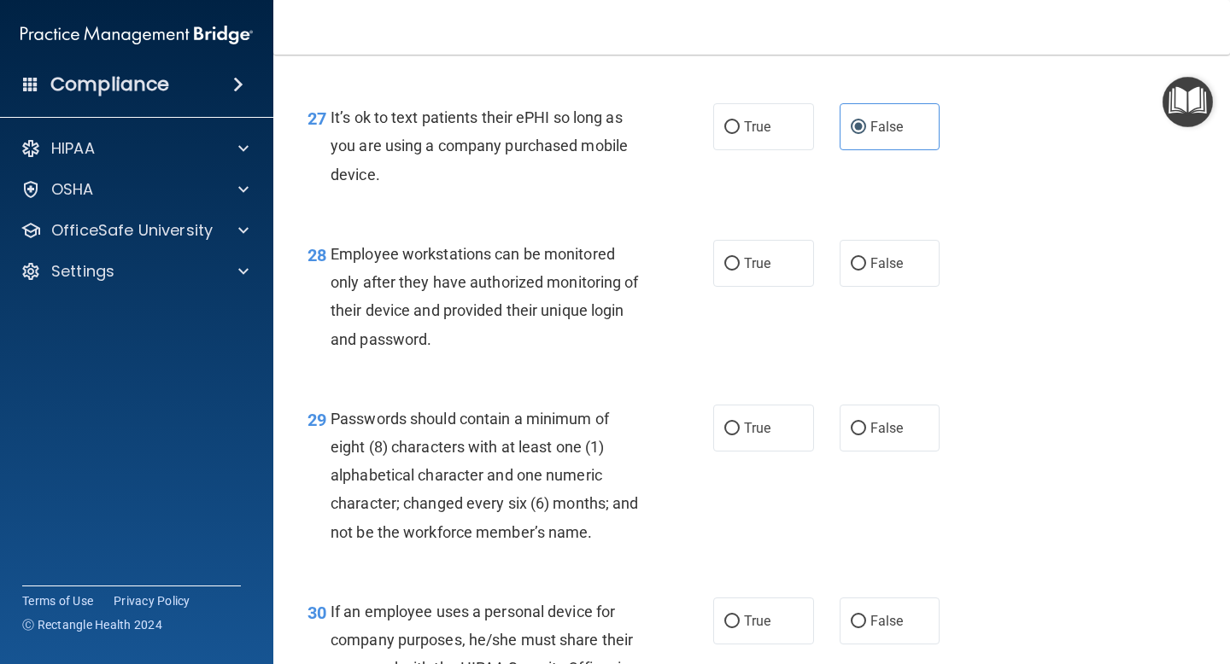
scroll to position [4457, 0]
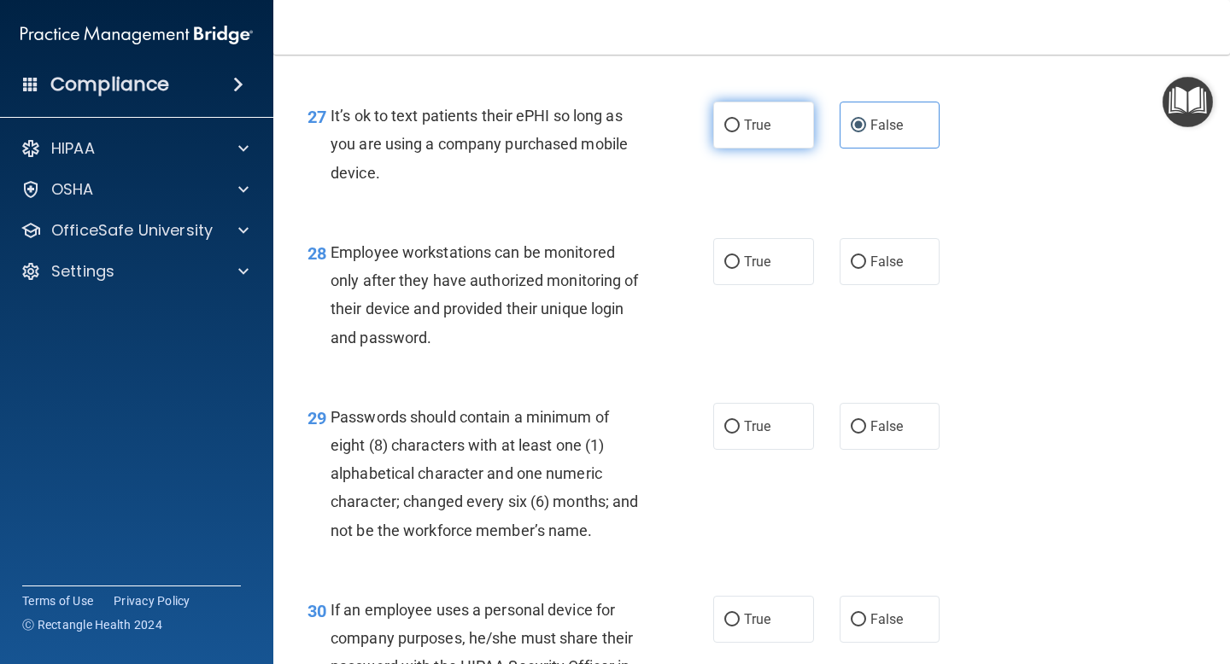
click at [803, 149] on label "True" at bounding box center [763, 125] width 101 height 47
click at [739, 132] on input "True" at bounding box center [731, 126] width 15 height 13
radio input "true"
radio input "false"
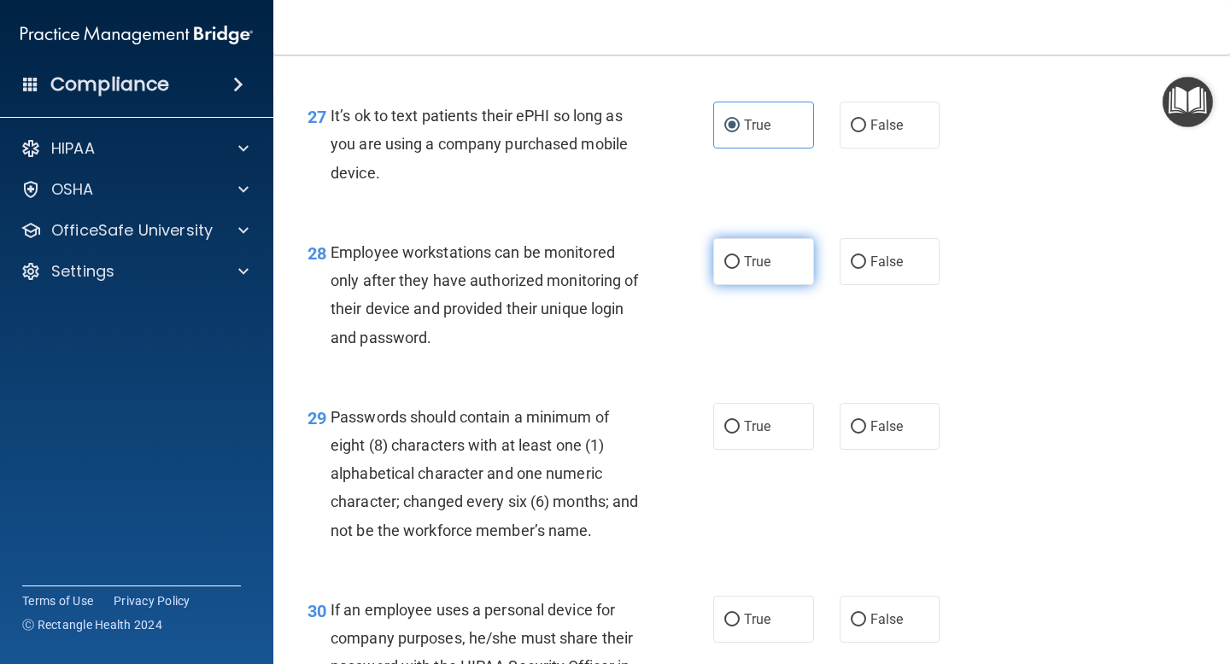
click at [781, 282] on label "True" at bounding box center [763, 261] width 101 height 47
click at [739, 269] on input "True" at bounding box center [731, 262] width 15 height 13
radio input "true"
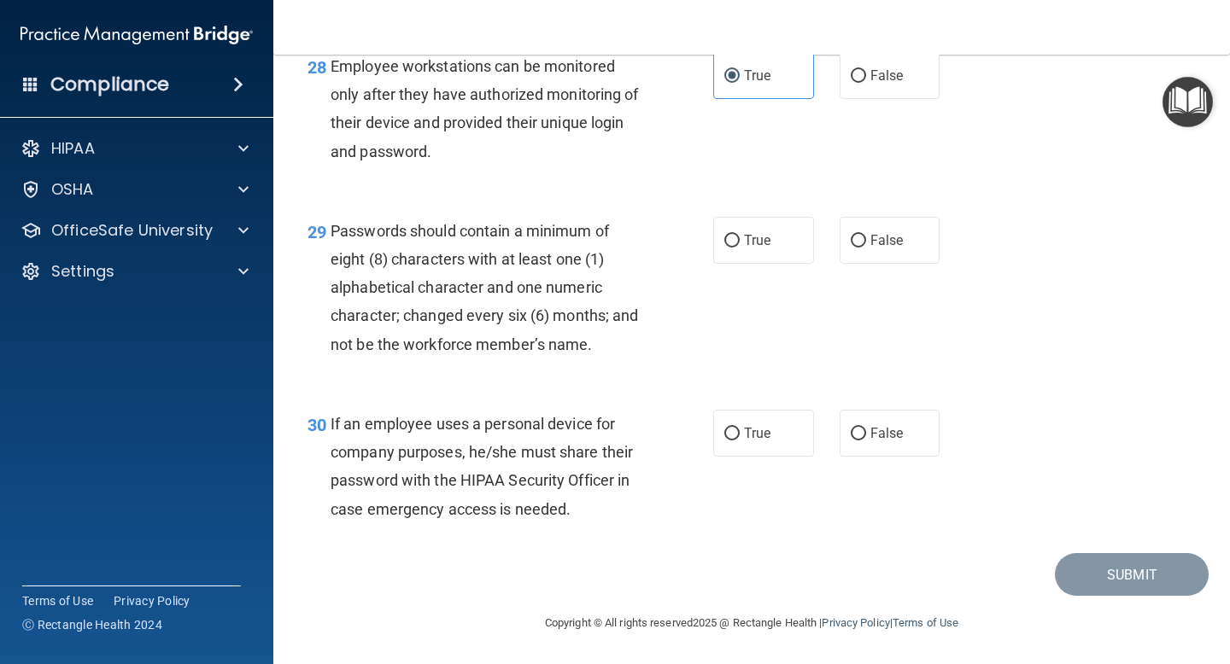
scroll to position [4672, 0]
click at [778, 243] on label "True" at bounding box center [763, 240] width 101 height 47
click at [739, 243] on input "True" at bounding box center [731, 241] width 15 height 13
radio input "true"
click at [905, 435] on label "False" at bounding box center [889, 433] width 101 height 47
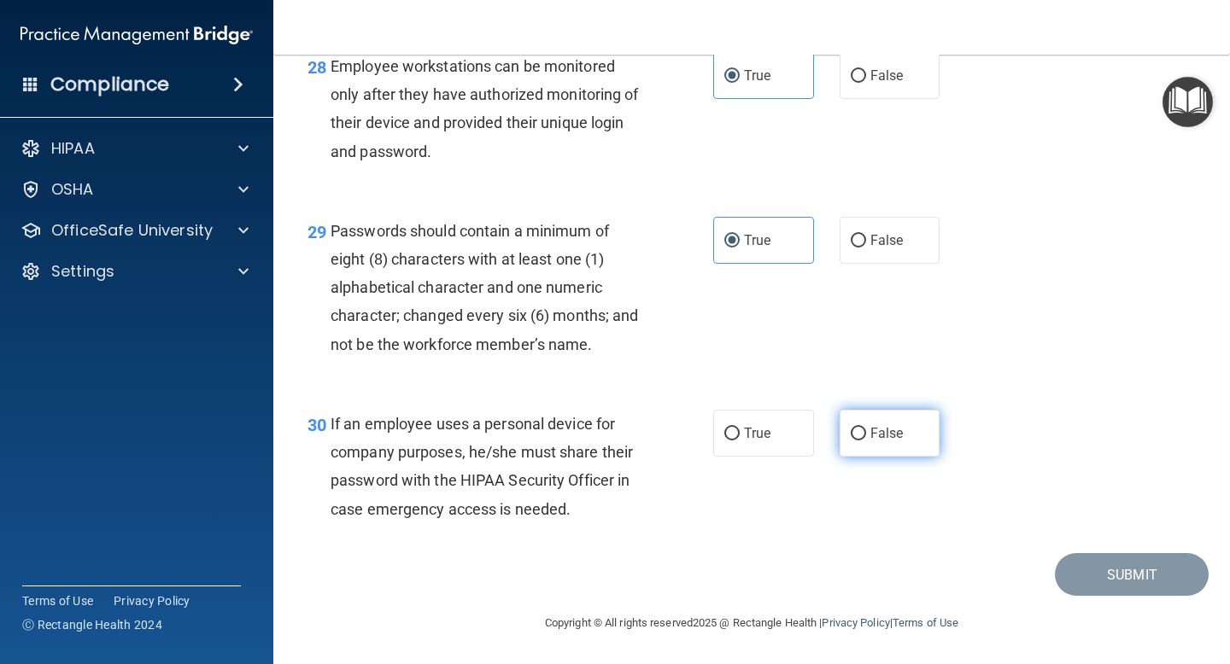
click at [866, 435] on input "False" at bounding box center [857, 434] width 15 height 13
radio input "true"
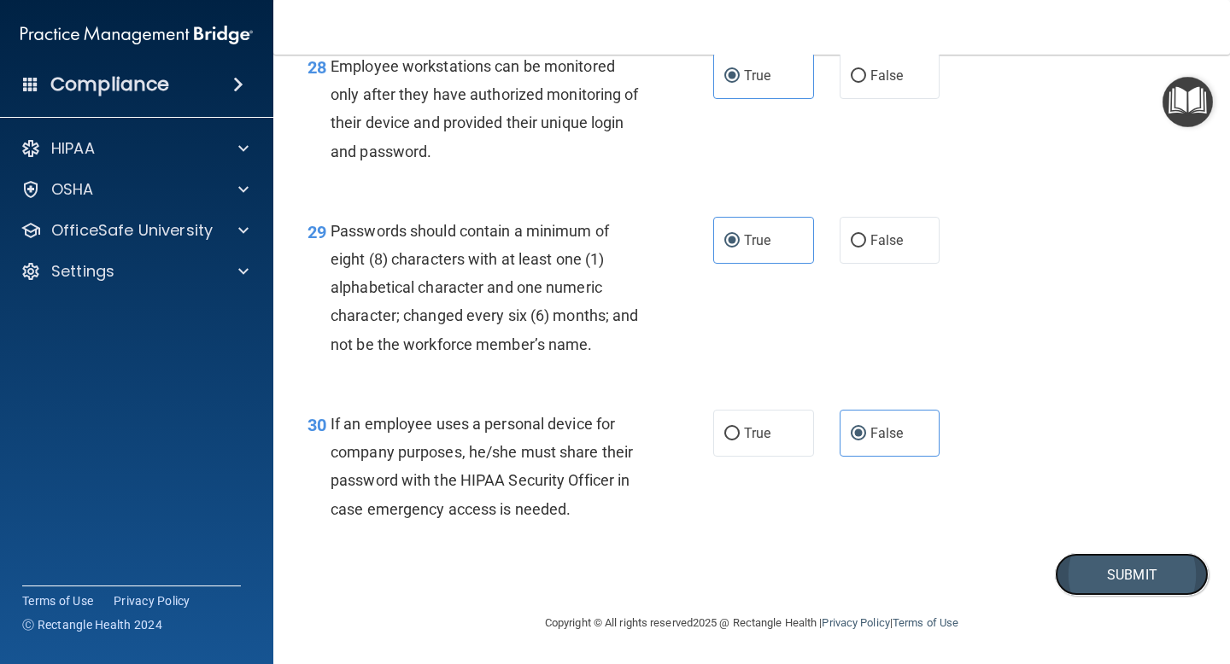
click at [1111, 585] on button "Submit" at bounding box center [1132, 575] width 154 height 44
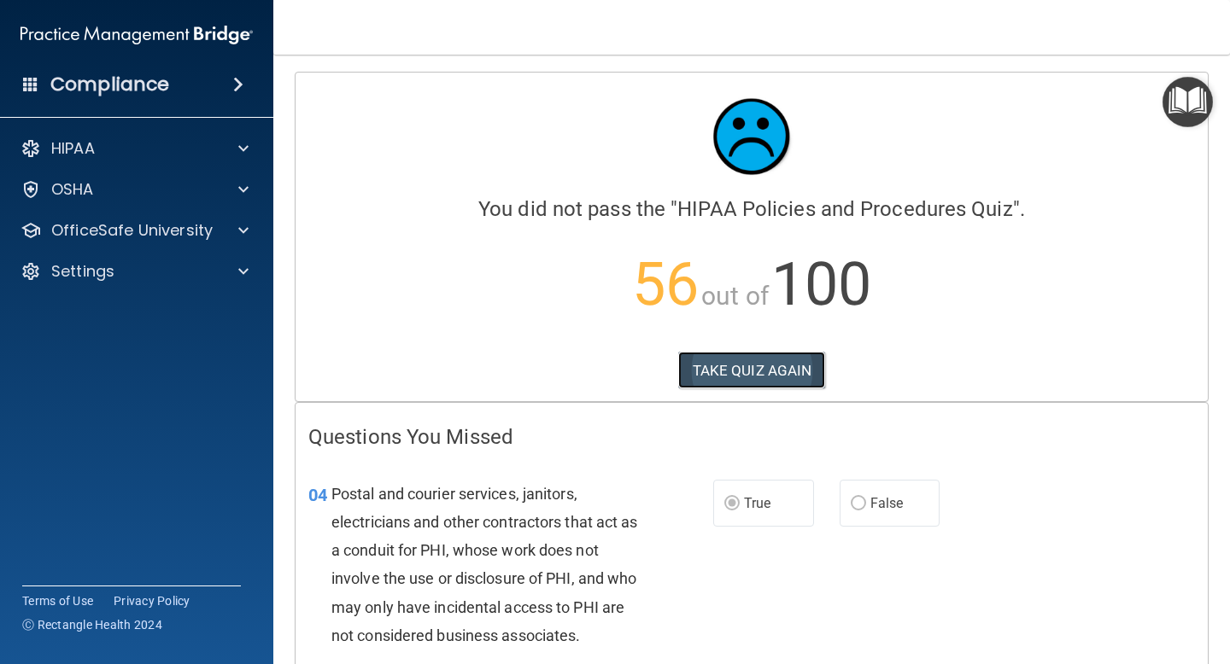
click at [806, 372] on button "TAKE QUIZ AGAIN" at bounding box center [752, 371] width 148 height 38
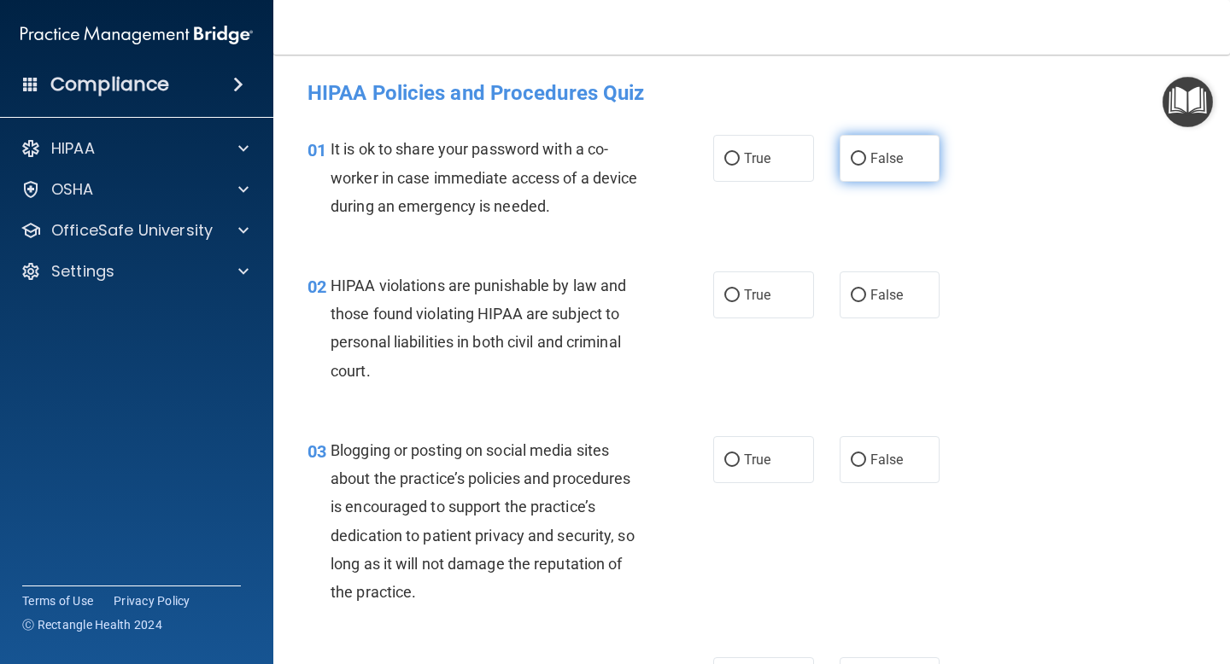
click at [885, 157] on span "False" at bounding box center [886, 158] width 33 height 16
click at [866, 157] on input "False" at bounding box center [857, 159] width 15 height 13
radio input "true"
click at [745, 295] on span "True" at bounding box center [757, 295] width 26 height 16
click at [739, 295] on input "True" at bounding box center [731, 295] width 15 height 13
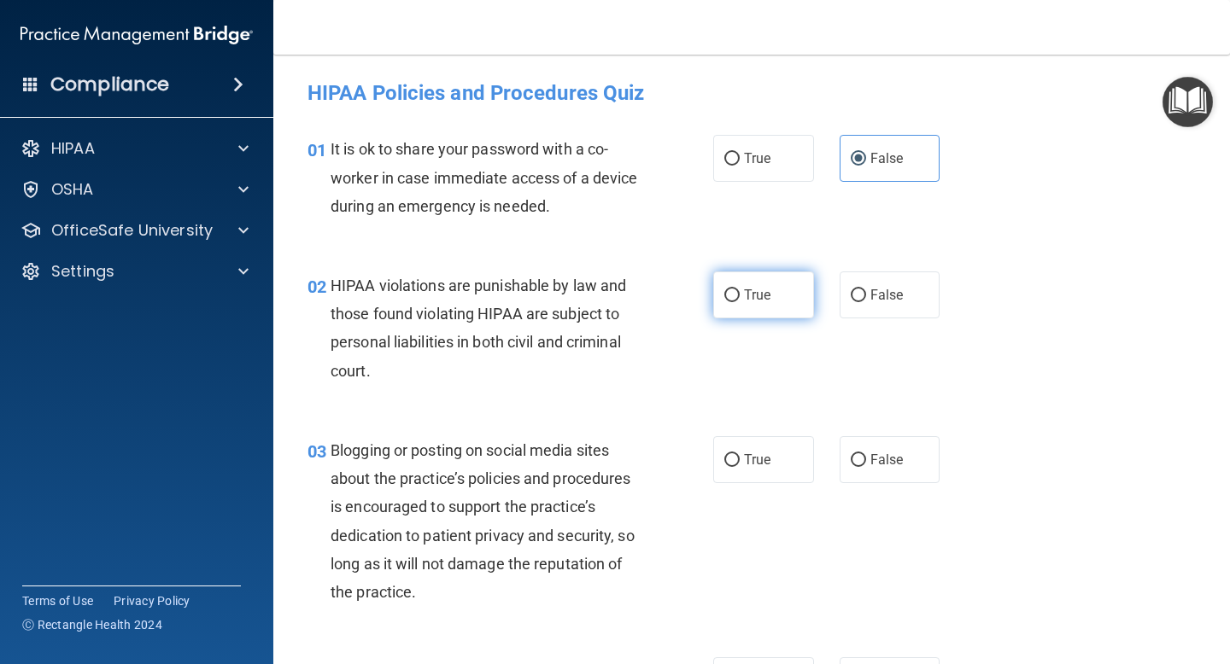
radio input "true"
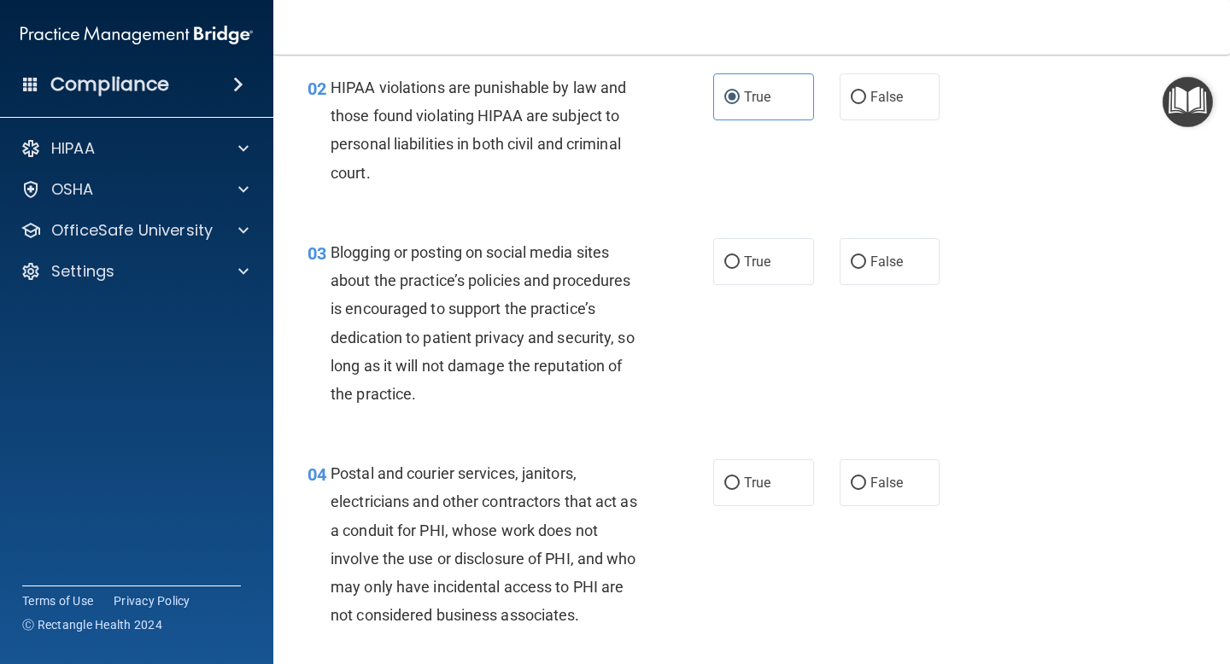
scroll to position [196, 0]
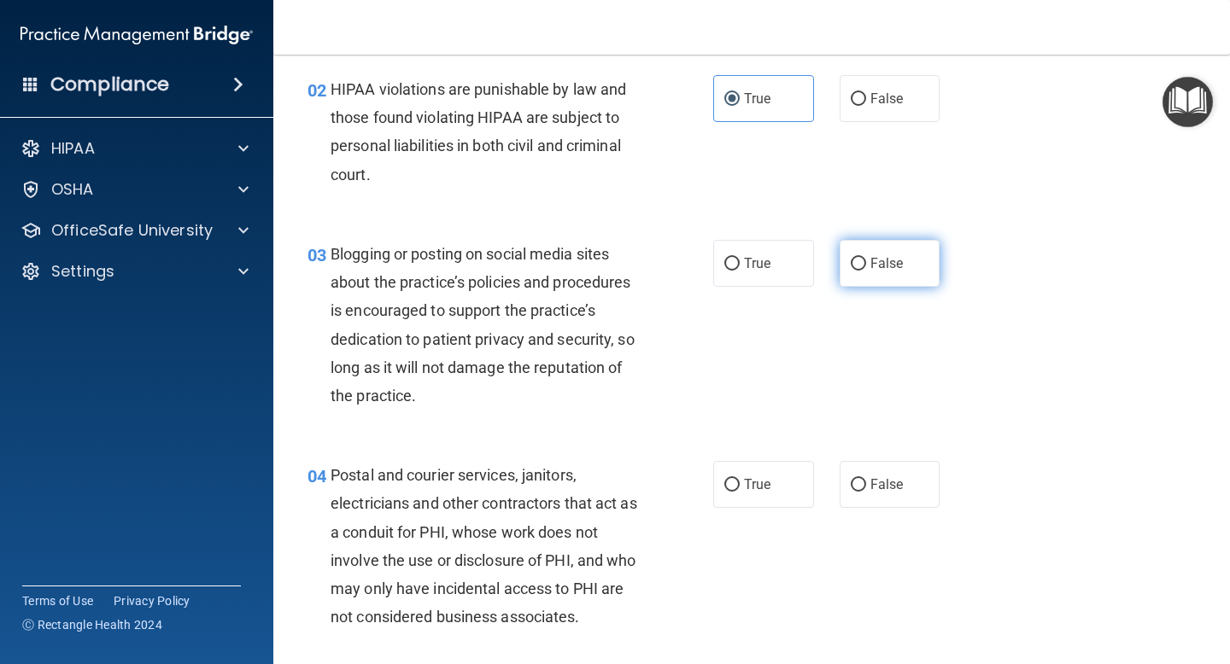
click at [877, 277] on label "False" at bounding box center [889, 263] width 101 height 47
click at [866, 271] on input "False" at bounding box center [857, 264] width 15 height 13
radio input "true"
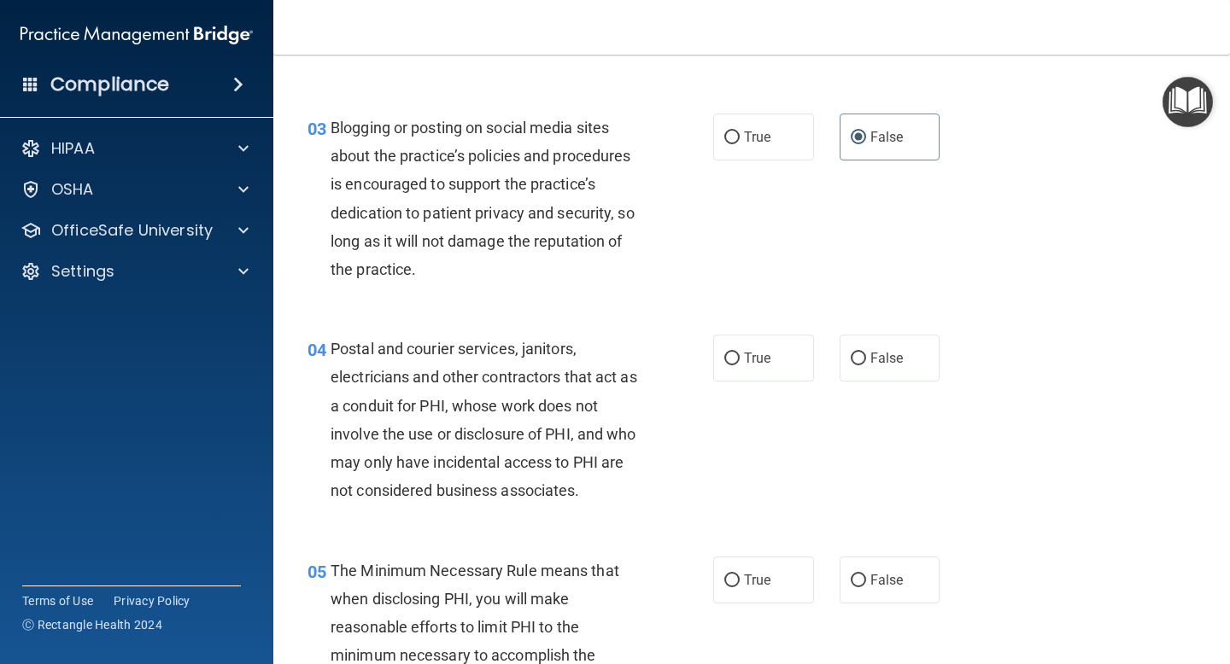
scroll to position [325, 0]
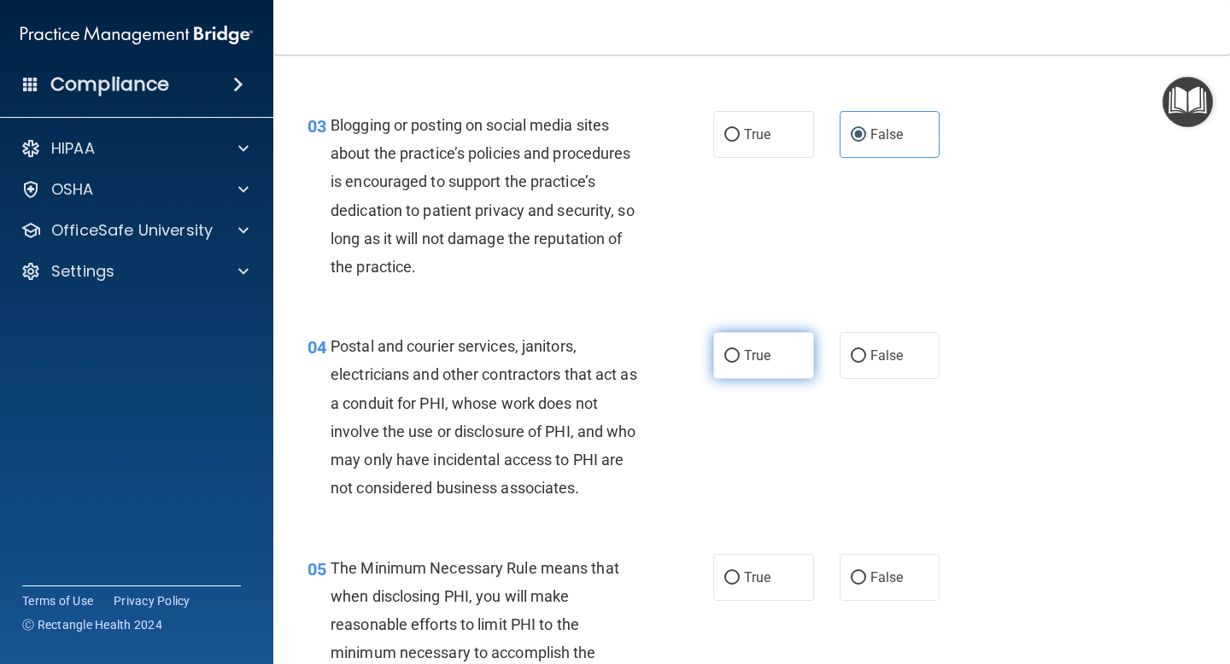
click at [727, 357] on input "True" at bounding box center [731, 356] width 15 height 13
radio input "true"
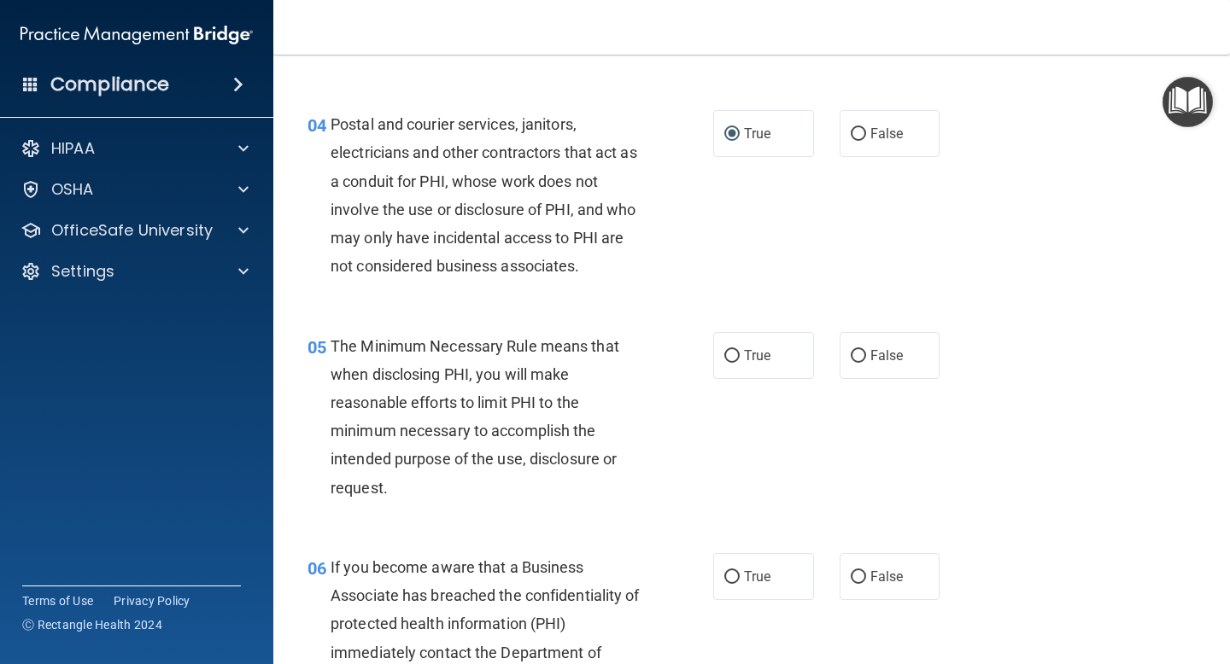
scroll to position [553, 0]
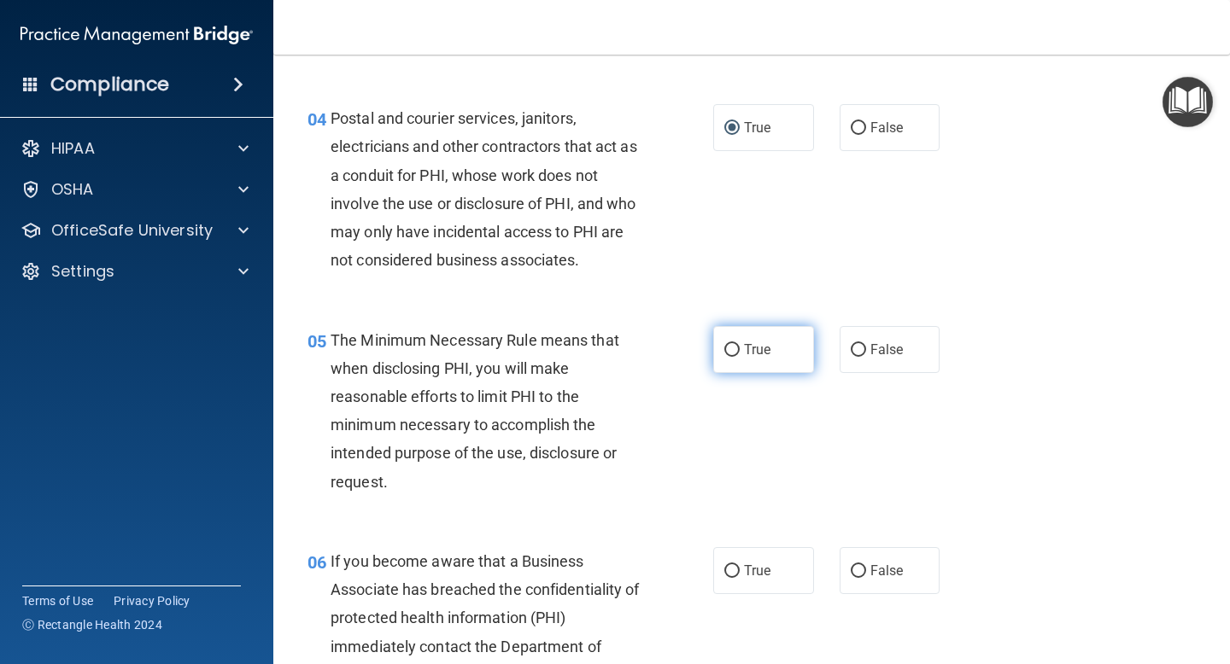
click at [770, 356] on span "True" at bounding box center [757, 350] width 26 height 16
click at [739, 356] on input "True" at bounding box center [731, 350] width 15 height 13
radio input "true"
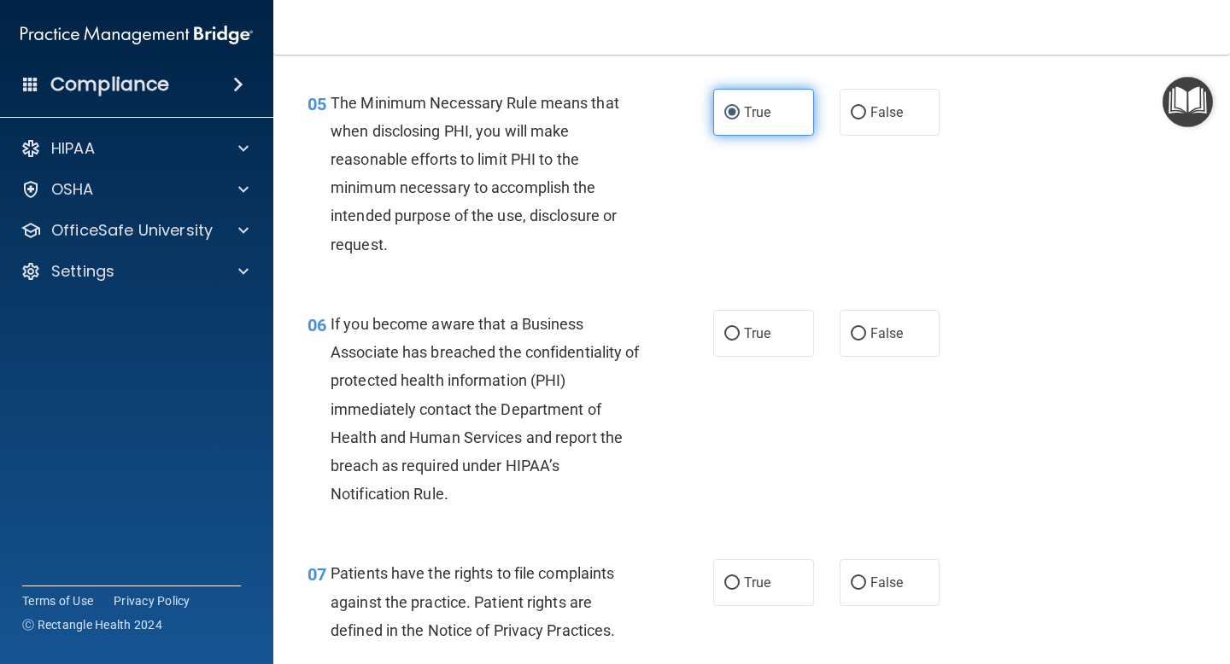
scroll to position [795, 0]
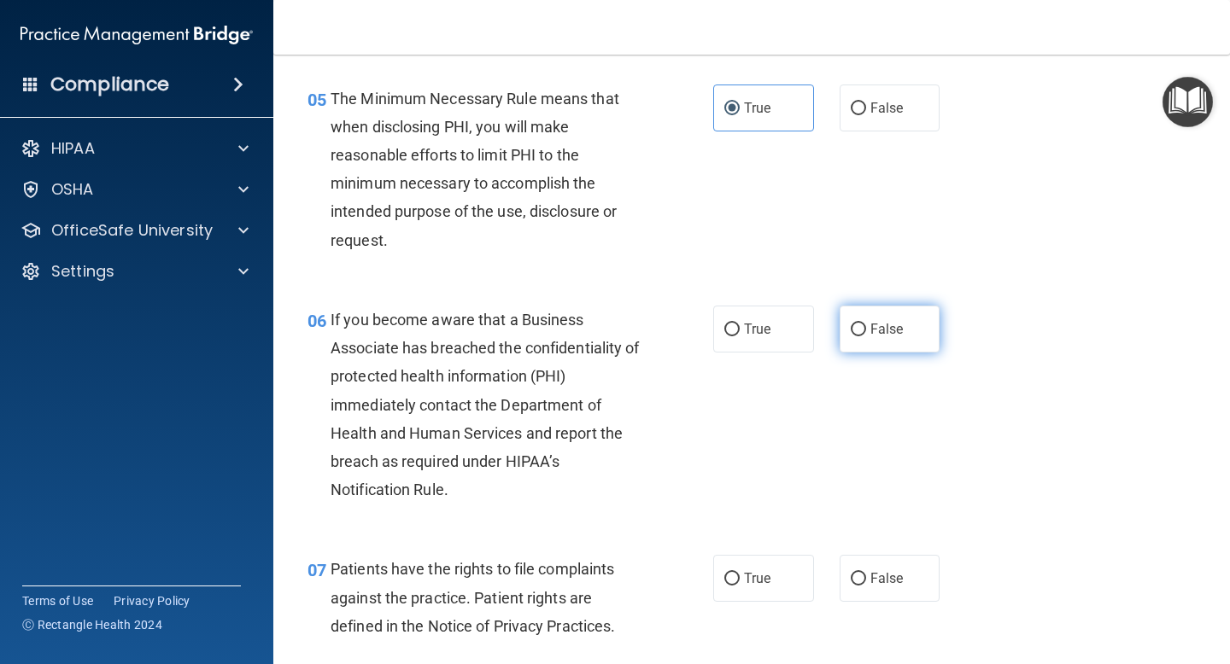
click at [903, 342] on label "False" at bounding box center [889, 329] width 101 height 47
click at [866, 336] on input "False" at bounding box center [857, 330] width 15 height 13
radio input "true"
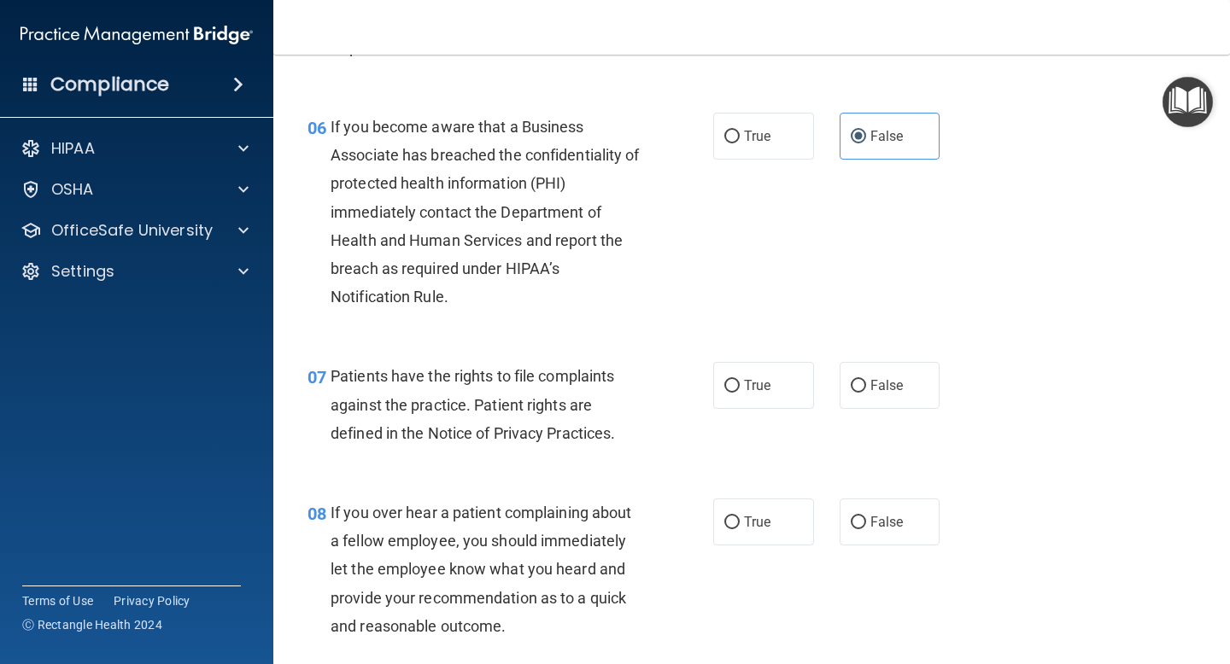
scroll to position [1002, 0]
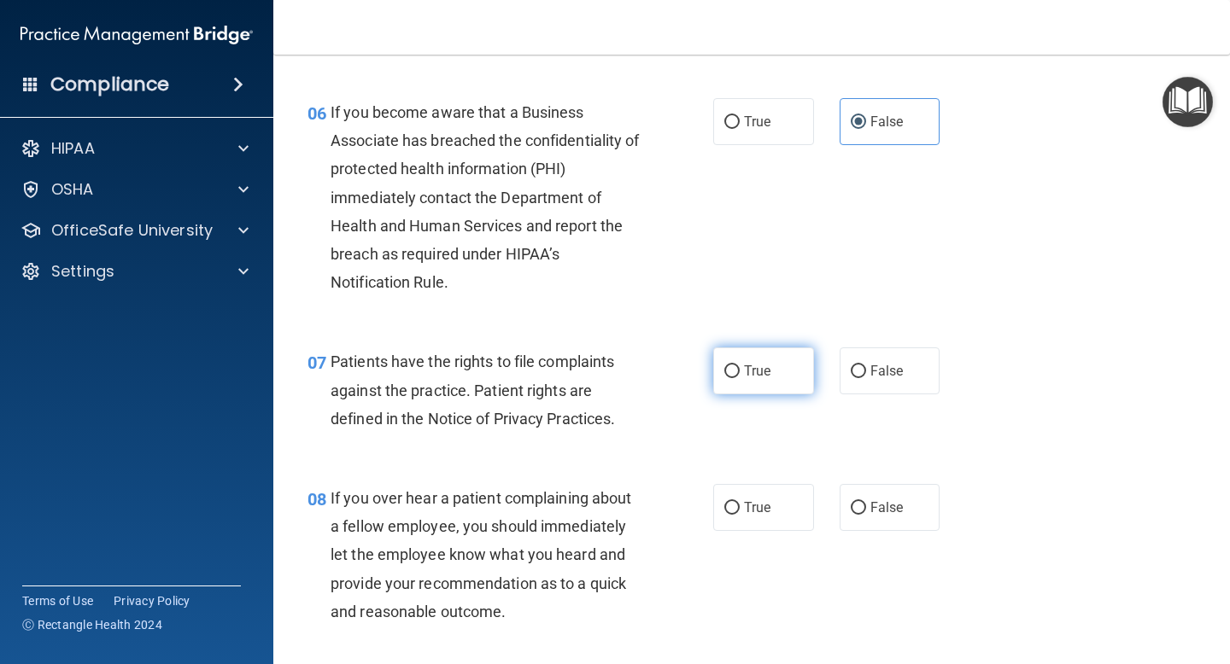
click at [757, 382] on label "True" at bounding box center [763, 371] width 101 height 47
click at [739, 378] on input "True" at bounding box center [731, 371] width 15 height 13
radio input "true"
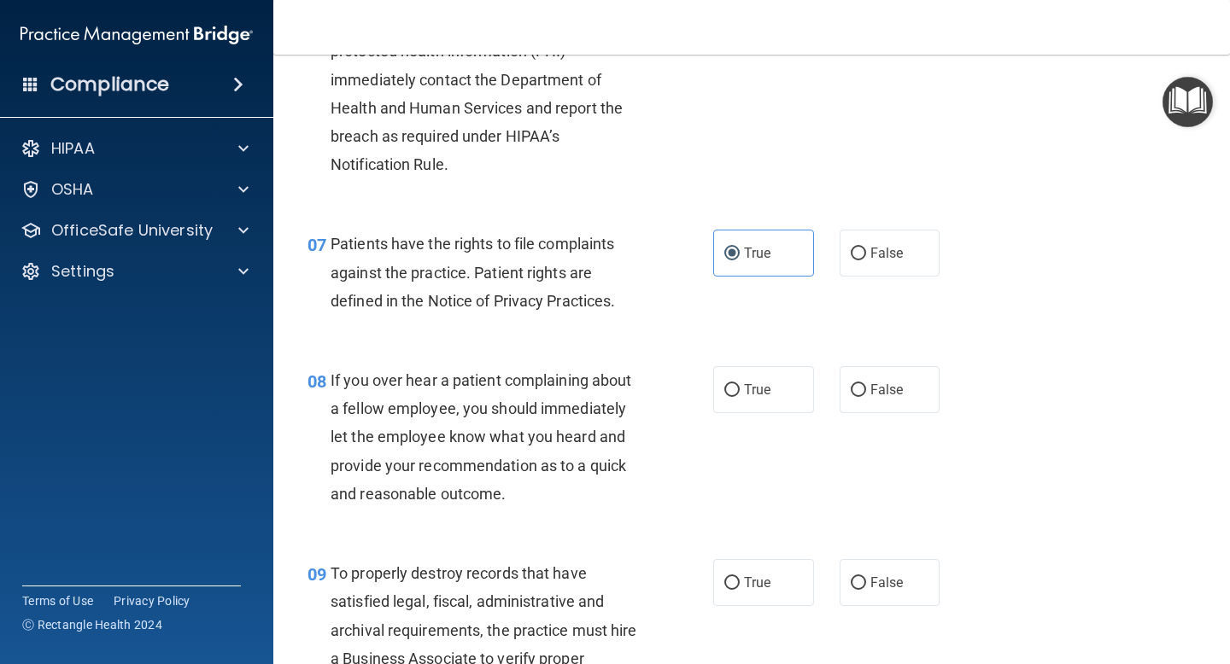
scroll to position [1128, 0]
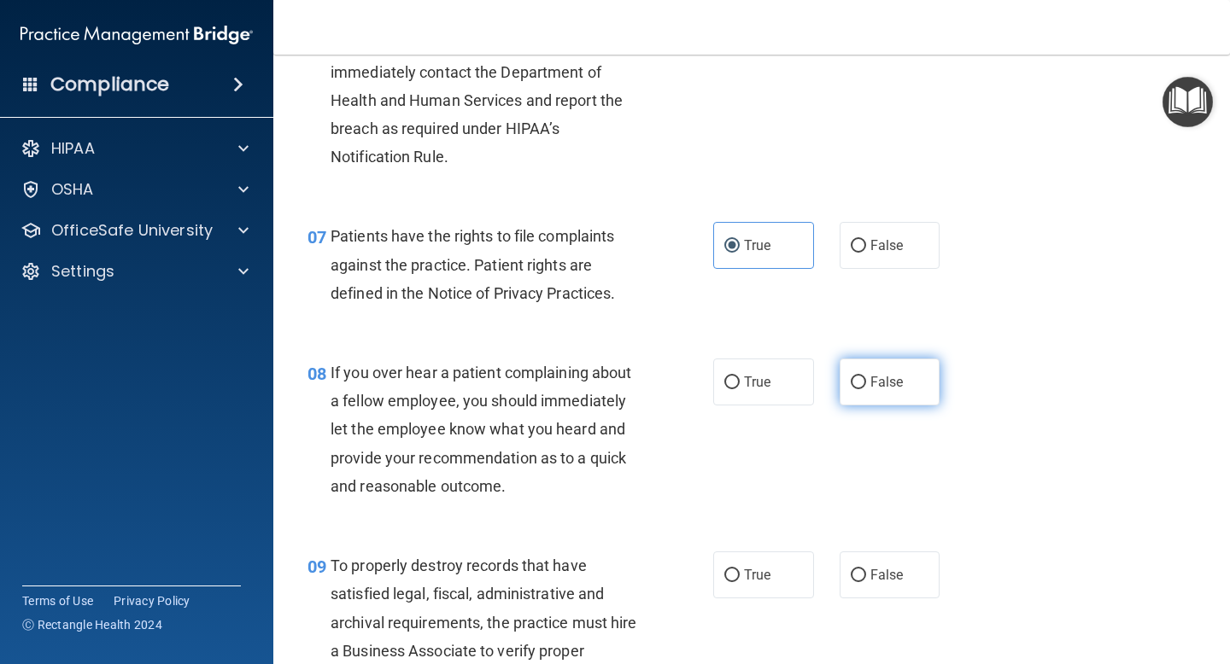
click at [866, 402] on label "False" at bounding box center [889, 382] width 101 height 47
click at [866, 389] on input "False" at bounding box center [857, 383] width 15 height 13
radio input "true"
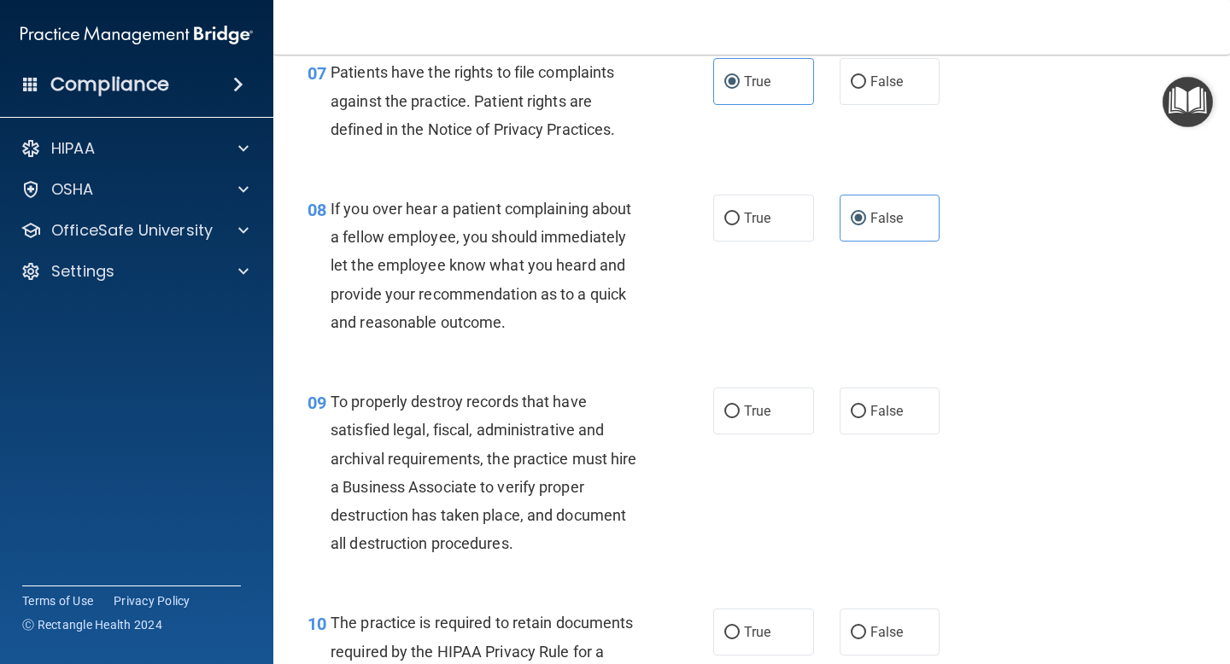
scroll to position [1293, 0]
click at [911, 431] on label "False" at bounding box center [889, 410] width 101 height 47
click at [866, 418] on input "False" at bounding box center [857, 411] width 15 height 13
radio input "true"
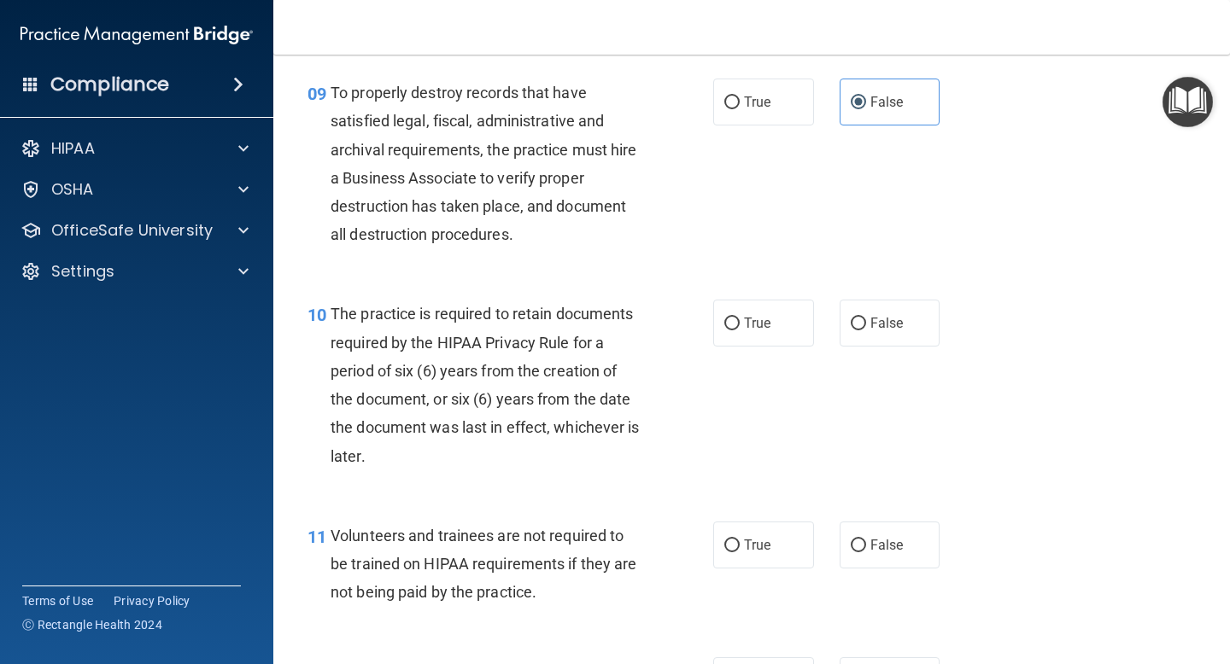
scroll to position [1608, 0]
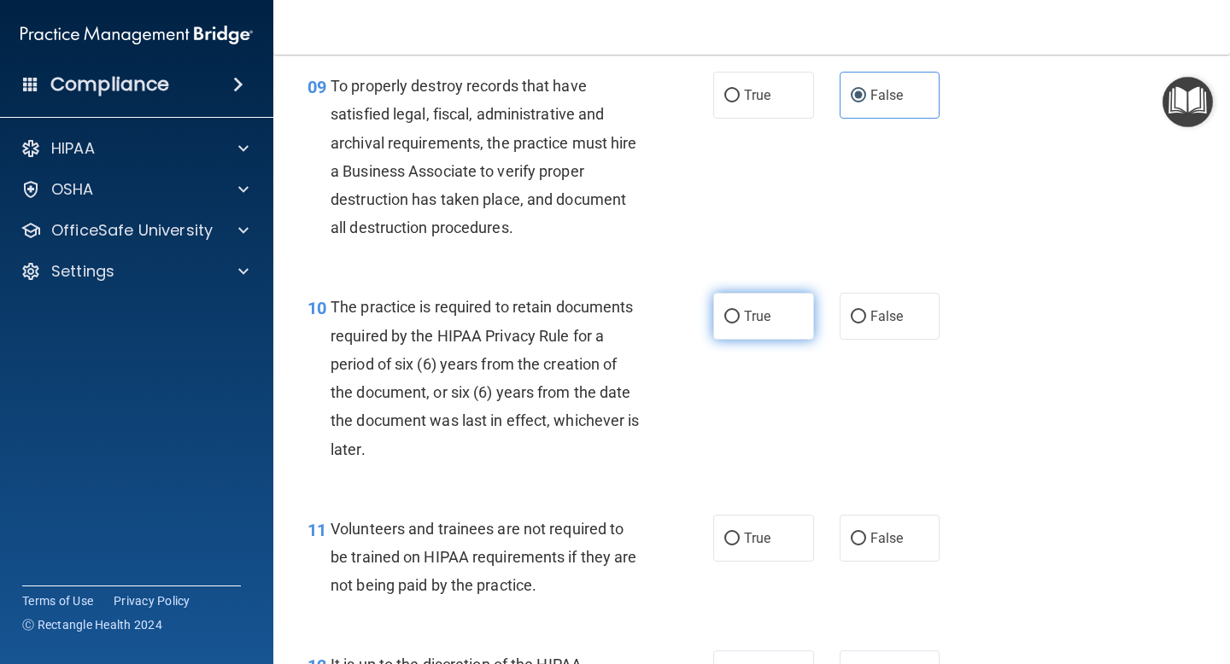
click at [766, 305] on label "True" at bounding box center [763, 316] width 101 height 47
click at [739, 311] on input "True" at bounding box center [731, 317] width 15 height 13
radio input "true"
click at [920, 532] on label "False" at bounding box center [889, 538] width 101 height 47
click at [866, 533] on input "False" at bounding box center [857, 539] width 15 height 13
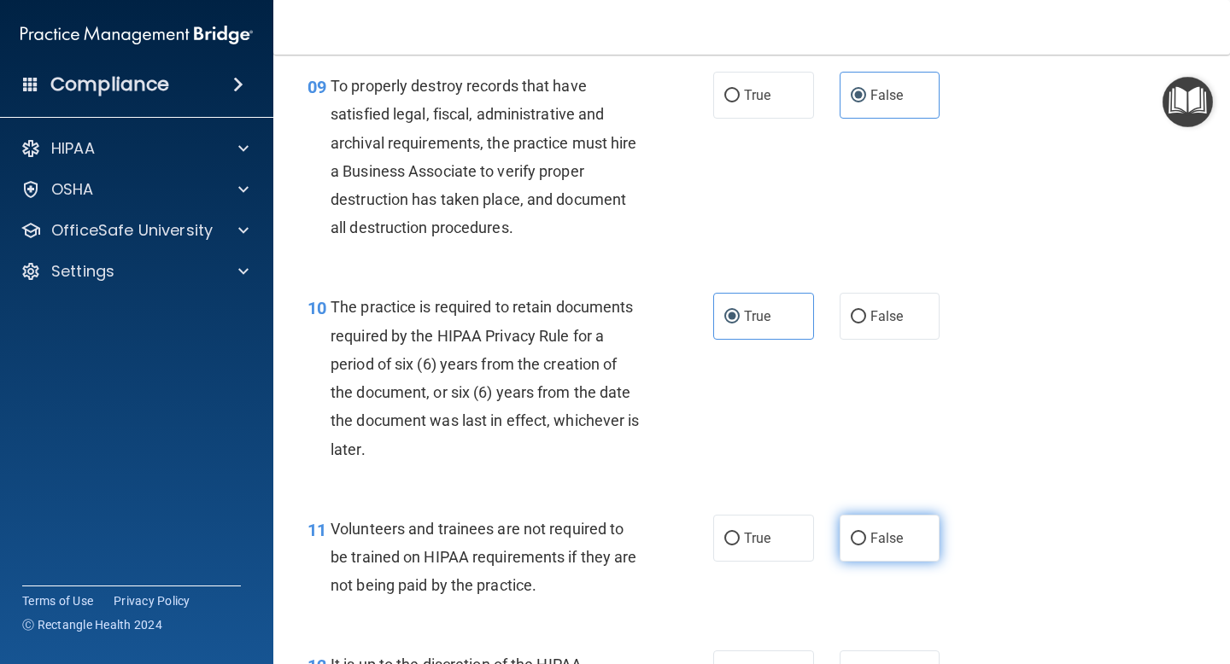
radio input "true"
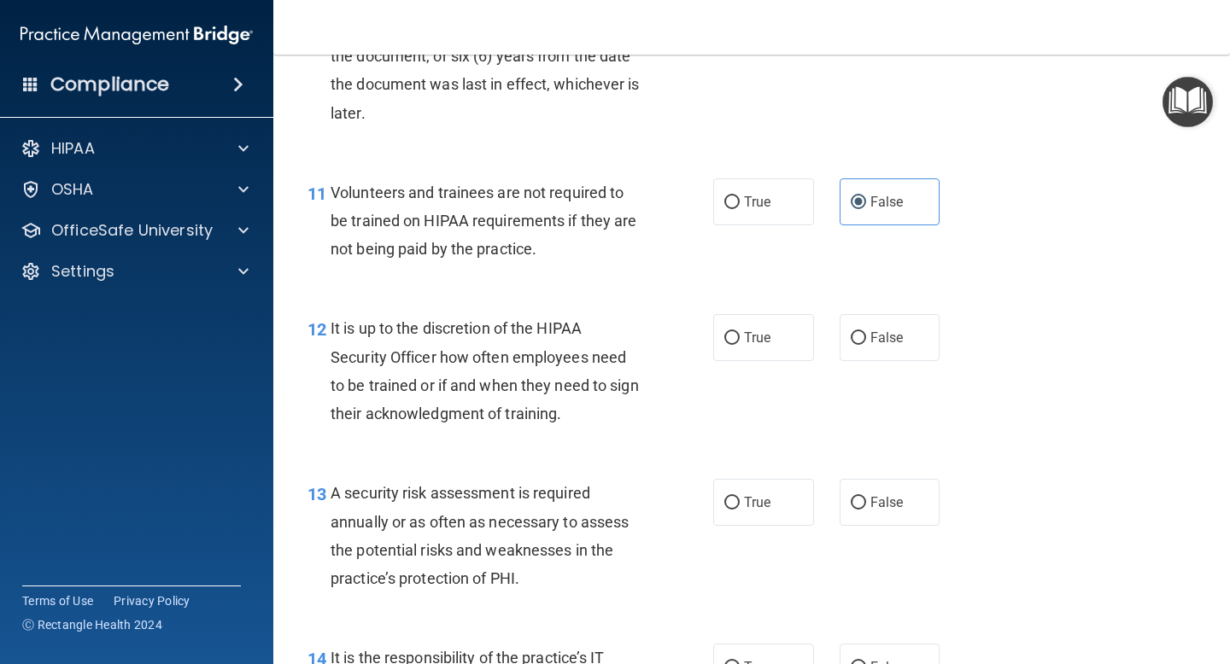
scroll to position [1953, 0]
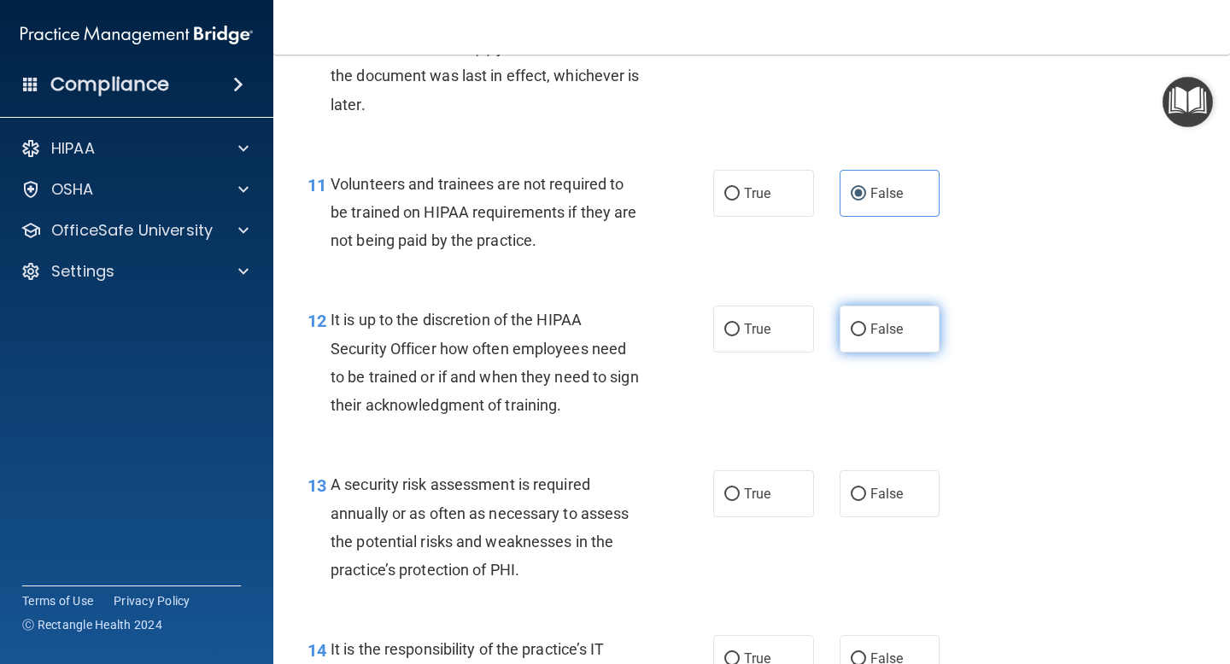
click at [887, 348] on label "False" at bounding box center [889, 329] width 101 height 47
click at [866, 336] on input "False" at bounding box center [857, 330] width 15 height 13
radio input "true"
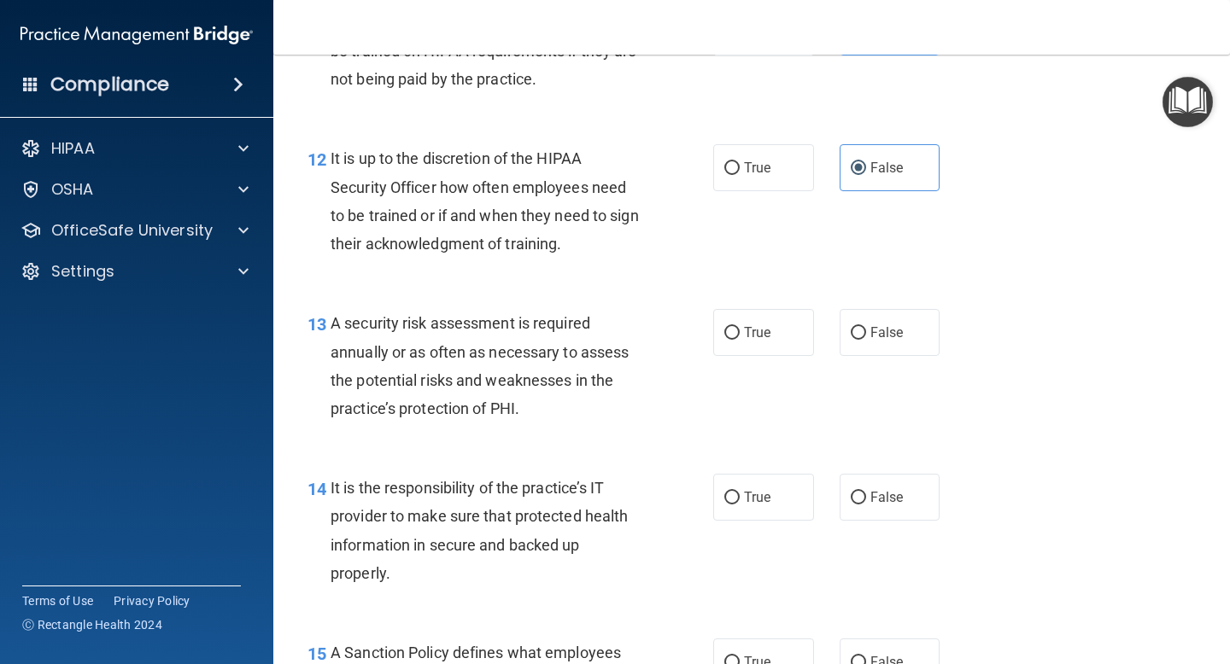
scroll to position [2127, 0]
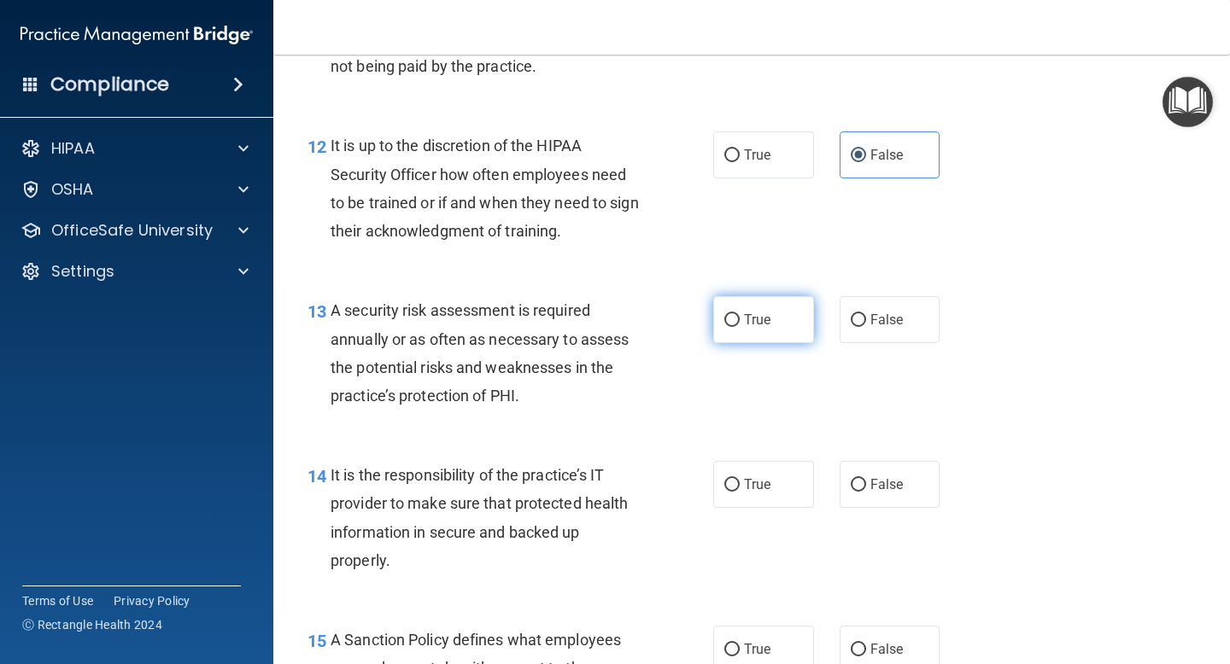
click at [740, 318] on label "True" at bounding box center [763, 319] width 101 height 47
click at [739, 318] on input "True" at bounding box center [731, 320] width 15 height 13
radio input "true"
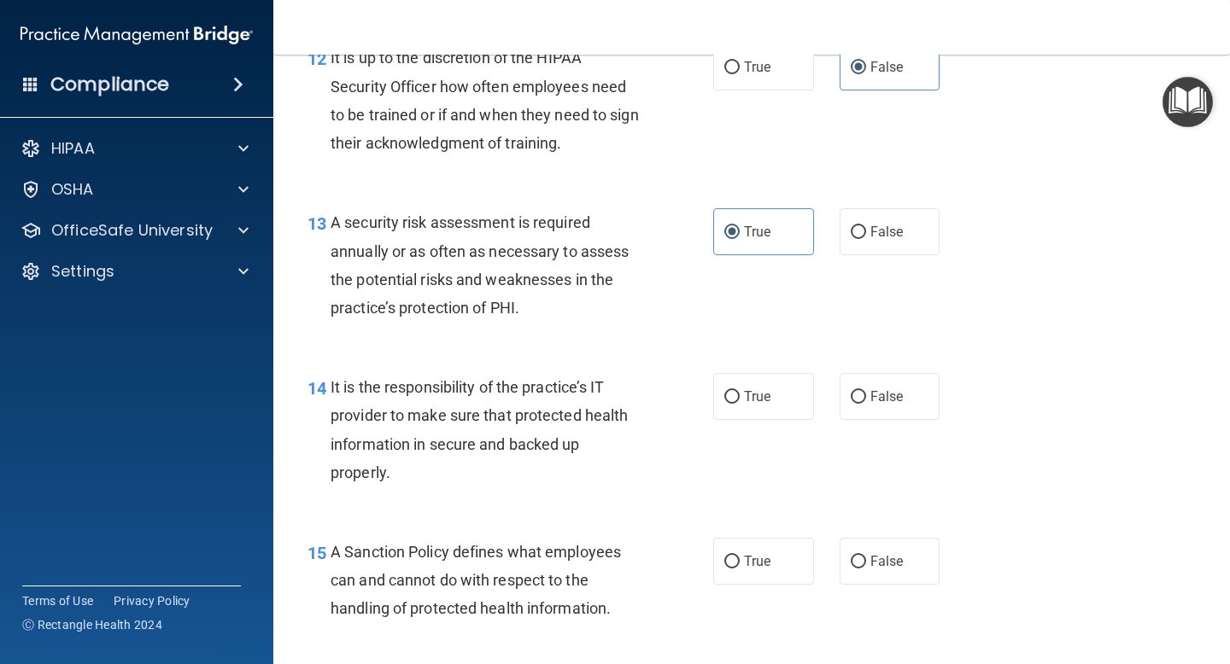
scroll to position [2216, 0]
click at [874, 393] on span "False" at bounding box center [886, 396] width 33 height 16
click at [866, 393] on input "False" at bounding box center [857, 396] width 15 height 13
radio input "true"
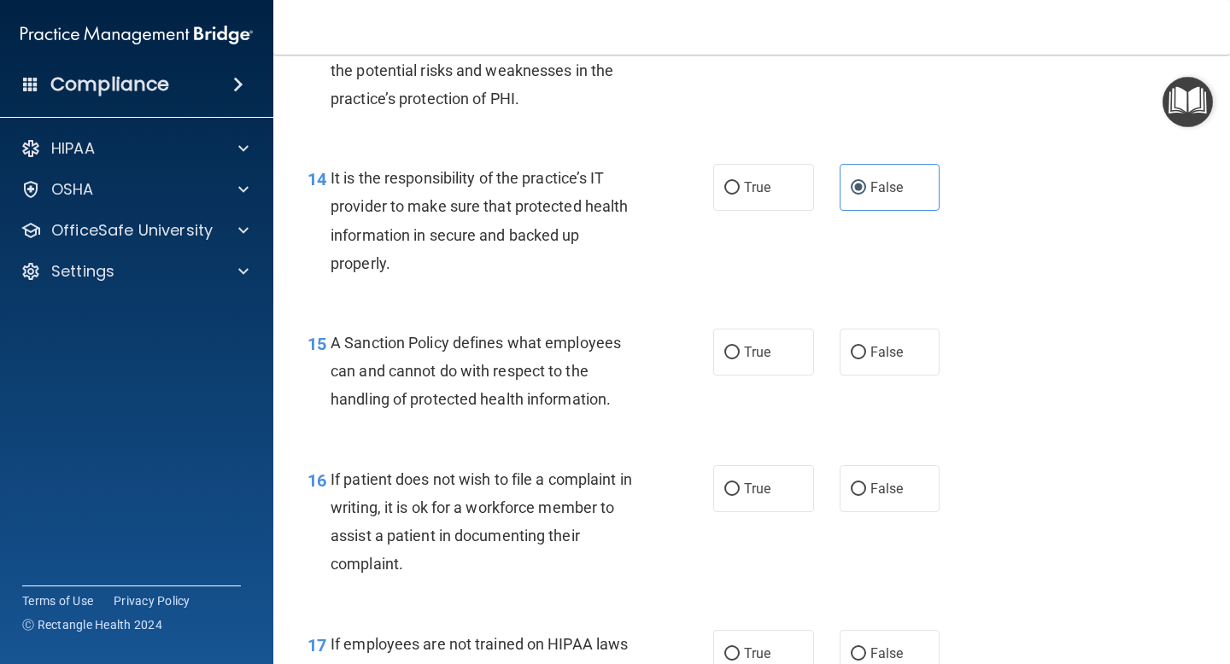
scroll to position [2427, 0]
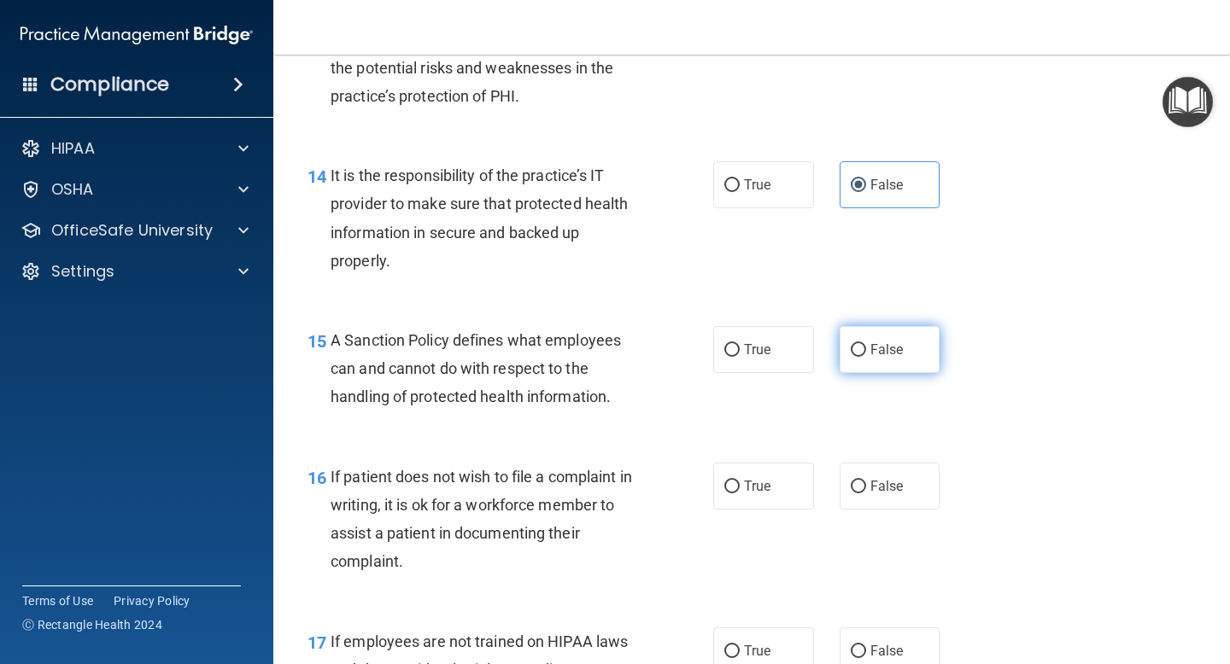
click at [869, 365] on label "False" at bounding box center [889, 349] width 101 height 47
click at [866, 357] on input "False" at bounding box center [857, 350] width 15 height 13
radio input "true"
click at [739, 474] on label "True" at bounding box center [763, 486] width 101 height 47
click at [739, 481] on input "True" at bounding box center [731, 487] width 15 height 13
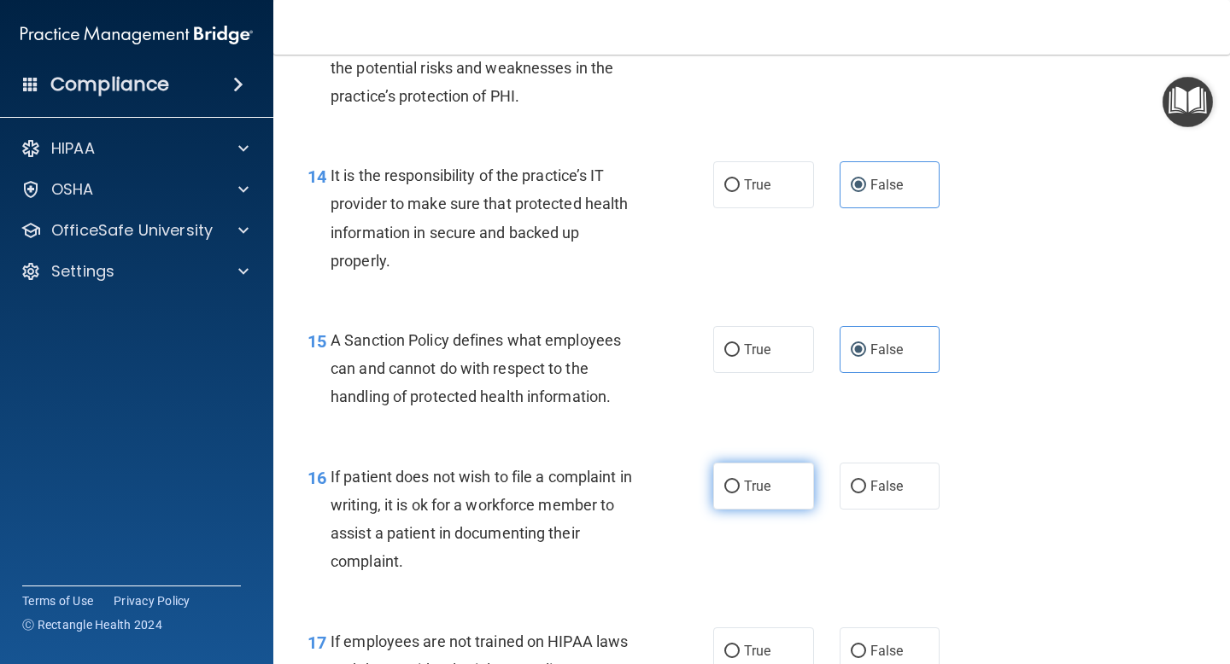
radio input "true"
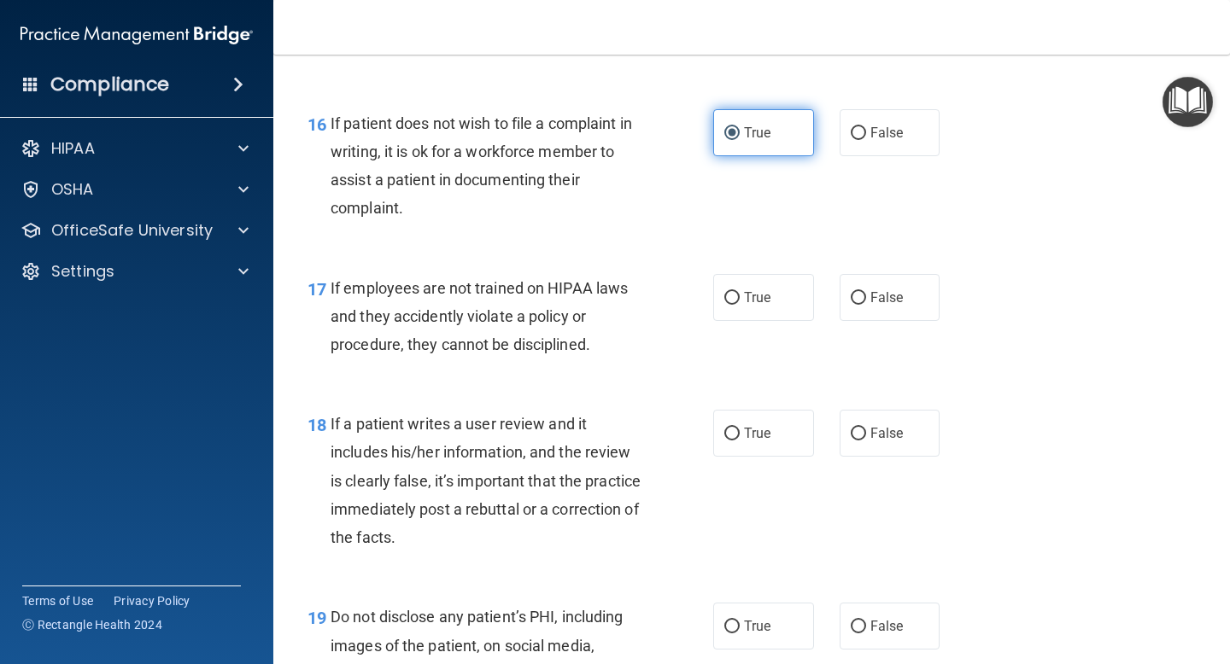
scroll to position [2778, 0]
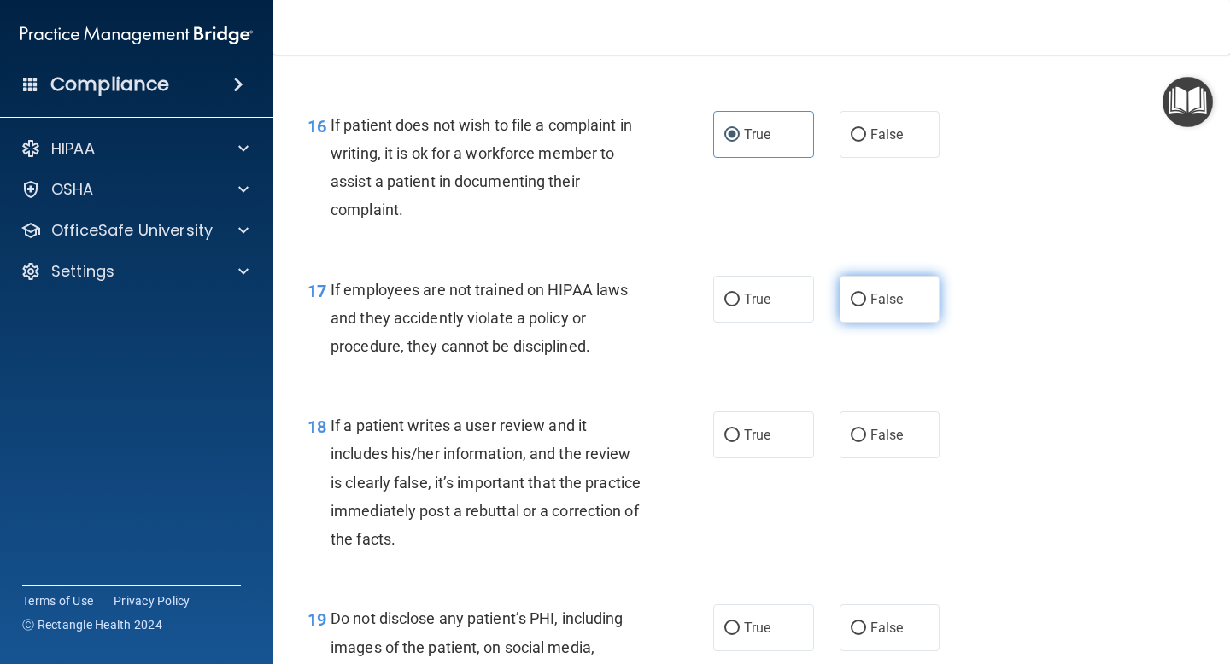
click at [908, 301] on label "False" at bounding box center [889, 299] width 101 height 47
click at [866, 301] on input "False" at bounding box center [857, 300] width 15 height 13
radio input "true"
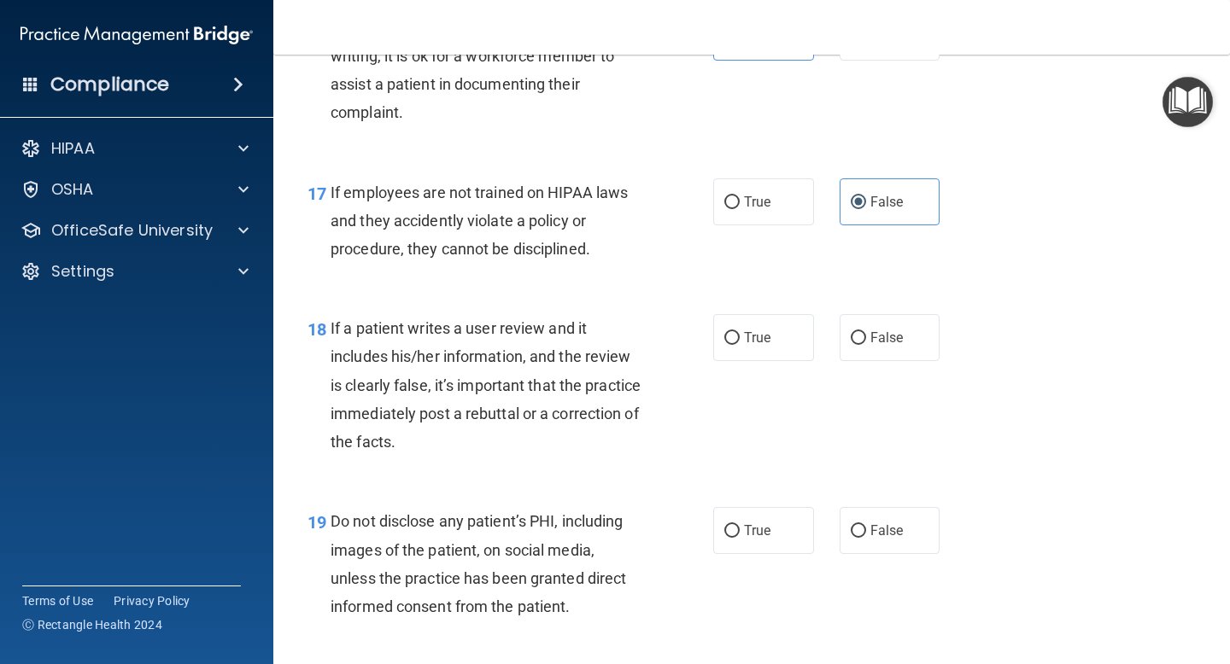
scroll to position [2907, 0]
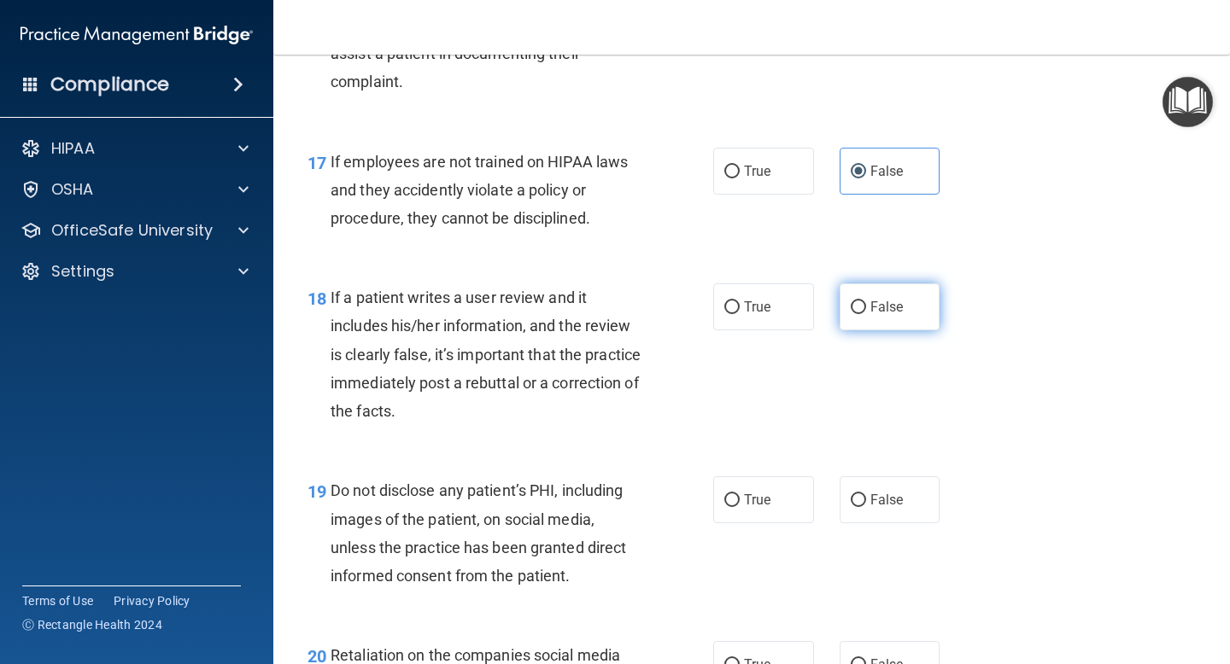
click at [911, 330] on label "False" at bounding box center [889, 306] width 101 height 47
click at [866, 314] on input "False" at bounding box center [857, 307] width 15 height 13
radio input "true"
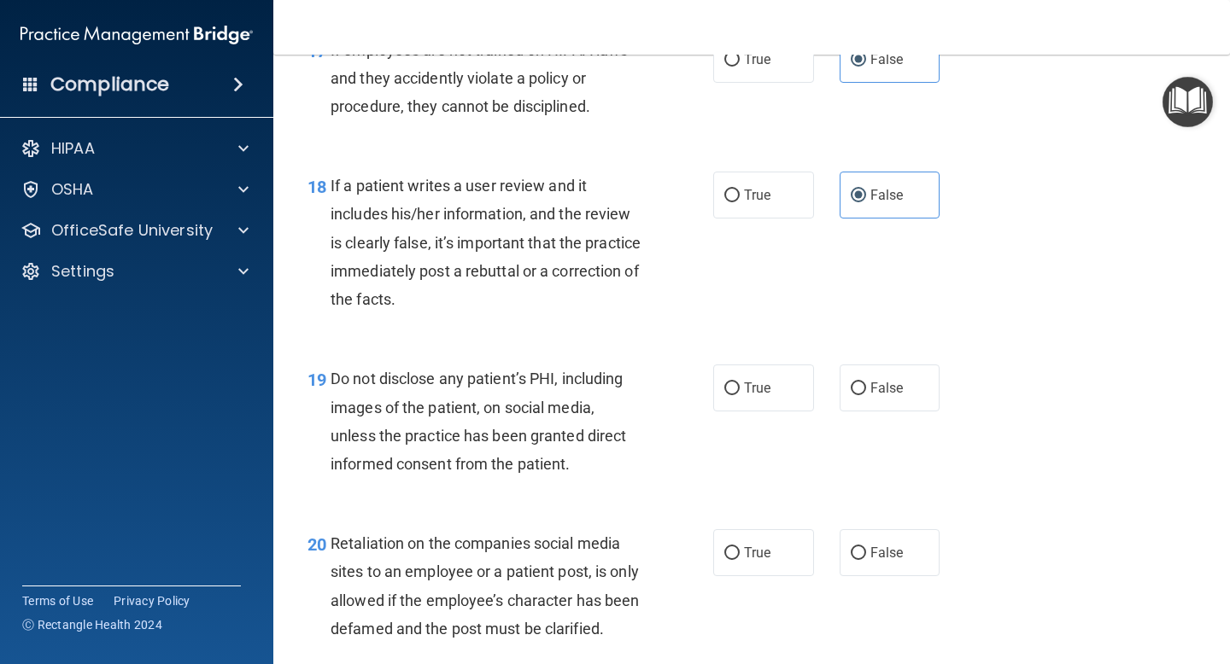
scroll to position [3025, 0]
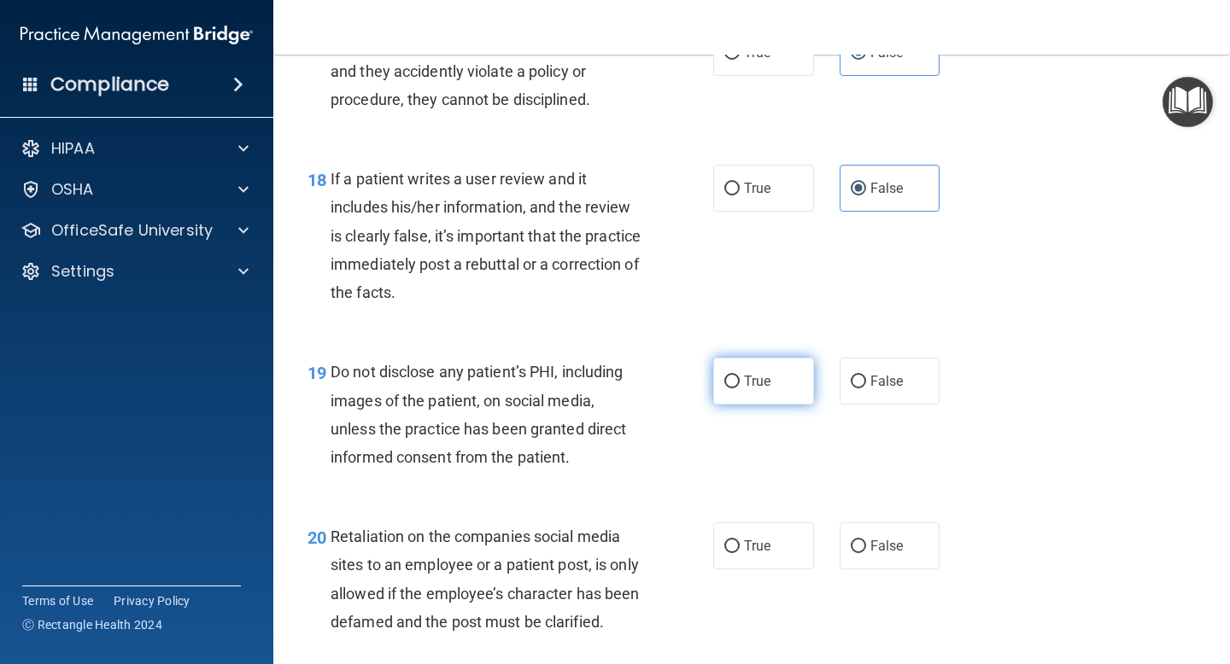
click at [753, 382] on span "True" at bounding box center [757, 381] width 26 height 16
click at [739, 382] on input "True" at bounding box center [731, 382] width 15 height 13
radio input "true"
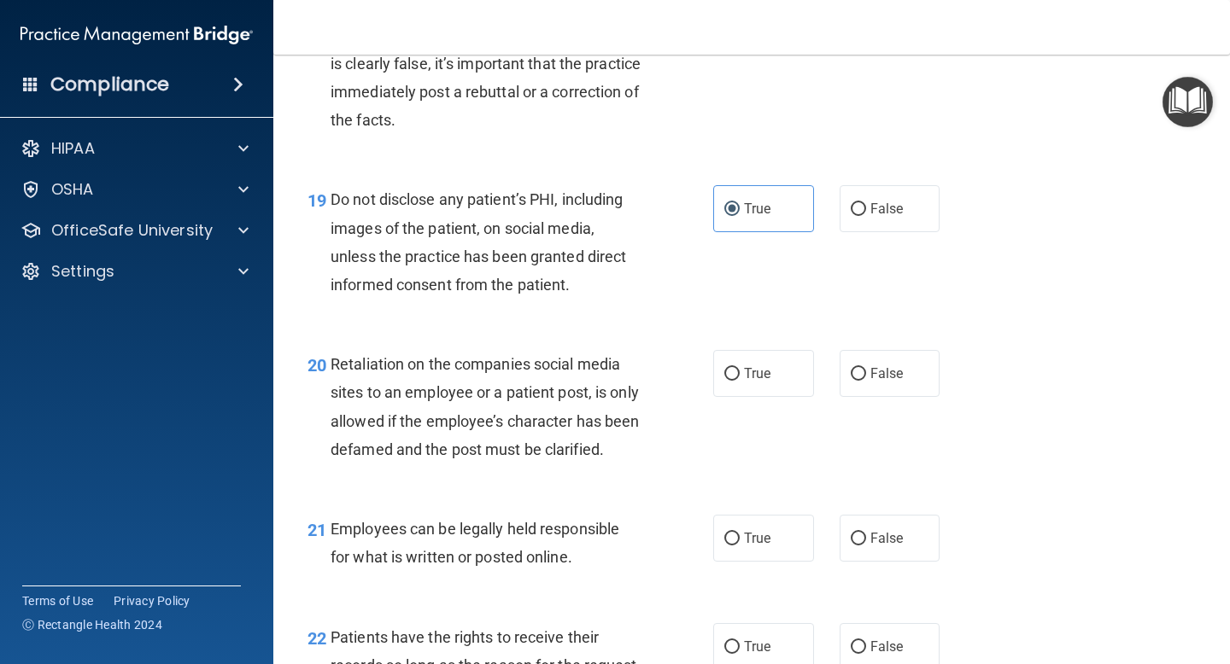
scroll to position [3201, 0]
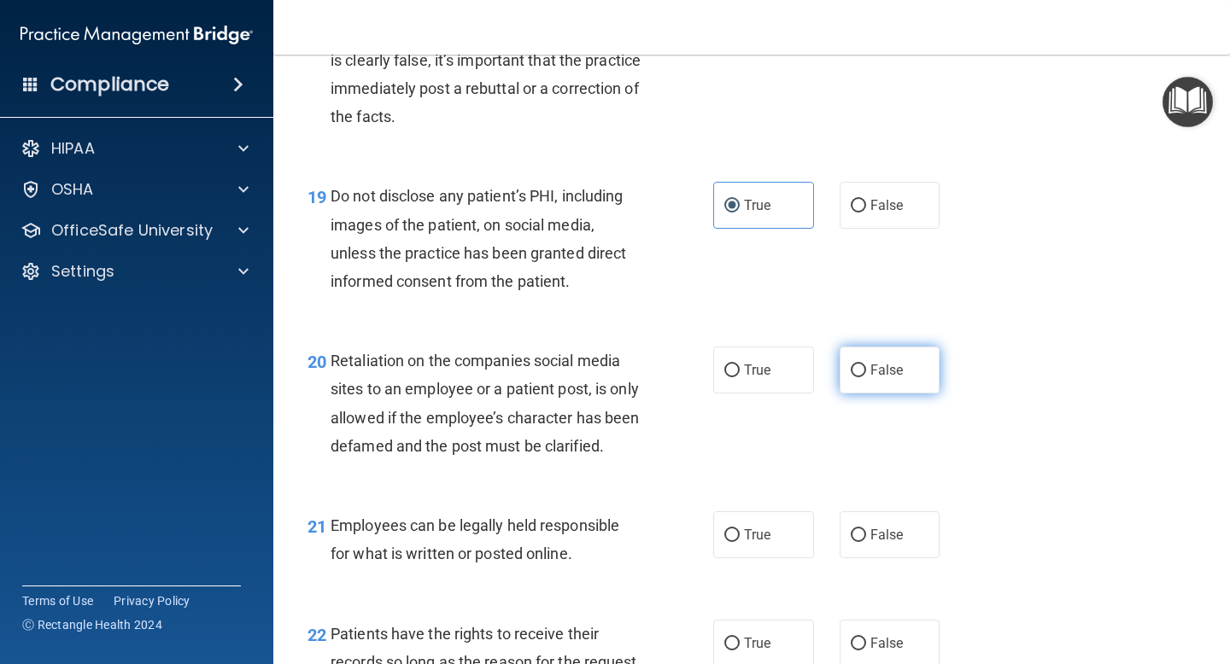
click at [885, 379] on label "False" at bounding box center [889, 370] width 101 height 47
click at [866, 377] on input "False" at bounding box center [857, 371] width 15 height 13
radio input "true"
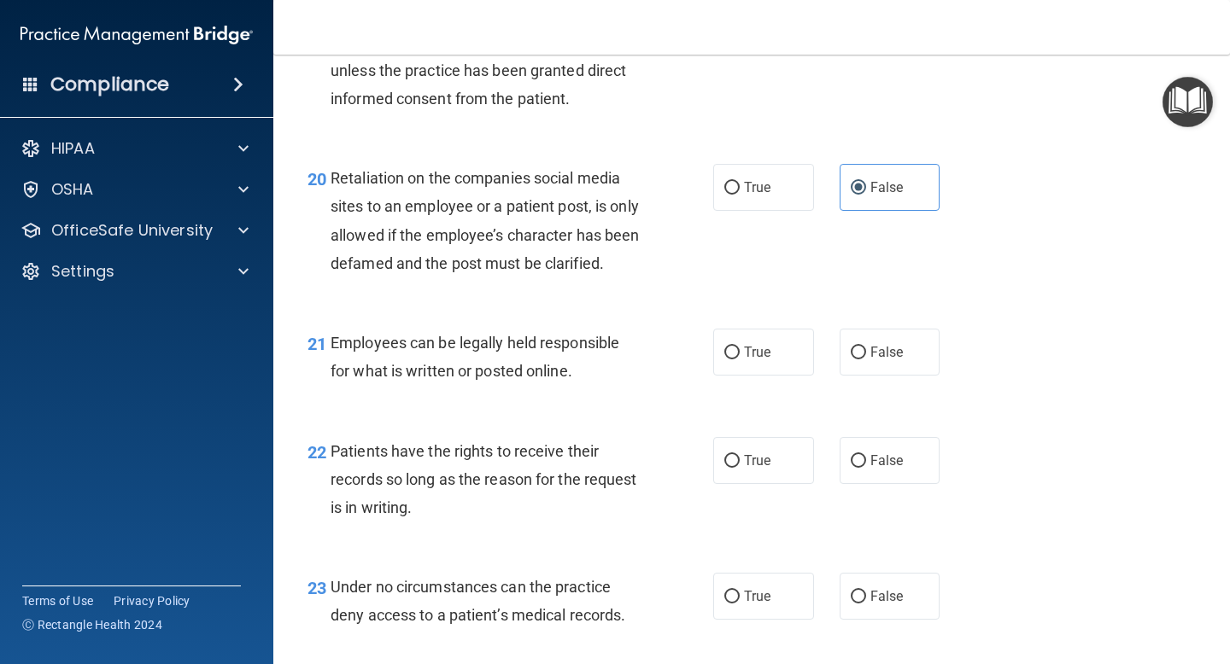
scroll to position [3385, 0]
click at [749, 375] on label "True" at bounding box center [763, 351] width 101 height 47
click at [739, 359] on input "True" at bounding box center [731, 352] width 15 height 13
radio input "true"
click at [909, 480] on label "False" at bounding box center [889, 459] width 101 height 47
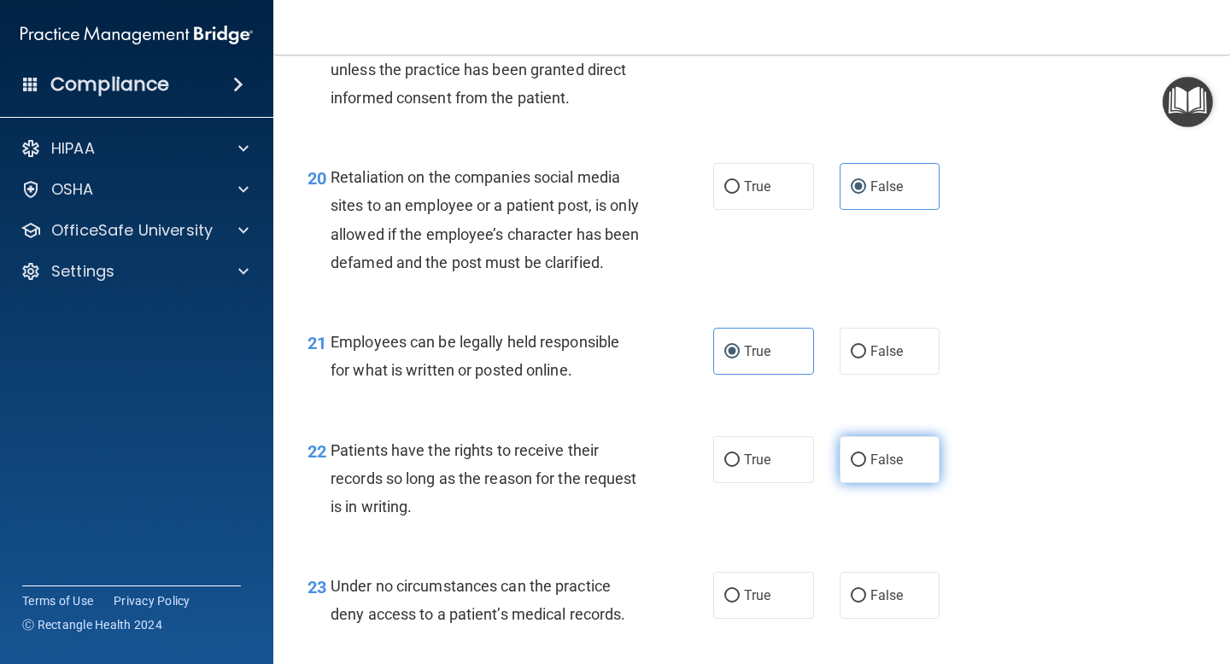
click at [866, 467] on input "False" at bounding box center [857, 460] width 15 height 13
radio input "true"
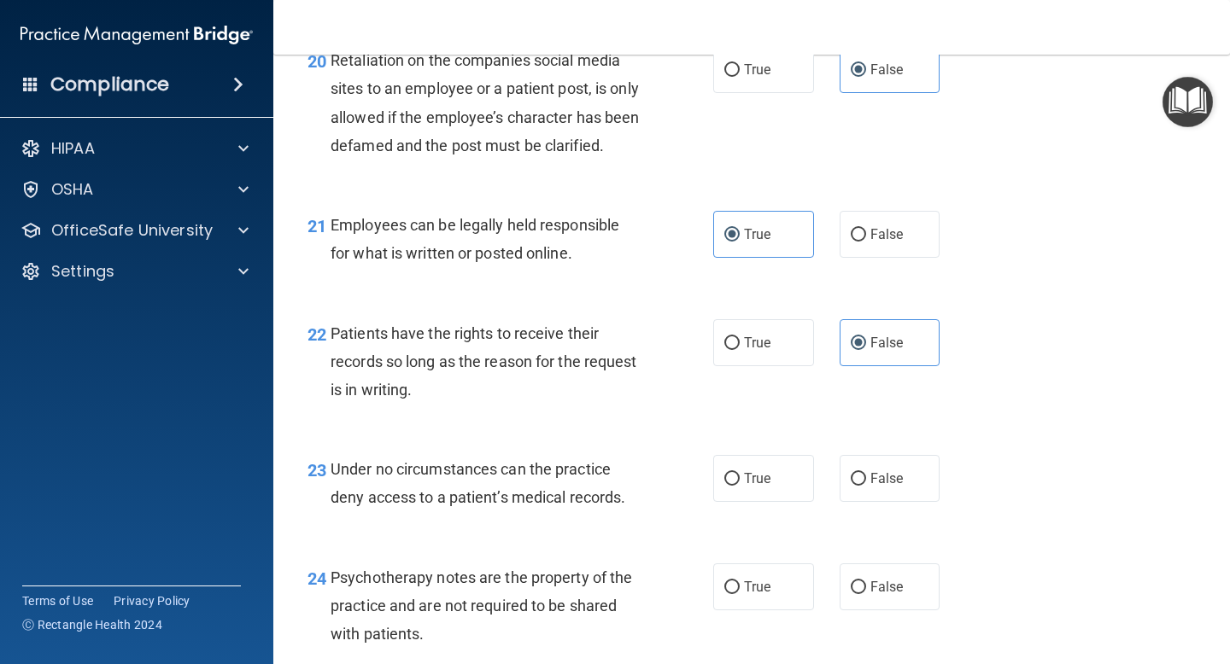
scroll to position [3504, 0]
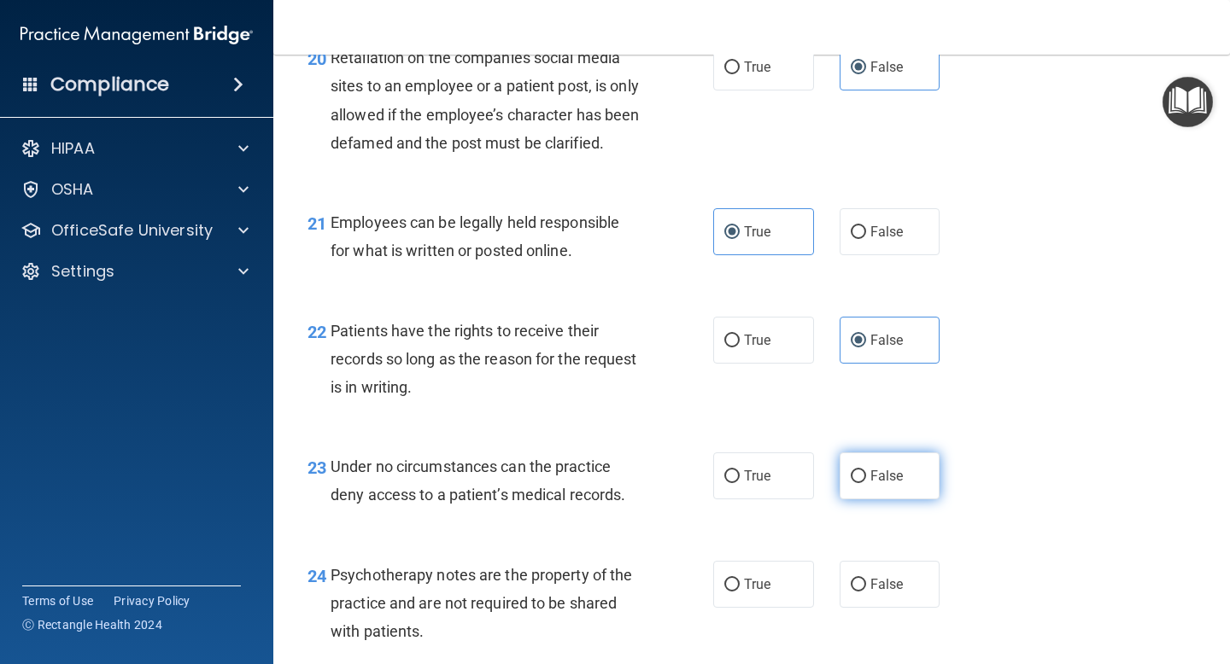
click at [891, 500] on label "False" at bounding box center [889, 476] width 101 height 47
click at [866, 483] on input "False" at bounding box center [857, 476] width 15 height 13
radio input "true"
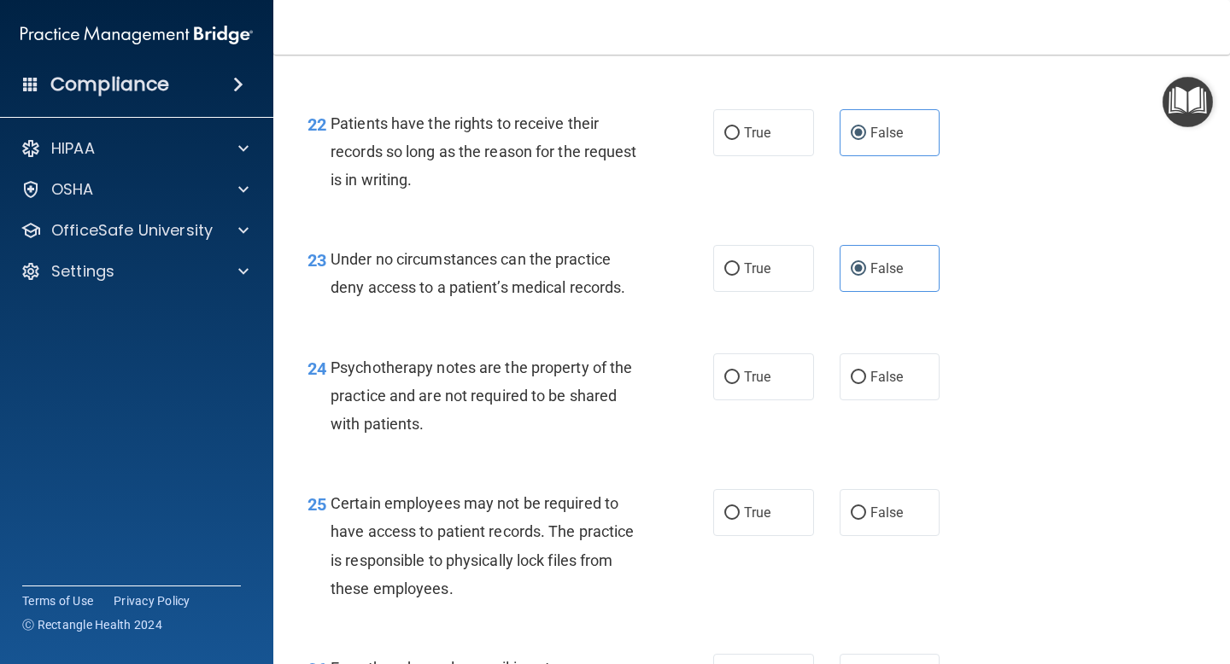
scroll to position [3719, 0]
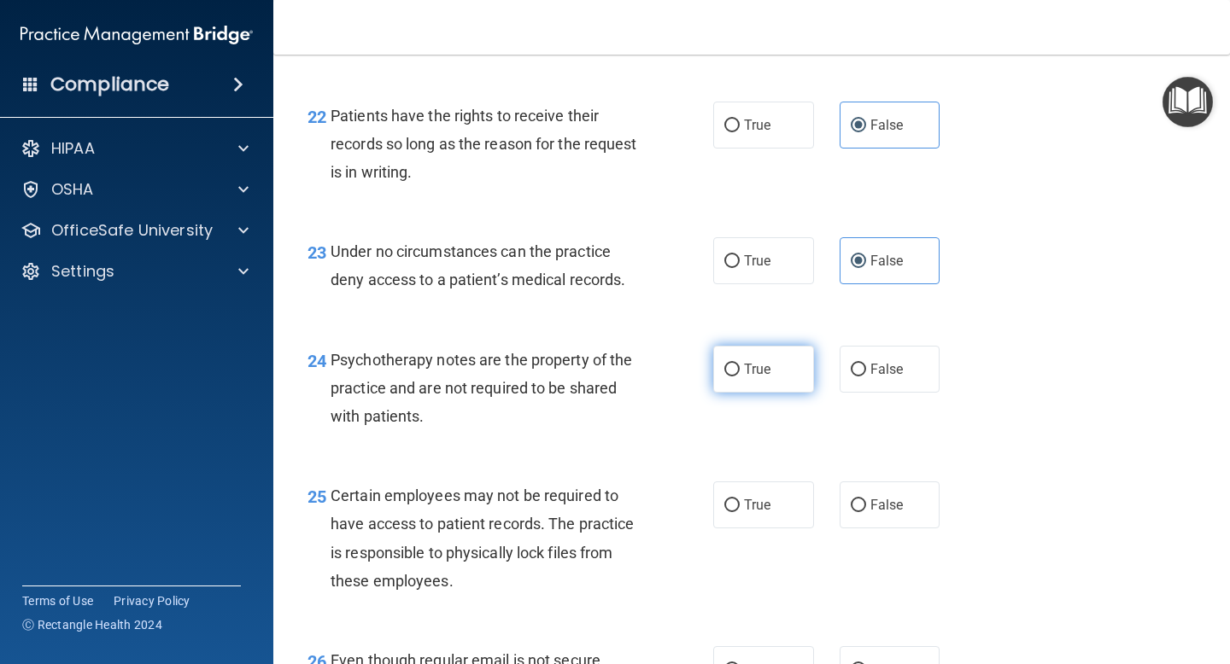
click at [763, 377] on span "True" at bounding box center [757, 369] width 26 height 16
click at [739, 377] on input "True" at bounding box center [731, 370] width 15 height 13
radio input "true"
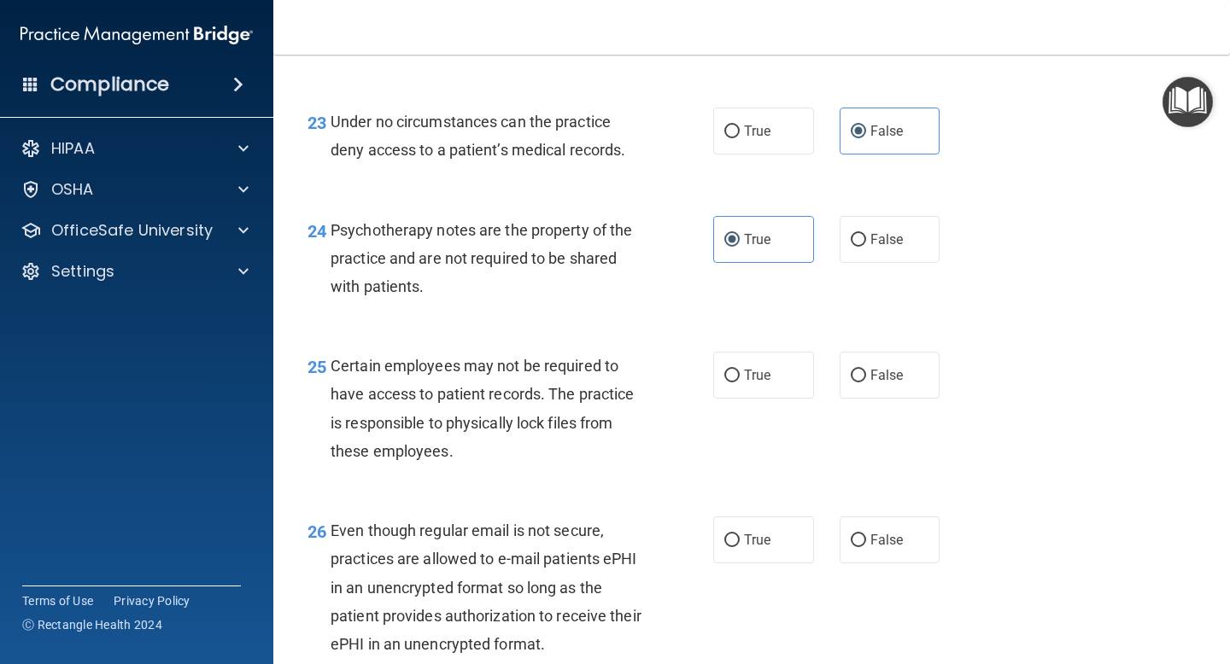
scroll to position [3854, 0]
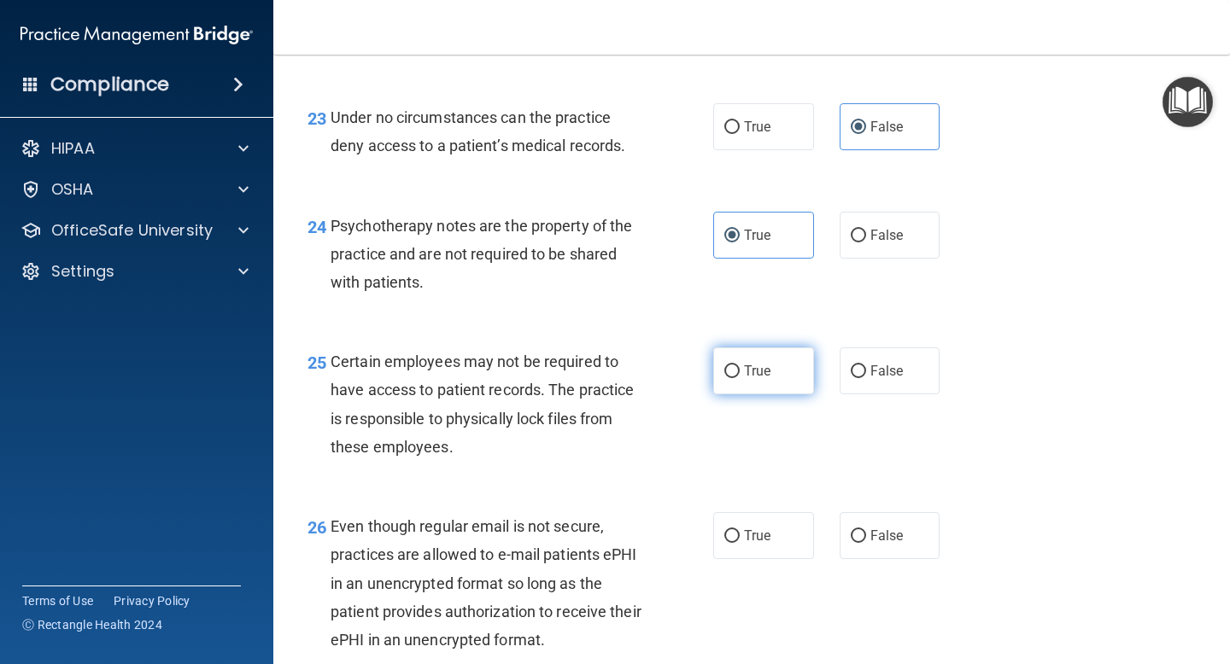
click at [781, 393] on label "True" at bounding box center [763, 371] width 101 height 47
click at [739, 378] on input "True" at bounding box center [731, 371] width 15 height 13
radio input "true"
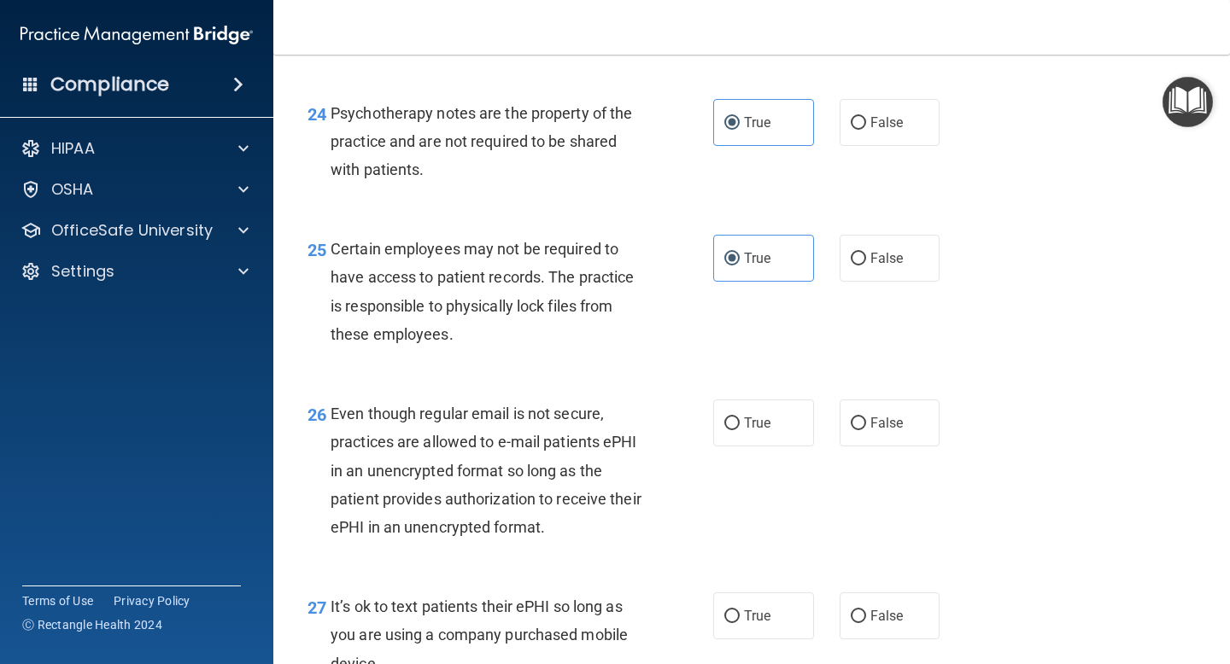
scroll to position [3982, 0]
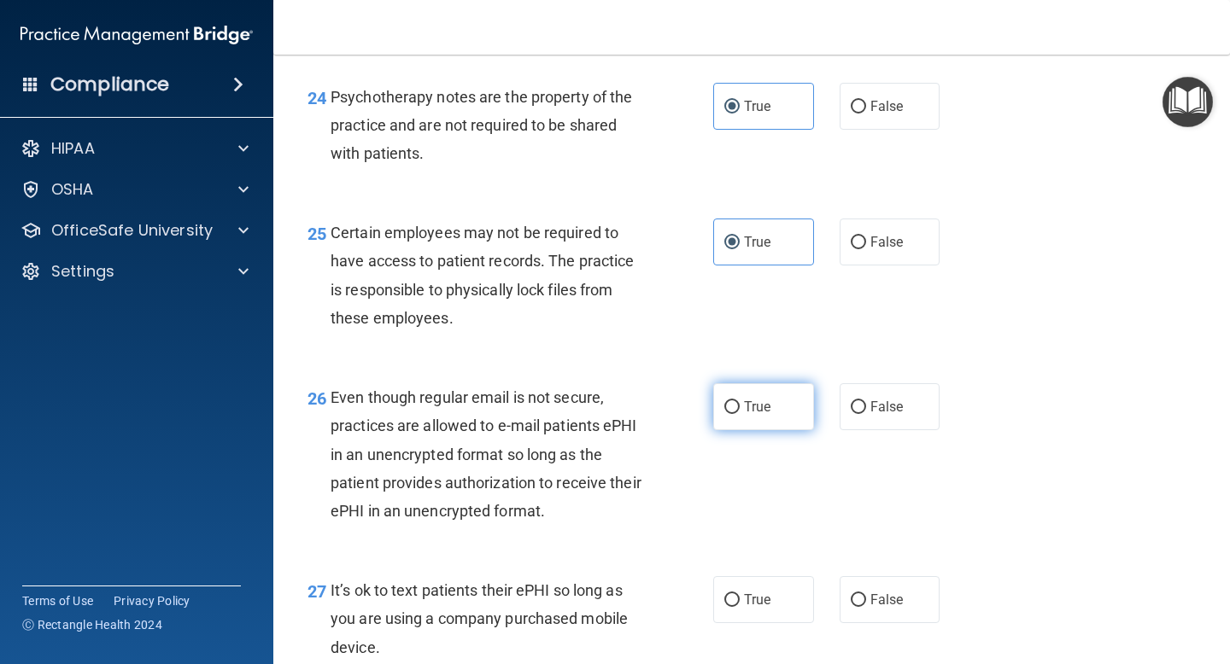
click at [811, 430] on label "True" at bounding box center [763, 406] width 101 height 47
click at [739, 414] on input "True" at bounding box center [731, 407] width 15 height 13
radio input "true"
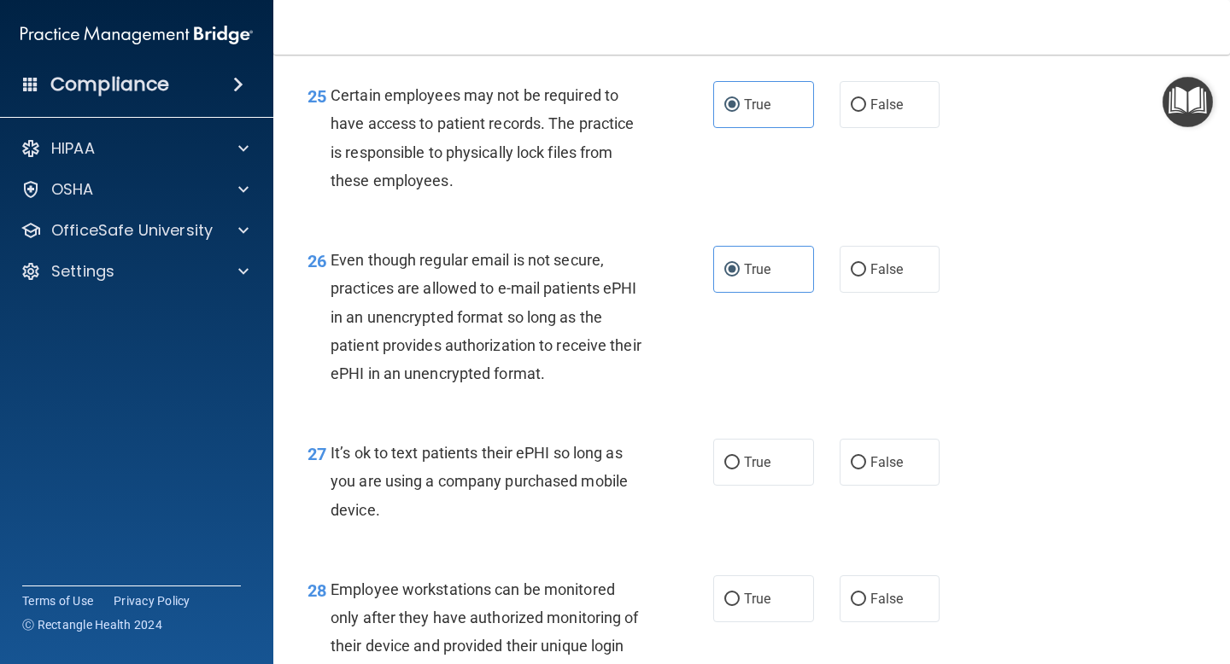
scroll to position [4163, 0]
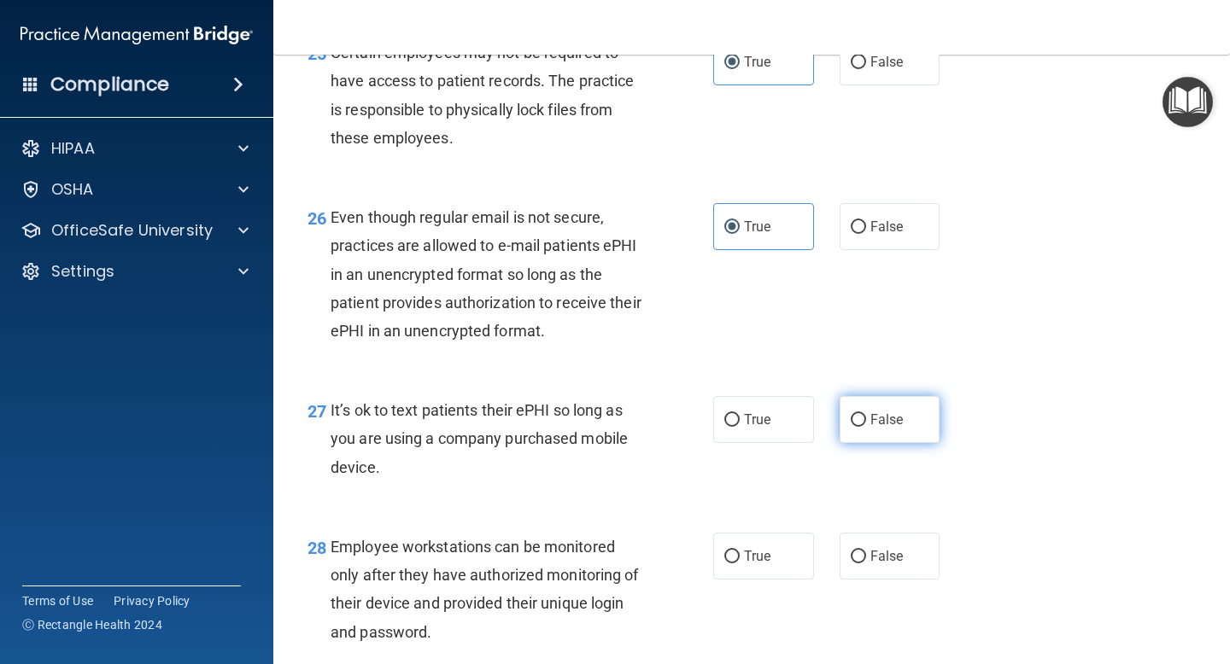
click at [859, 443] on label "False" at bounding box center [889, 419] width 101 height 47
click at [859, 427] on input "False" at bounding box center [857, 420] width 15 height 13
radio input "true"
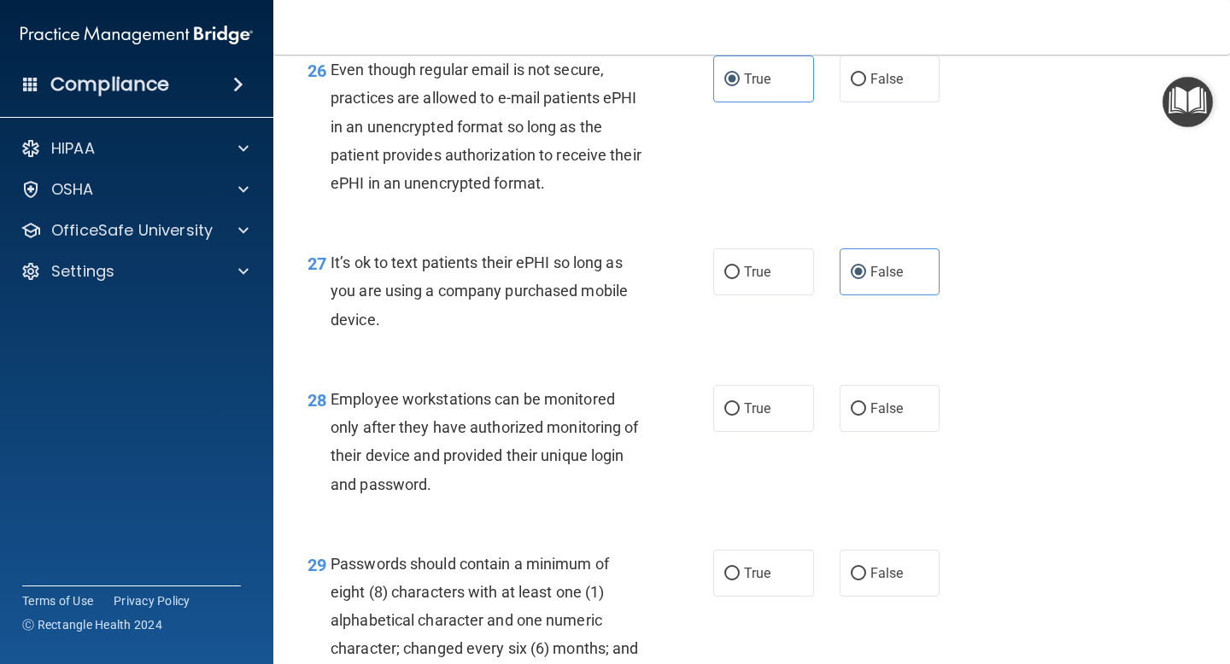
scroll to position [4328, 0]
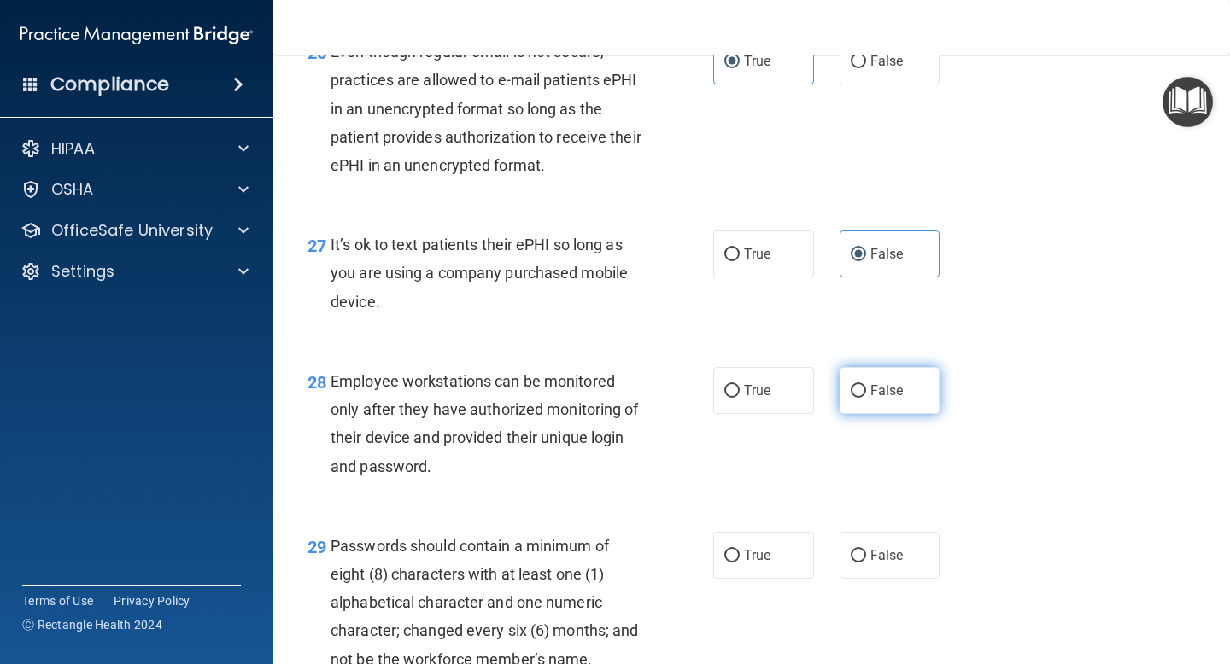
click at [874, 399] on span "False" at bounding box center [886, 391] width 33 height 16
click at [866, 398] on input "False" at bounding box center [857, 391] width 15 height 13
radio input "true"
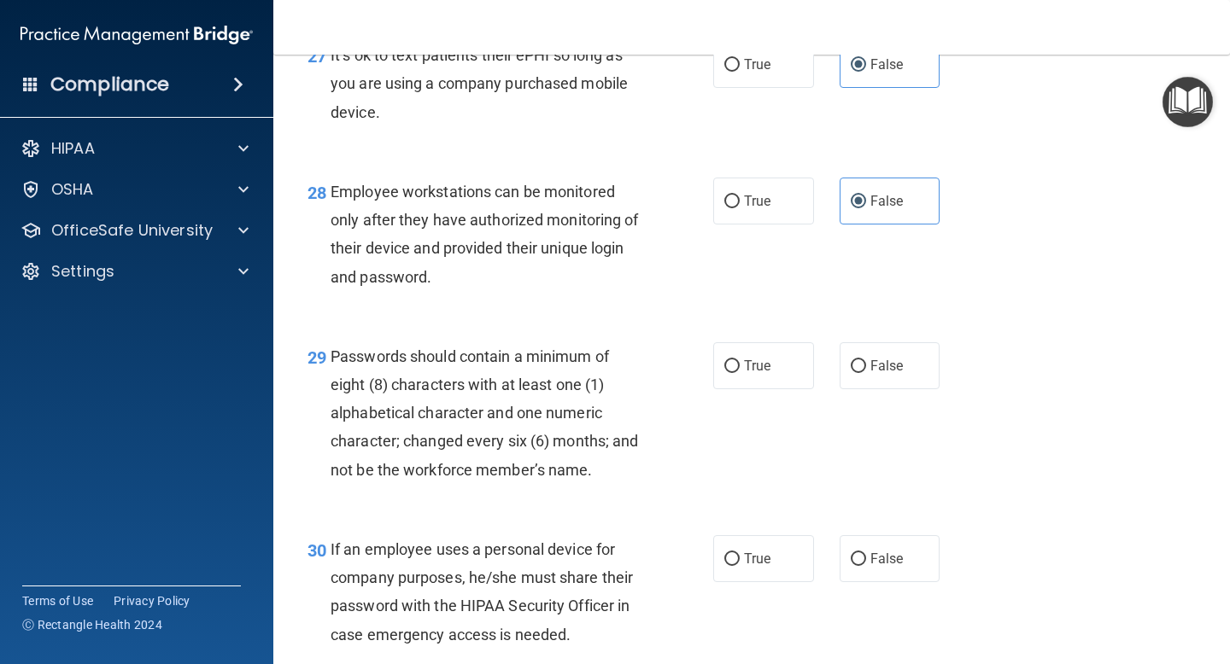
scroll to position [4524, 0]
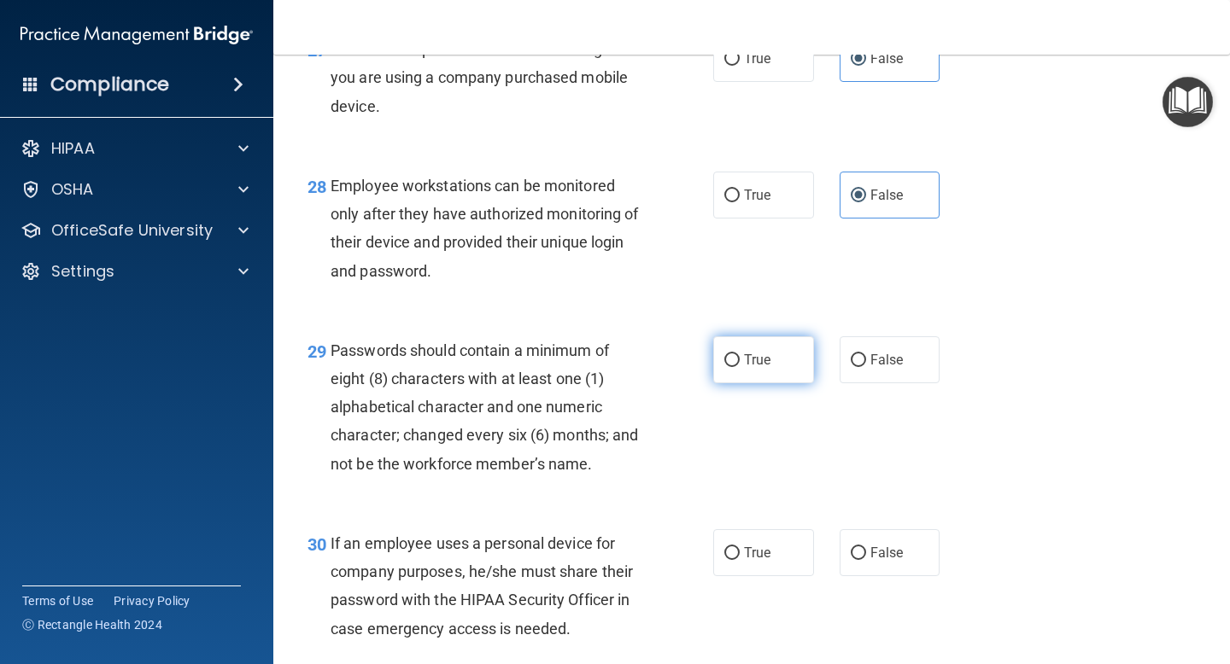
click at [787, 383] on label "True" at bounding box center [763, 359] width 101 height 47
click at [739, 367] on input "True" at bounding box center [731, 360] width 15 height 13
radio input "true"
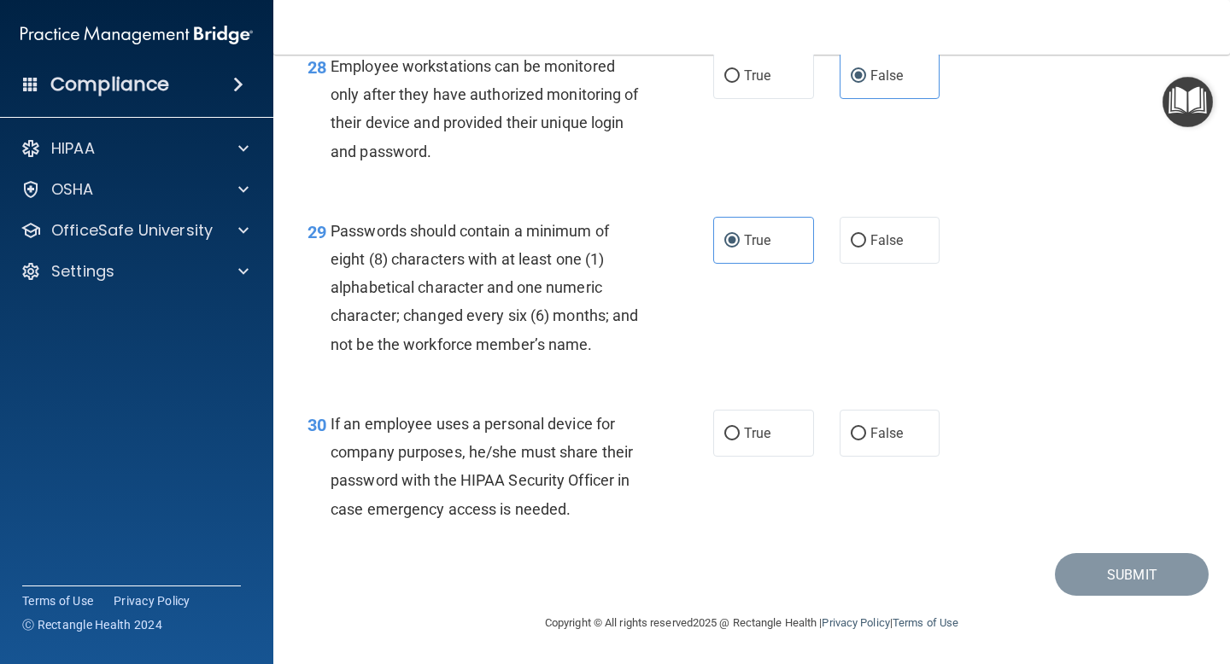
scroll to position [4666, 0]
click at [880, 452] on label "False" at bounding box center [889, 433] width 101 height 47
click at [866, 441] on input "False" at bounding box center [857, 434] width 15 height 13
radio input "true"
click at [1057, 588] on button "Submit" at bounding box center [1132, 575] width 154 height 44
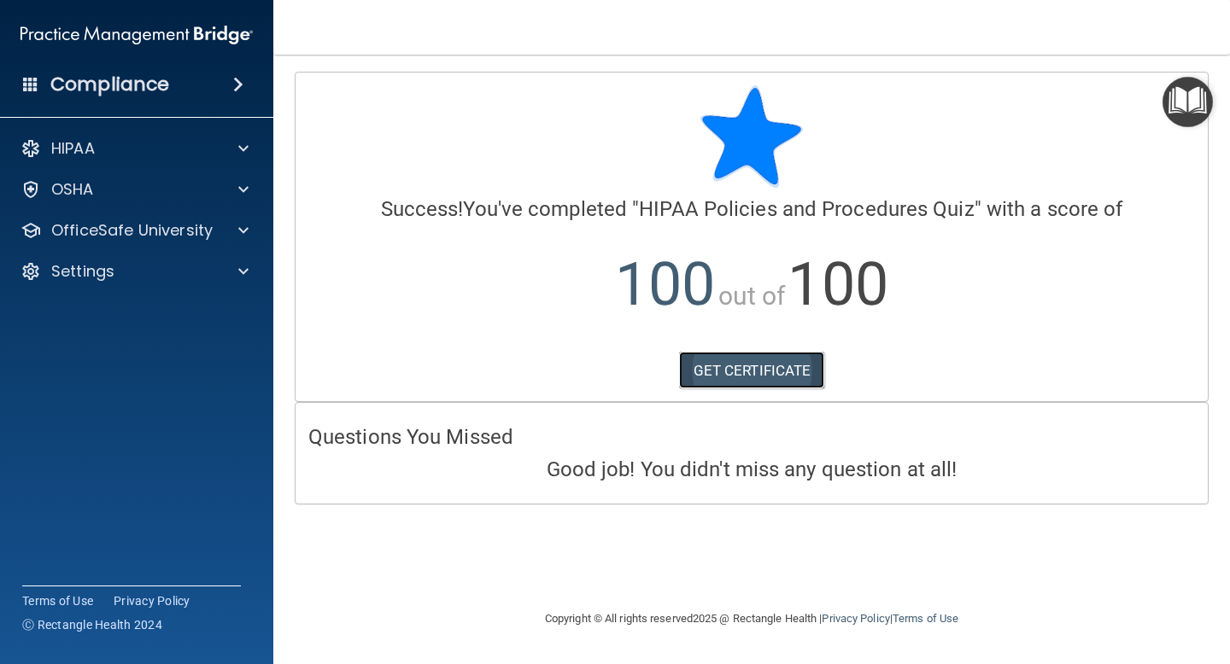
click at [772, 369] on link "GET CERTIFICATE" at bounding box center [752, 371] width 146 height 38
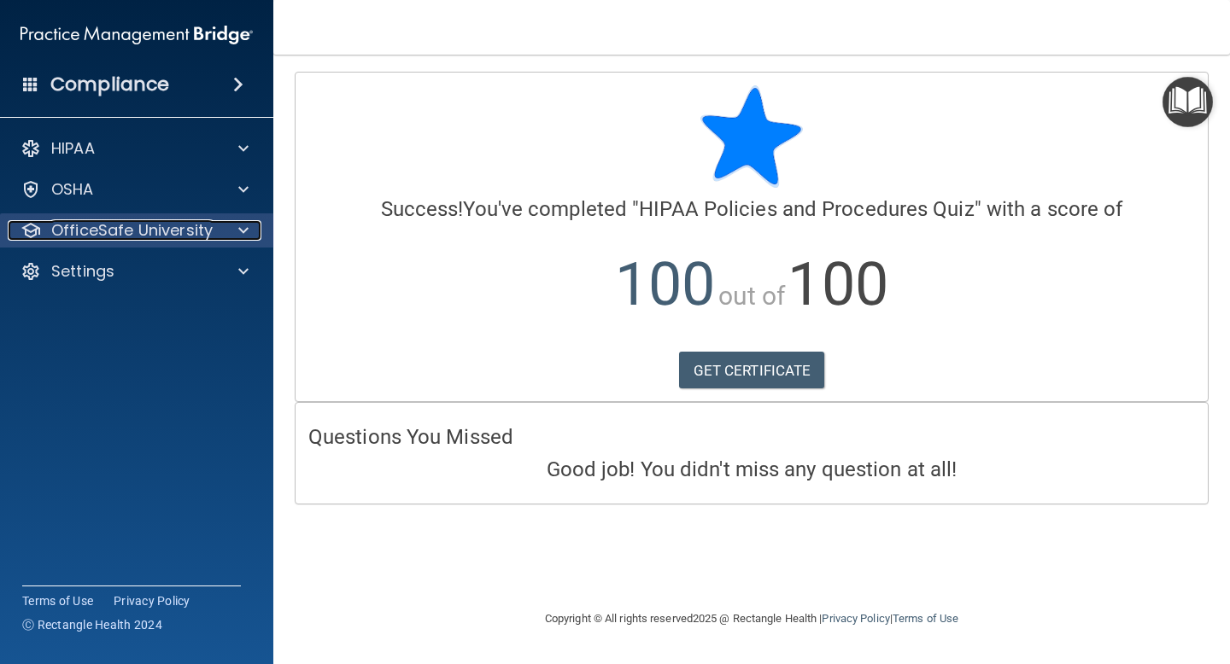
click at [177, 237] on p "OfficeSafe University" at bounding box center [131, 230] width 161 height 20
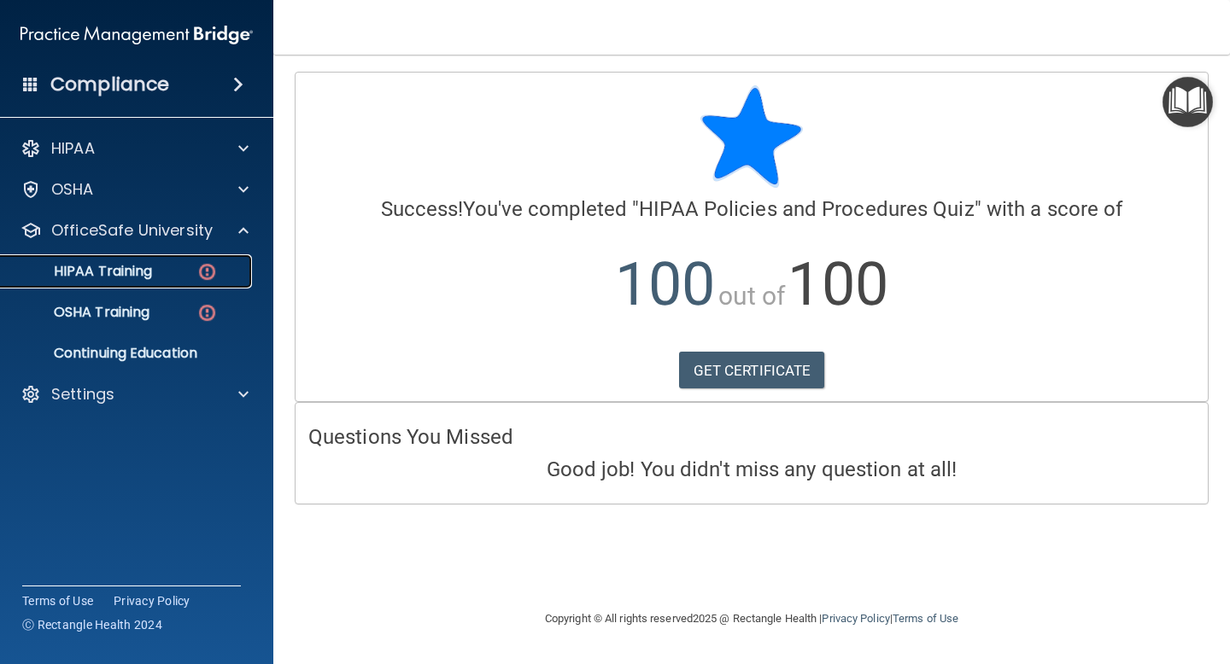
click at [172, 273] on div "HIPAA Training" at bounding box center [127, 271] width 233 height 17
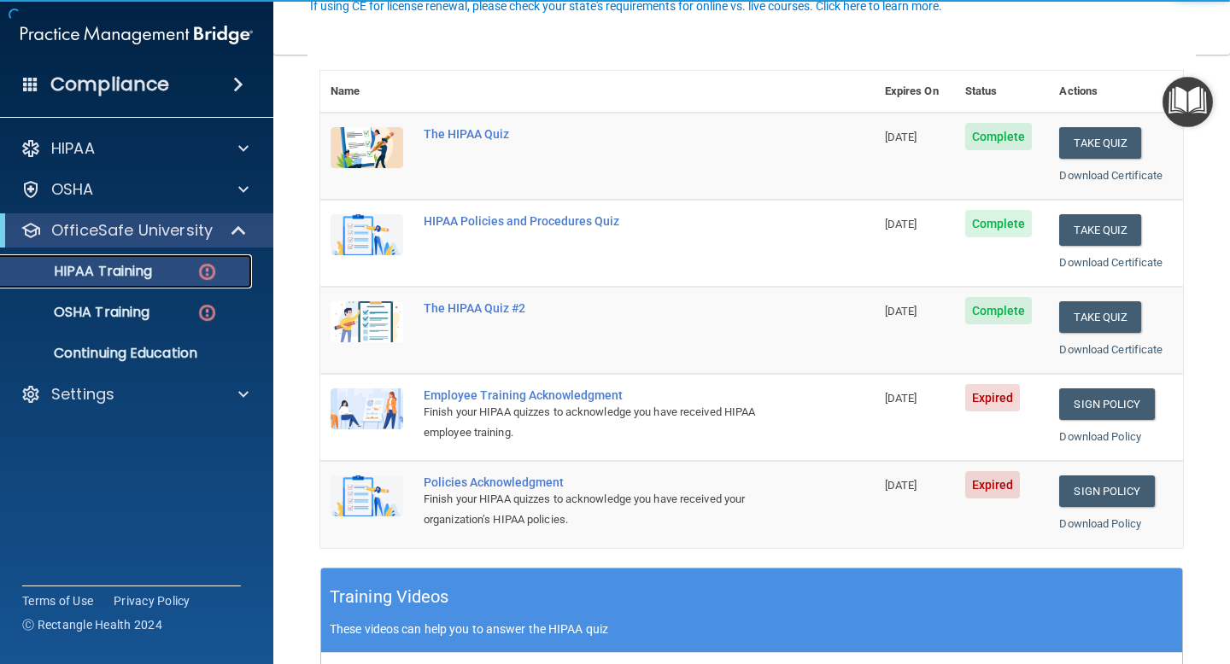
scroll to position [199, 0]
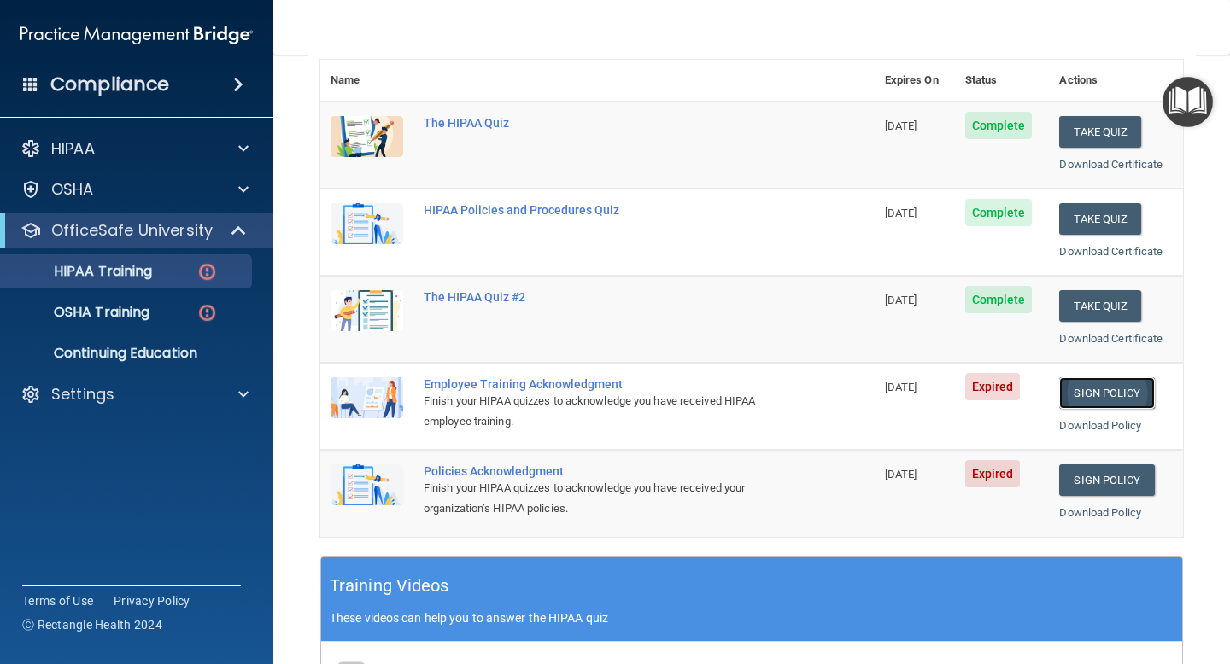
click at [1100, 389] on link "Sign Policy" at bounding box center [1106, 393] width 95 height 32
click at [1097, 470] on link "Sign Policy" at bounding box center [1106, 481] width 95 height 32
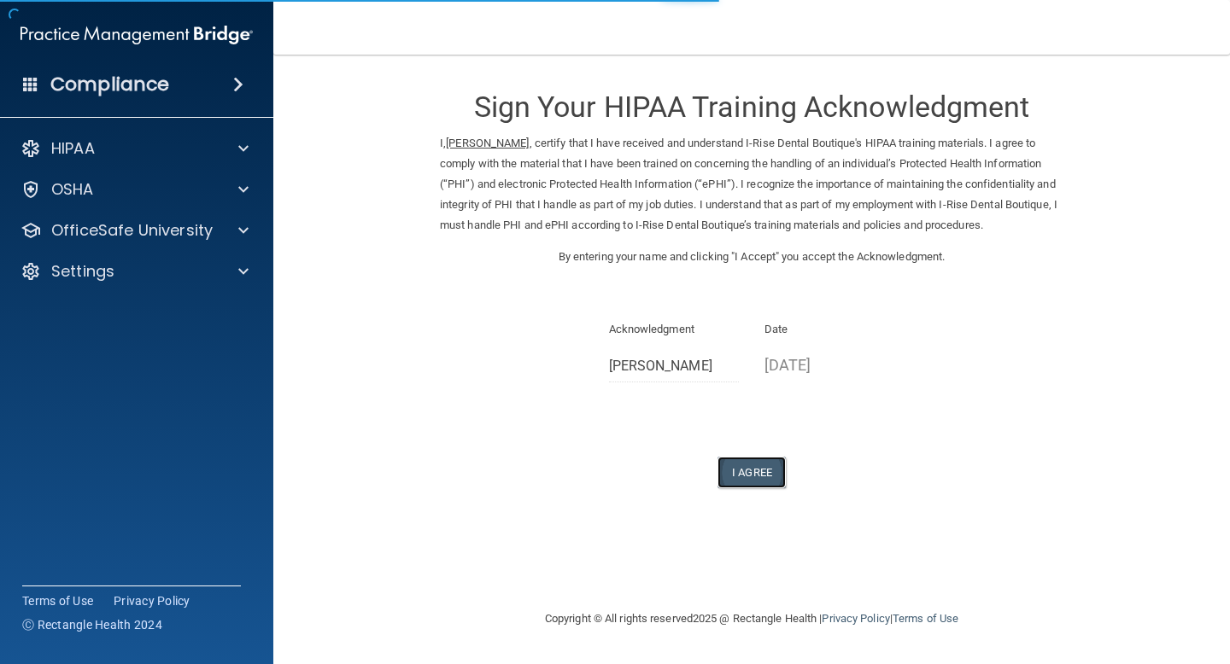
click at [763, 471] on button "I Agree" at bounding box center [751, 473] width 68 height 32
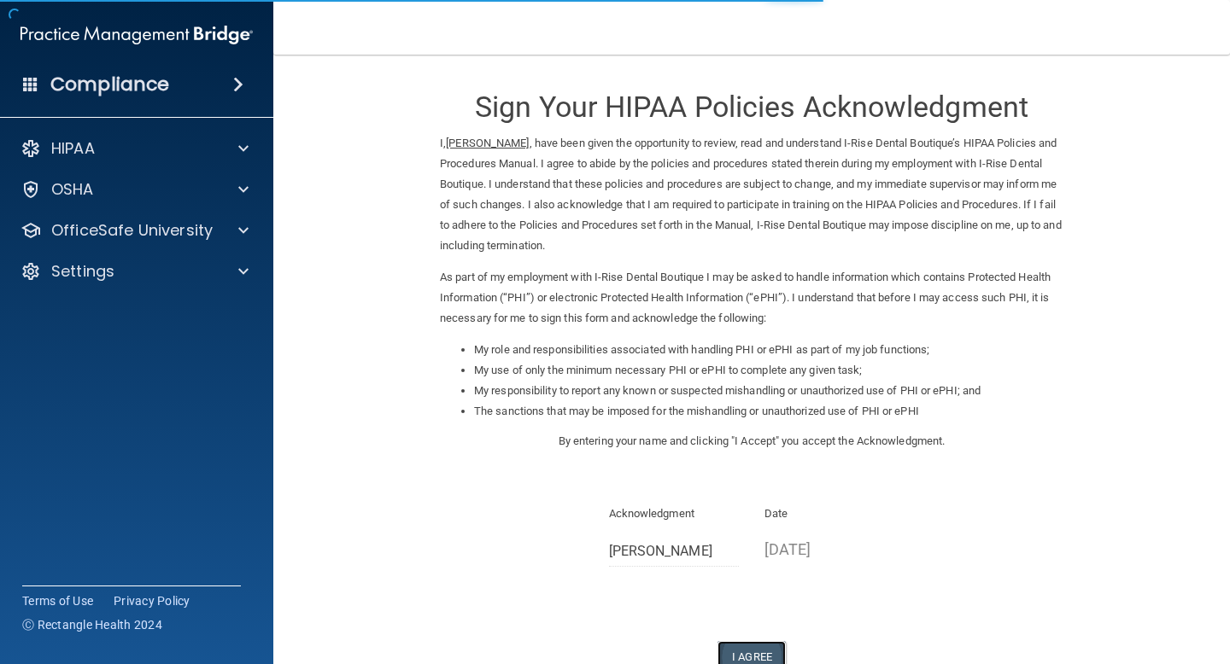
click at [748, 644] on button "I Agree" at bounding box center [751, 657] width 68 height 32
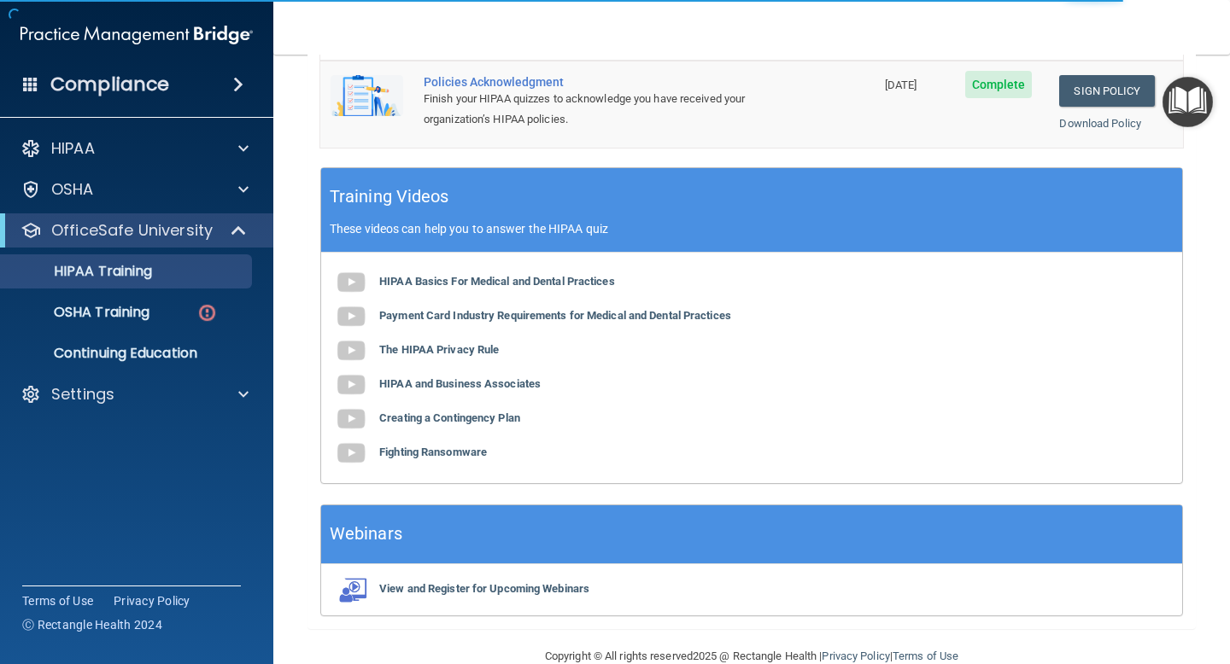
scroll to position [585, 0]
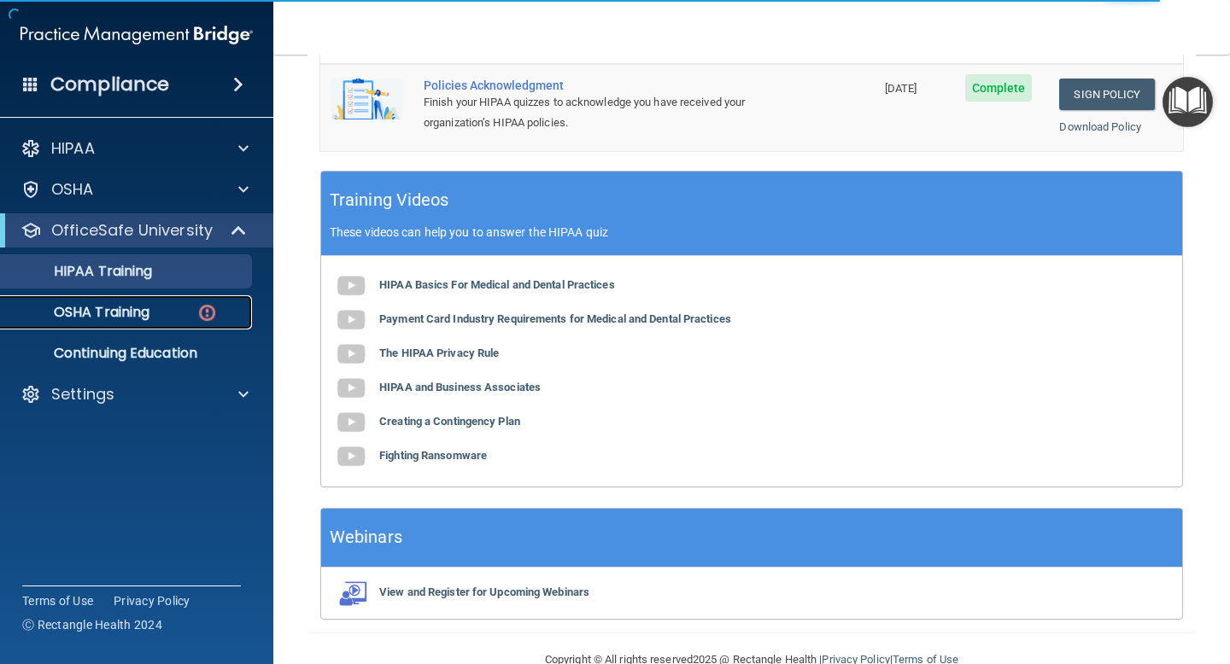
click at [139, 324] on link "OSHA Training" at bounding box center [117, 312] width 269 height 34
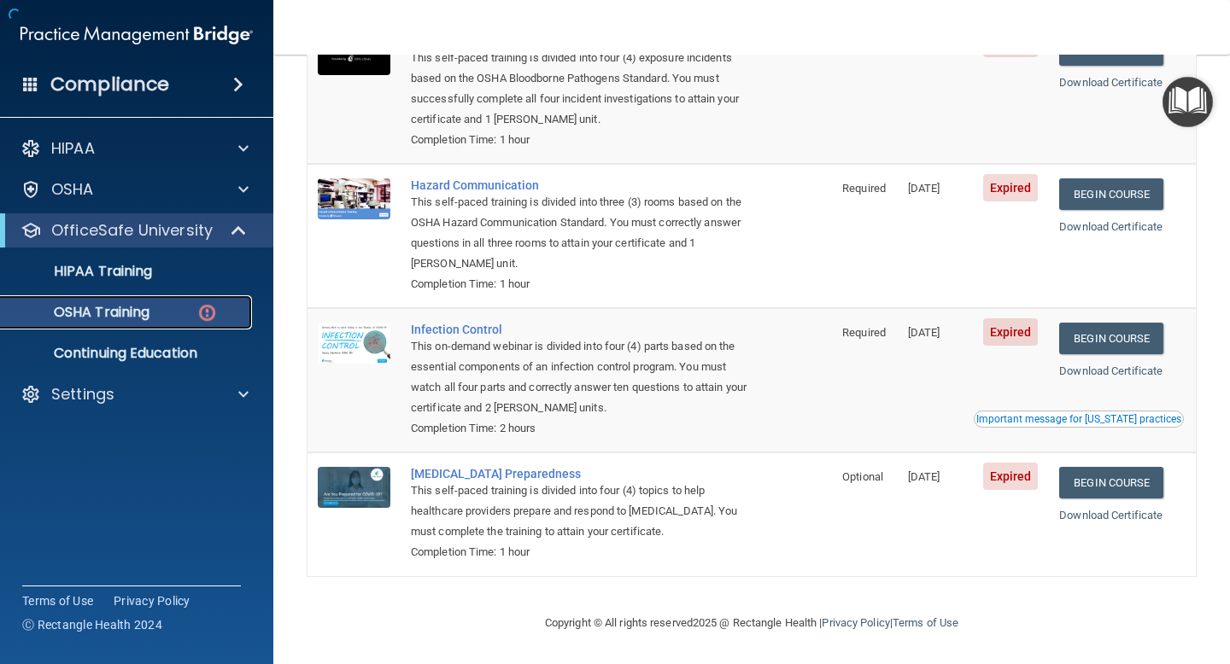
click at [197, 319] on img at bounding box center [206, 312] width 21 height 21
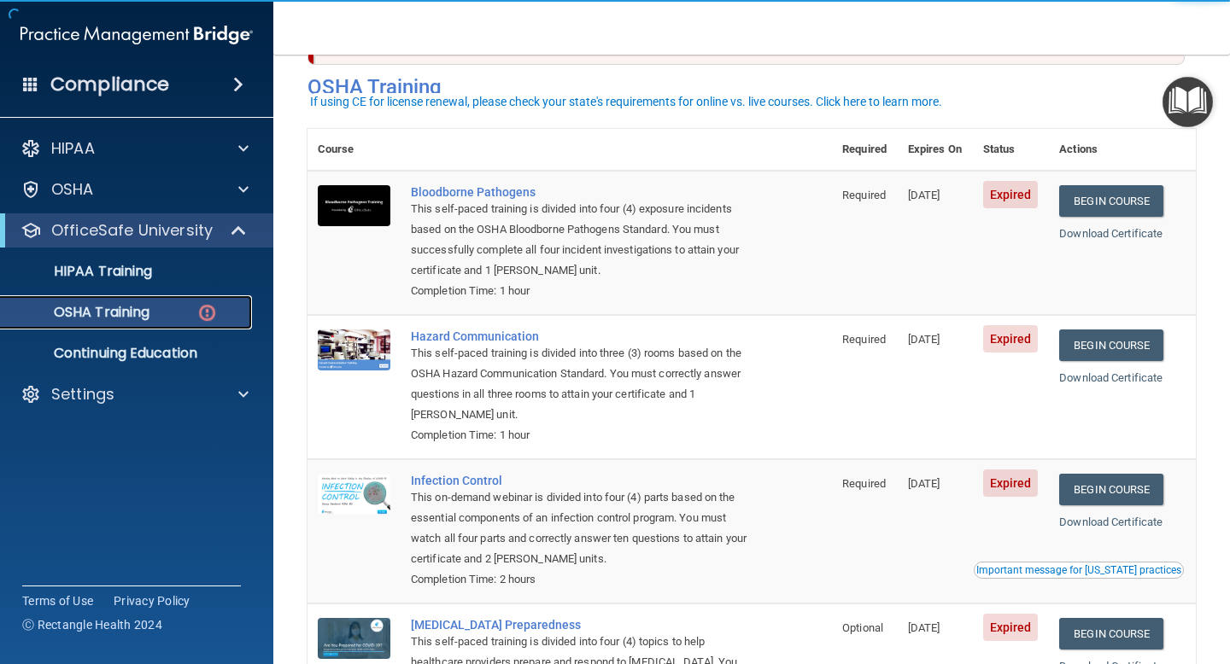
scroll to position [52, 0]
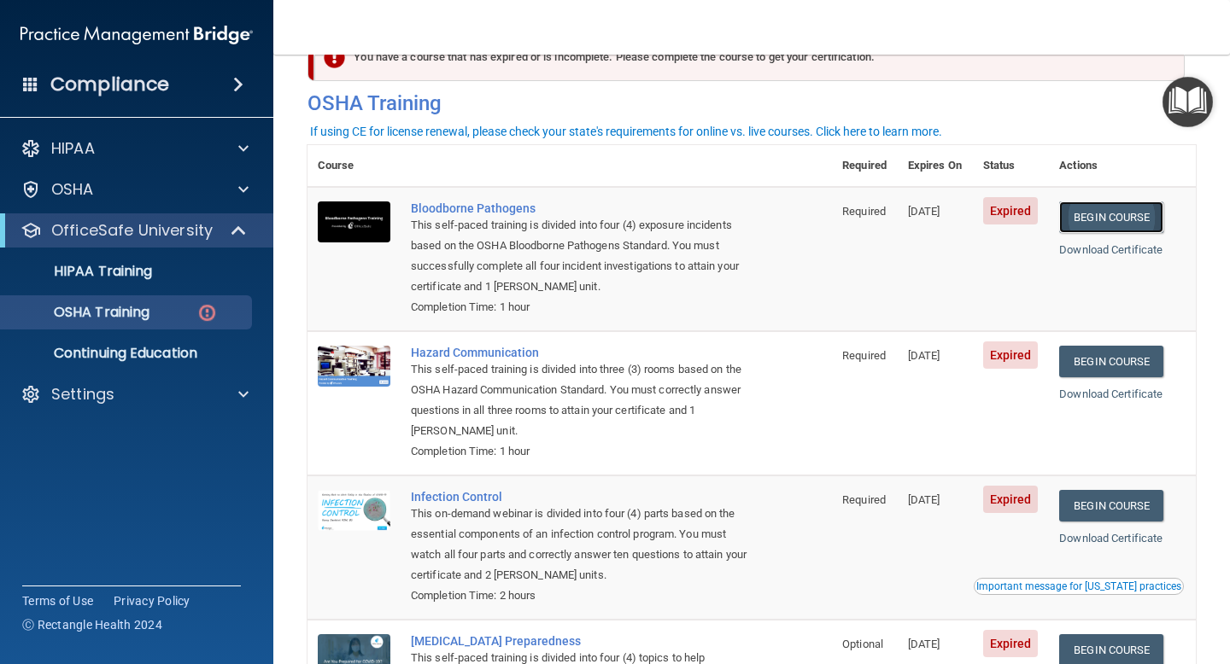
click at [1103, 216] on link "Begin Course" at bounding box center [1111, 218] width 104 height 32
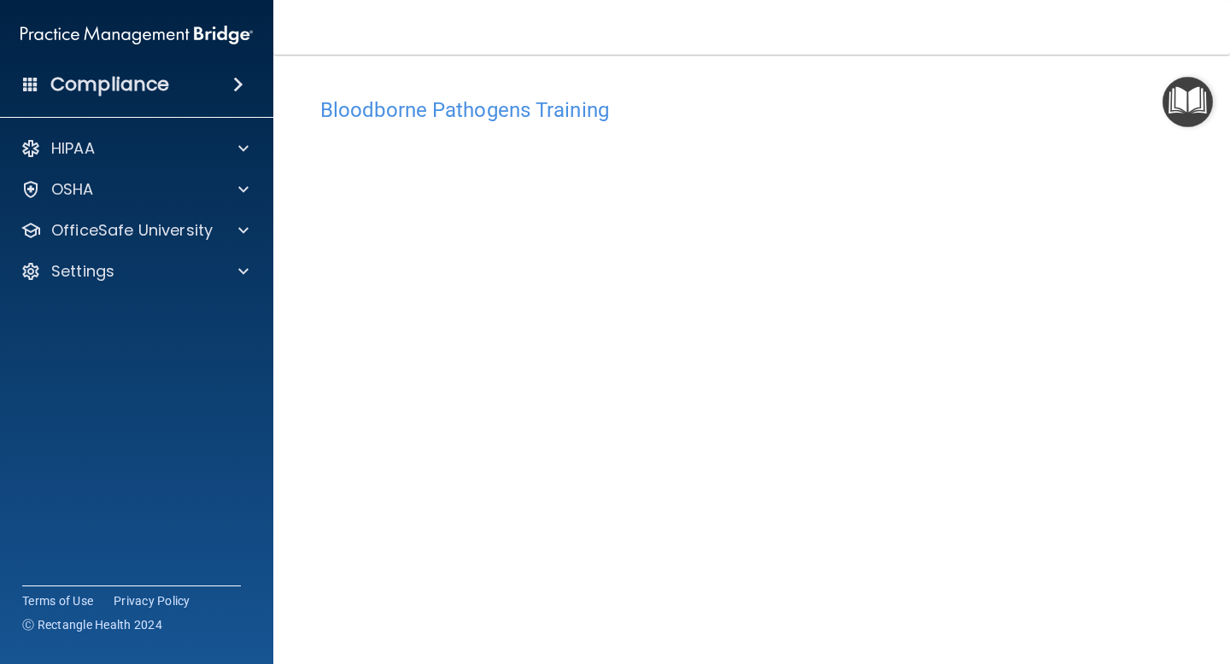
scroll to position [67, 0]
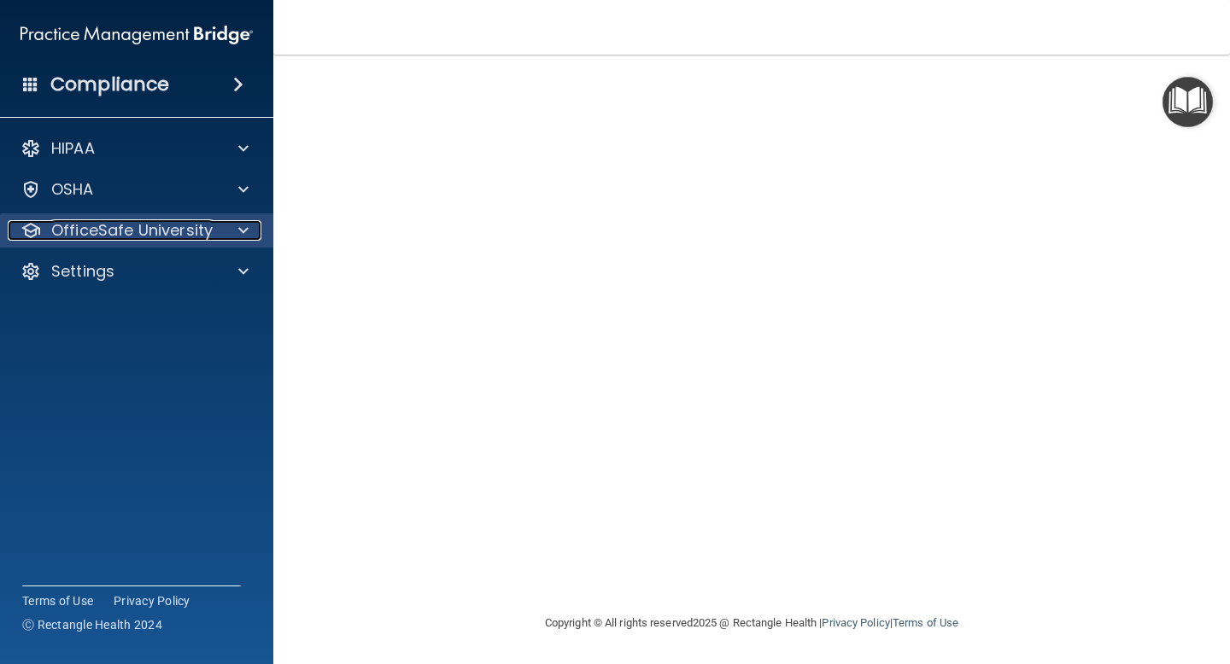
click at [208, 237] on p "OfficeSafe University" at bounding box center [131, 230] width 161 height 20
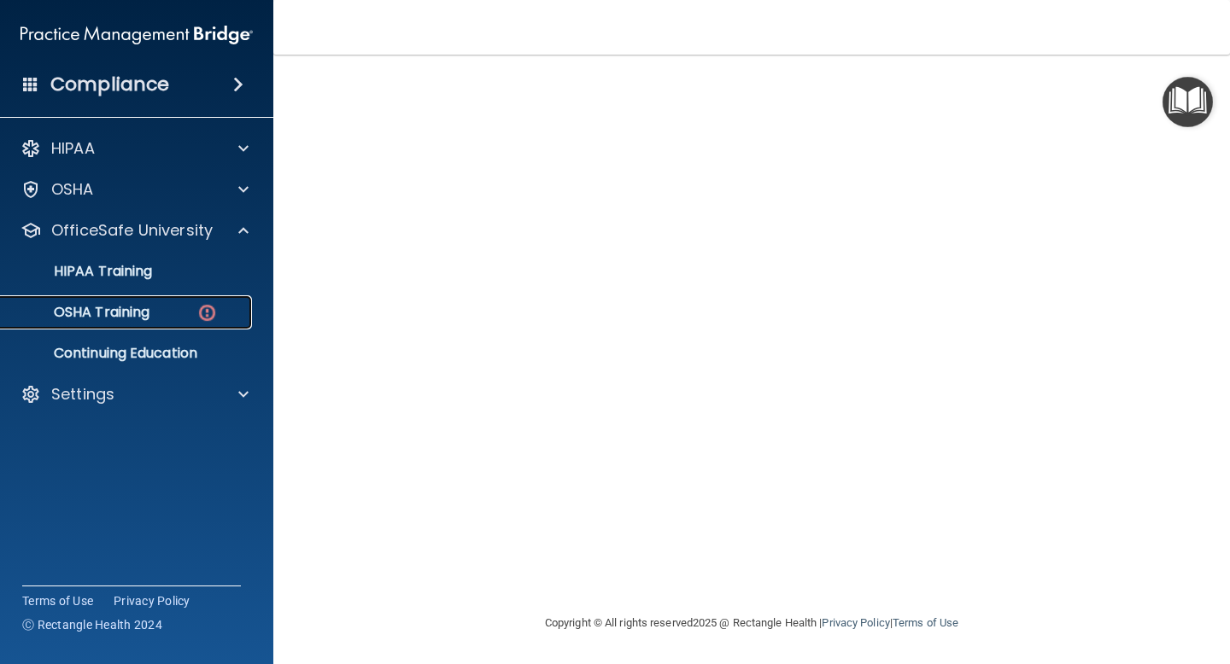
click at [190, 317] on div "OSHA Training" at bounding box center [127, 312] width 233 height 17
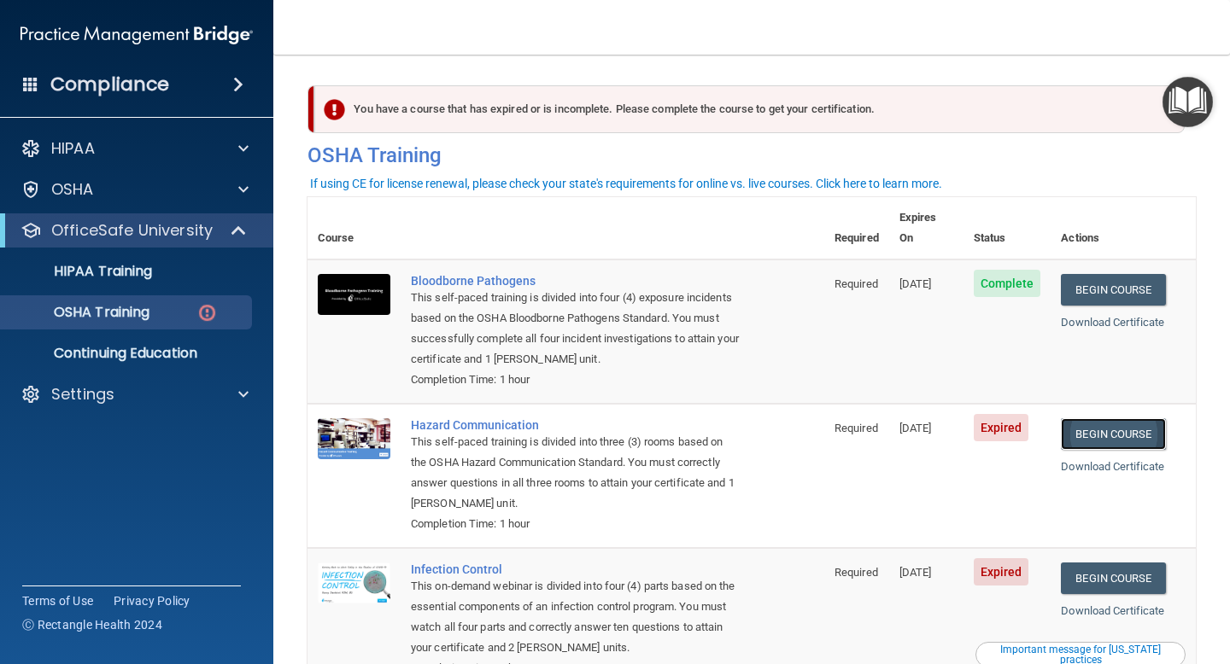
click at [1131, 418] on link "Begin Course" at bounding box center [1113, 434] width 104 height 32
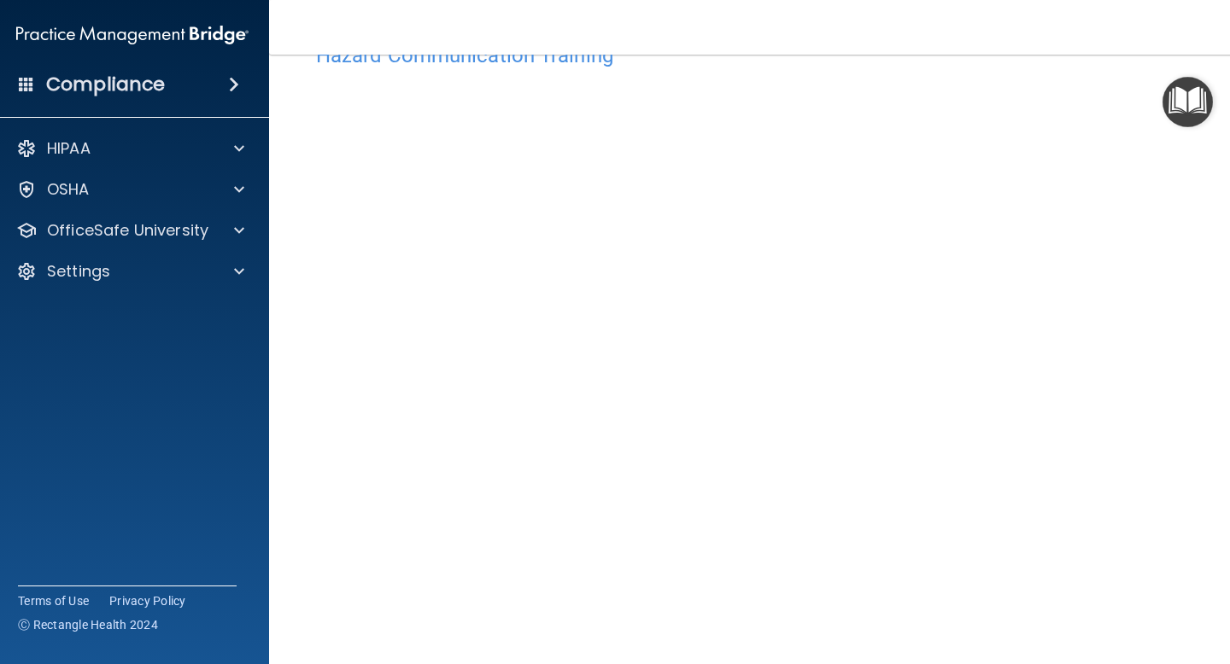
scroll to position [56, 0]
